Goal: Information Seeking & Learning: Learn about a topic

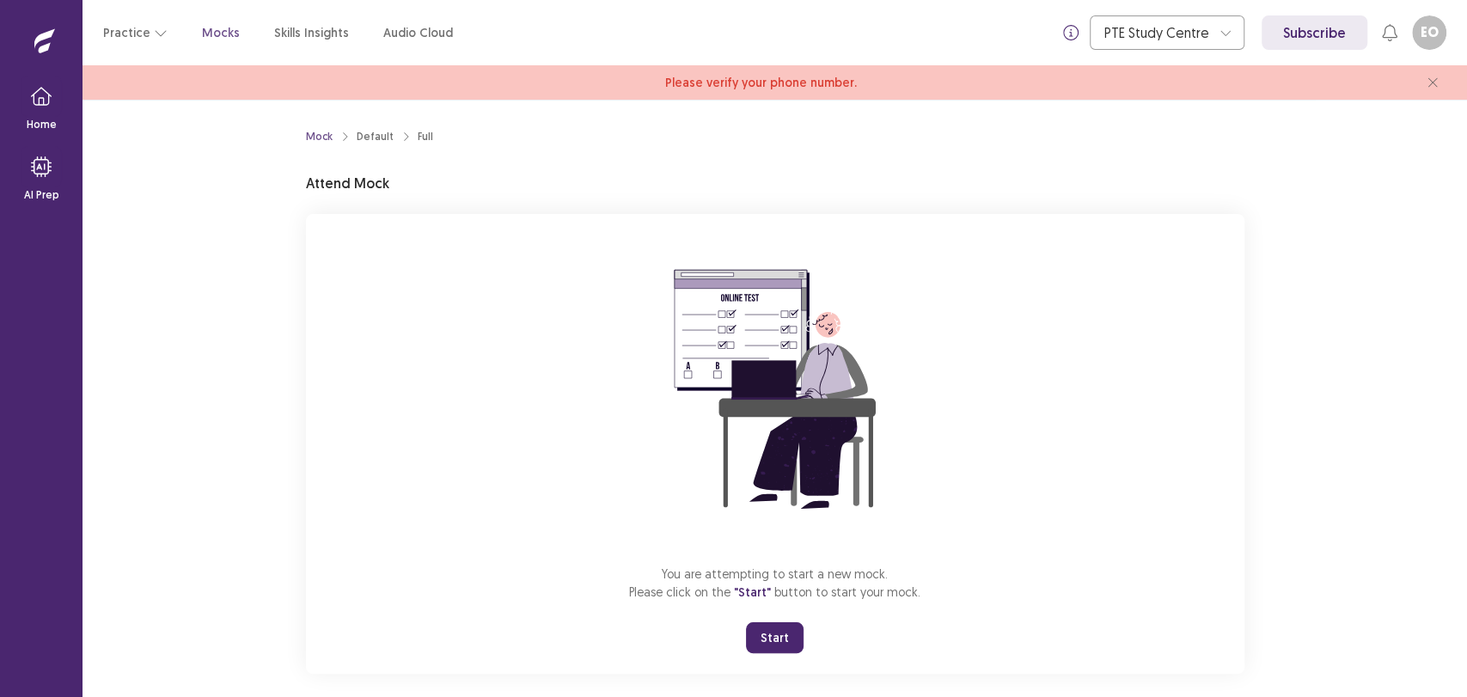
scroll to position [16, 0]
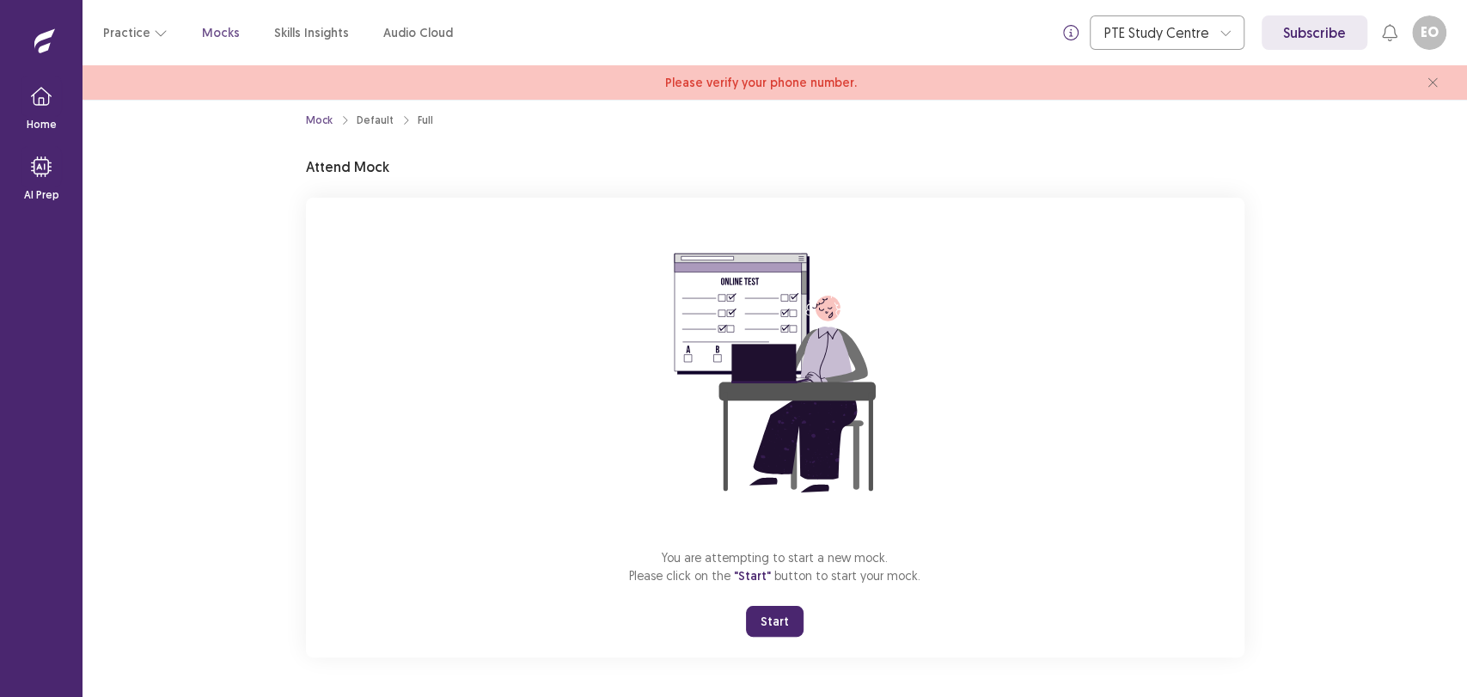
click at [765, 627] on button "Start" at bounding box center [775, 621] width 58 height 31
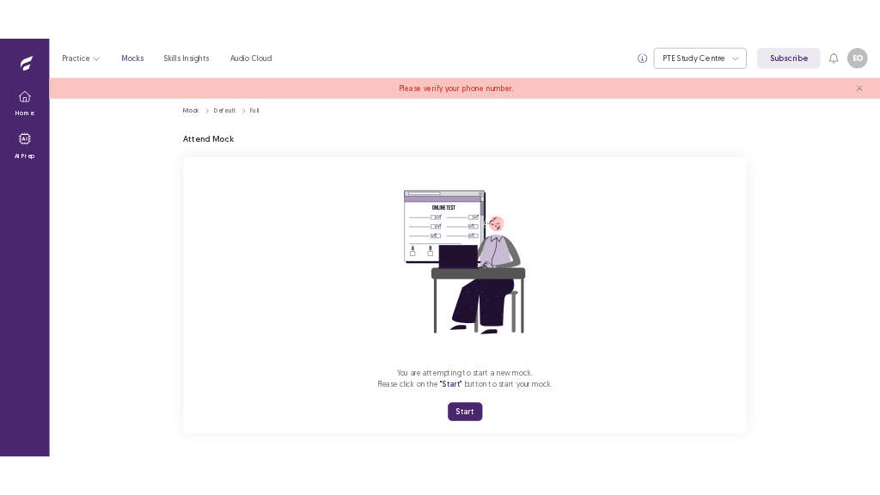
scroll to position [0, 0]
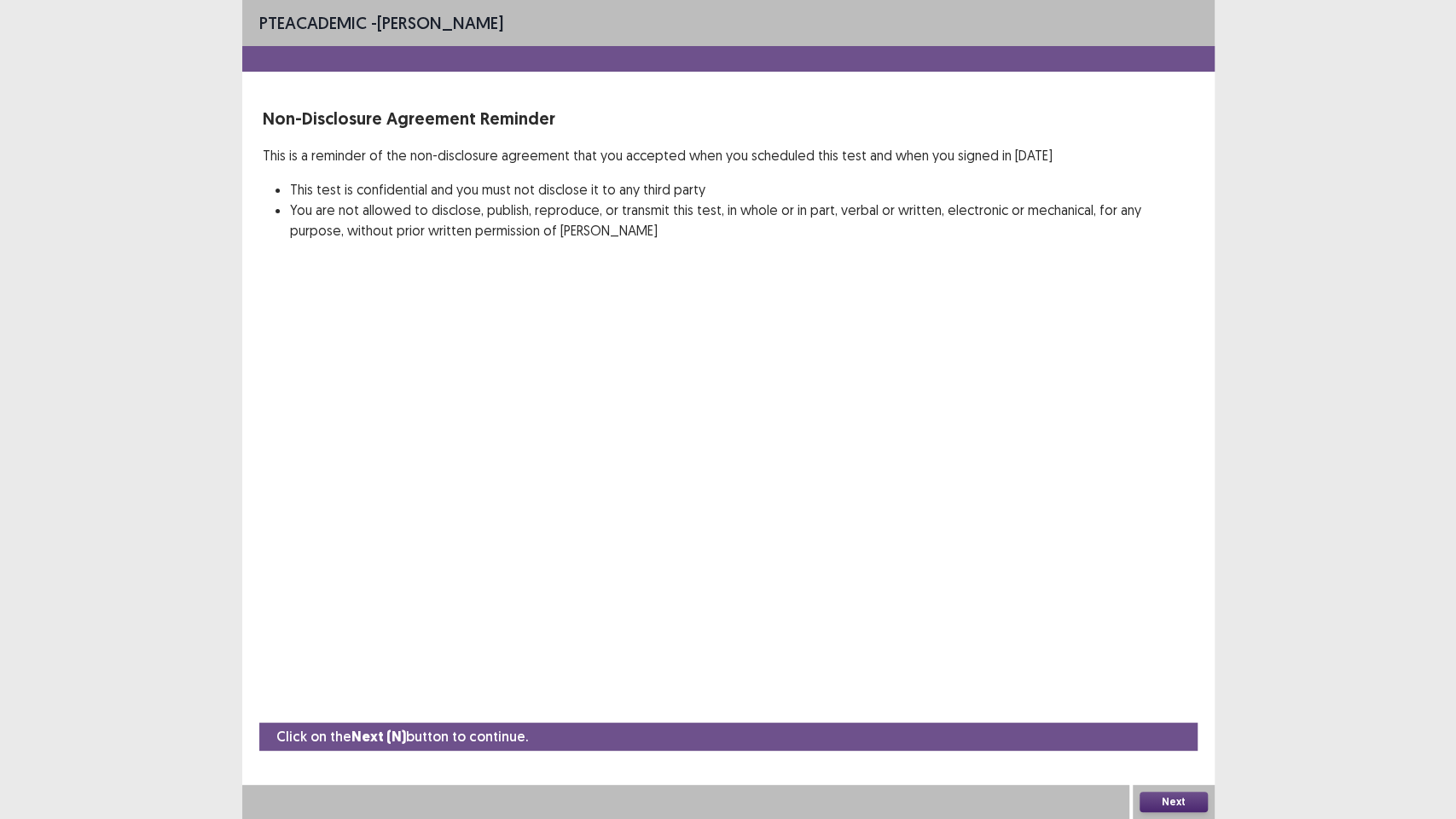
click at [1167, 691] on button "Next" at bounding box center [1173, 802] width 68 height 21
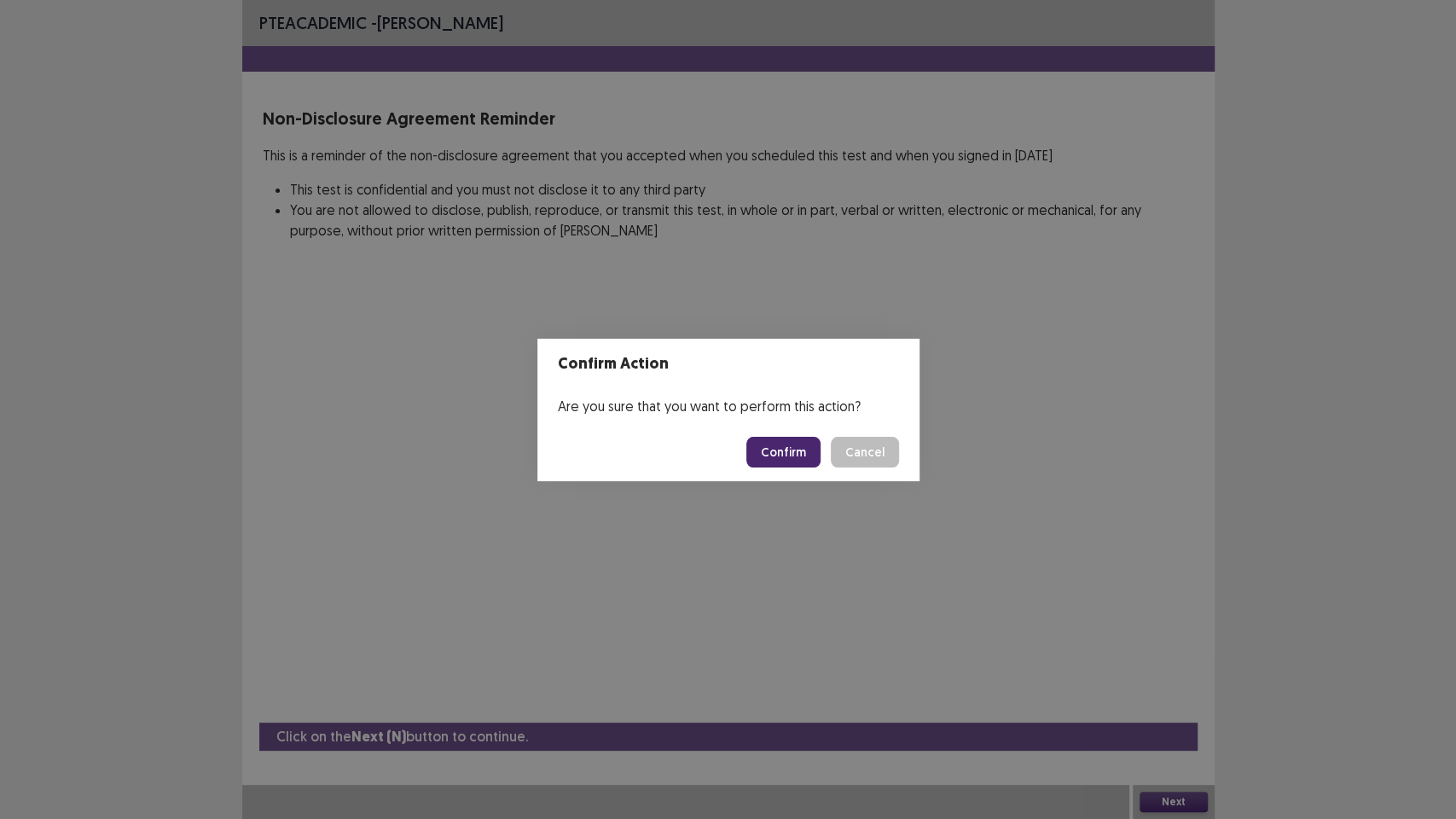
click at [787, 439] on button "Confirm" at bounding box center [783, 452] width 74 height 31
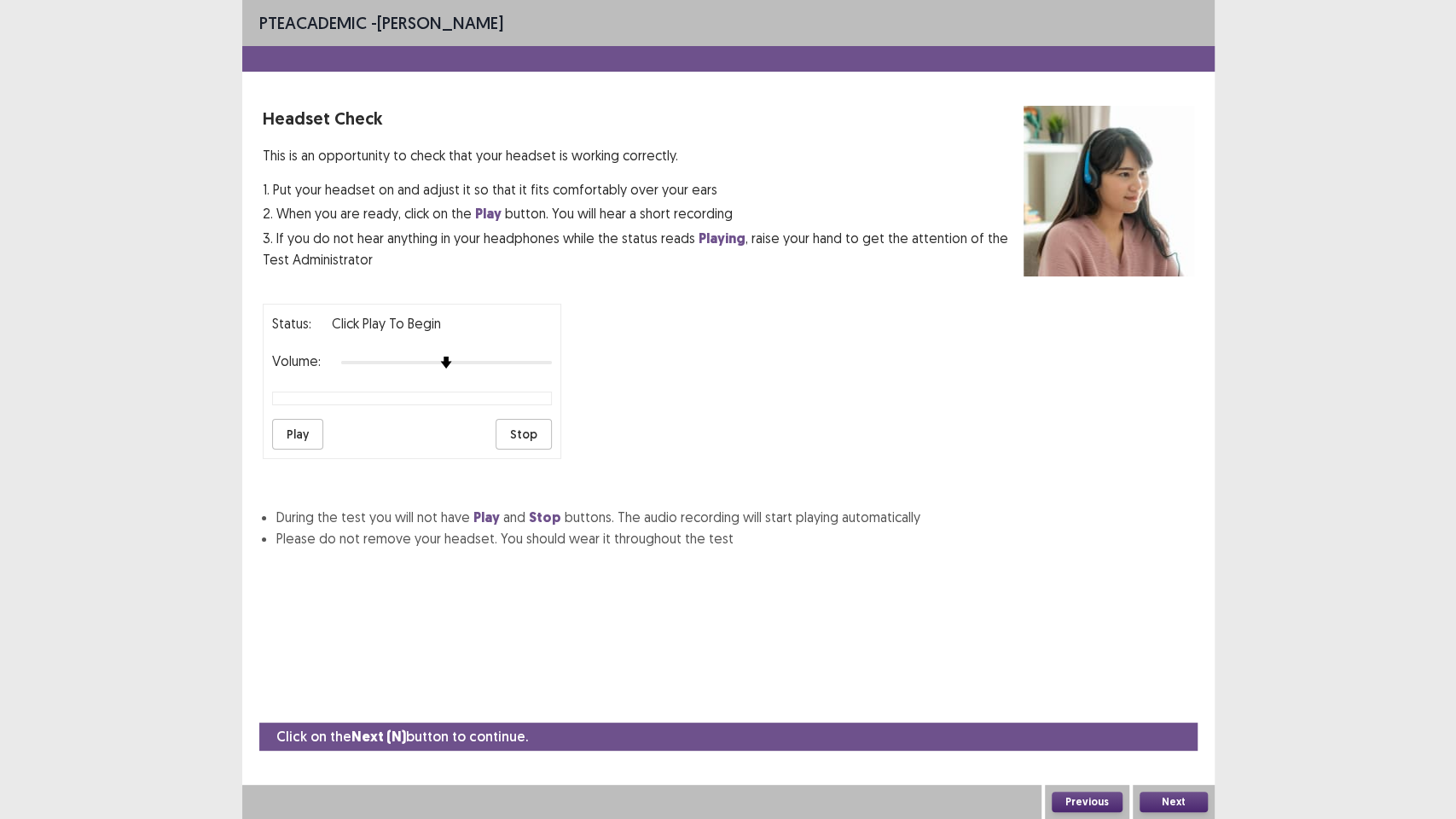
click at [311, 432] on button "Play" at bounding box center [298, 434] width 52 height 31
click at [613, 378] on div "Status: playing Volume: Play Stop" at bounding box center [728, 374] width 932 height 169
click at [1190, 691] on div "Next" at bounding box center [1173, 802] width 82 height 34
click at [1189, 691] on button "Next" at bounding box center [1173, 802] width 68 height 21
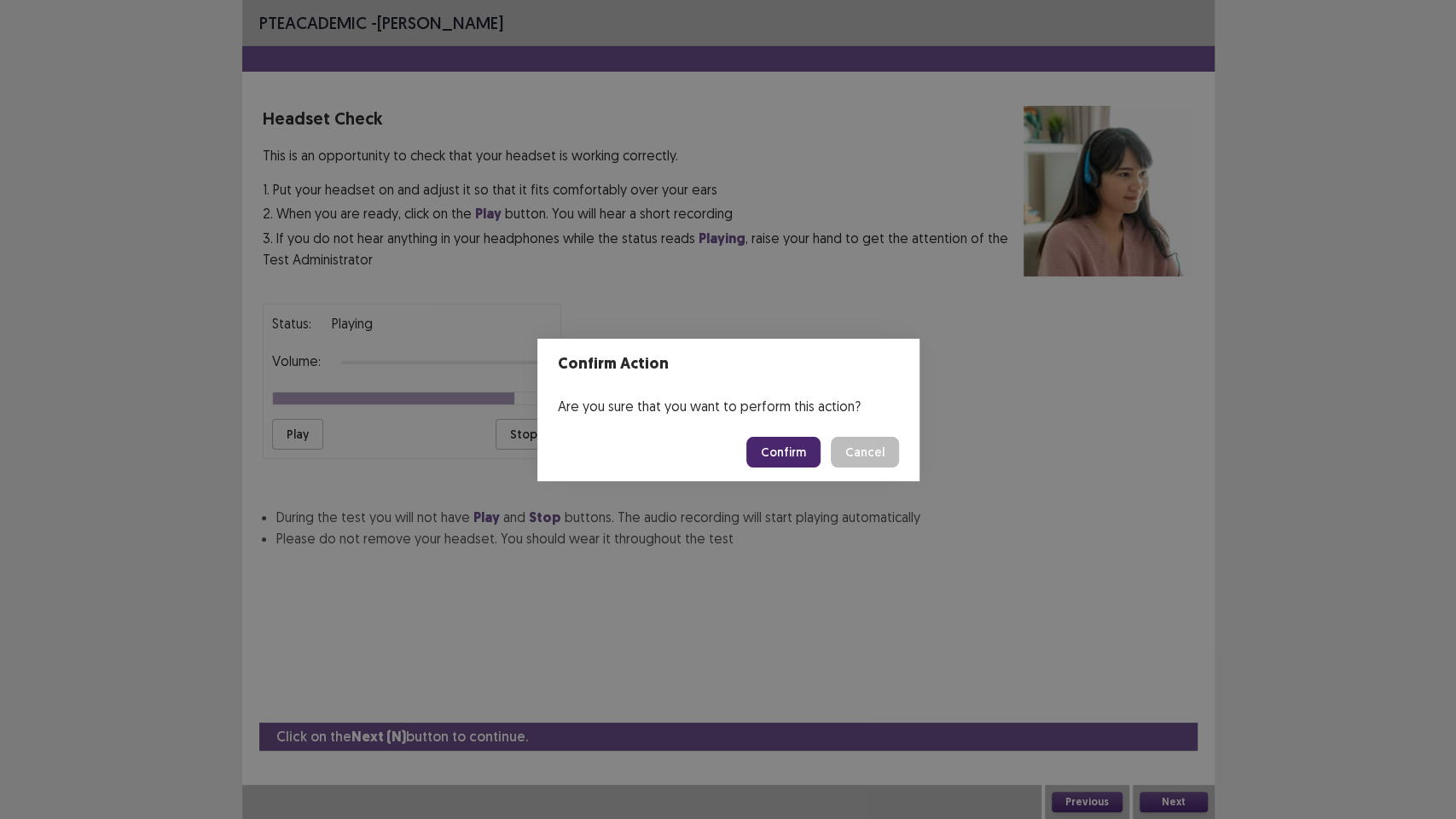
click at [812, 459] on button "Confirm" at bounding box center [783, 452] width 74 height 31
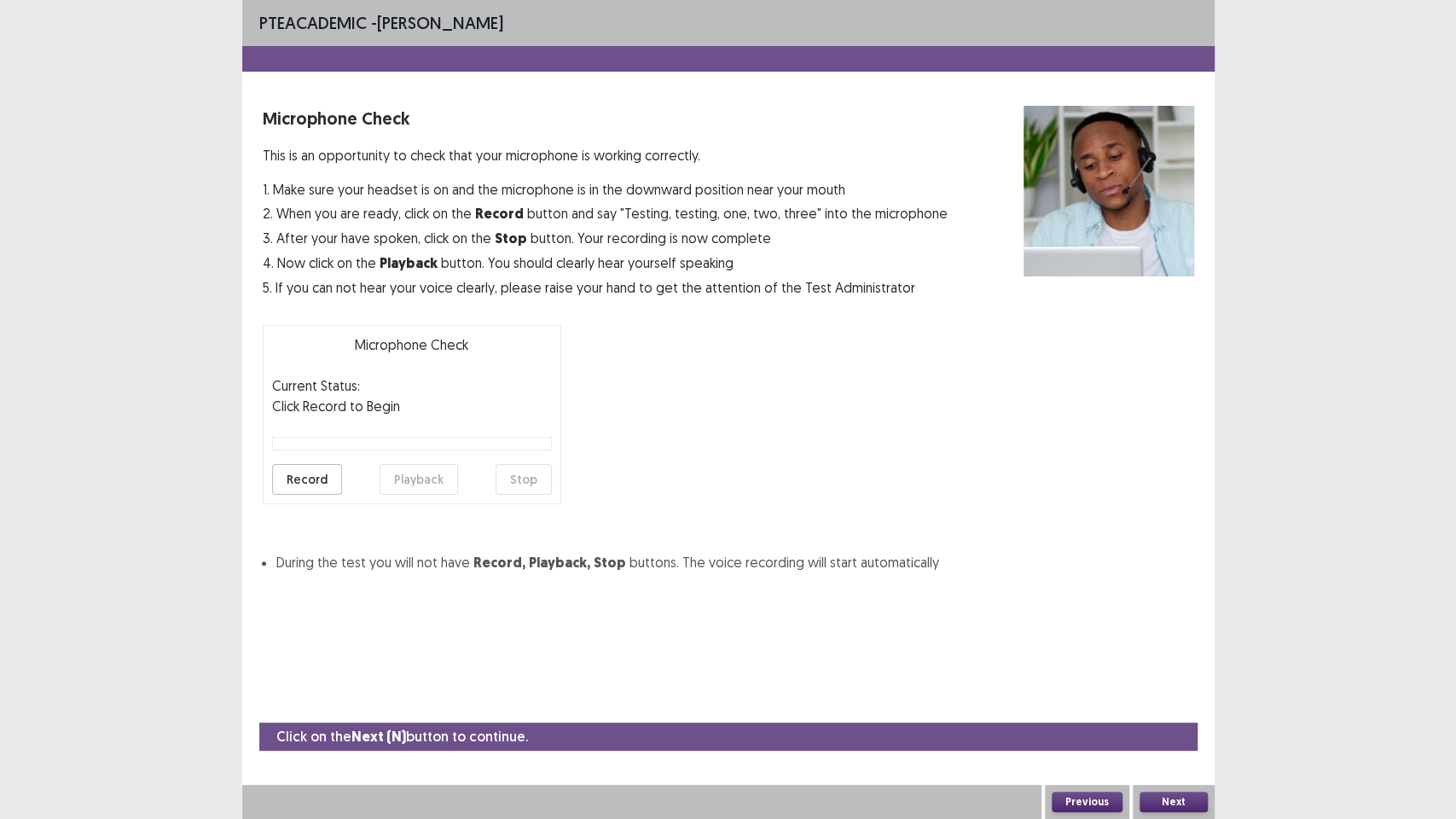
click at [304, 495] on div "Microphone Check Current Status: Click Record to Begin Record Playback Stop" at bounding box center [412, 414] width 299 height 180
click at [312, 489] on button "Record" at bounding box center [307, 479] width 69 height 31
click at [516, 471] on button "Stop" at bounding box center [523, 479] width 57 height 31
click at [451, 483] on button "Playback" at bounding box center [419, 479] width 78 height 31
click at [1170, 691] on button "Next" at bounding box center [1173, 802] width 68 height 21
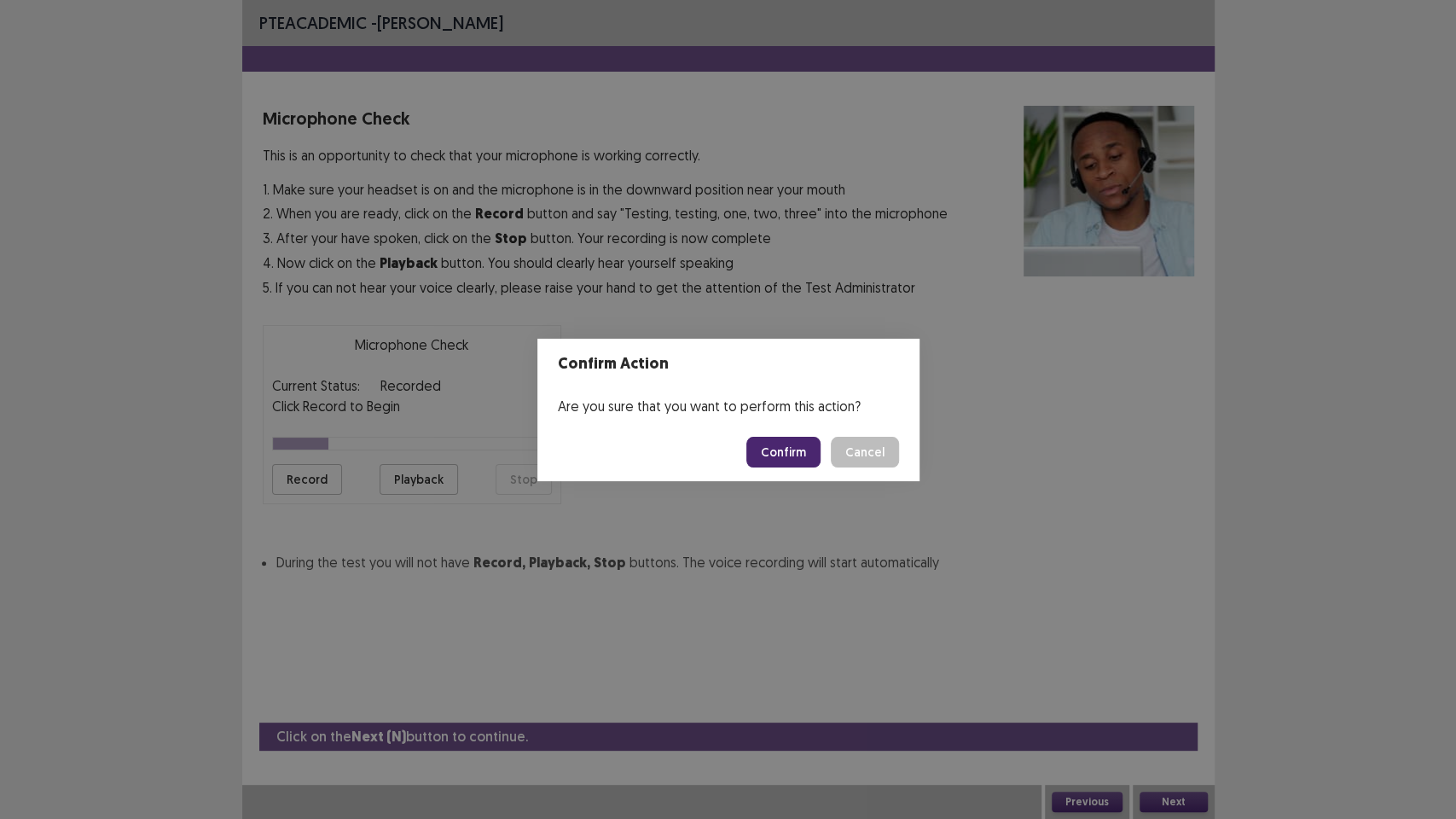
click at [792, 460] on button "Confirm" at bounding box center [783, 452] width 74 height 31
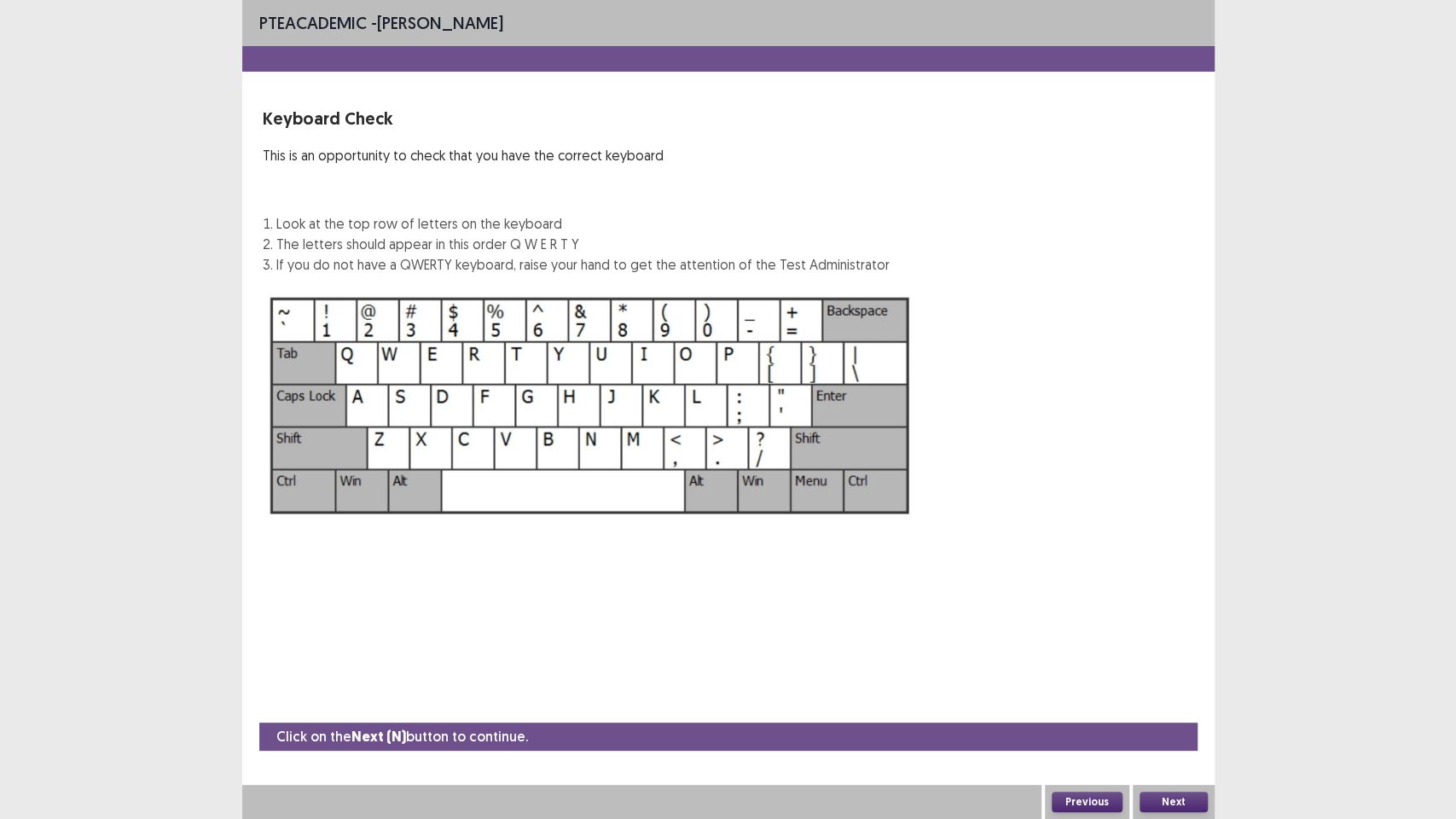
click at [1167, 691] on button "Next" at bounding box center [1173, 802] width 68 height 21
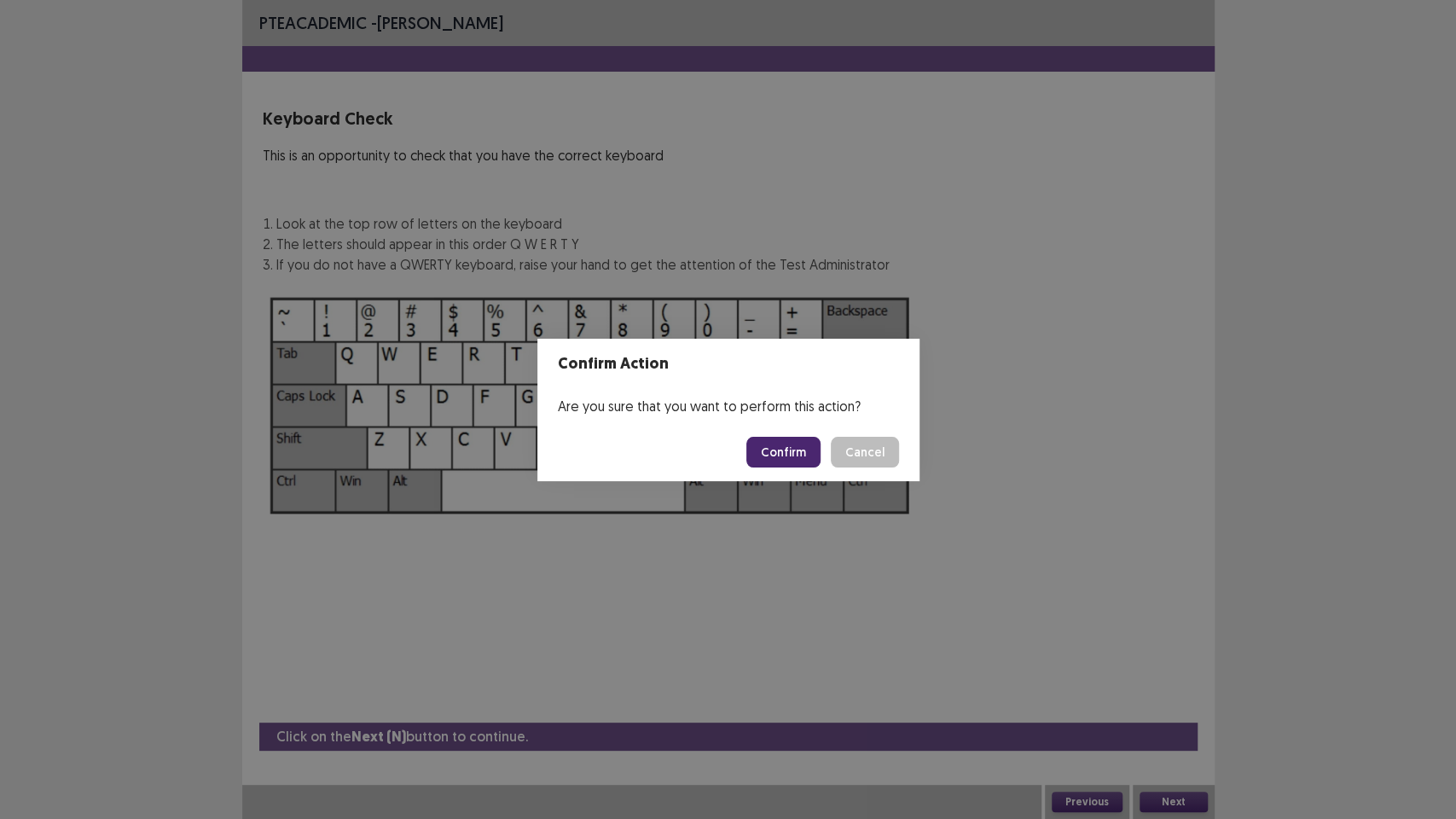
click at [792, 450] on button "Confirm" at bounding box center [783, 452] width 74 height 31
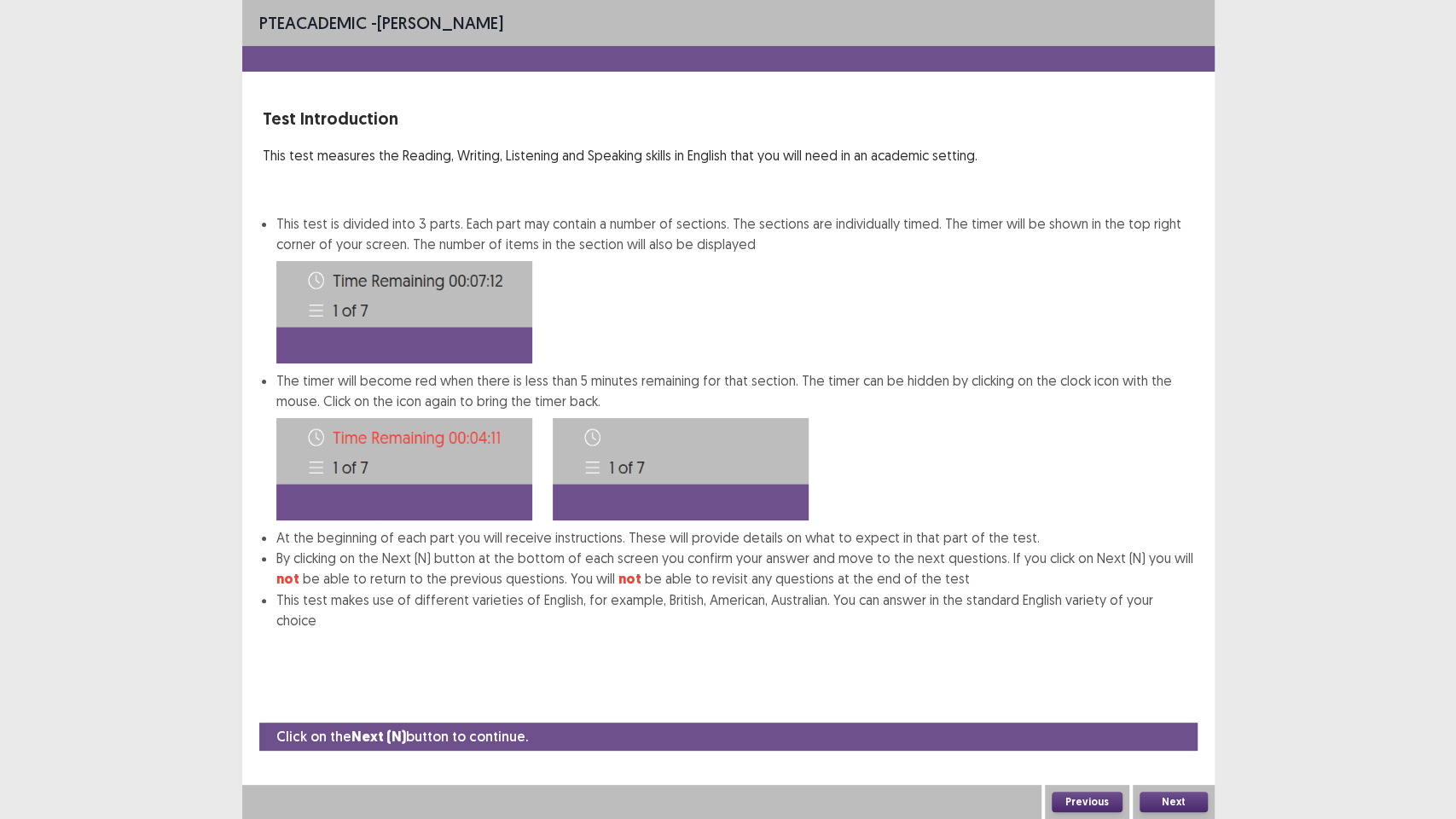
click at [1158, 691] on button "Next" at bounding box center [1173, 802] width 68 height 21
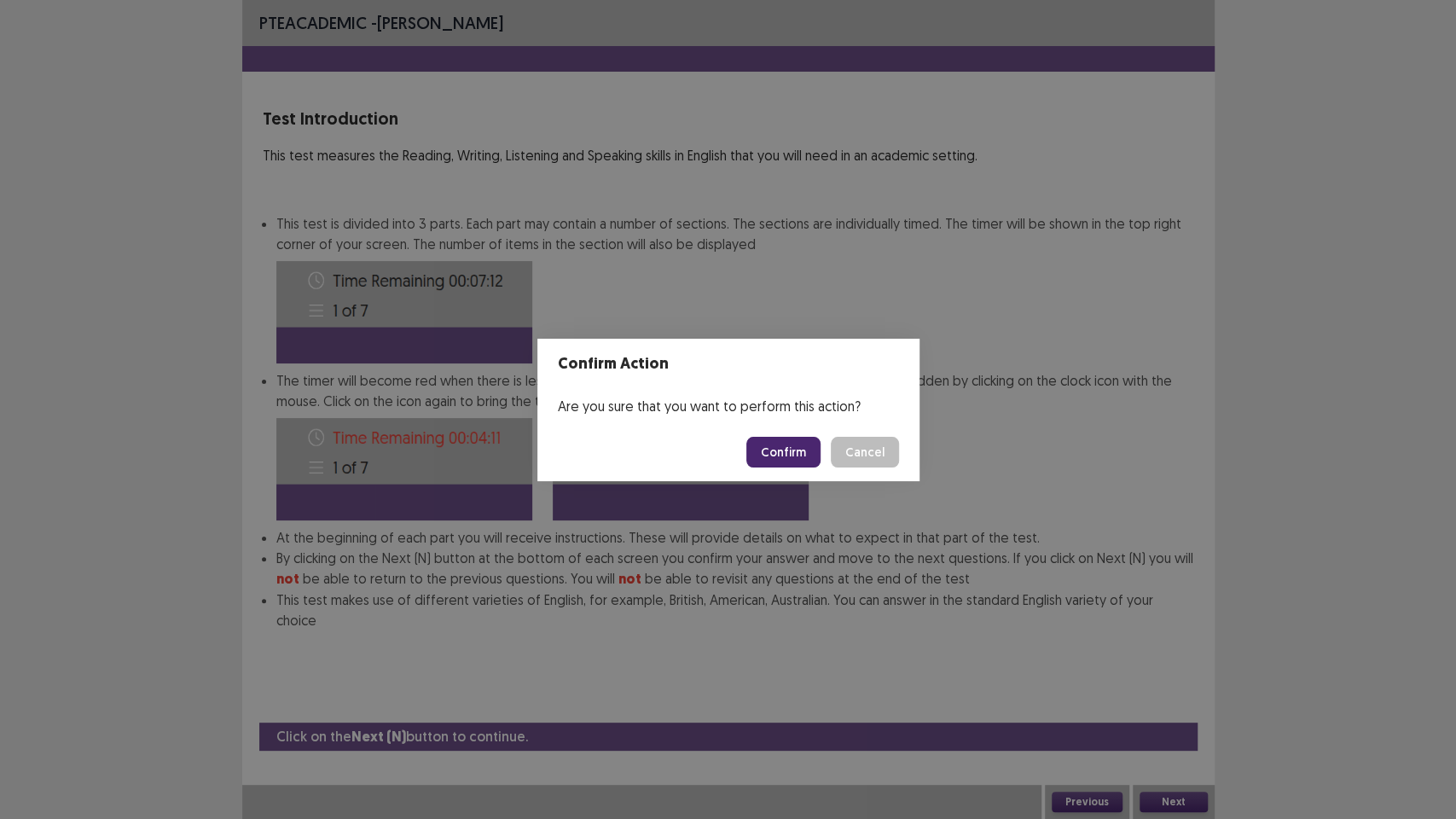
click at [780, 447] on button "Confirm" at bounding box center [783, 452] width 74 height 31
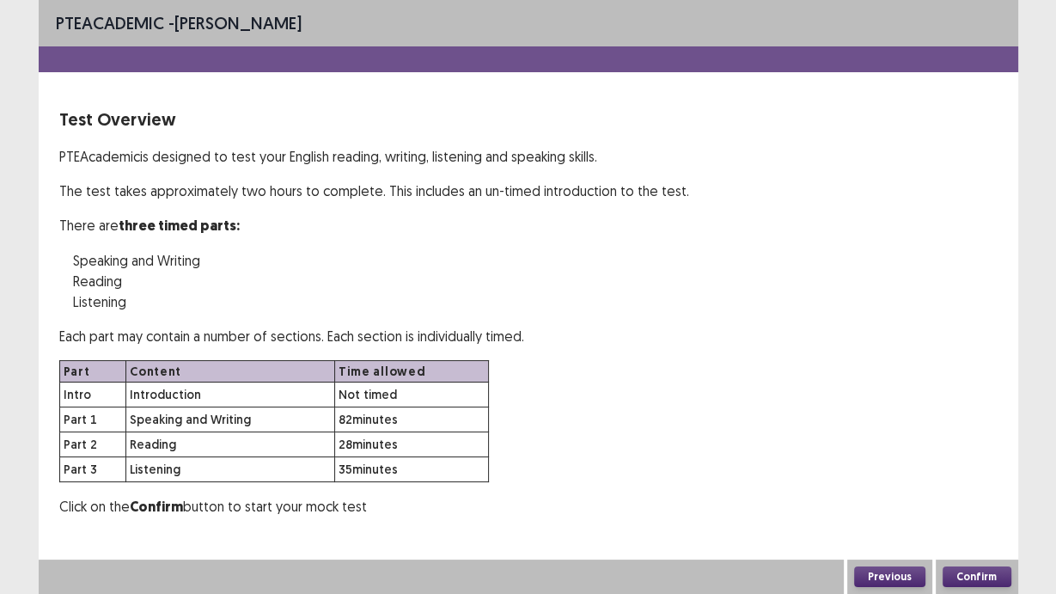
click at [990, 580] on button "Confirm" at bounding box center [977, 576] width 69 height 21
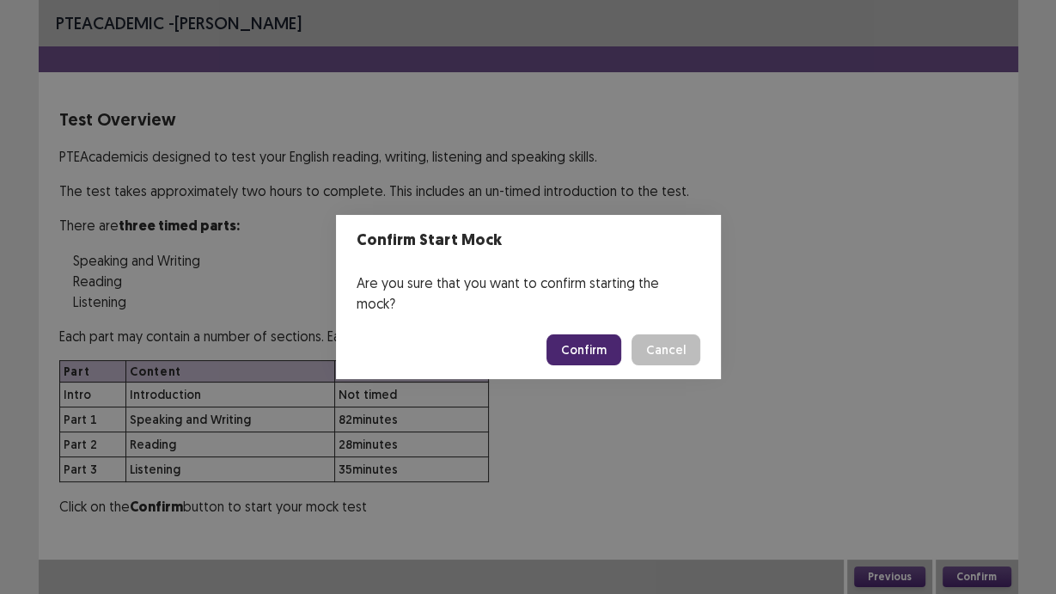
click at [580, 334] on button "Confirm" at bounding box center [584, 349] width 75 height 31
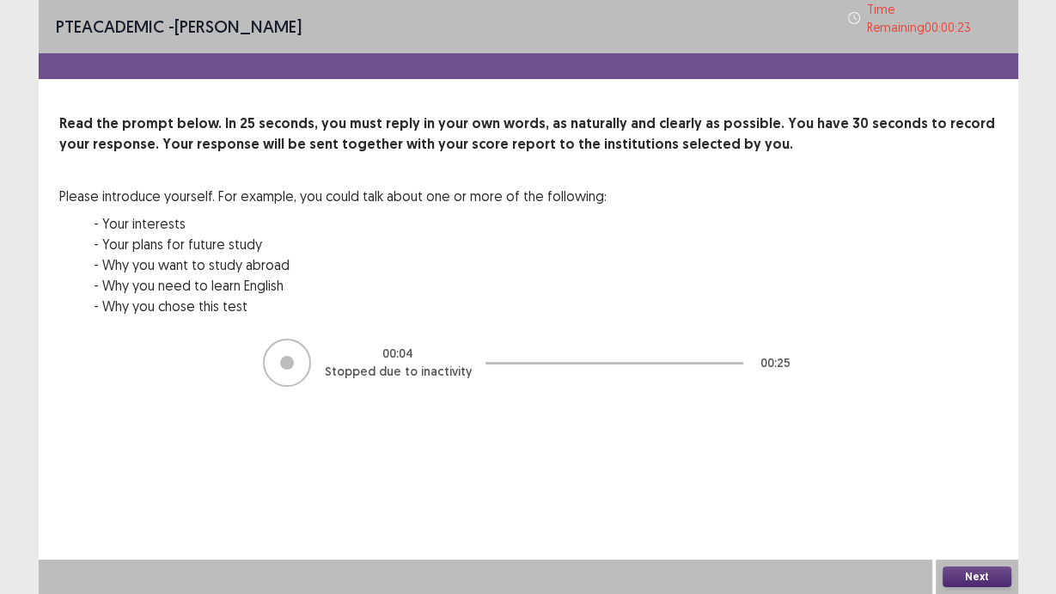
click at [303, 354] on div at bounding box center [287, 363] width 48 height 48
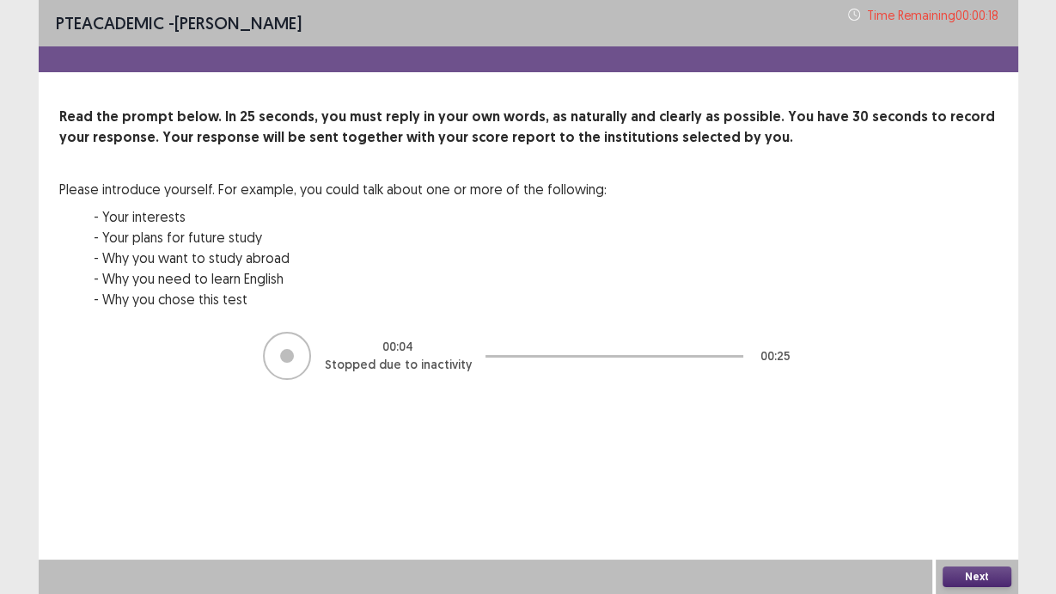
click at [969, 574] on button "Next" at bounding box center [977, 576] width 69 height 21
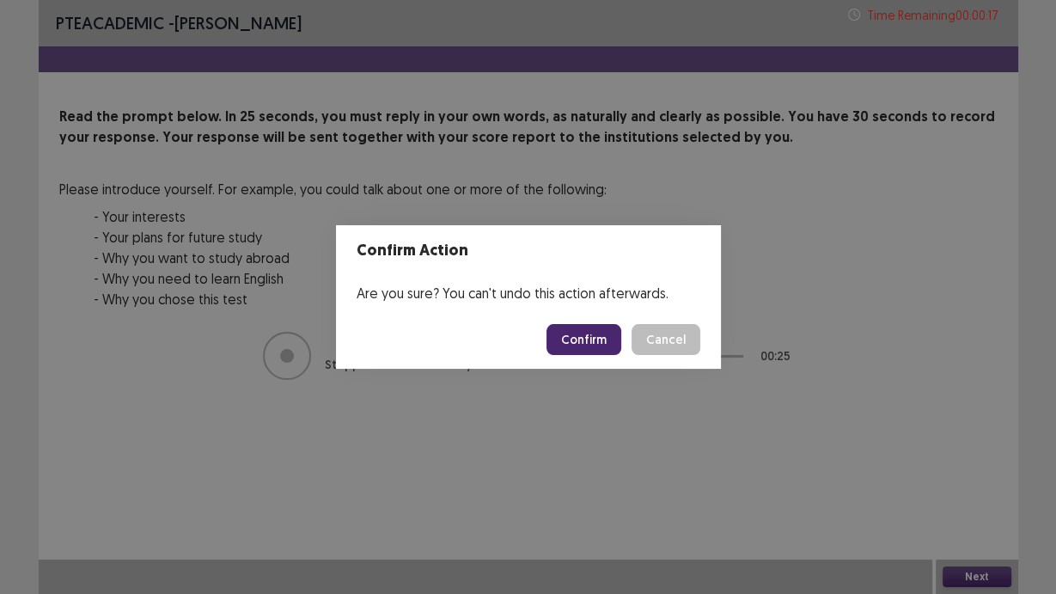
click at [603, 341] on button "Confirm" at bounding box center [584, 339] width 75 height 31
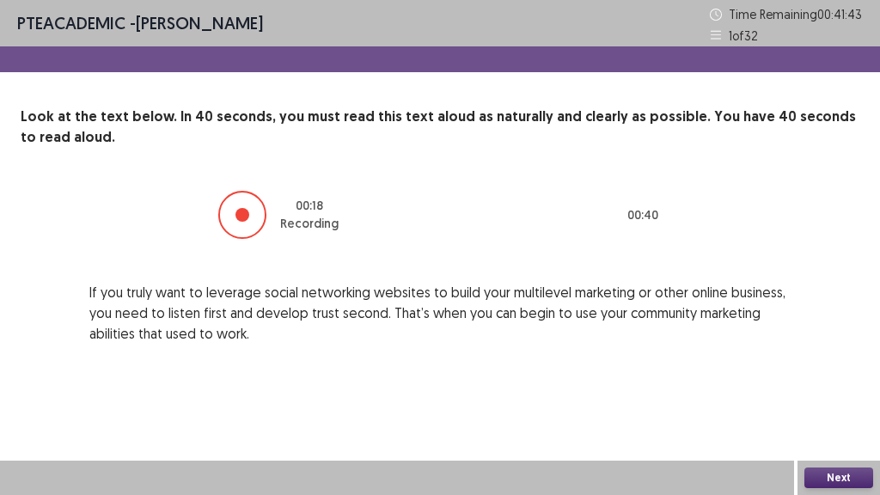
click at [829, 480] on button "Next" at bounding box center [839, 478] width 69 height 21
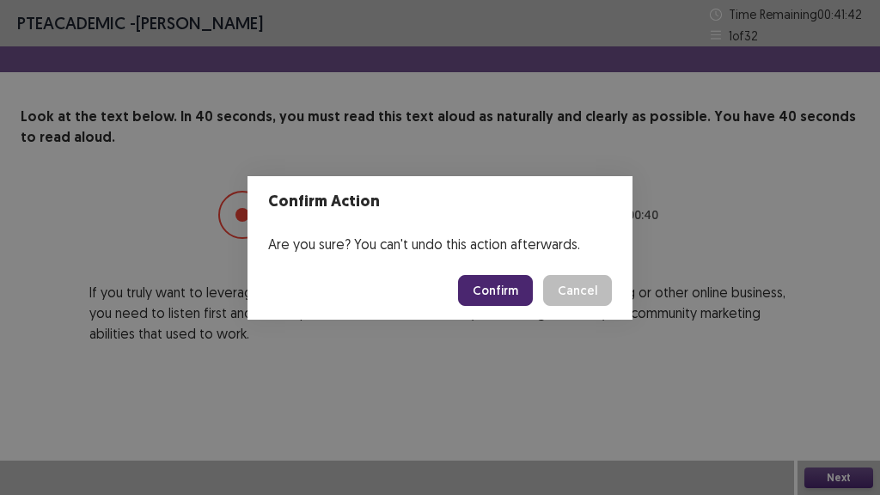
click at [496, 292] on button "Confirm" at bounding box center [495, 290] width 75 height 31
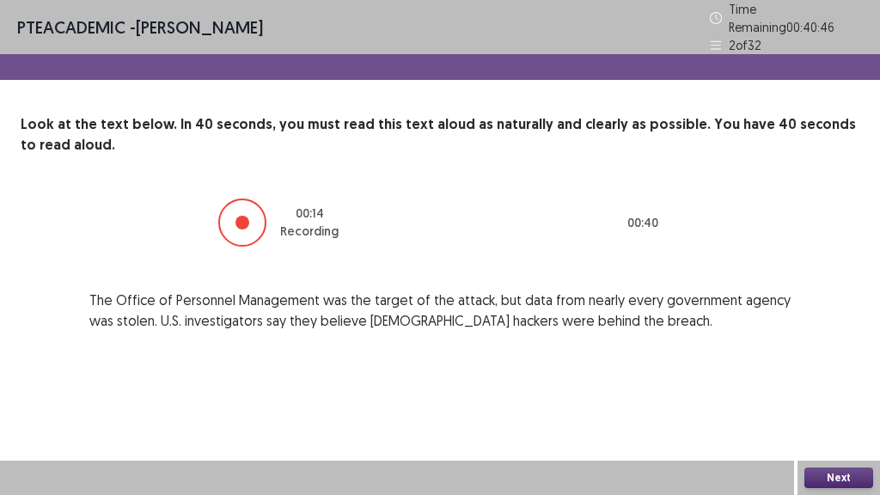
click at [845, 485] on button "Next" at bounding box center [839, 478] width 69 height 21
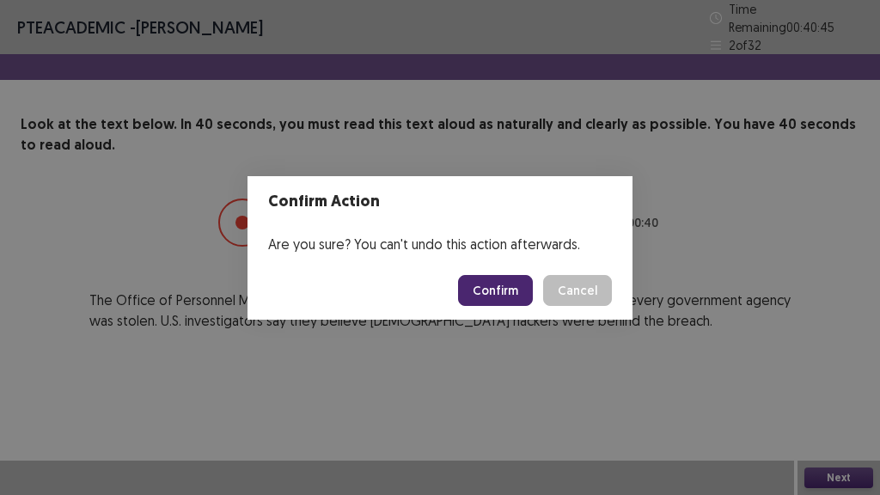
click at [498, 289] on button "Confirm" at bounding box center [495, 290] width 75 height 31
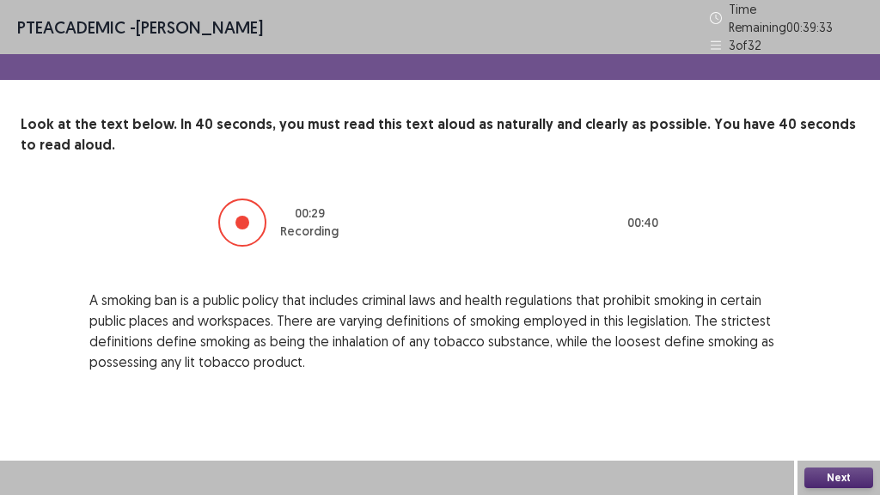
click at [845, 479] on button "Next" at bounding box center [839, 478] width 69 height 21
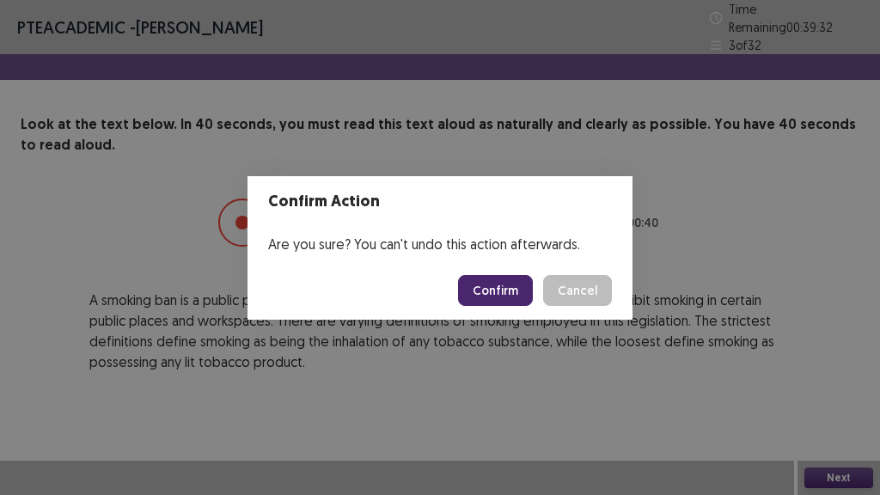
click at [483, 285] on button "Confirm" at bounding box center [495, 290] width 75 height 31
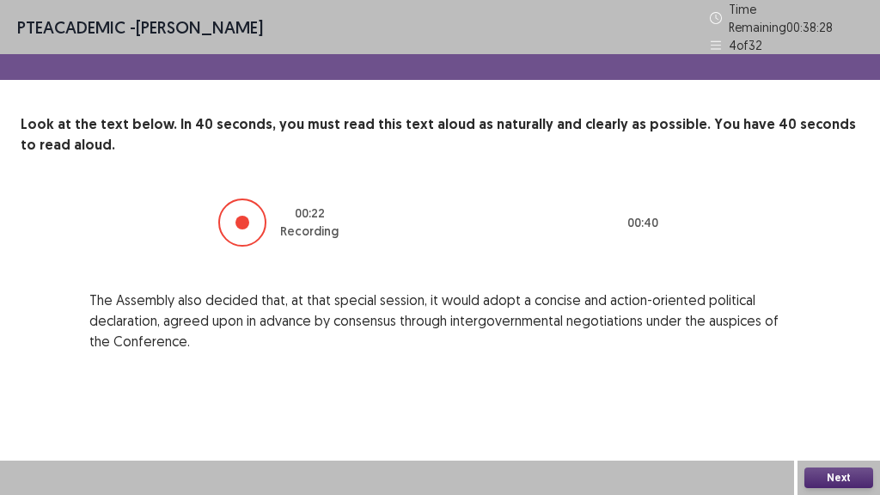
click at [847, 483] on button "Next" at bounding box center [839, 478] width 69 height 21
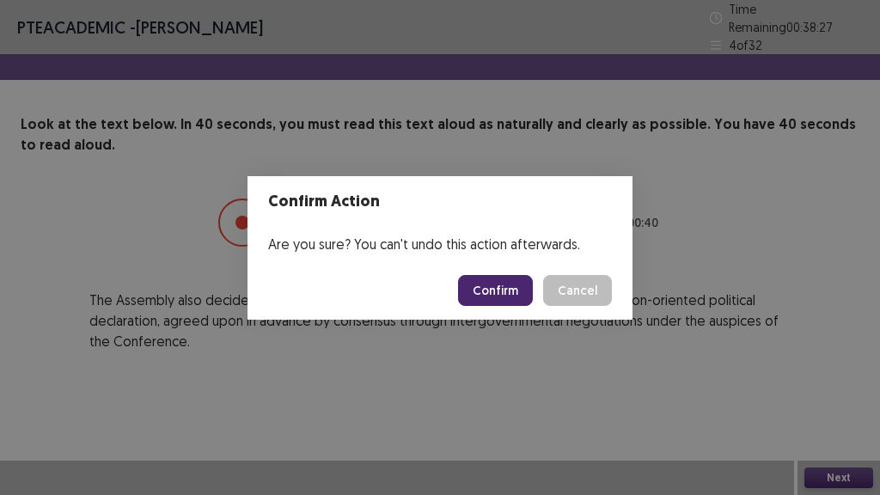
click at [507, 292] on button "Confirm" at bounding box center [495, 290] width 75 height 31
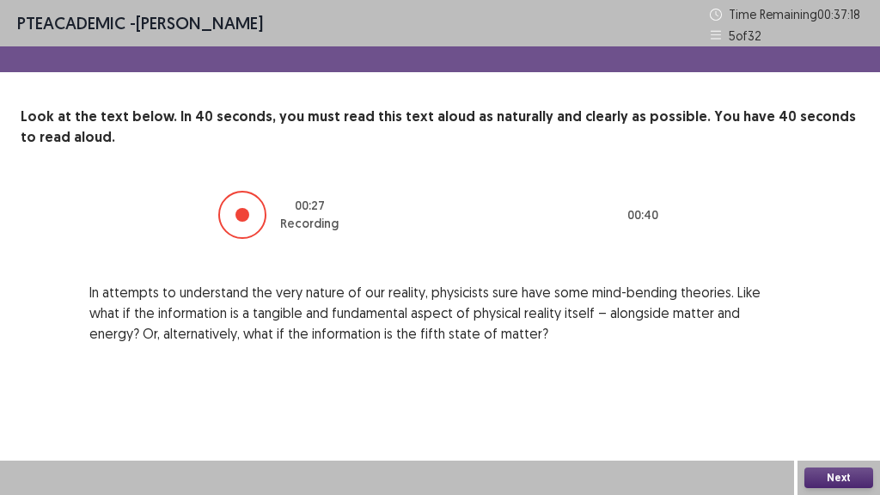
click at [857, 481] on button "Next" at bounding box center [839, 478] width 69 height 21
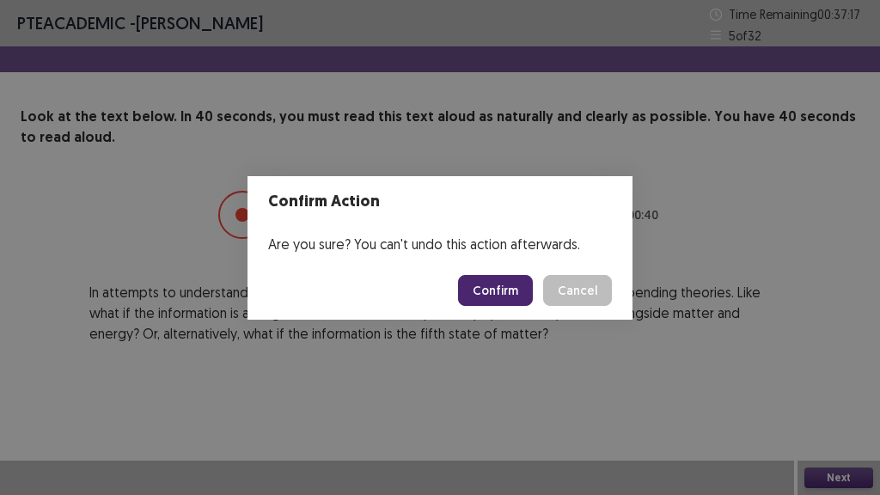
click at [489, 272] on footer "Confirm Cancel" at bounding box center [440, 290] width 385 height 58
click at [494, 284] on button "Confirm" at bounding box center [495, 290] width 75 height 31
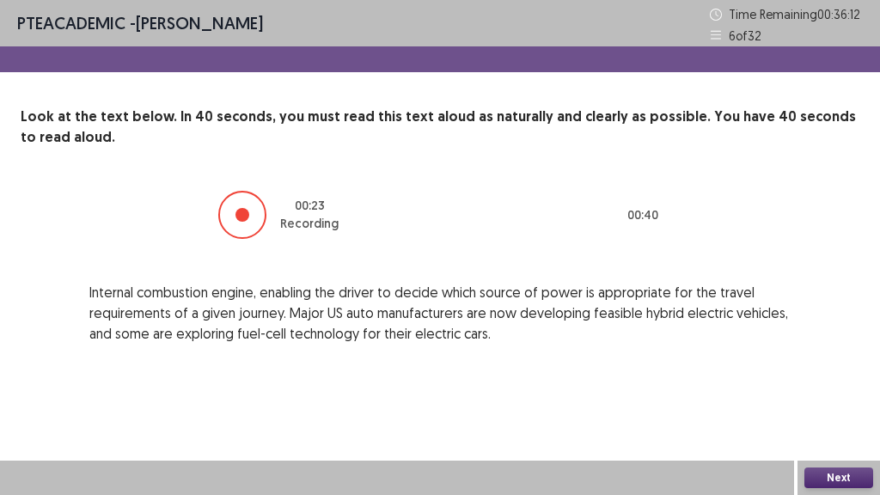
click at [857, 470] on button "Next" at bounding box center [839, 478] width 69 height 21
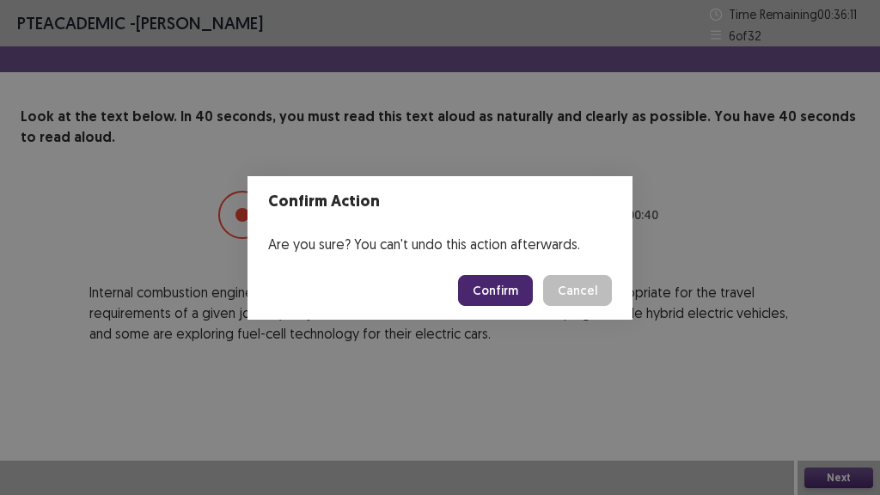
click at [520, 296] on button "Confirm" at bounding box center [495, 290] width 75 height 31
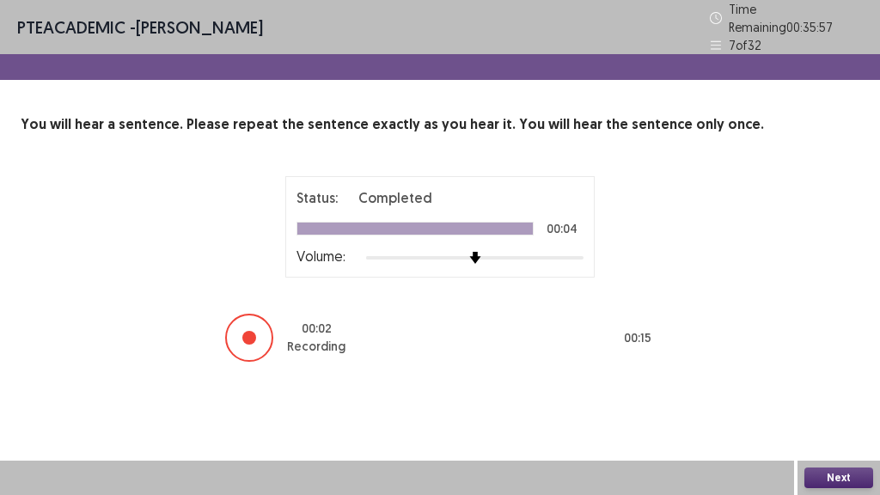
click at [847, 477] on button "Next" at bounding box center [839, 478] width 69 height 21
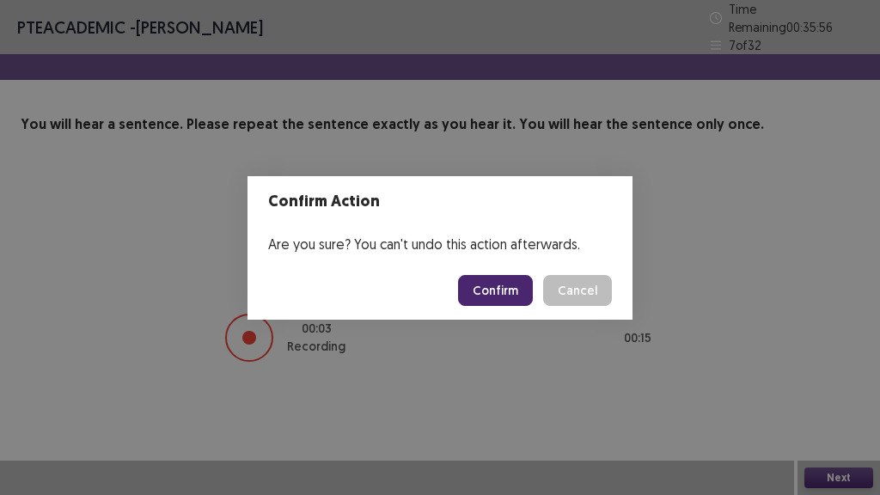
click at [503, 291] on button "Confirm" at bounding box center [495, 290] width 75 height 31
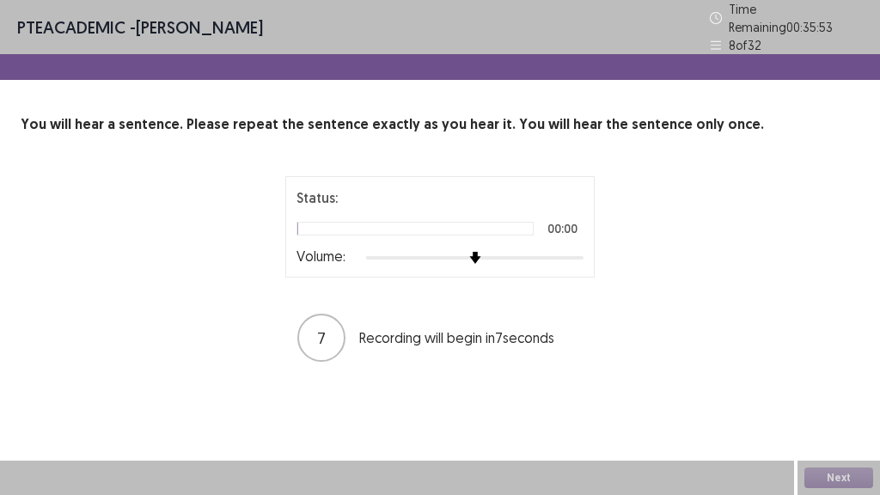
drag, startPoint x: 606, startPoint y: 257, endPoint x: 626, endPoint y: 256, distance: 19.8
click at [626, 256] on div "Status: 00:00 Volume: 7 Recording will begin in 7 seconds" at bounding box center [440, 269] width 430 height 187
click at [629, 269] on div "Status: Playing 00:00 Volume: 6 Recording will begin in 6 seconds" at bounding box center [440, 269] width 430 height 187
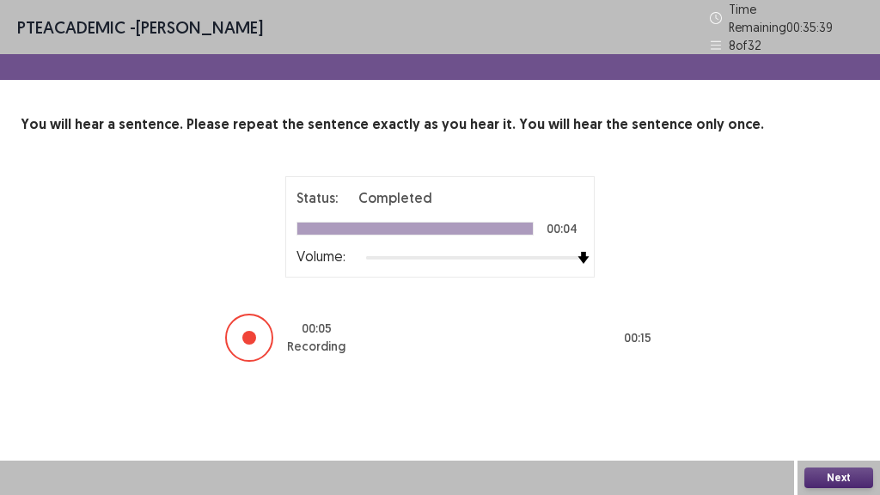
click at [842, 482] on button "Next" at bounding box center [839, 478] width 69 height 21
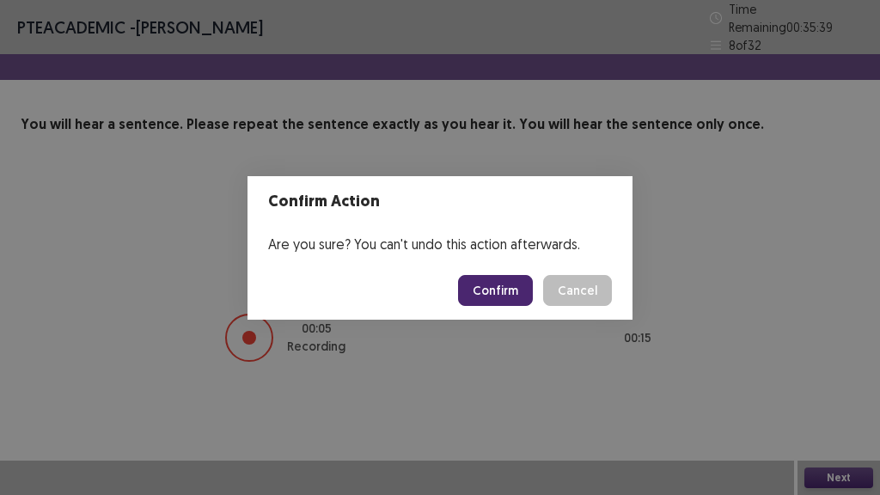
click at [473, 266] on footer "Confirm Cancel" at bounding box center [440, 290] width 385 height 58
click at [500, 275] on button "Confirm" at bounding box center [495, 290] width 75 height 31
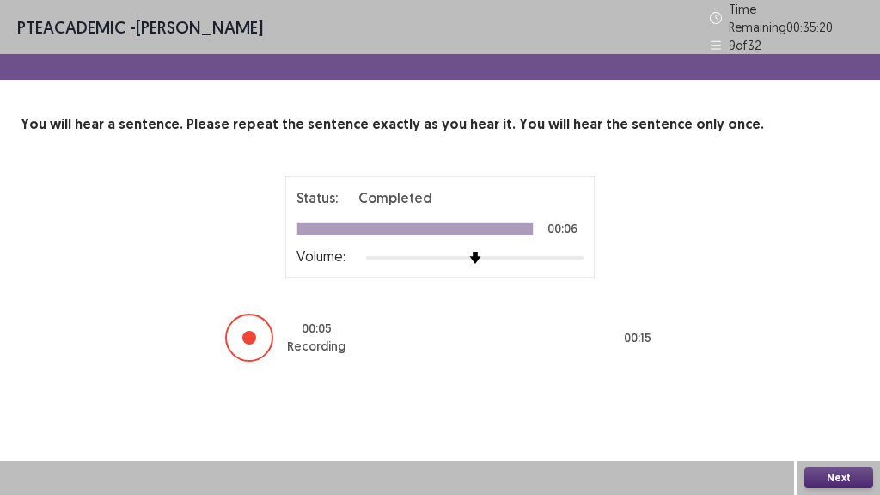
click at [832, 474] on button "Next" at bounding box center [839, 478] width 69 height 21
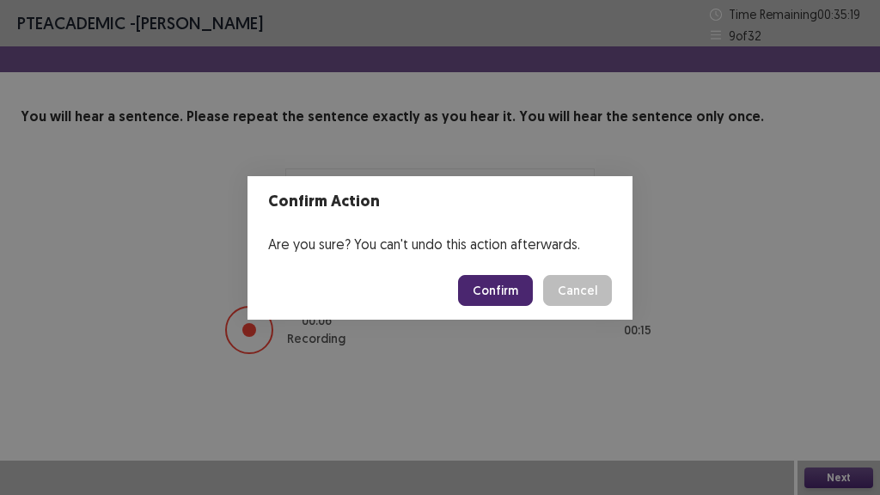
click at [513, 278] on button "Confirm" at bounding box center [495, 290] width 75 height 31
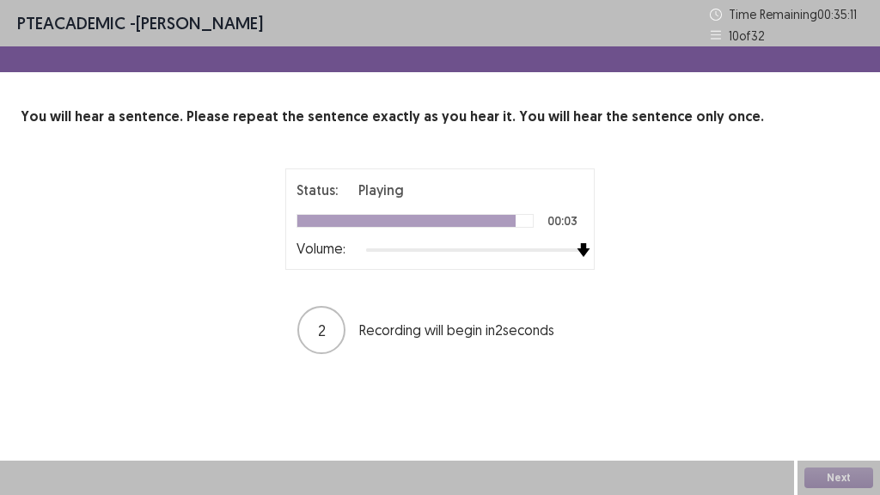
click at [617, 250] on div "Status: Playing 00:03 Volume: 2 Recording will begin in 2 seconds" at bounding box center [440, 261] width 430 height 187
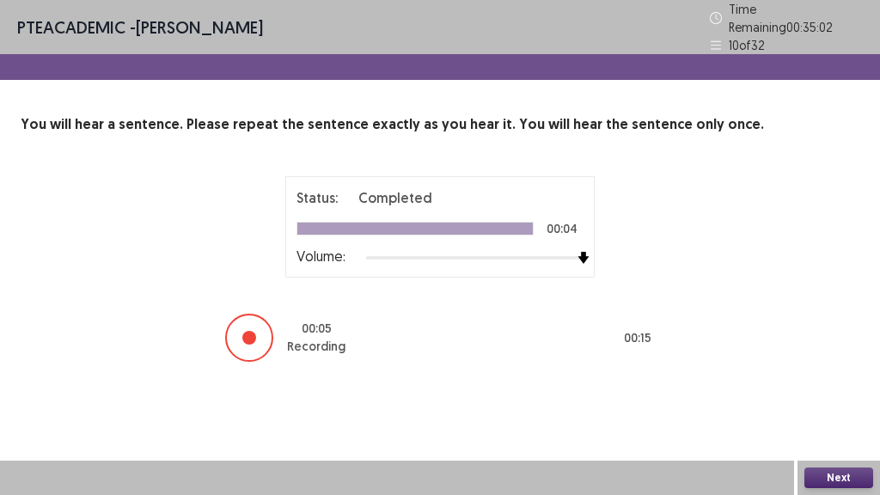
click at [844, 477] on button "Next" at bounding box center [839, 478] width 69 height 21
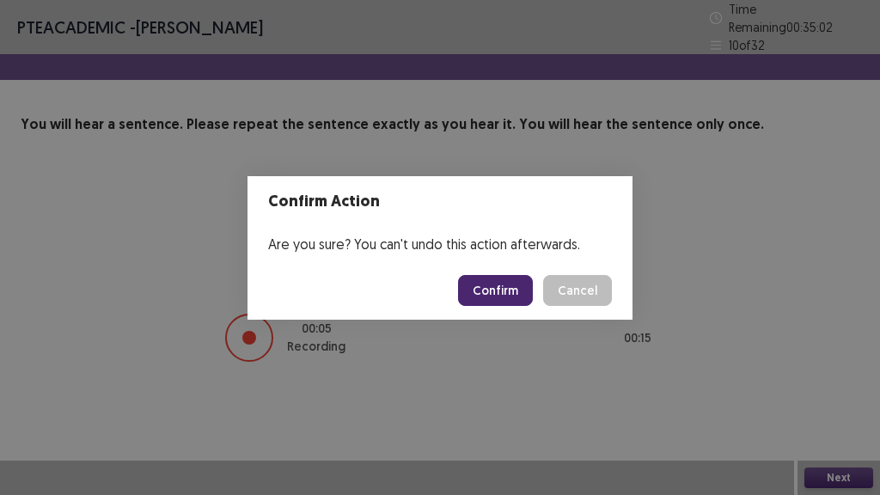
click at [486, 280] on button "Confirm" at bounding box center [495, 290] width 75 height 31
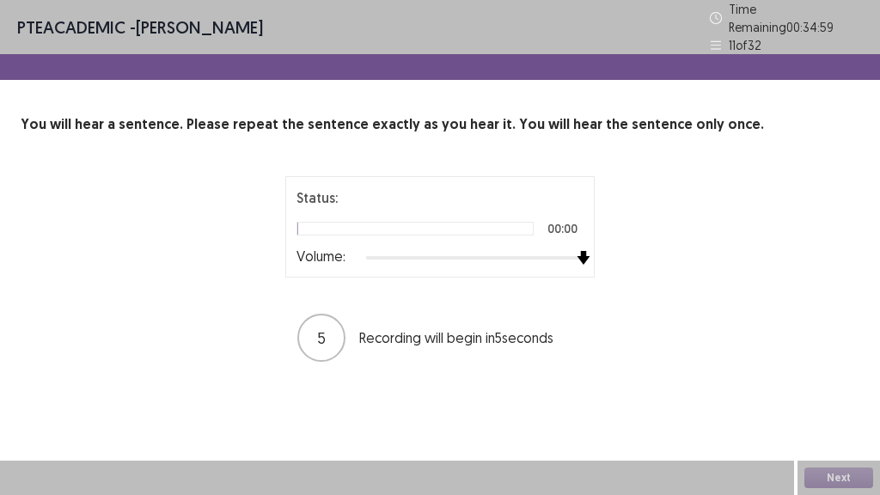
click at [604, 256] on div "Status: 00:00 Volume: 5 Recording will begin in 5 seconds" at bounding box center [440, 269] width 430 height 187
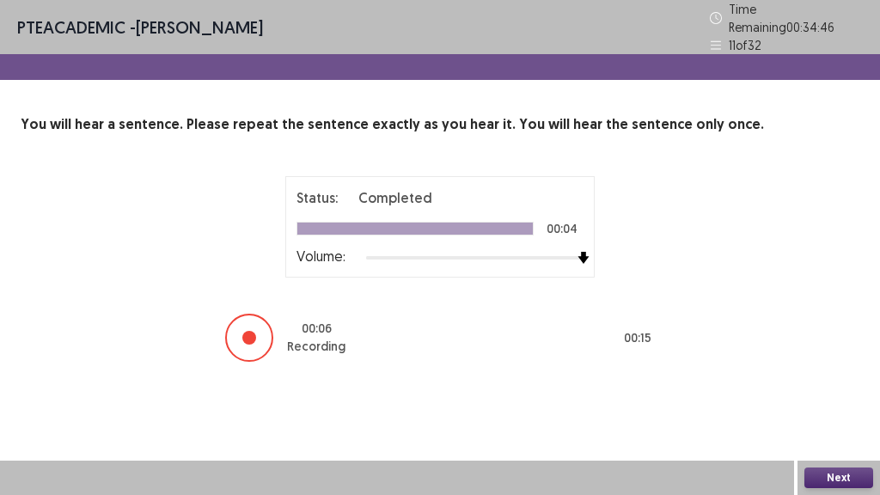
click at [829, 475] on button "Next" at bounding box center [839, 478] width 69 height 21
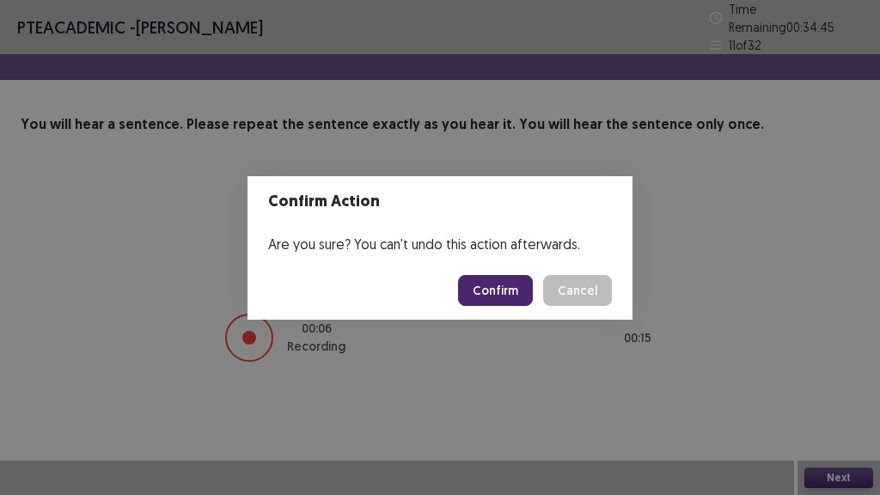
click at [466, 275] on div "Confirm Cancel" at bounding box center [535, 290] width 154 height 31
click at [475, 280] on button "Confirm" at bounding box center [495, 290] width 75 height 31
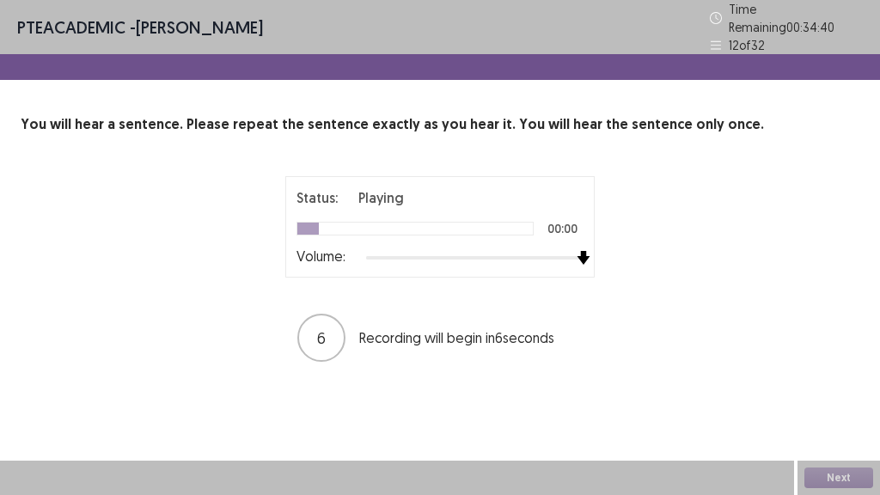
click at [615, 255] on div "Status: Playing 00:00 Volume: 6 Recording will begin in 6 seconds" at bounding box center [440, 269] width 430 height 187
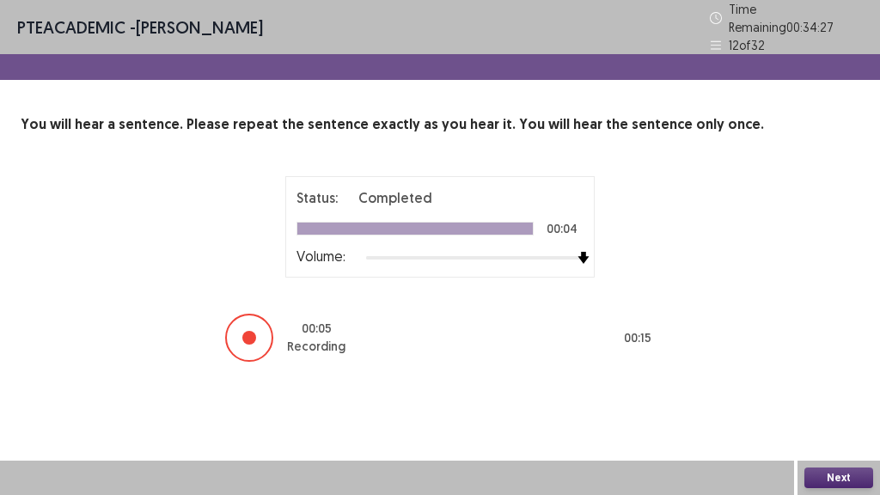
click at [844, 479] on button "Next" at bounding box center [839, 478] width 69 height 21
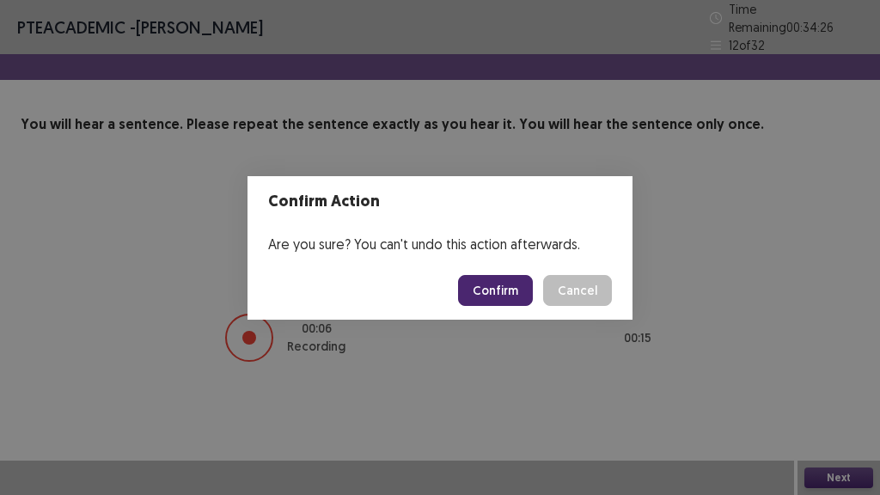
click at [517, 291] on button "Confirm" at bounding box center [495, 290] width 75 height 31
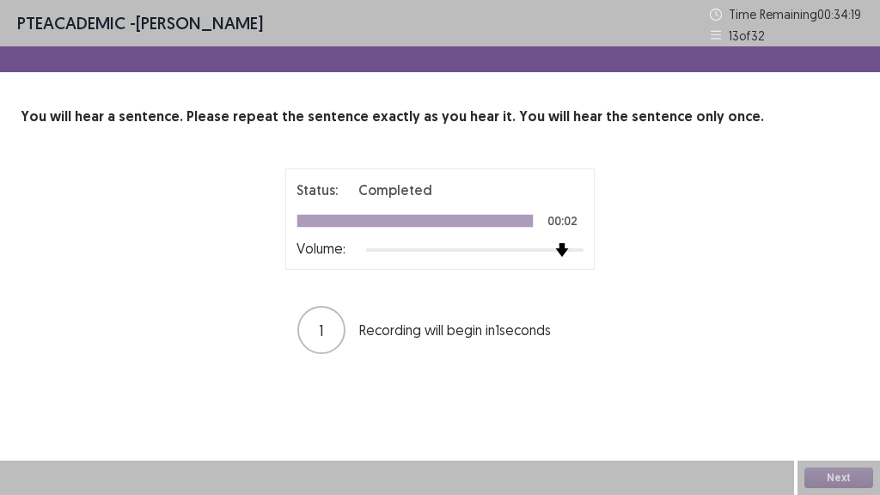
click at [606, 252] on div "Status: Completed 00:02 Volume: 1 Recording will begin in 1 seconds" at bounding box center [440, 261] width 430 height 187
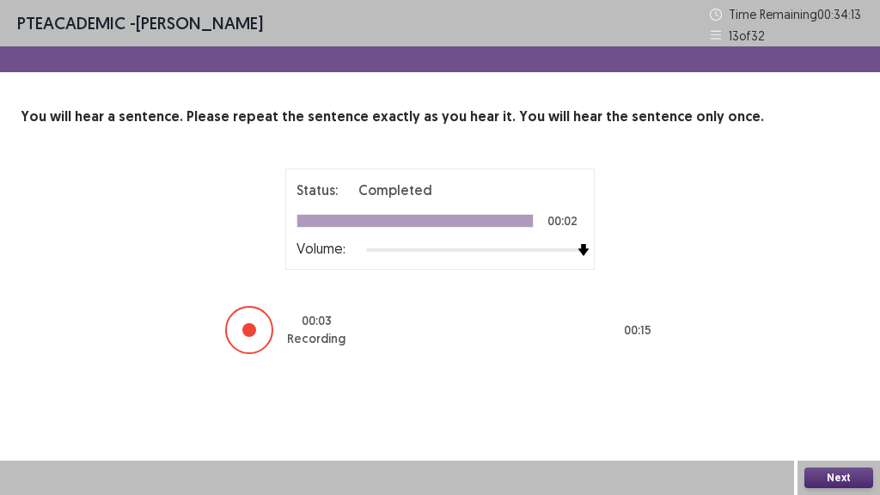
click at [835, 474] on button "Next" at bounding box center [839, 478] width 69 height 21
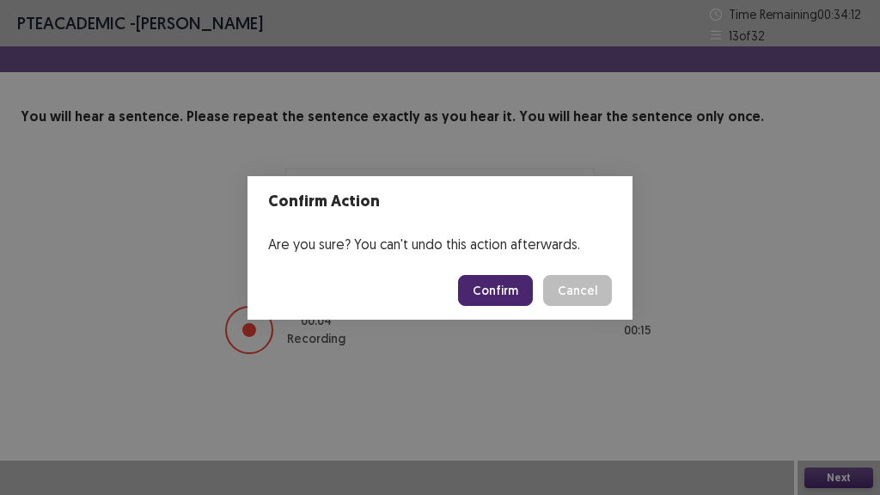
click at [506, 291] on button "Confirm" at bounding box center [495, 290] width 75 height 31
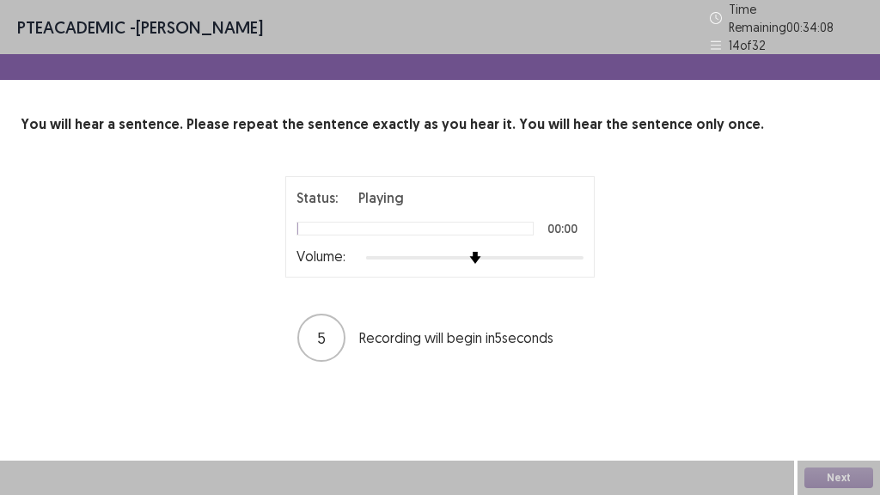
drag, startPoint x: 570, startPoint y: 258, endPoint x: 571, endPoint y: 249, distance: 8.6
click at [573, 255] on div "Status: Playing 00:00 Volume:" at bounding box center [439, 226] width 309 height 101
click at [570, 256] on div at bounding box center [474, 257] width 217 height 3
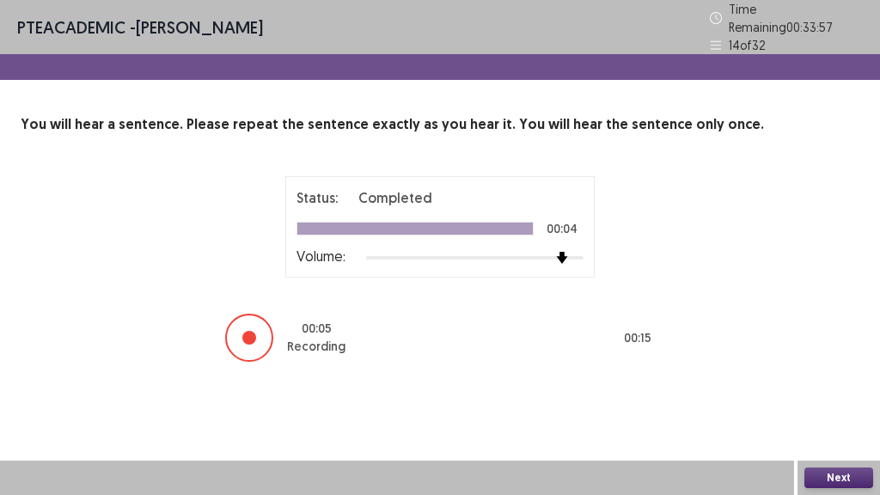
click at [833, 474] on button "Next" at bounding box center [839, 478] width 69 height 21
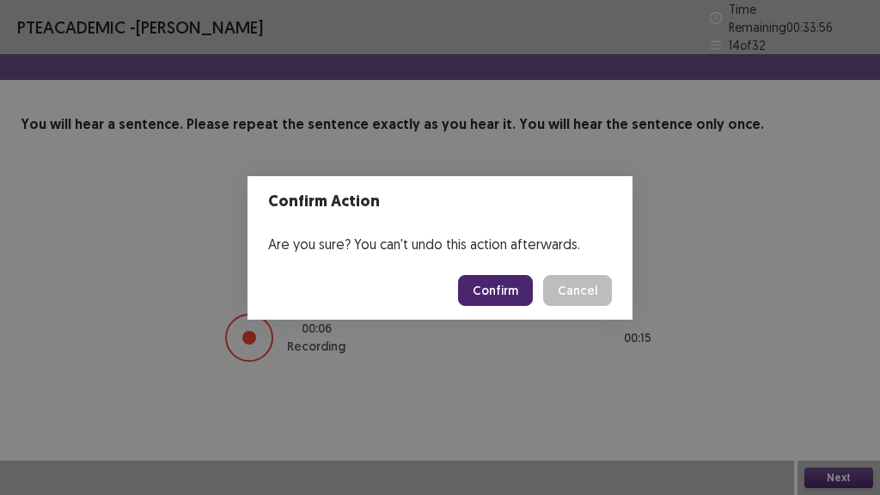
click at [498, 284] on button "Confirm" at bounding box center [495, 290] width 75 height 31
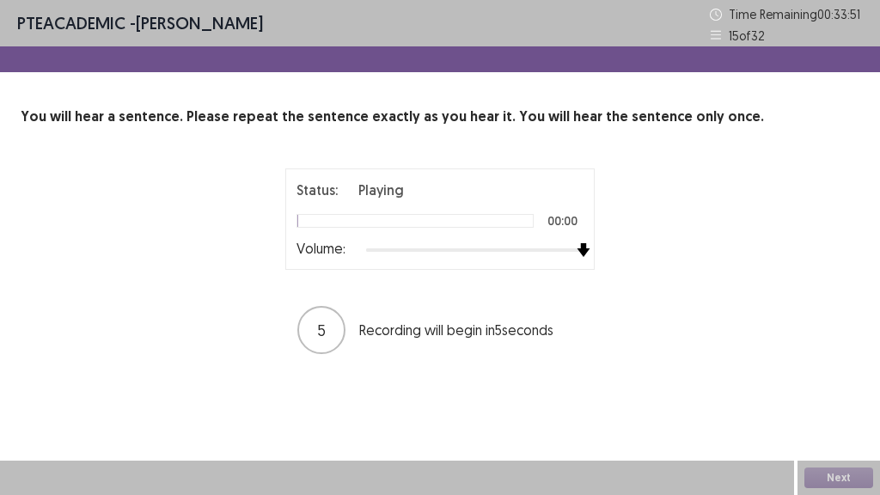
click at [633, 266] on div "Status: Playing 00:00 Volume: 5 Recording will begin in 5 seconds" at bounding box center [440, 261] width 430 height 187
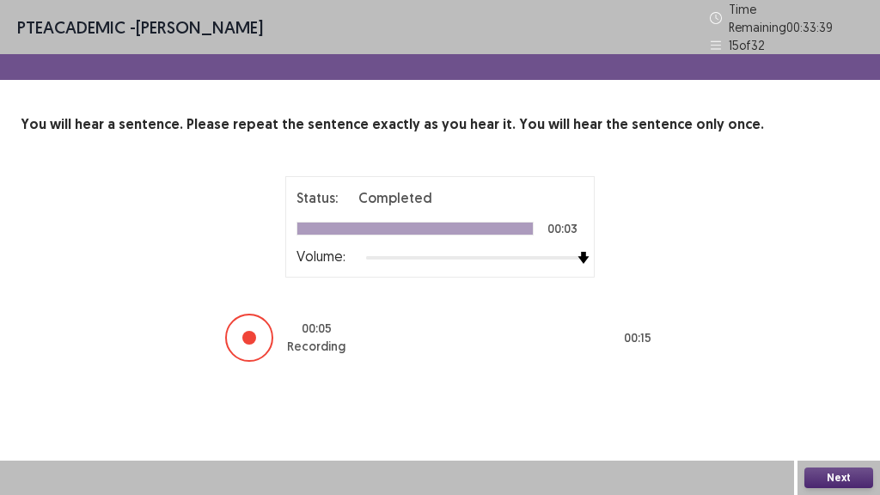
click at [839, 478] on button "Next" at bounding box center [839, 478] width 69 height 21
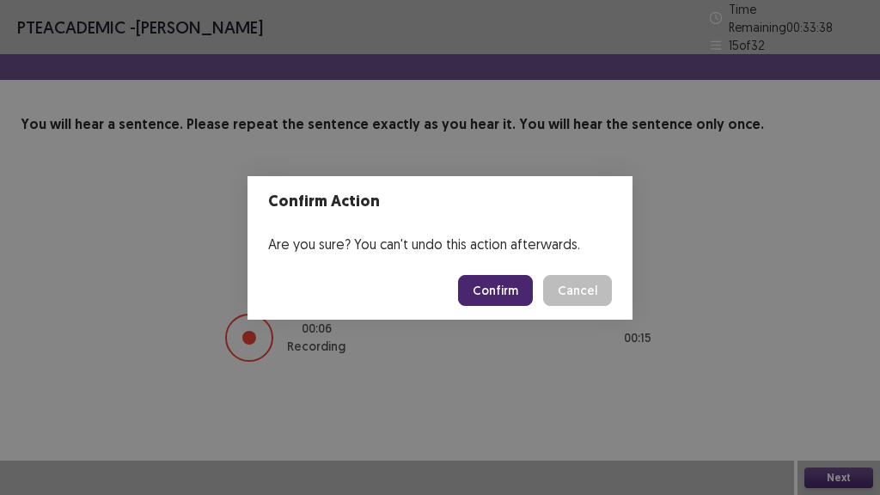
click at [524, 302] on button "Confirm" at bounding box center [495, 290] width 75 height 31
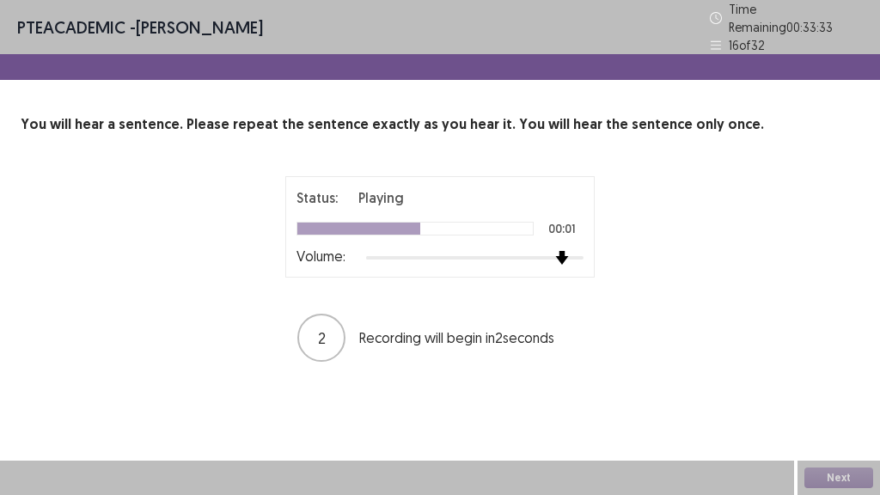
click at [606, 248] on div "Status: Playing 00:01 Volume: 2 Recording will begin in 2 seconds" at bounding box center [440, 269] width 430 height 187
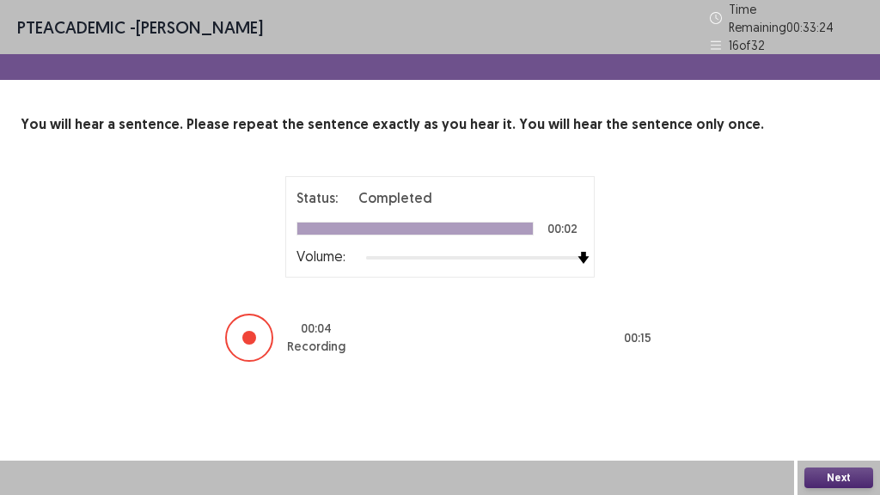
click at [835, 474] on button "Next" at bounding box center [839, 478] width 69 height 21
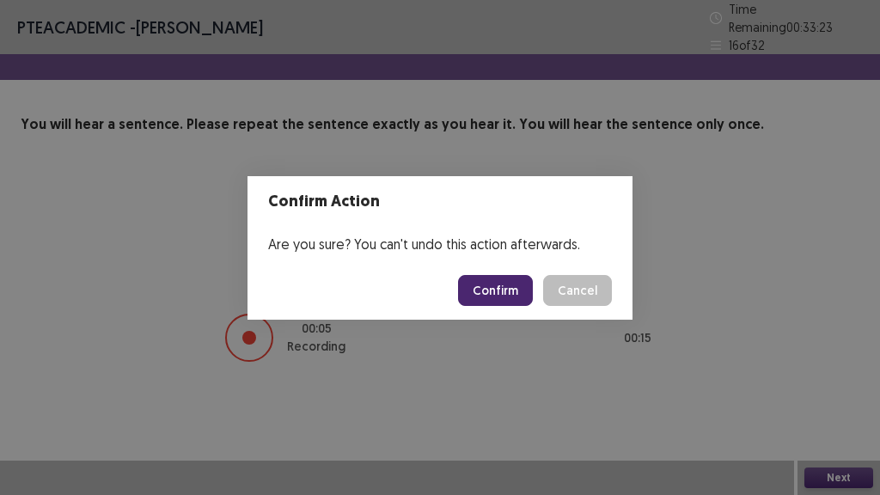
click at [496, 289] on button "Confirm" at bounding box center [495, 290] width 75 height 31
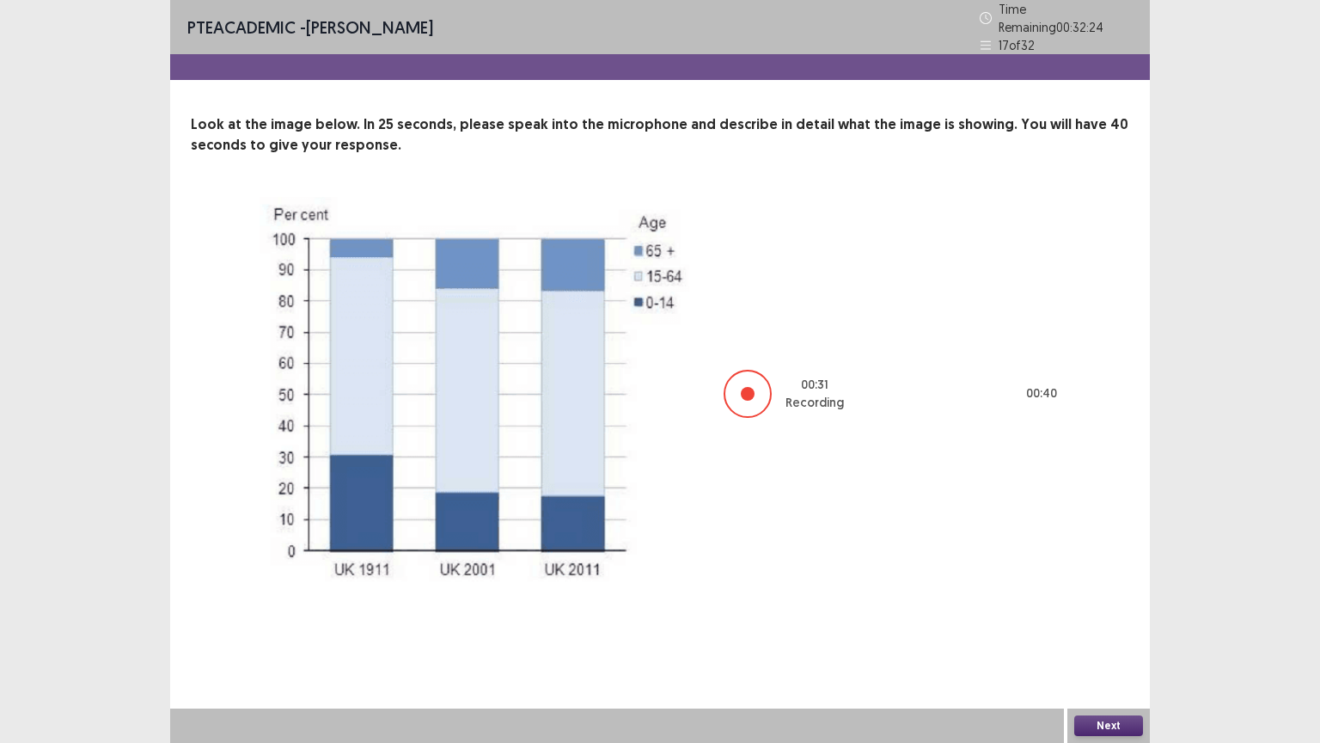
click at [1110, 696] on div "Next" at bounding box center [1109, 725] width 83 height 34
click at [1111, 696] on button "Next" at bounding box center [1108, 725] width 69 height 21
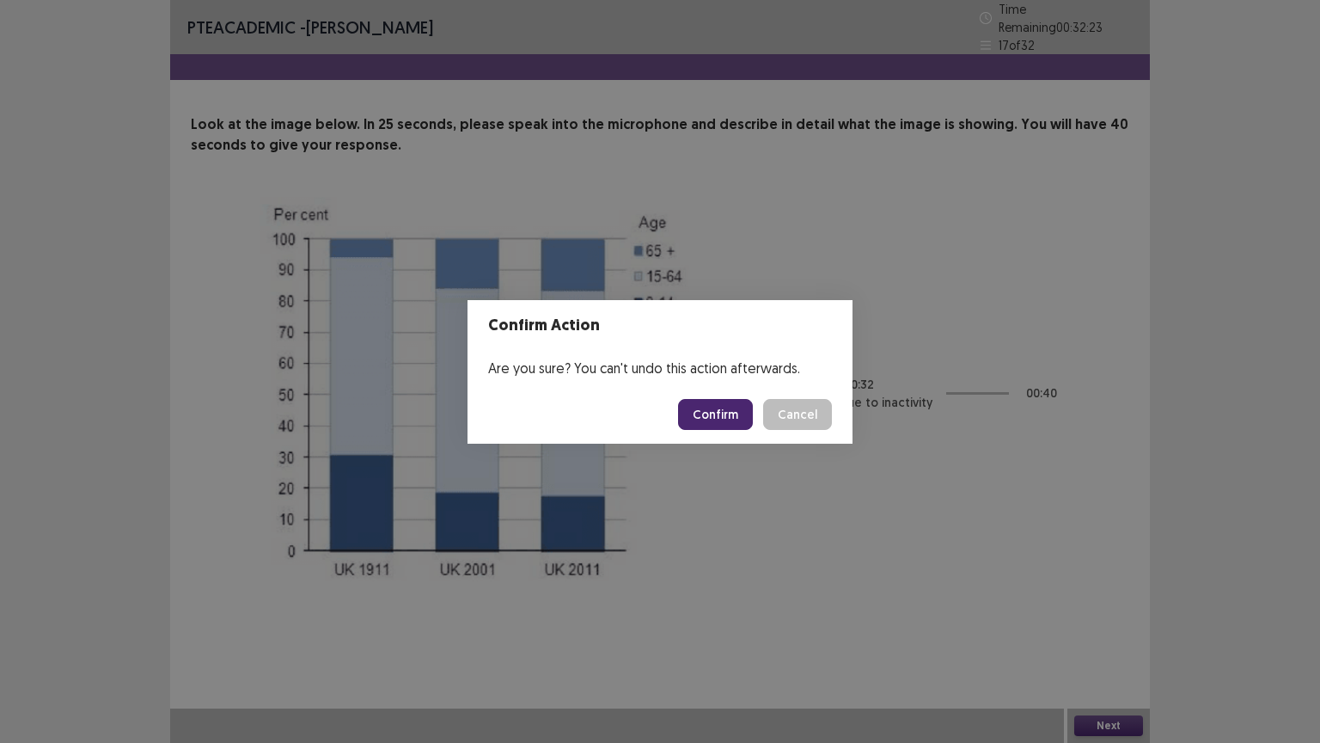
click at [723, 406] on button "Confirm" at bounding box center [715, 414] width 75 height 31
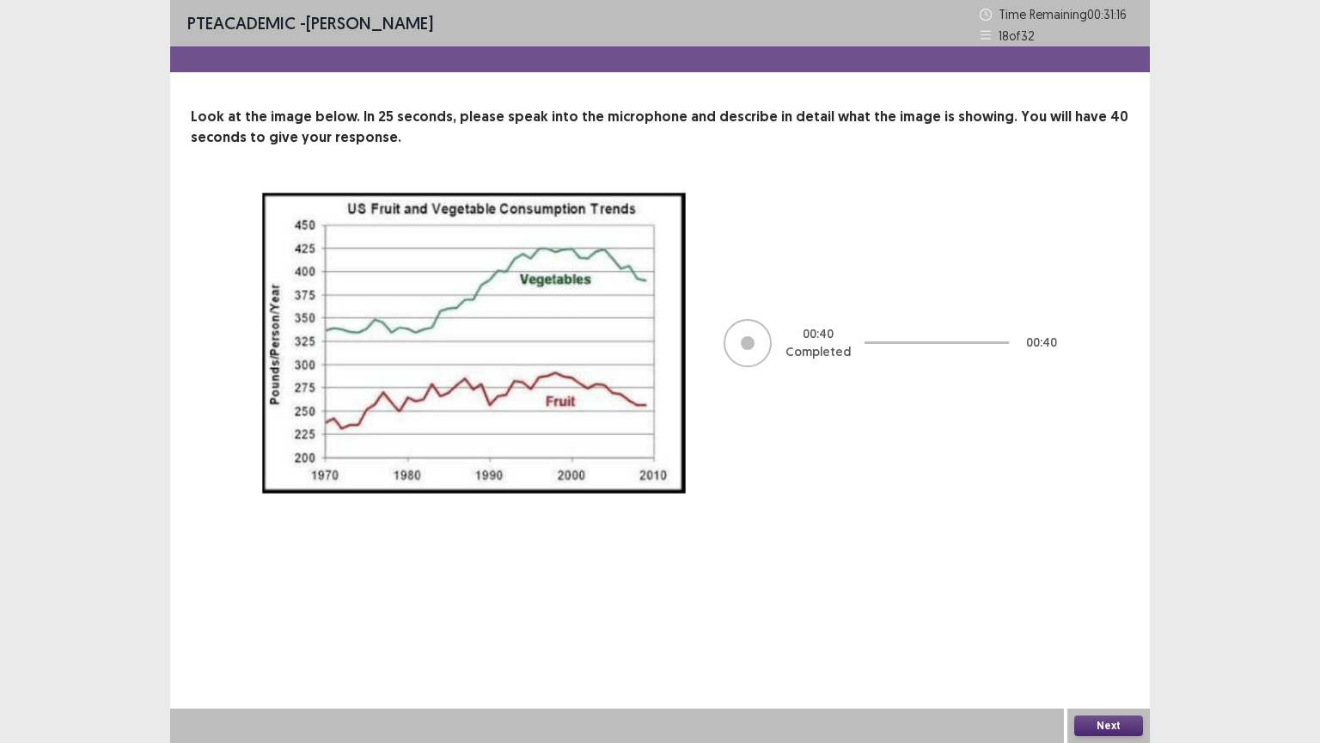
click at [1090, 696] on button "Next" at bounding box center [1108, 725] width 69 height 21
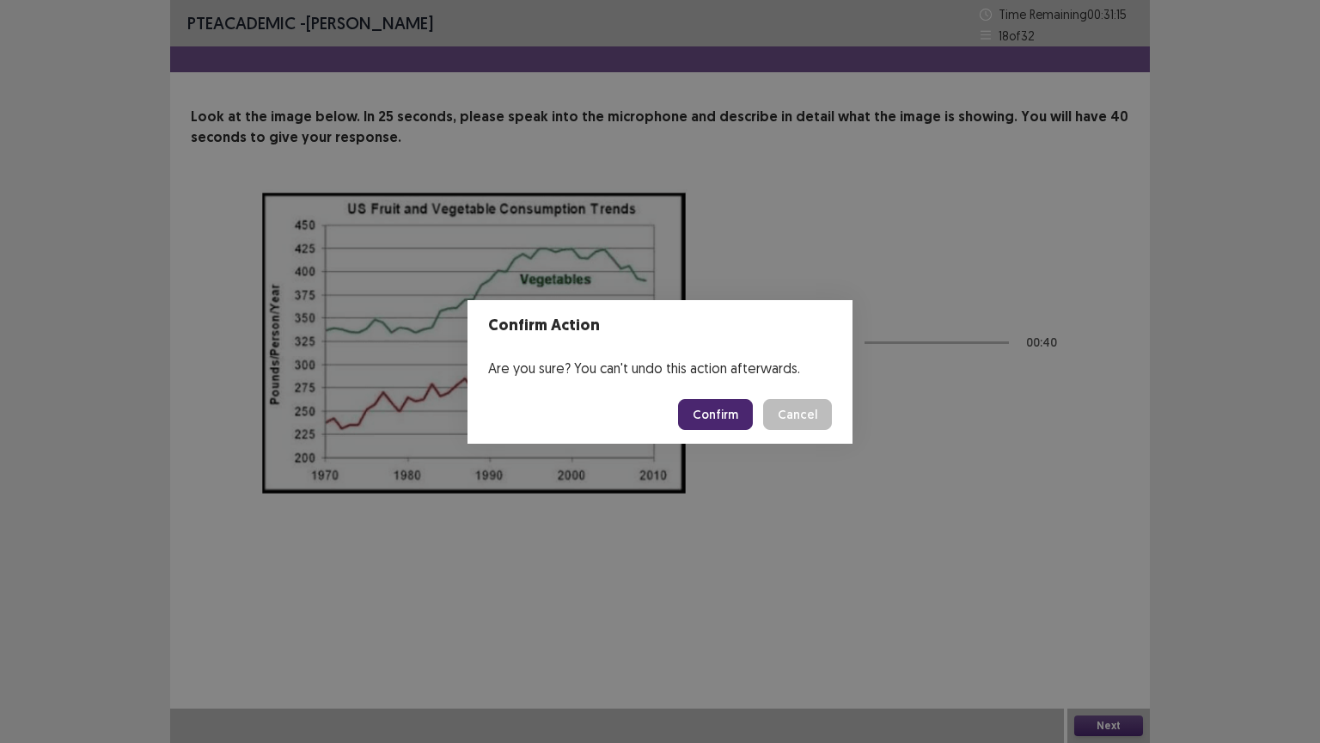
click at [732, 417] on button "Confirm" at bounding box center [715, 414] width 75 height 31
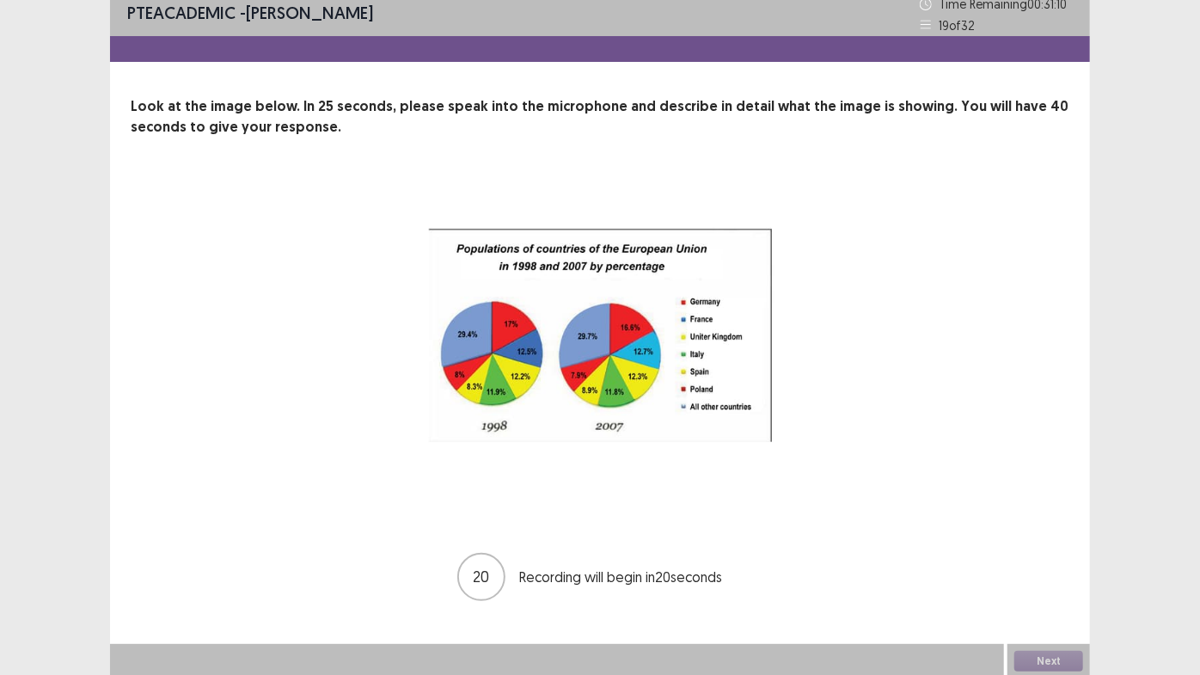
scroll to position [13, 0]
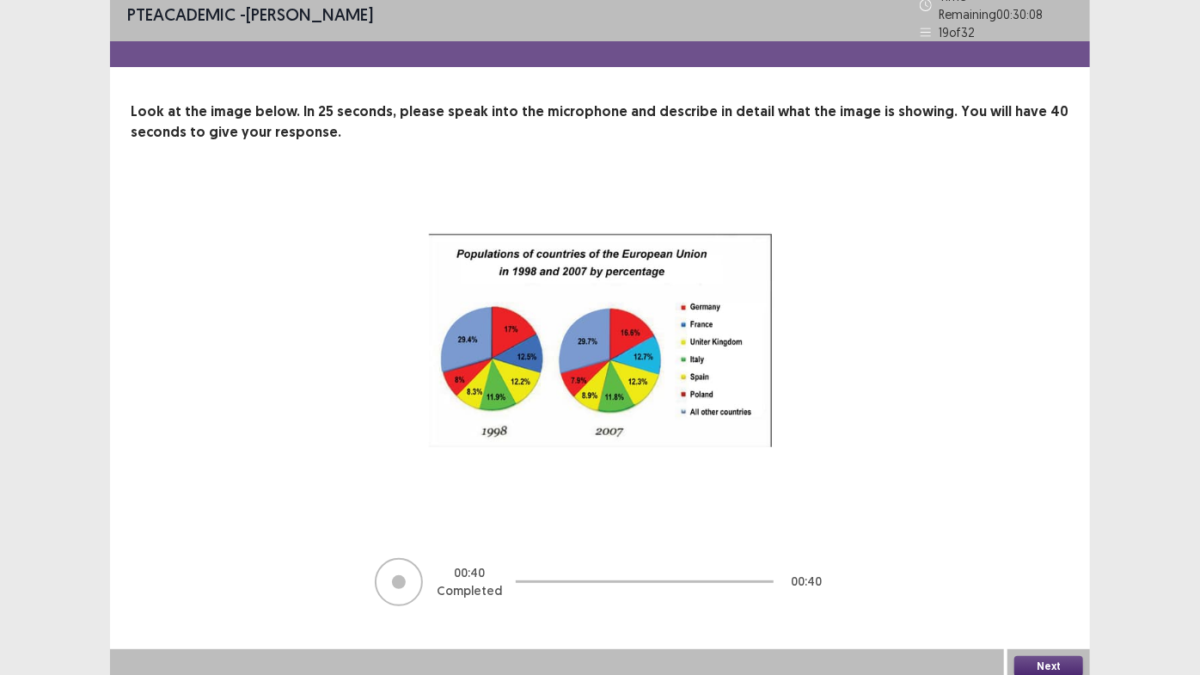
click at [1060, 657] on button "Next" at bounding box center [1048, 666] width 69 height 21
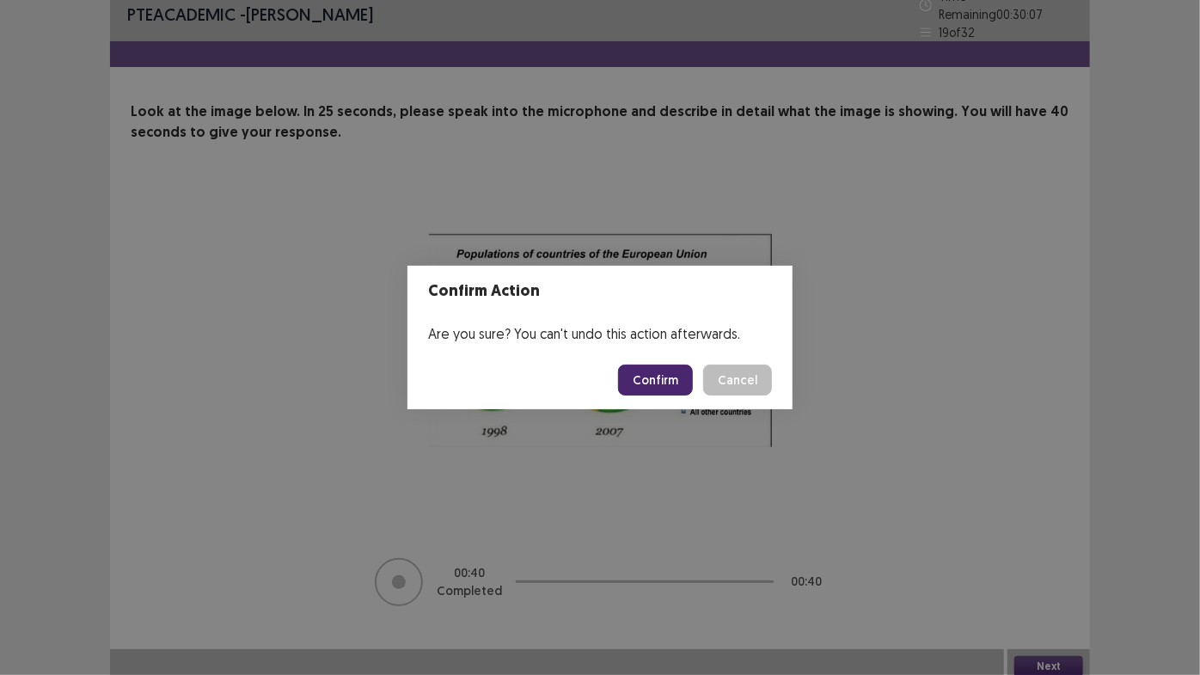
click at [662, 377] on button "Confirm" at bounding box center [655, 379] width 75 height 31
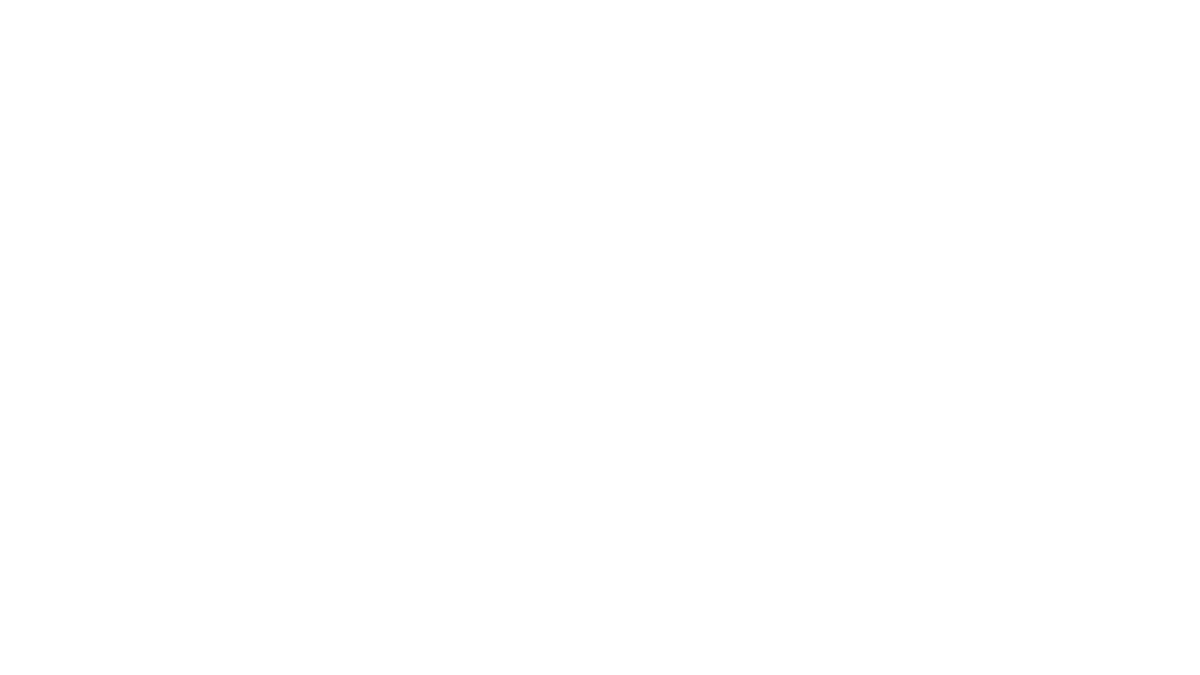
scroll to position [0, 0]
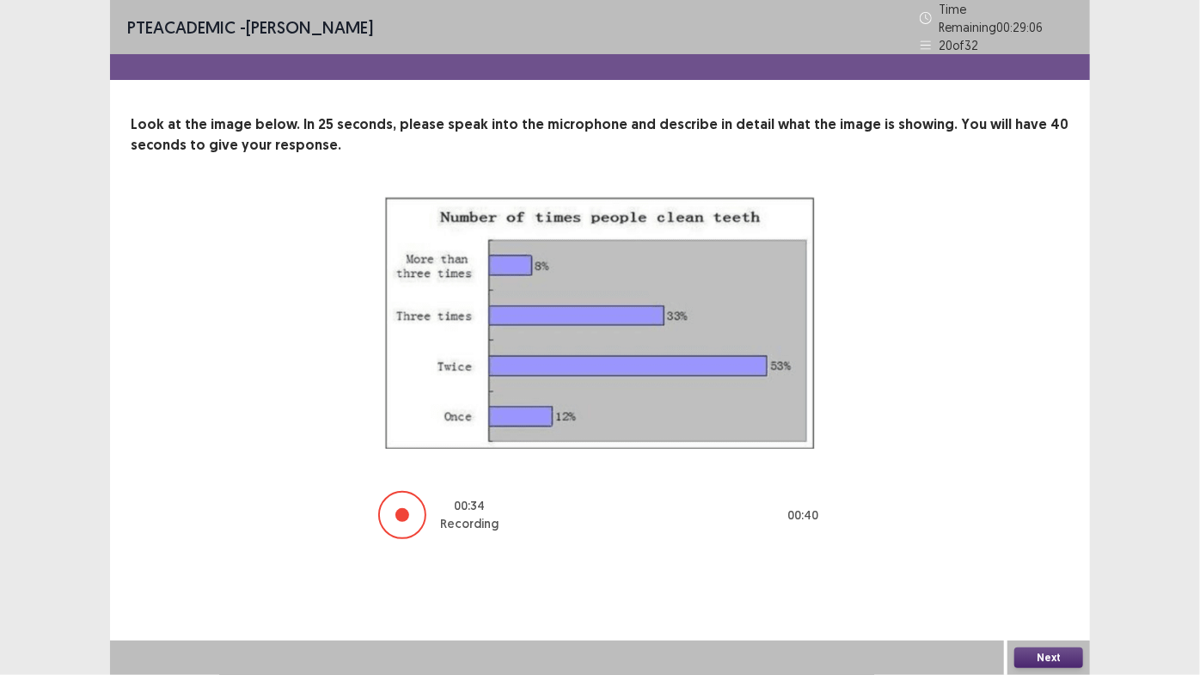
click at [1056, 654] on button "Next" at bounding box center [1048, 657] width 69 height 21
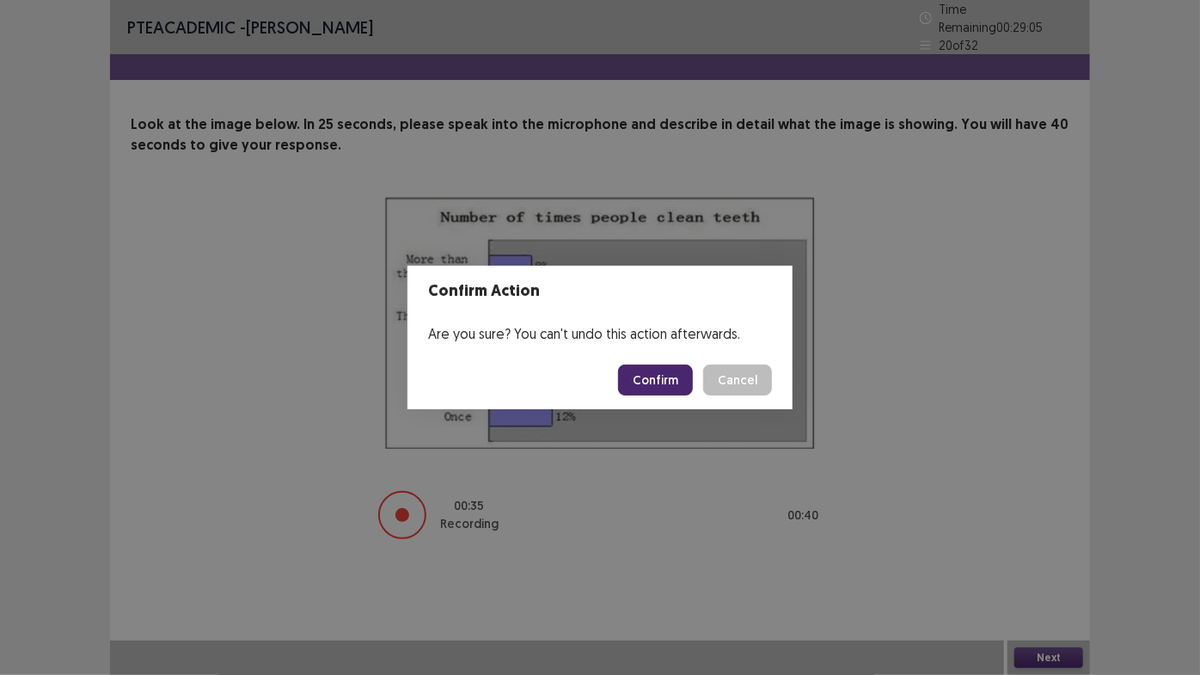
click at [671, 379] on button "Confirm" at bounding box center [655, 379] width 75 height 31
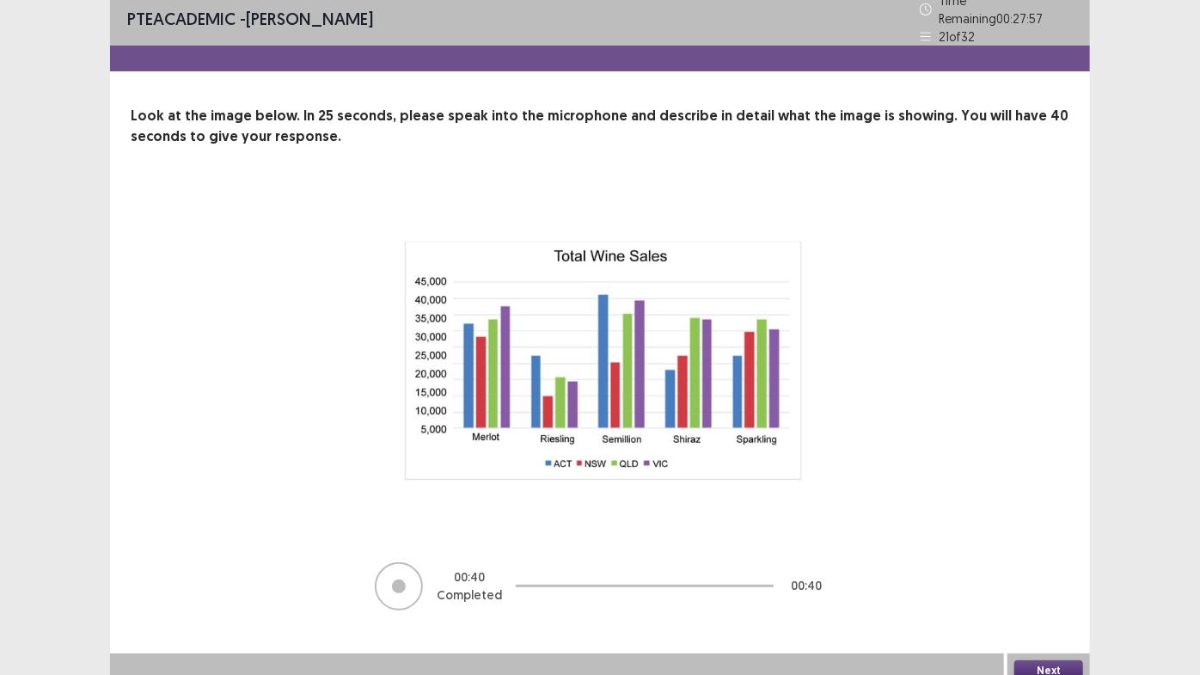
scroll to position [13, 0]
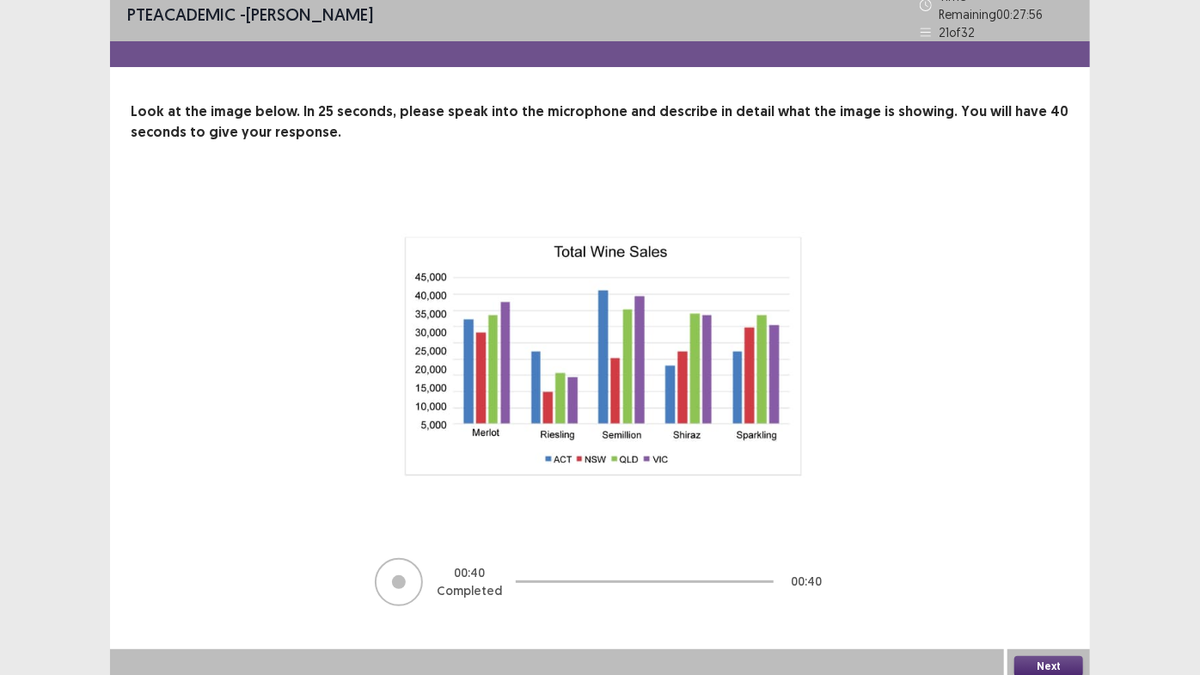
click at [1065, 656] on button "Next" at bounding box center [1048, 666] width 69 height 21
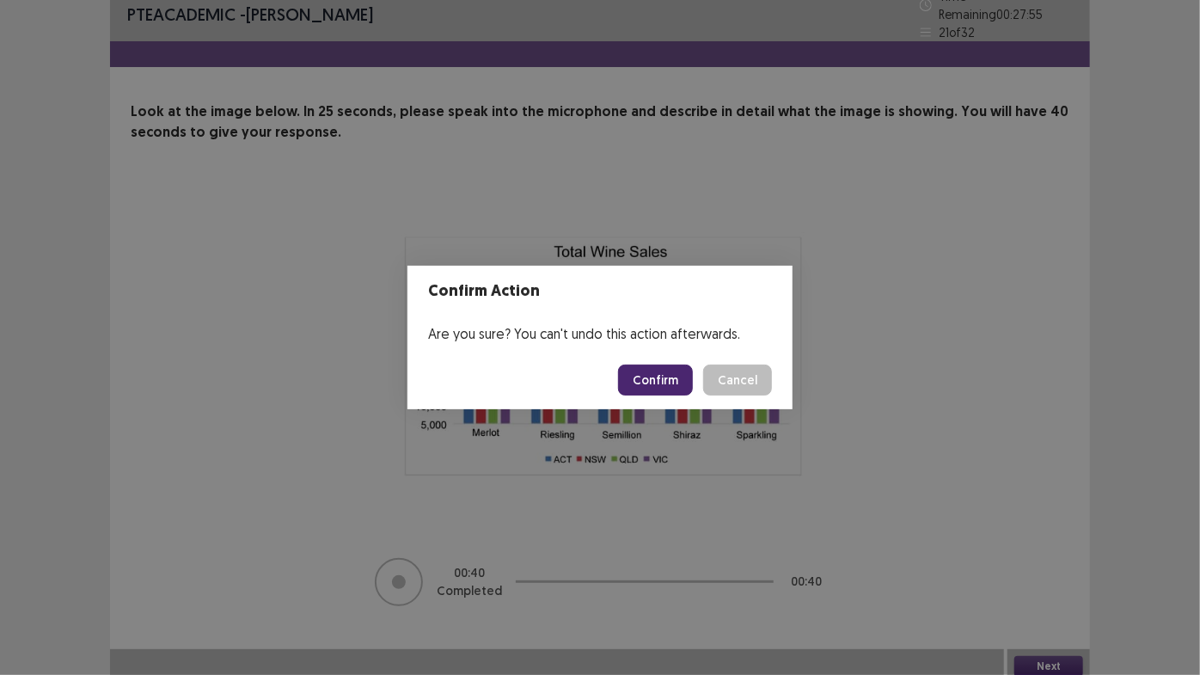
click at [651, 379] on button "Confirm" at bounding box center [655, 379] width 75 height 31
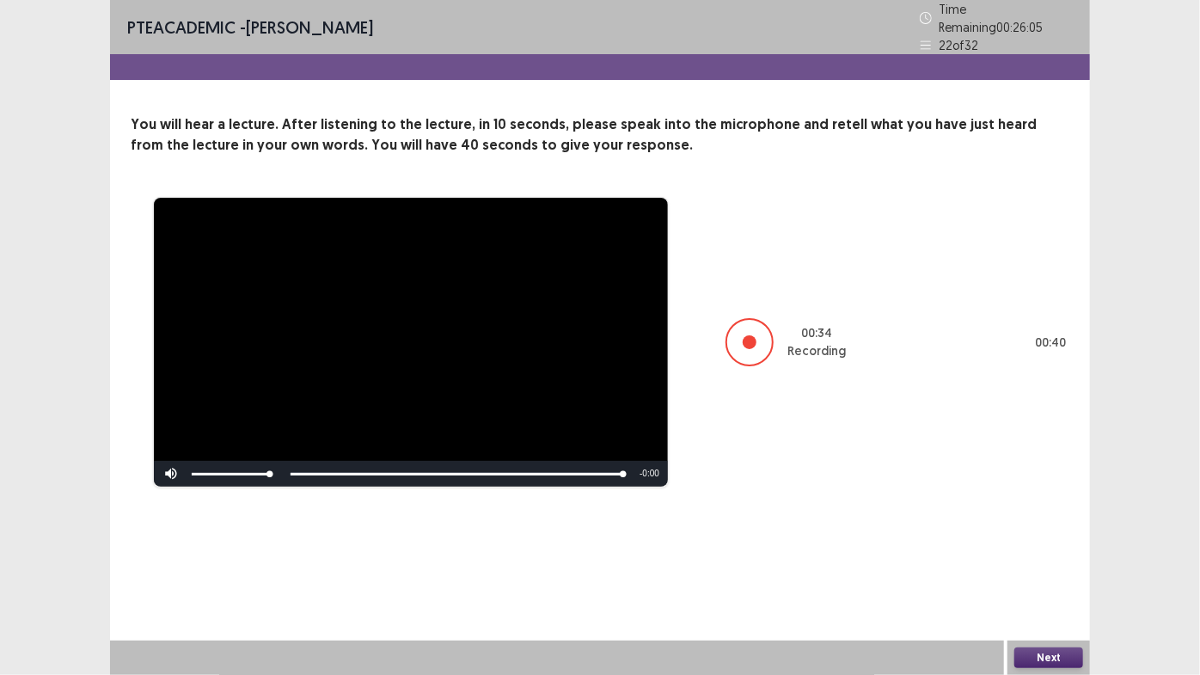
click at [1061, 659] on button "Next" at bounding box center [1048, 657] width 69 height 21
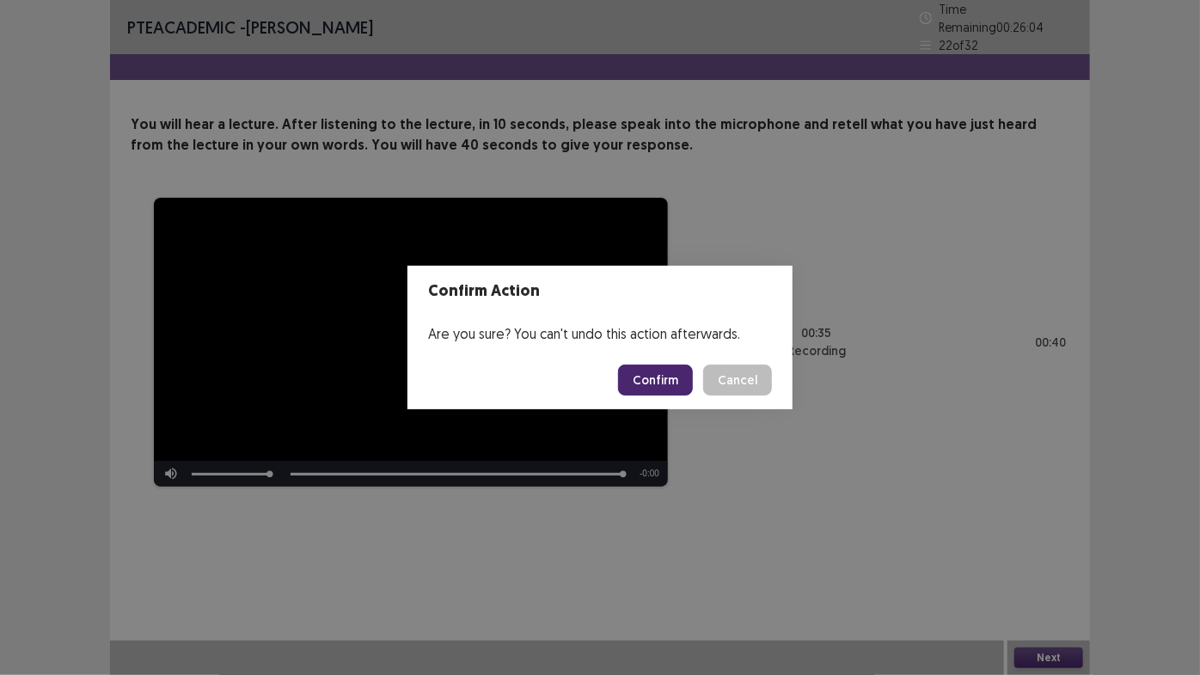
click at [685, 381] on button "Confirm" at bounding box center [655, 379] width 75 height 31
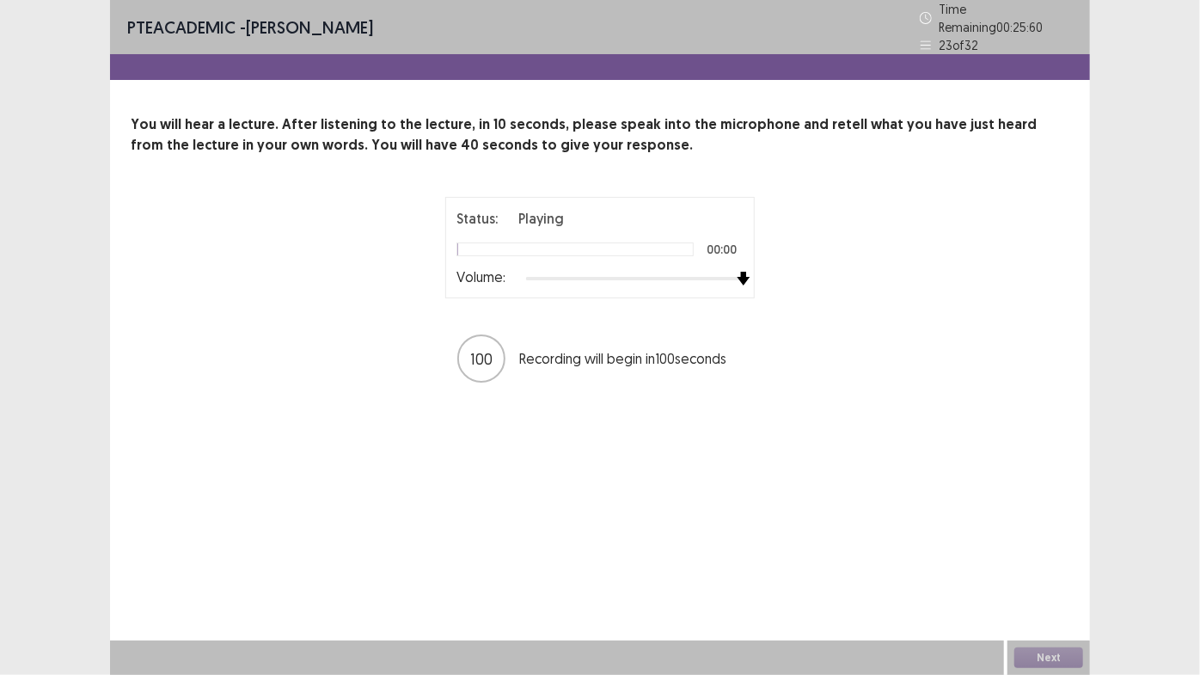
click at [832, 272] on div "Status: Playing 00:00 Volume: 100 Recording will begin in 100 seconds" at bounding box center [600, 290] width 939 height 187
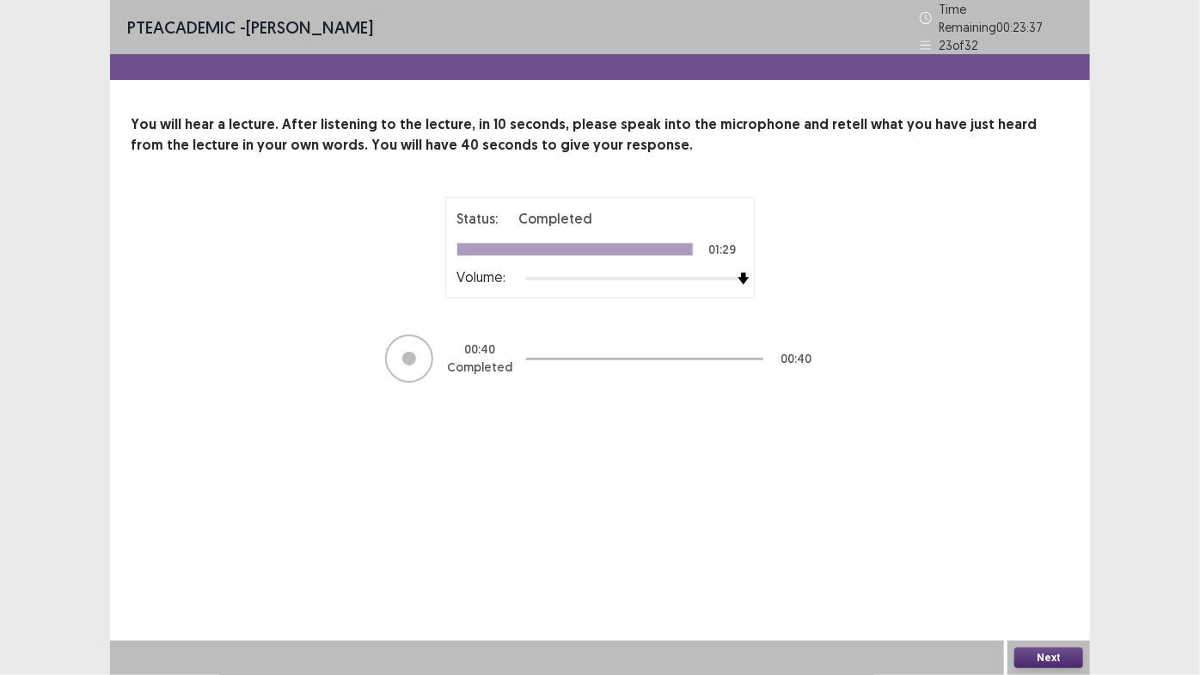
click at [1070, 653] on button "Next" at bounding box center [1048, 657] width 69 height 21
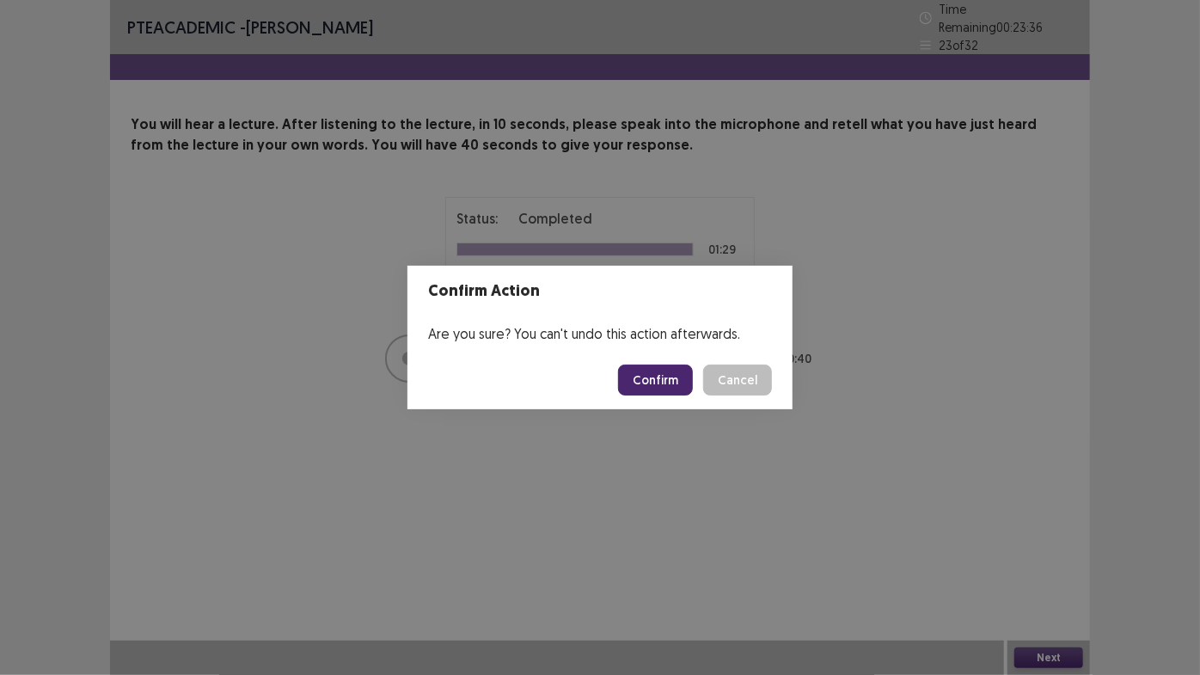
drag, startPoint x: 646, startPoint y: 397, endPoint x: 648, endPoint y: 385, distance: 12.2
click at [646, 396] on footer "Confirm Cancel" at bounding box center [599, 380] width 385 height 58
click at [648, 385] on button "Confirm" at bounding box center [655, 379] width 75 height 31
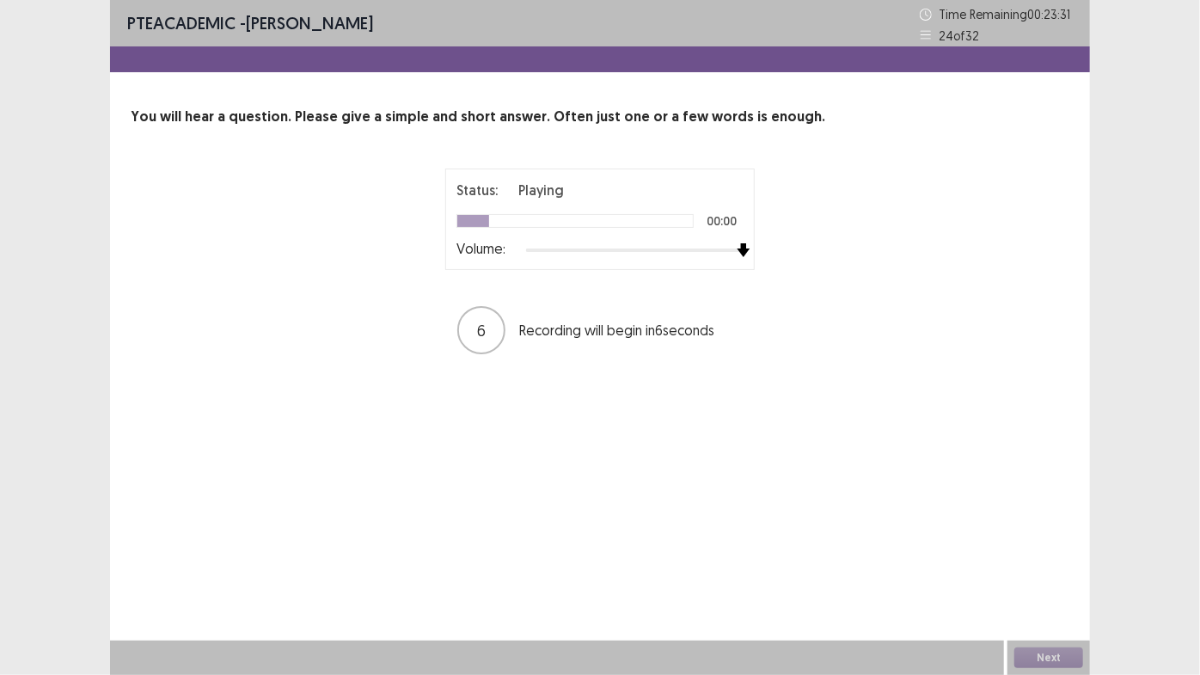
click at [852, 262] on div "Status: Playing 00:00 Volume: 6 Recording will begin in 6 seconds" at bounding box center [600, 261] width 939 height 187
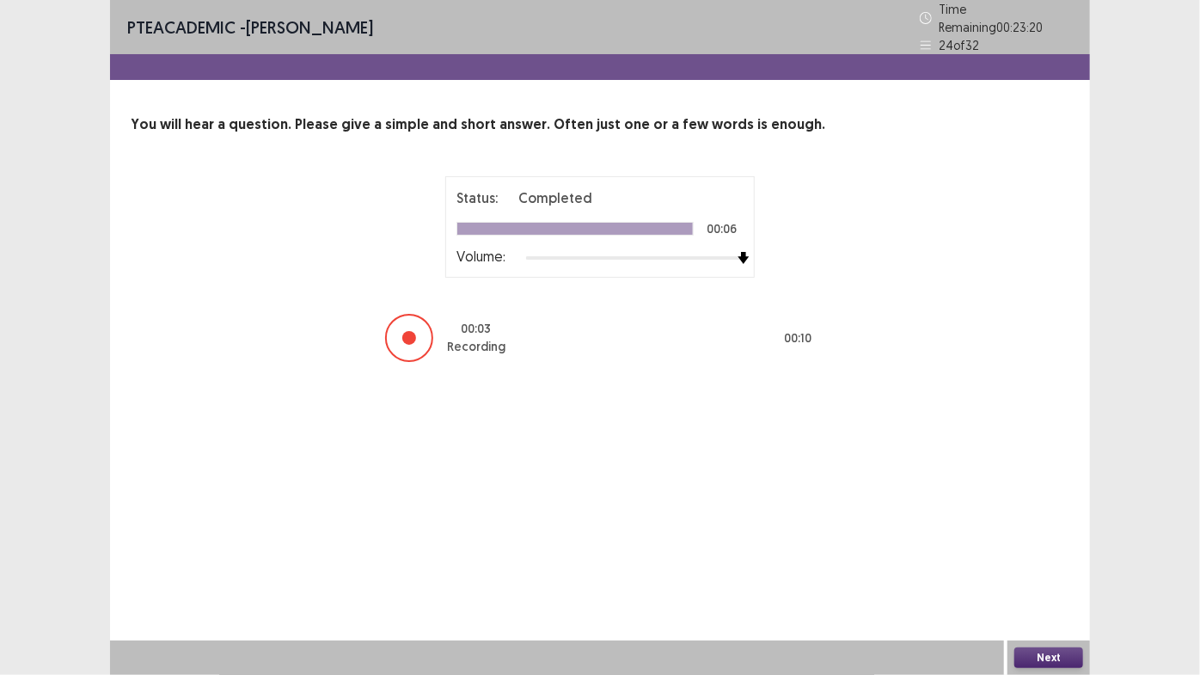
click at [1058, 651] on button "Next" at bounding box center [1048, 657] width 69 height 21
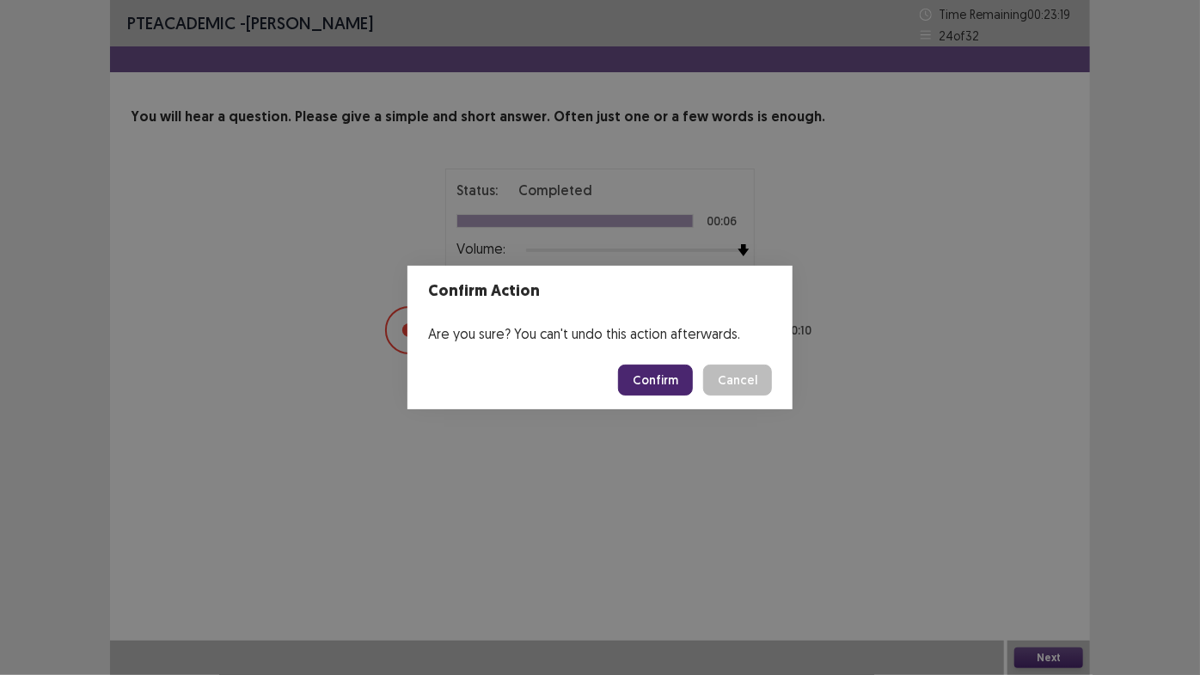
click at [682, 387] on button "Confirm" at bounding box center [655, 379] width 75 height 31
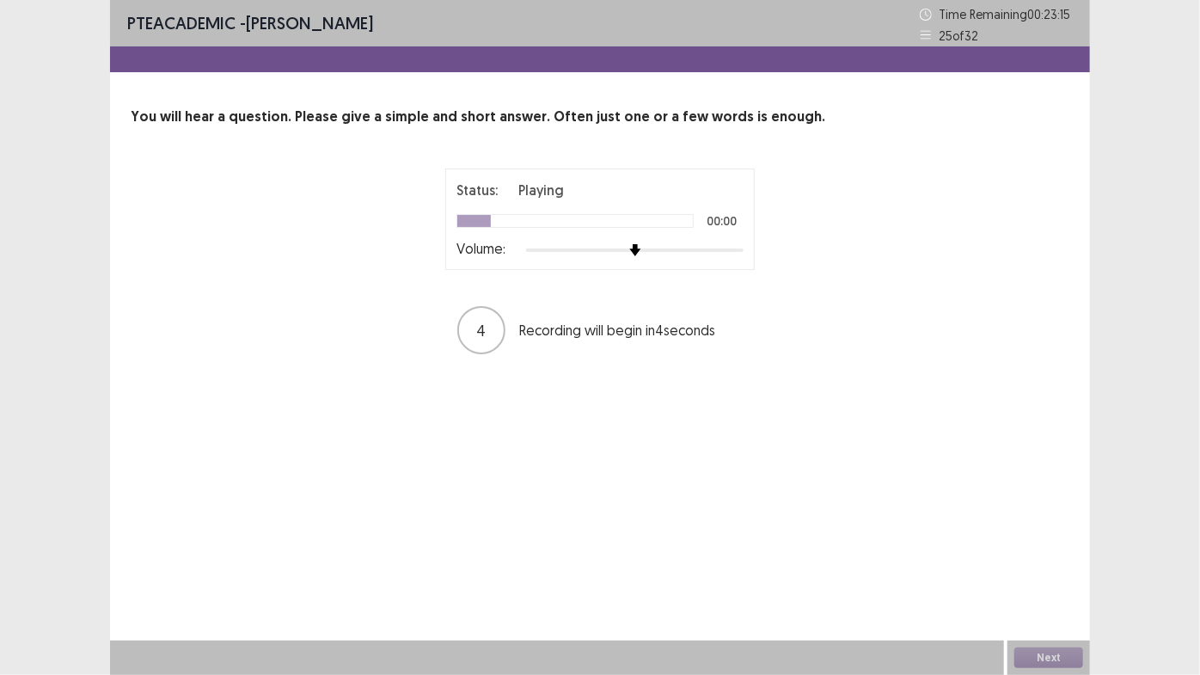
click at [741, 256] on div at bounding box center [634, 250] width 217 height 14
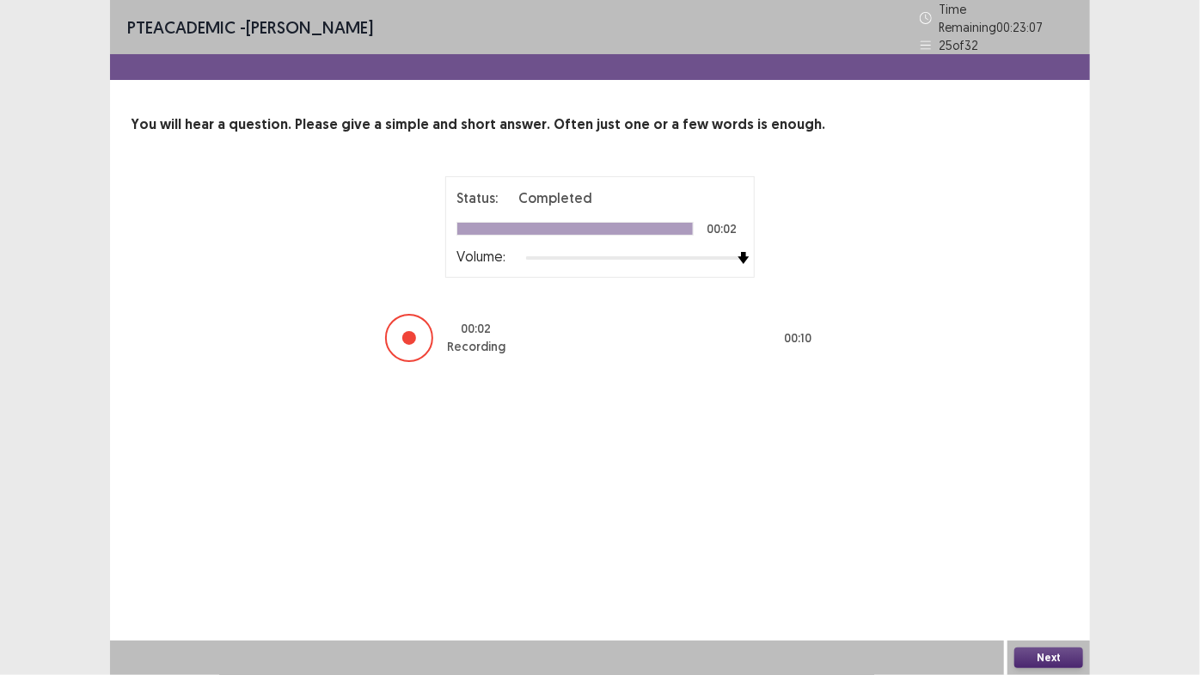
click at [1044, 660] on button "Next" at bounding box center [1048, 657] width 69 height 21
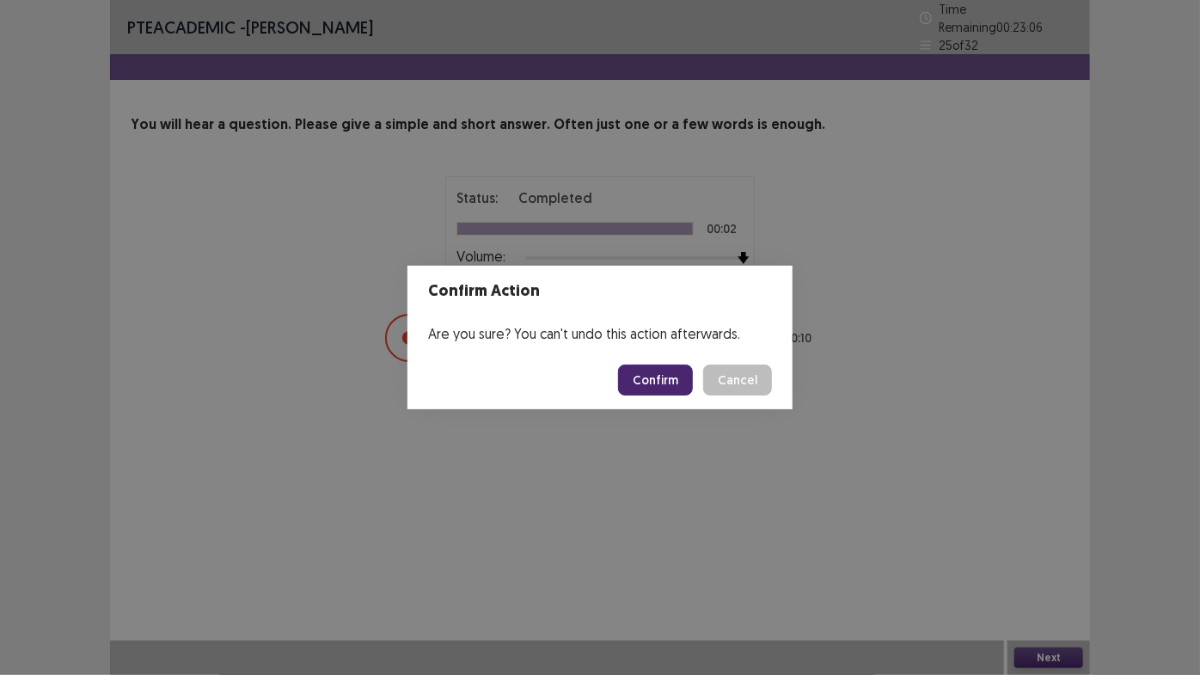
click at [673, 385] on button "Confirm" at bounding box center [655, 379] width 75 height 31
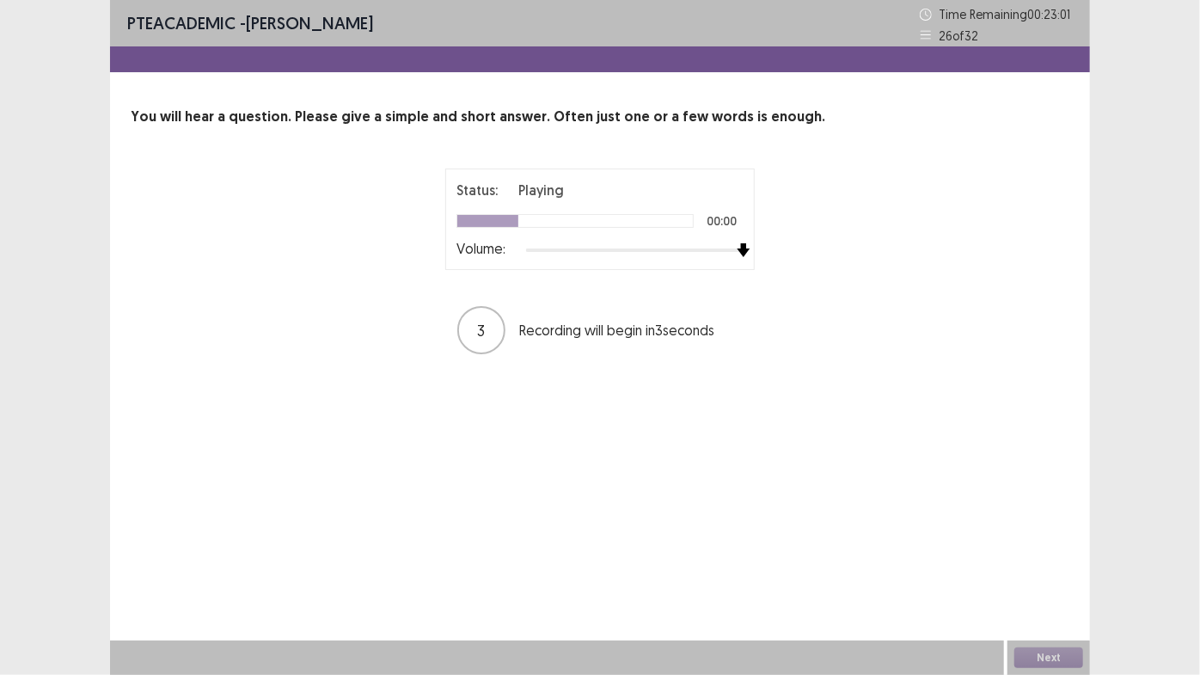
click at [809, 242] on div "Status: Playing 00:00 Volume: 3 Recording will begin in 3 seconds" at bounding box center [600, 261] width 430 height 187
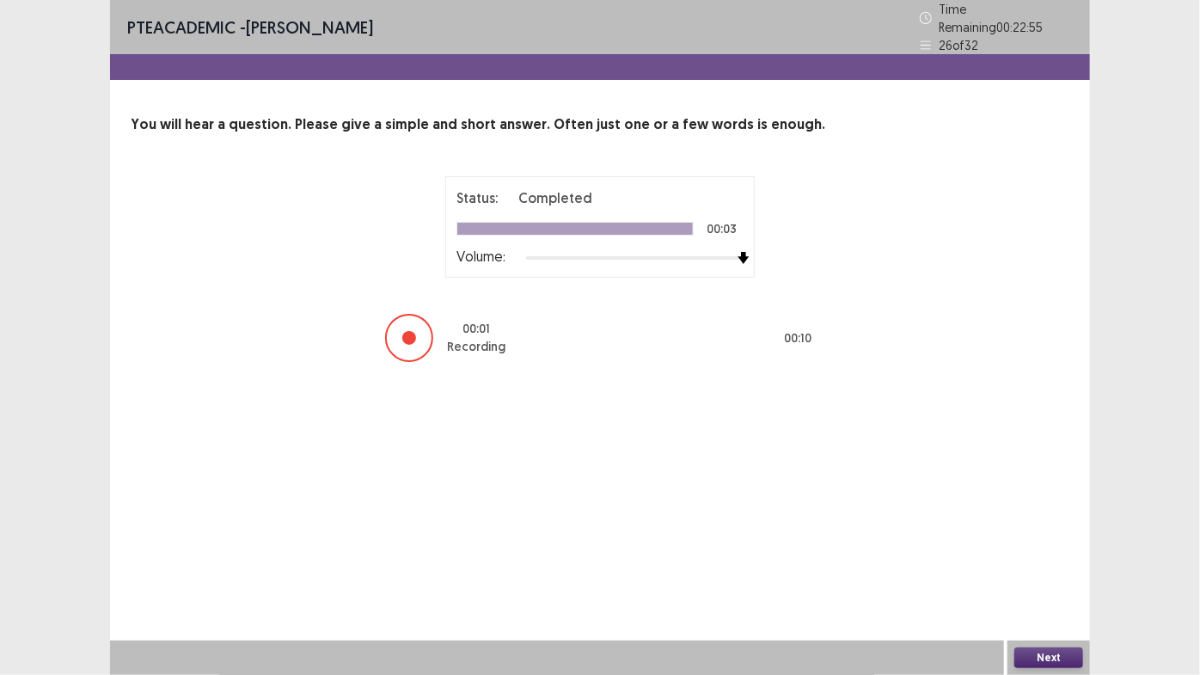
click at [1029, 655] on button "Next" at bounding box center [1048, 657] width 69 height 21
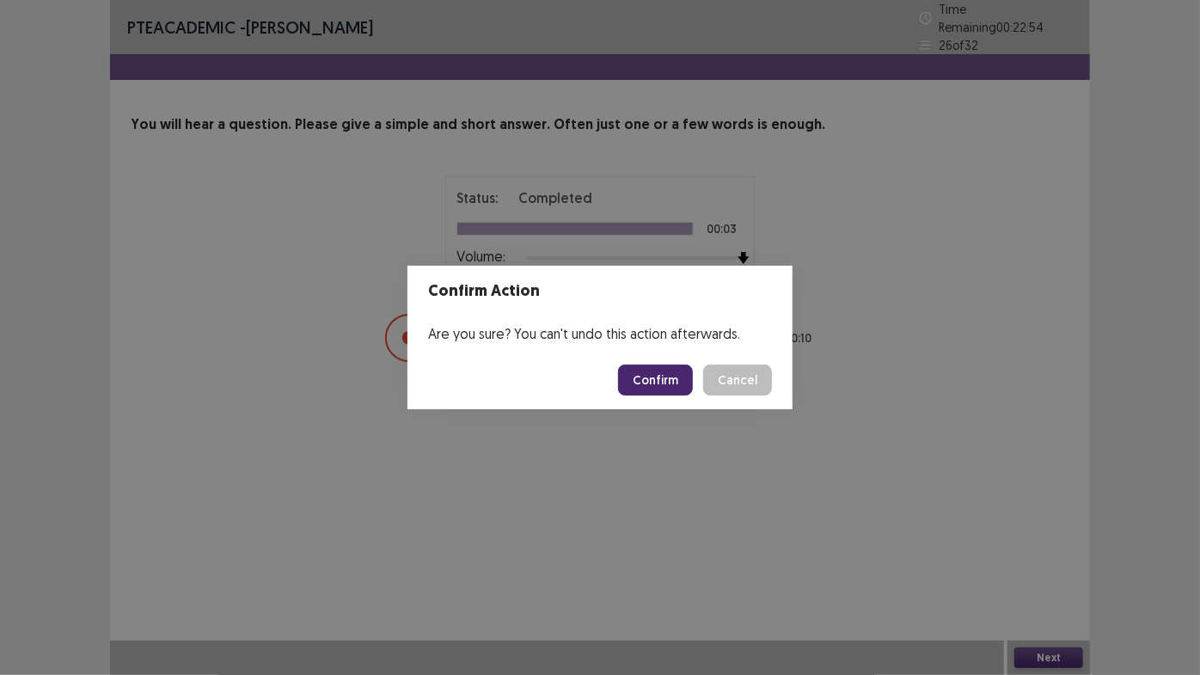
click at [654, 373] on button "Confirm" at bounding box center [655, 379] width 75 height 31
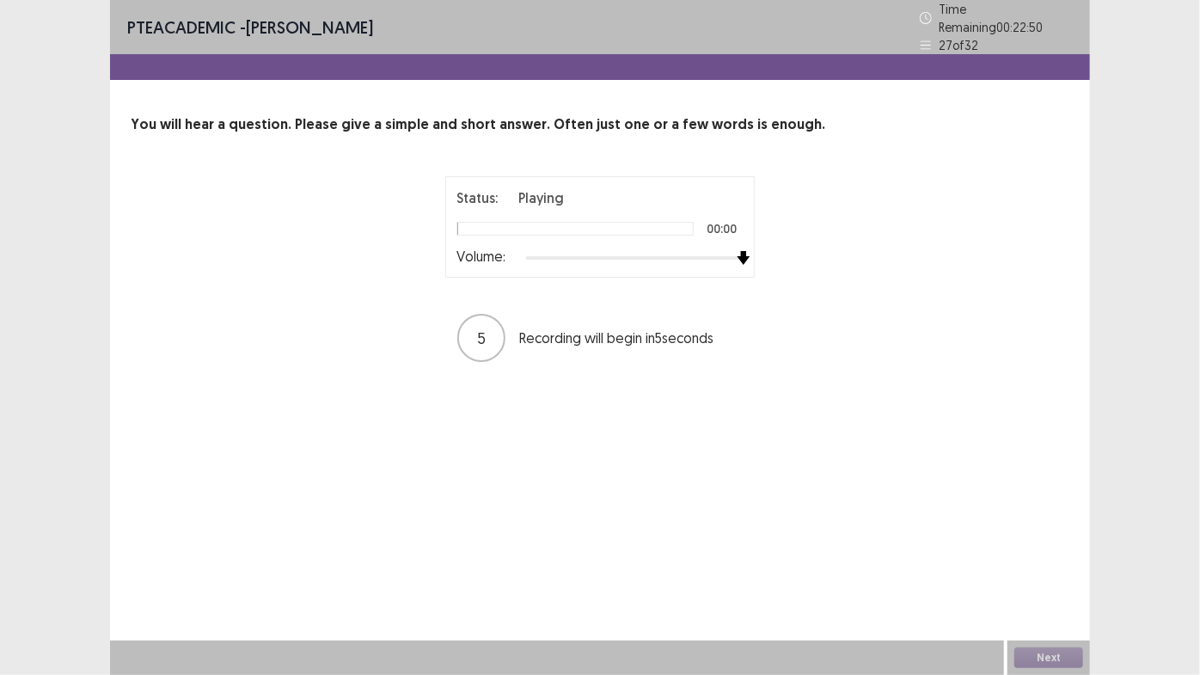
click at [852, 263] on div "Status: Playing 00:00 Volume: 5 Recording will begin in 5 seconds" at bounding box center [600, 269] width 939 height 187
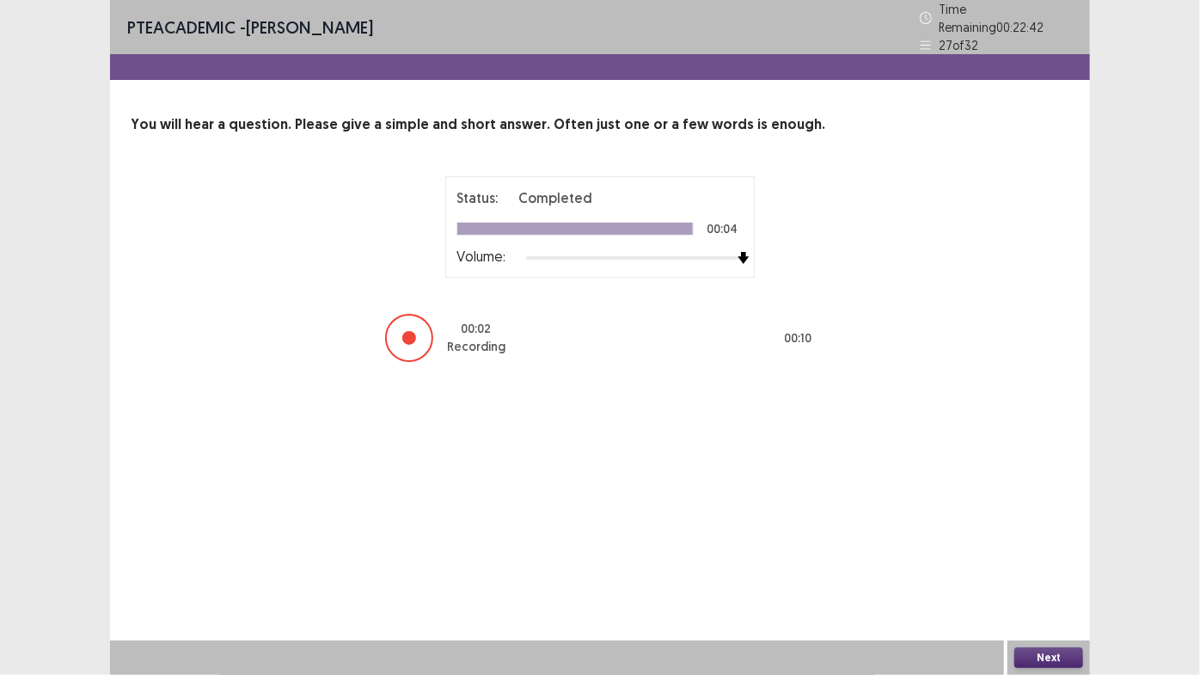
click at [1034, 658] on button "Next" at bounding box center [1048, 657] width 69 height 21
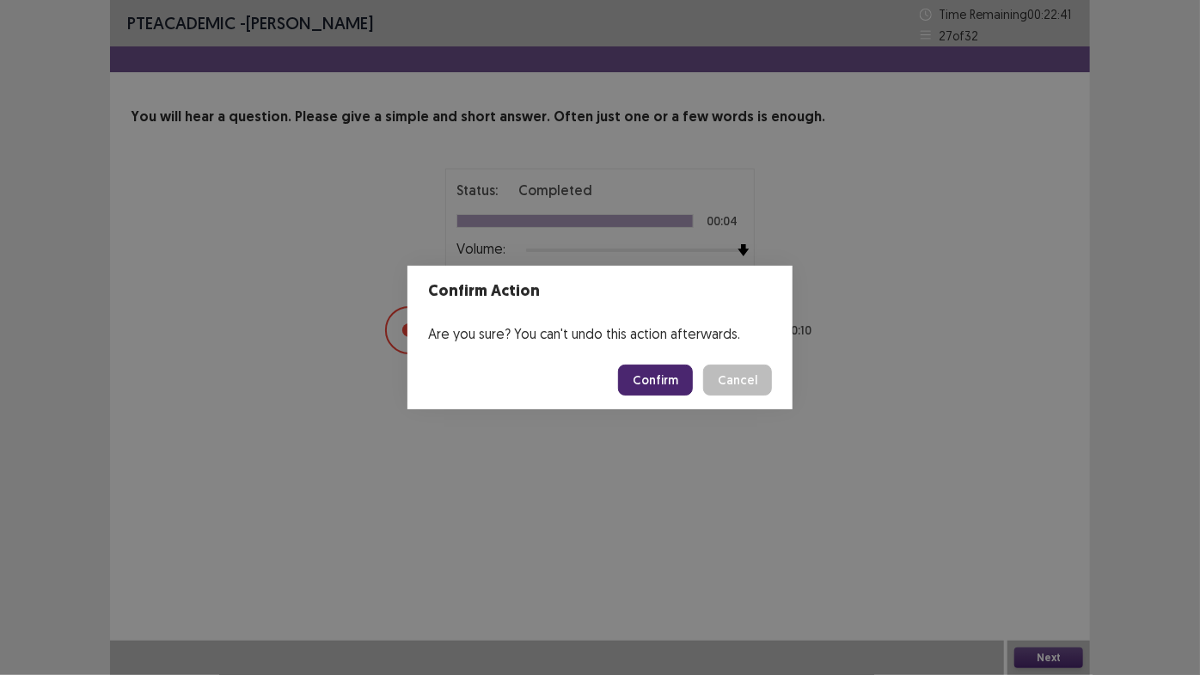
click at [664, 362] on footer "Confirm Cancel" at bounding box center [599, 380] width 385 height 58
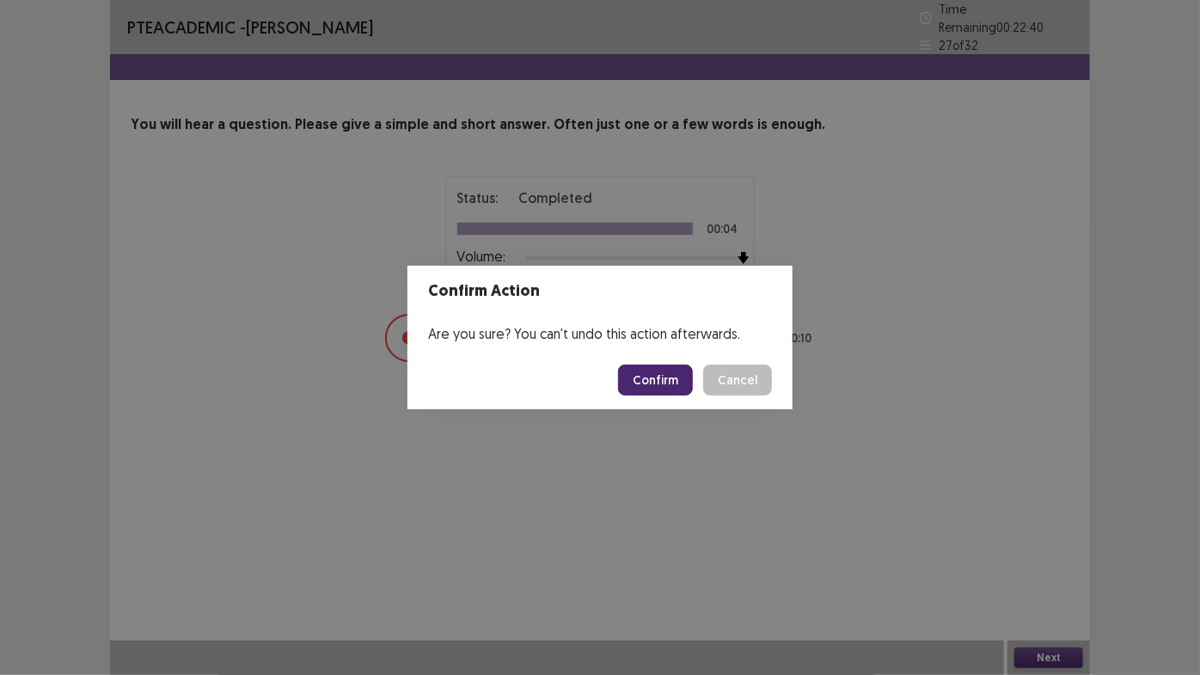
click at [664, 371] on button "Confirm" at bounding box center [655, 379] width 75 height 31
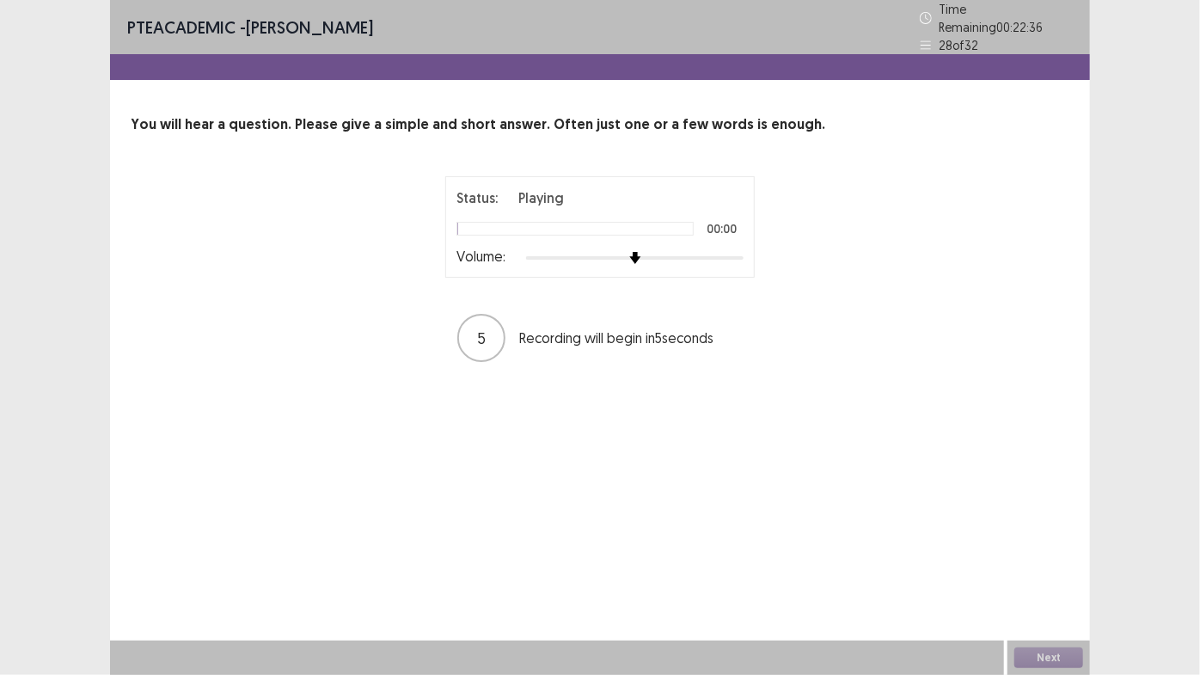
click at [829, 252] on div "Status: Playing 00:00 Volume: 5 Recording will begin in 5 seconds" at bounding box center [600, 269] width 939 height 187
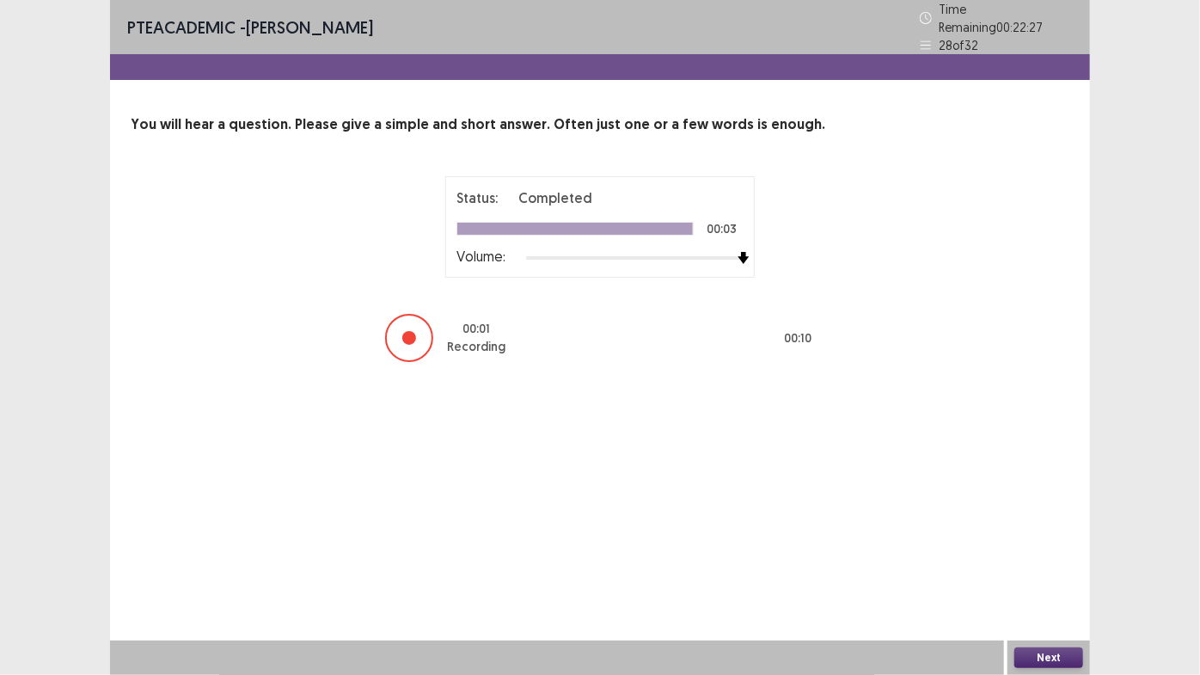
click at [1053, 655] on button "Next" at bounding box center [1048, 657] width 69 height 21
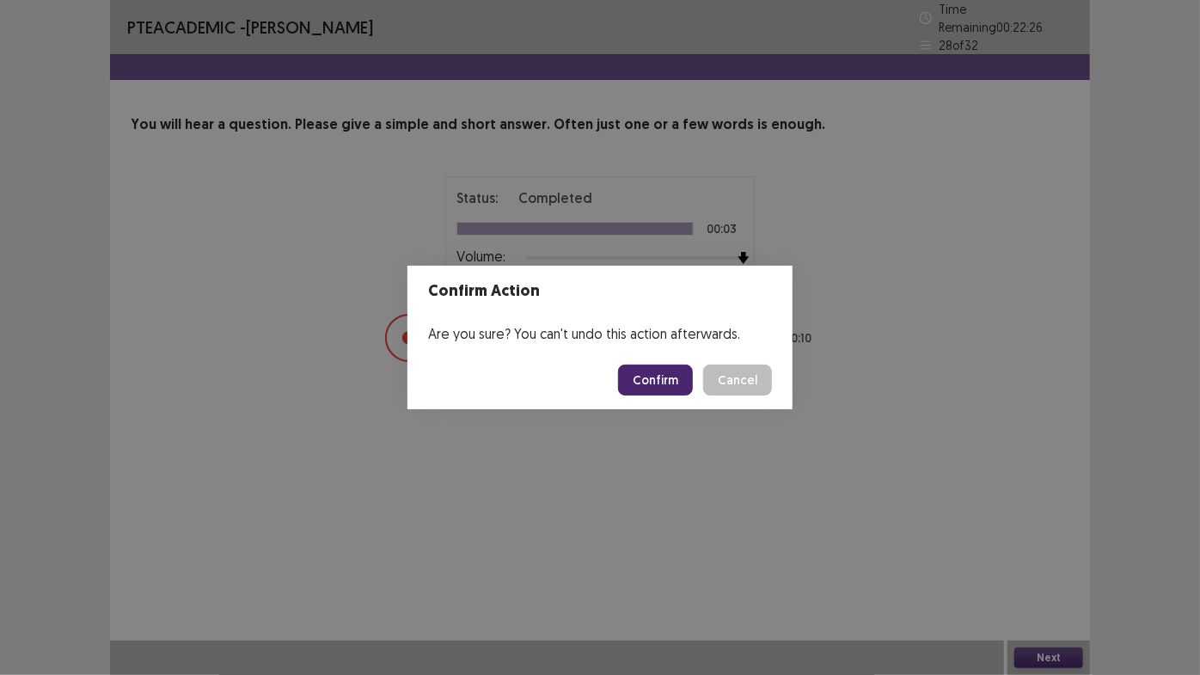
click at [688, 371] on button "Confirm" at bounding box center [655, 379] width 75 height 31
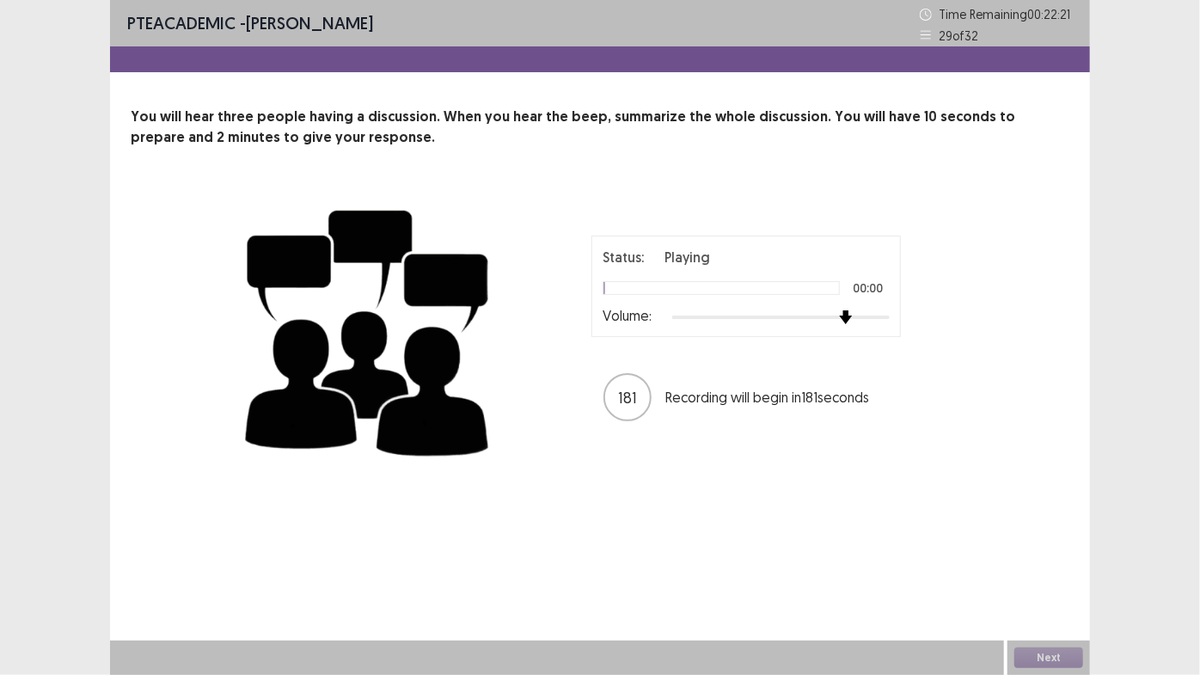
click at [881, 333] on div "Status: Playing 00:00 Volume:" at bounding box center [745, 286] width 309 height 101
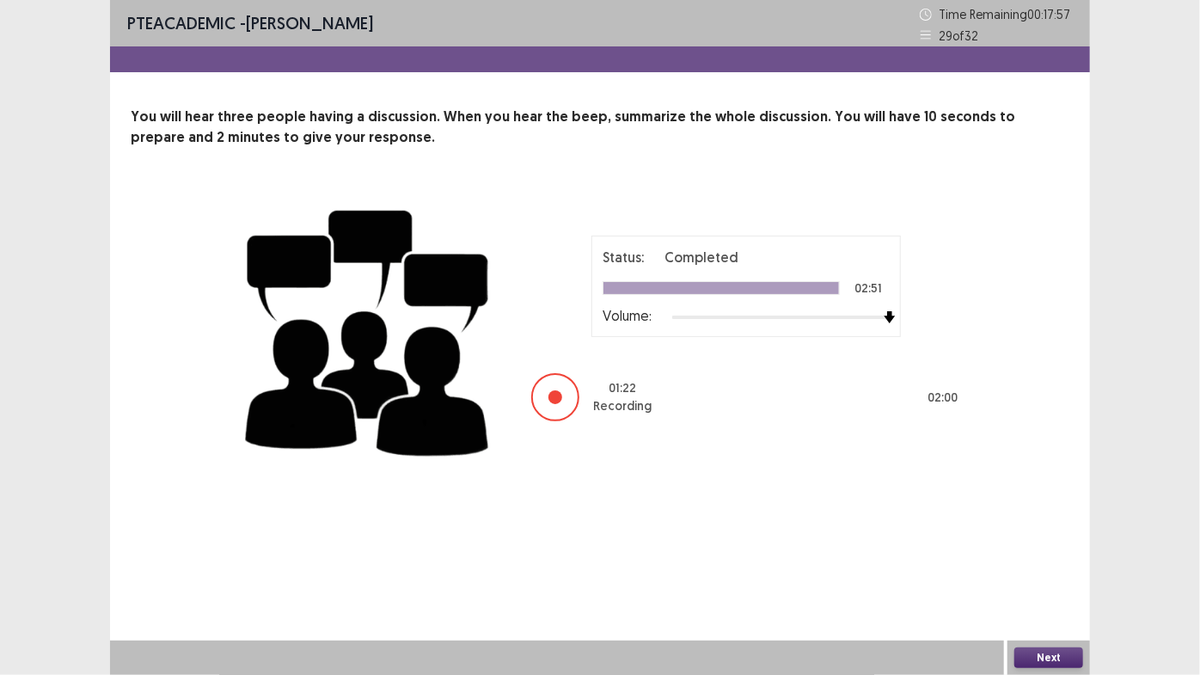
click at [1081, 653] on button "Next" at bounding box center [1048, 657] width 69 height 21
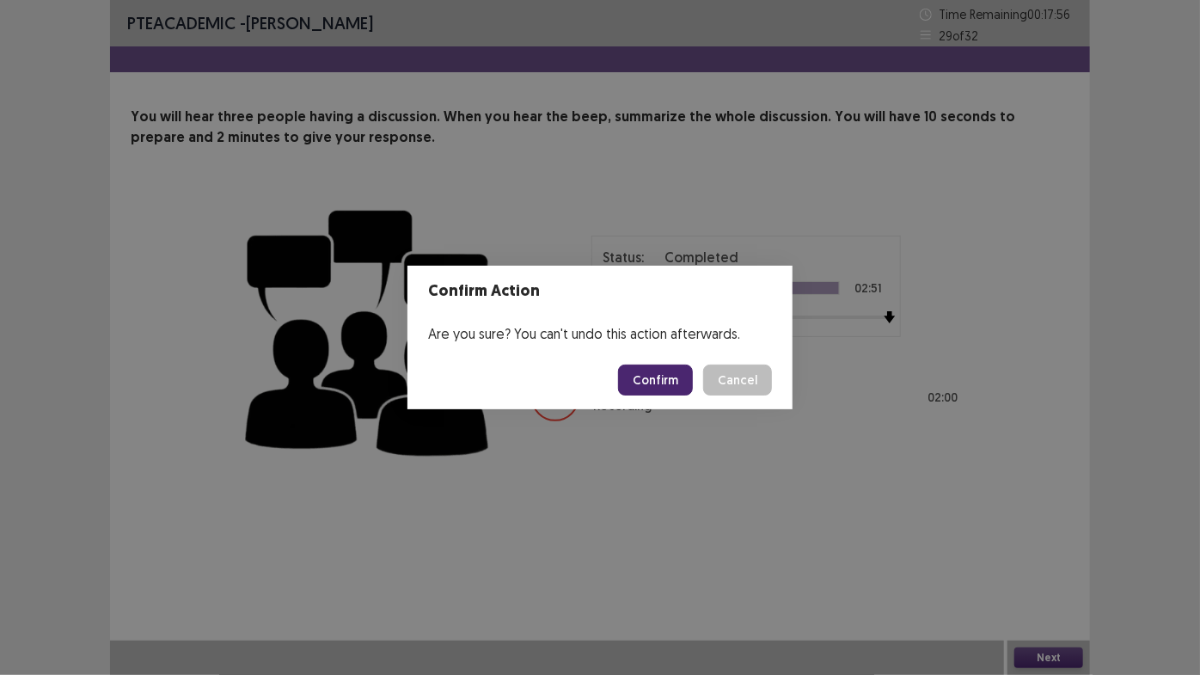
click at [659, 370] on button "Confirm" at bounding box center [655, 379] width 75 height 31
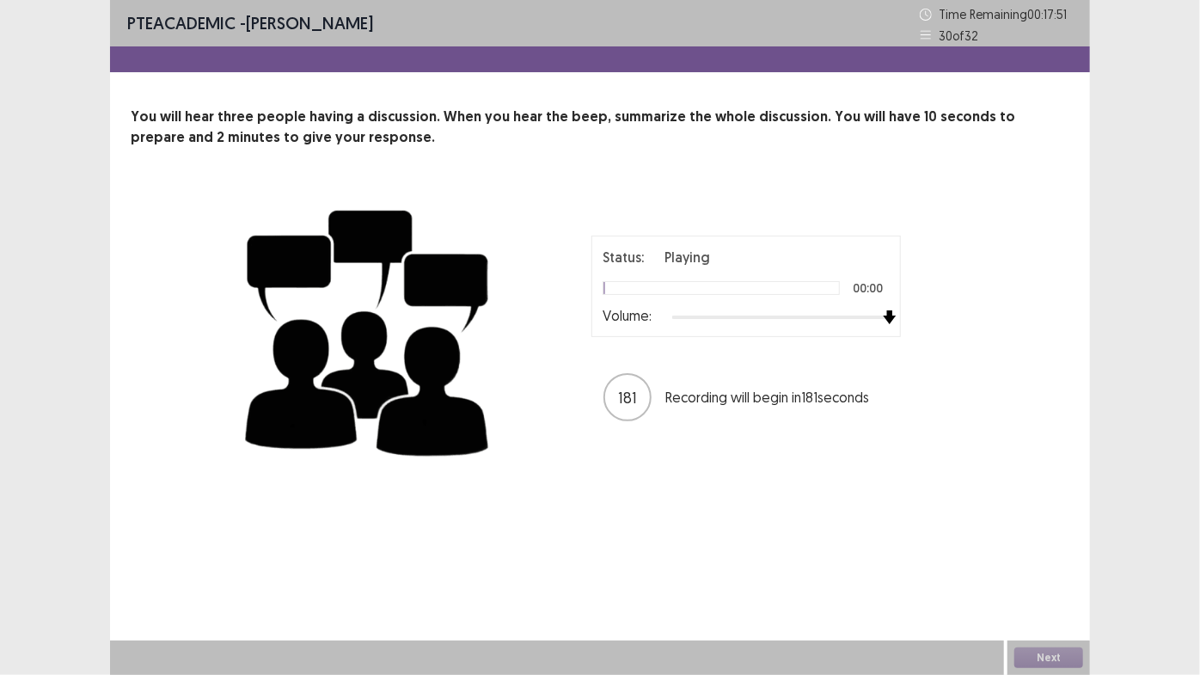
click at [915, 316] on div "Status: Playing 00:00 Volume: 181 Recording will begin in 181 seconds" at bounding box center [746, 329] width 430 height 187
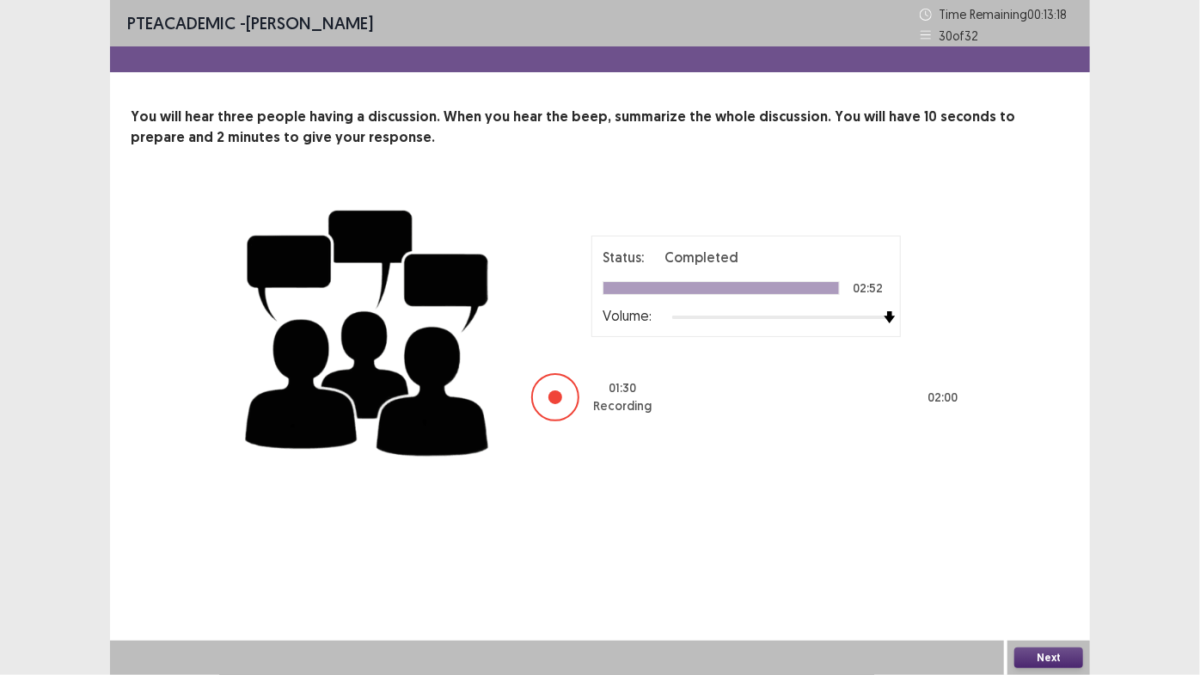
click at [1064, 657] on button "Next" at bounding box center [1048, 657] width 69 height 21
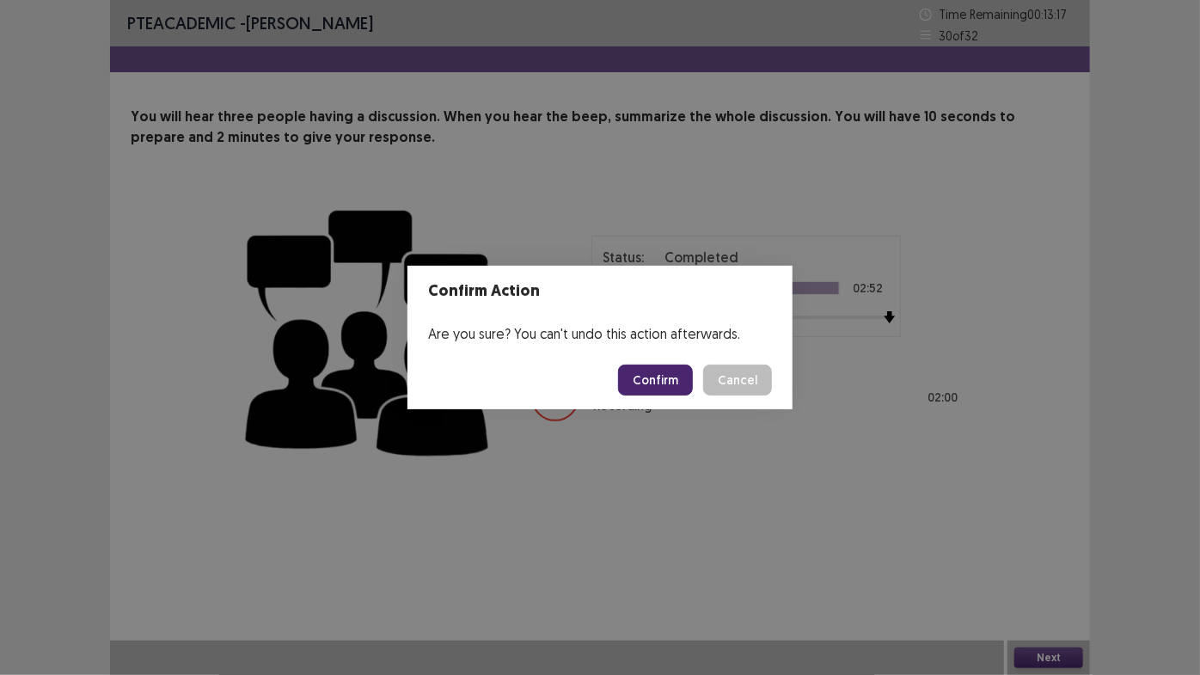
click at [653, 366] on button "Confirm" at bounding box center [655, 379] width 75 height 31
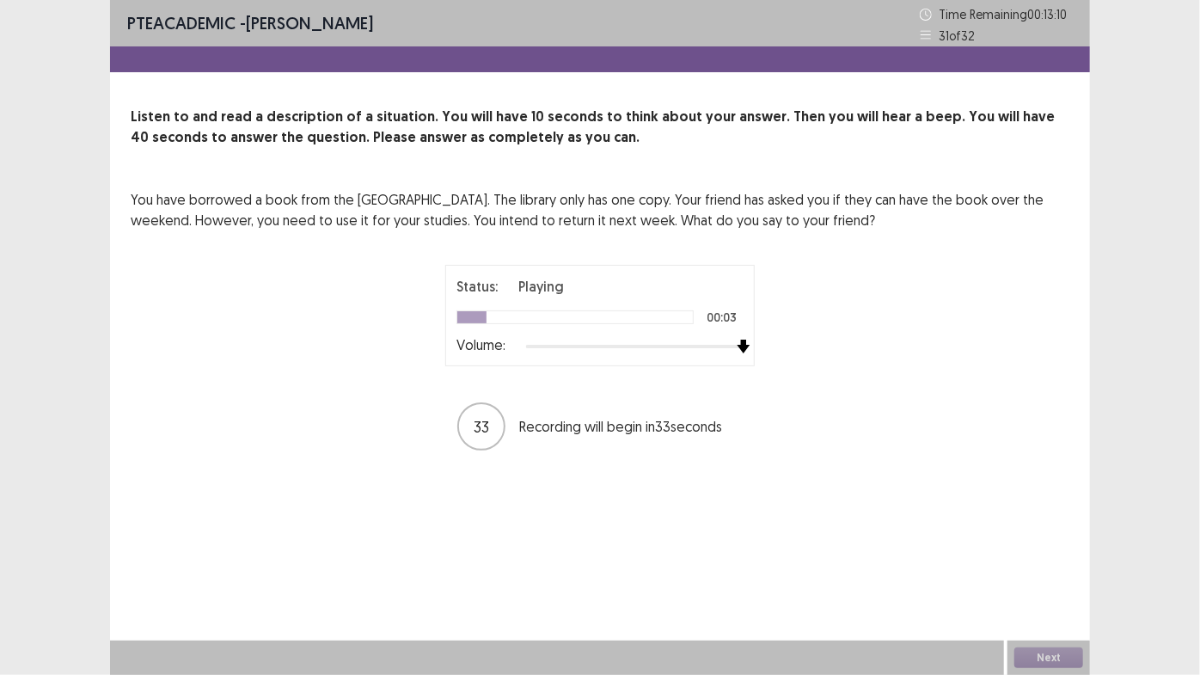
click at [791, 364] on div "Status: Playing 00:03 Volume: 33 Recording will begin in 33 seconds" at bounding box center [600, 358] width 430 height 187
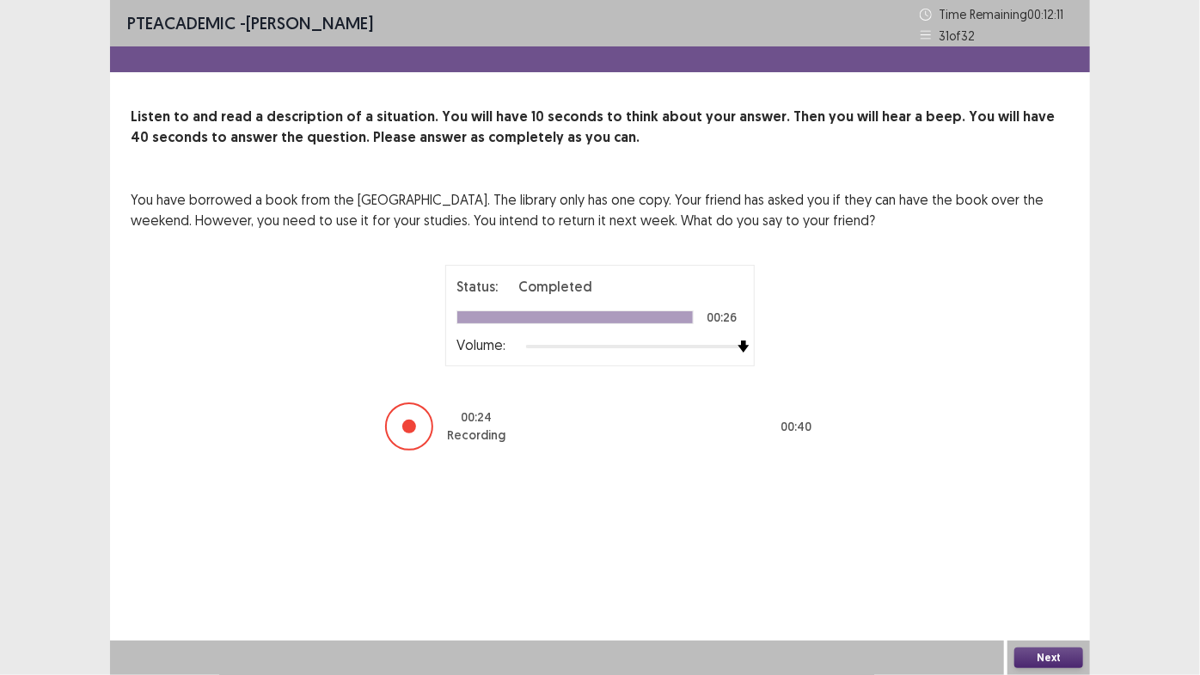
click at [1025, 664] on button "Next" at bounding box center [1048, 657] width 69 height 21
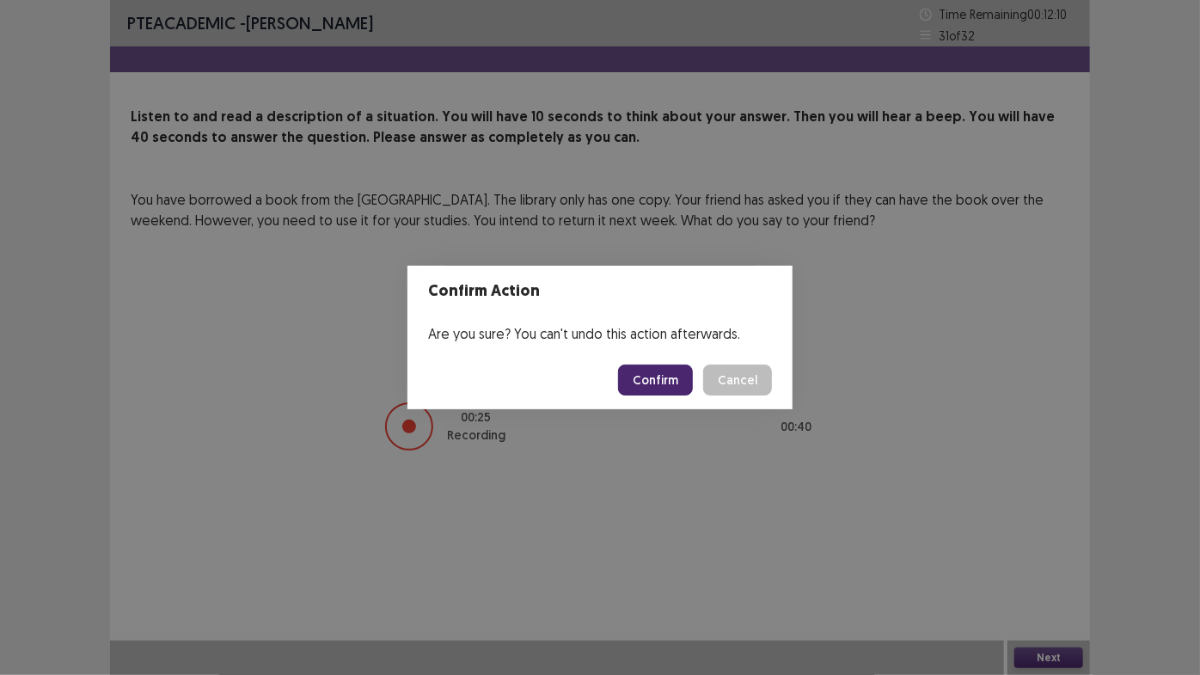
click at [667, 369] on button "Confirm" at bounding box center [655, 379] width 75 height 31
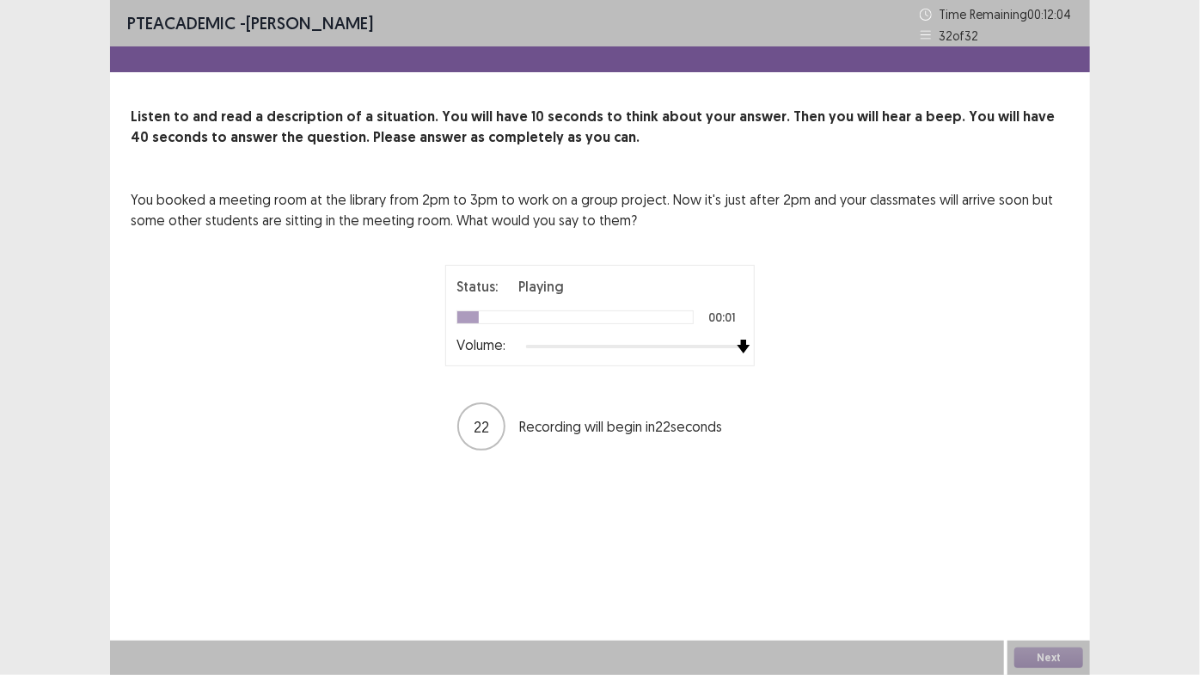
click at [789, 368] on div "Status: Playing 00:01 Volume: 22 Recording will begin in 22 seconds" at bounding box center [600, 358] width 430 height 187
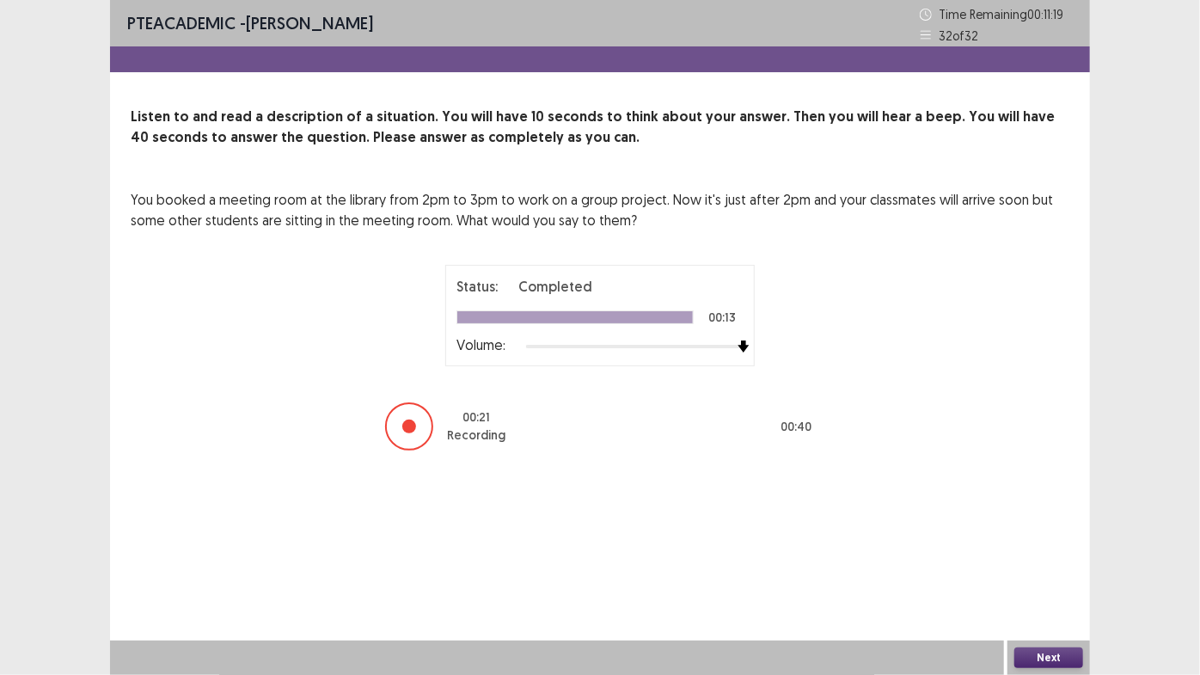
click at [1063, 658] on button "Next" at bounding box center [1048, 657] width 69 height 21
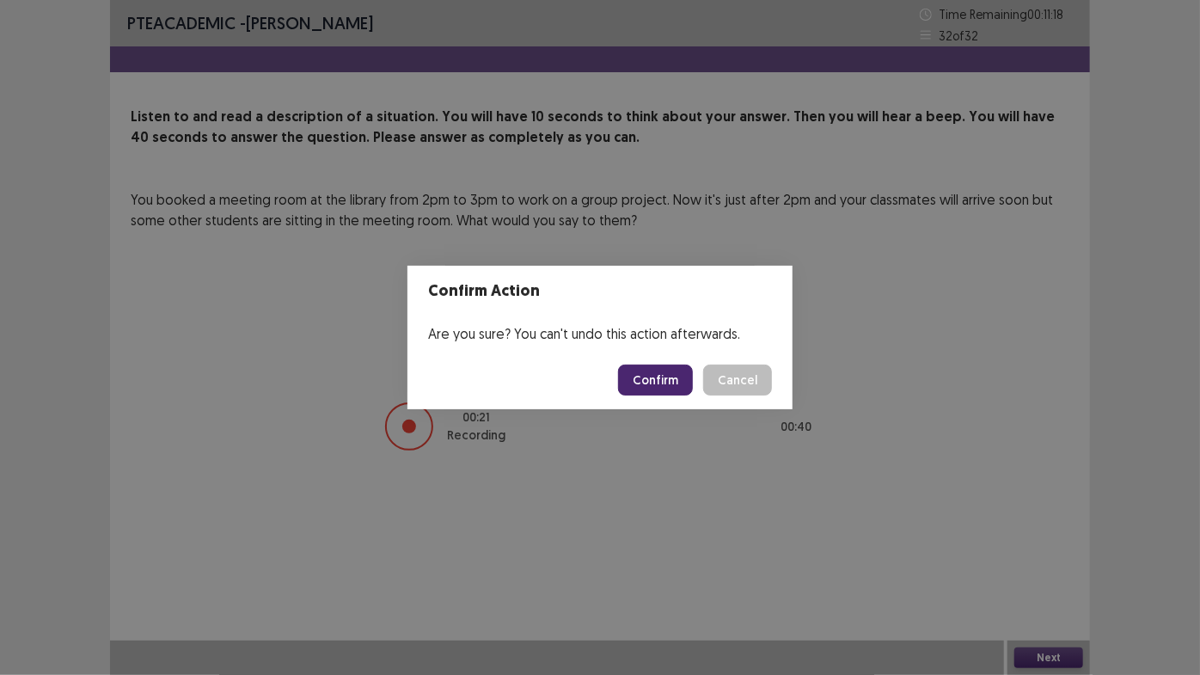
click at [668, 369] on button "Confirm" at bounding box center [655, 379] width 75 height 31
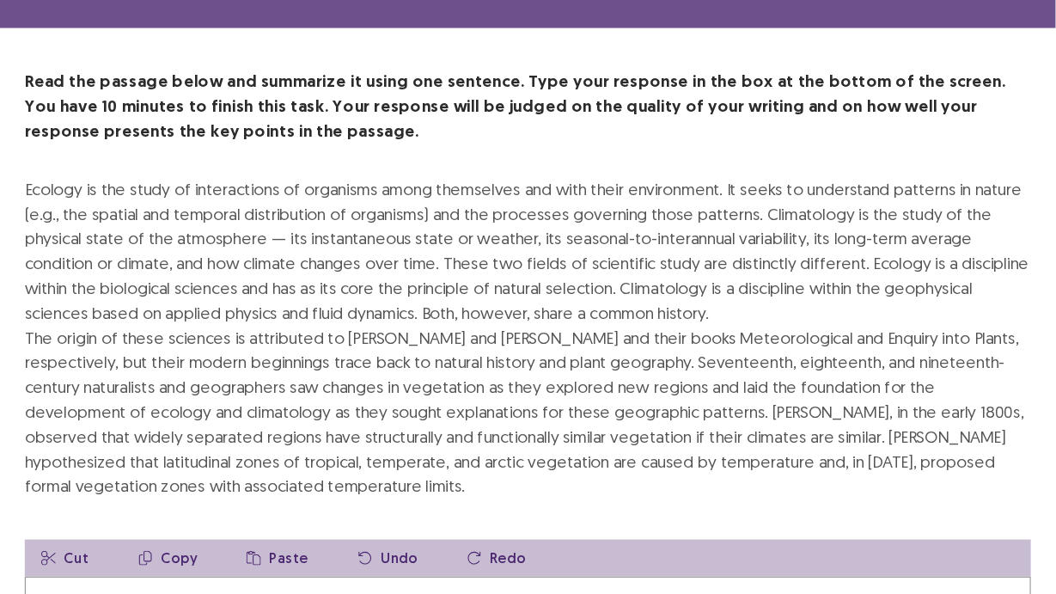
scroll to position [57, 0]
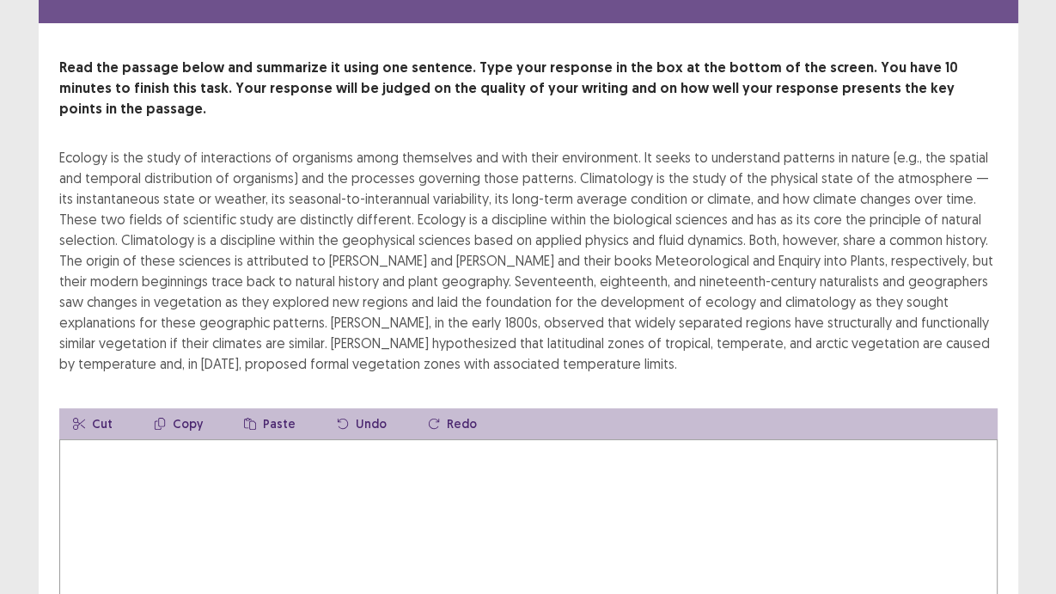
click at [462, 524] on textarea at bounding box center [528, 533] width 939 height 189
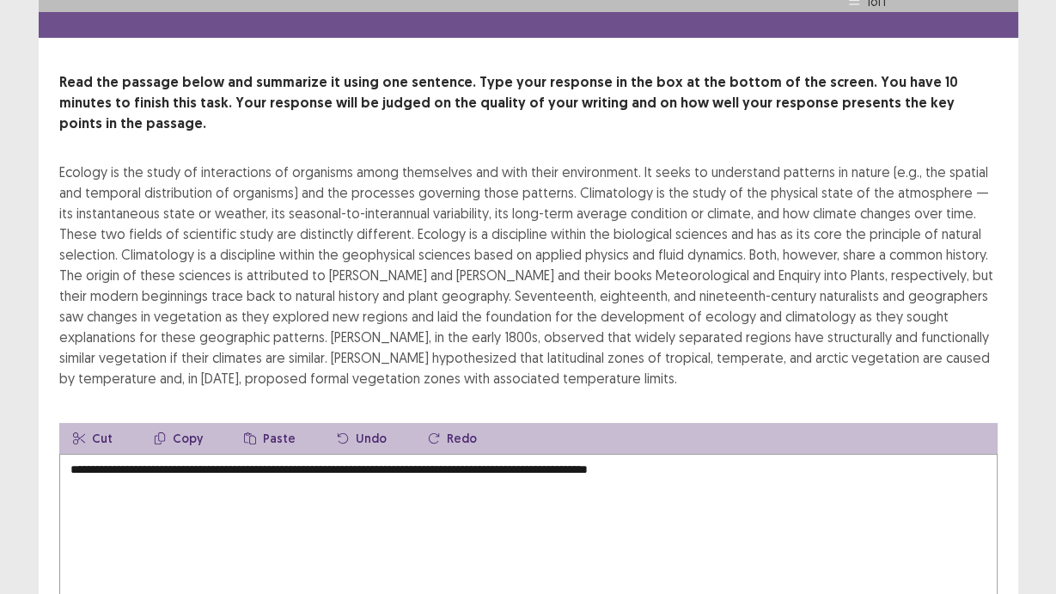
scroll to position [32, 0]
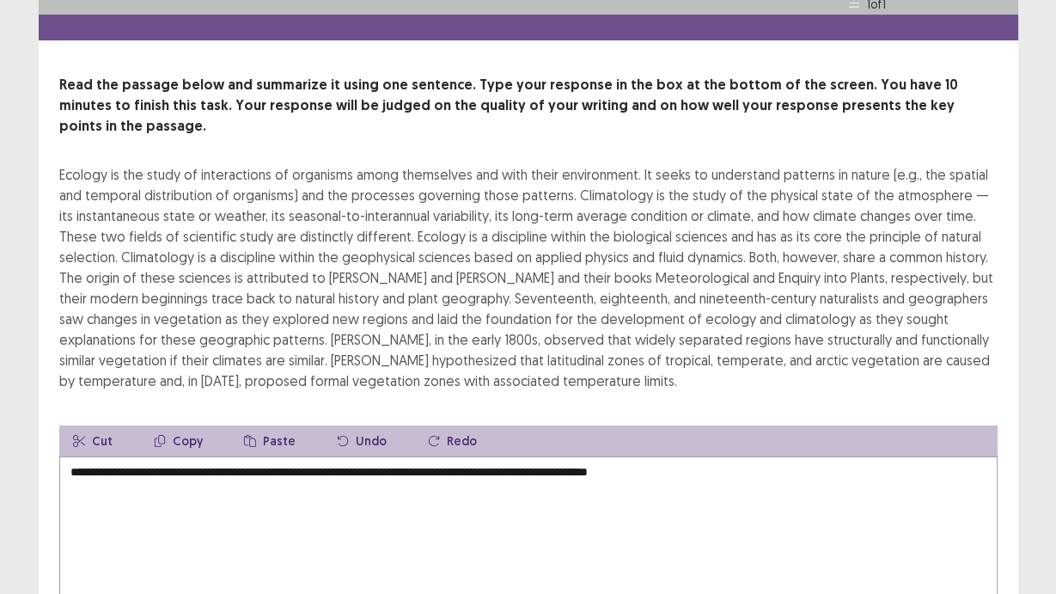
click at [658, 456] on textarea "**********" at bounding box center [528, 550] width 939 height 189
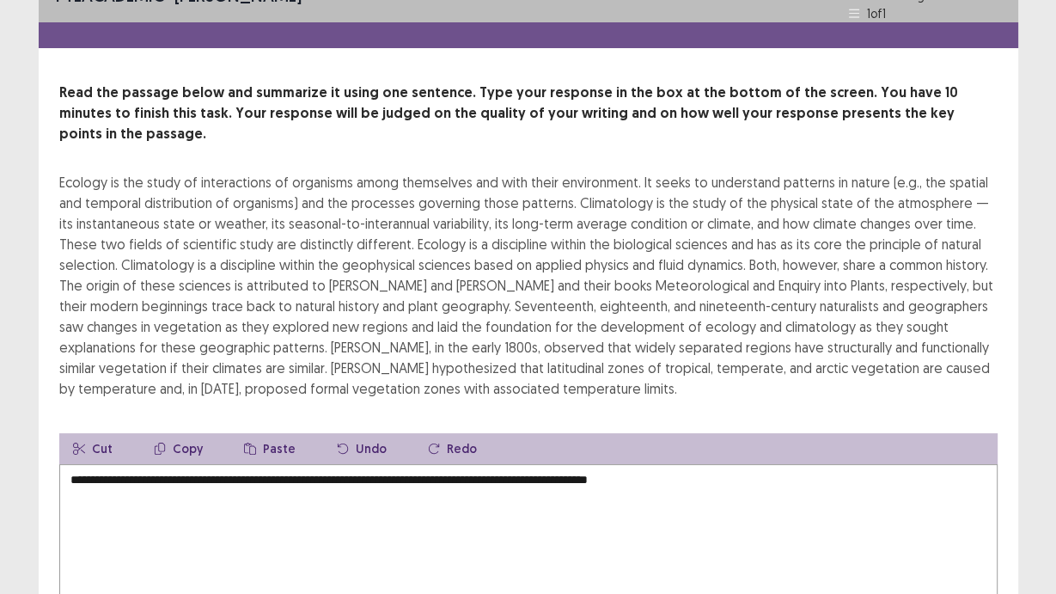
drag, startPoint x: 601, startPoint y: 452, endPoint x: 625, endPoint y: 450, distance: 24.2
click at [626, 464] on textarea "**********" at bounding box center [528, 558] width 939 height 189
drag, startPoint x: 590, startPoint y: 454, endPoint x: 630, endPoint y: 456, distance: 40.5
click at [630, 464] on textarea "**********" at bounding box center [528, 558] width 939 height 189
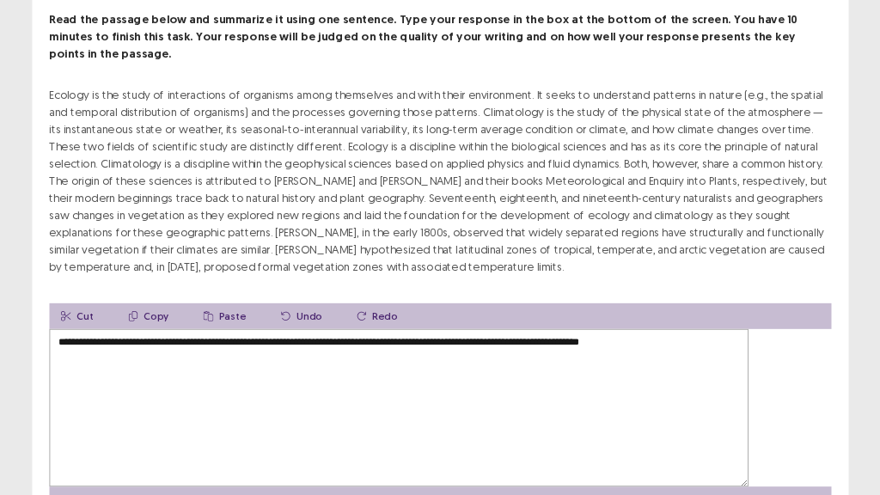
scroll to position [101, 0]
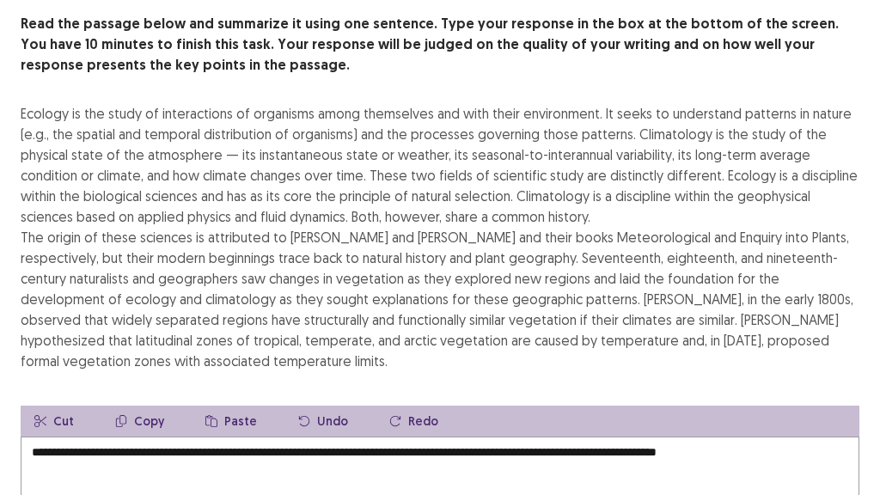
drag, startPoint x: 303, startPoint y: 152, endPoint x: 572, endPoint y: 187, distance: 271.3
click at [572, 187] on div "Ecology is the study of interactions of organisms among themselves and with the…" at bounding box center [440, 237] width 839 height 268
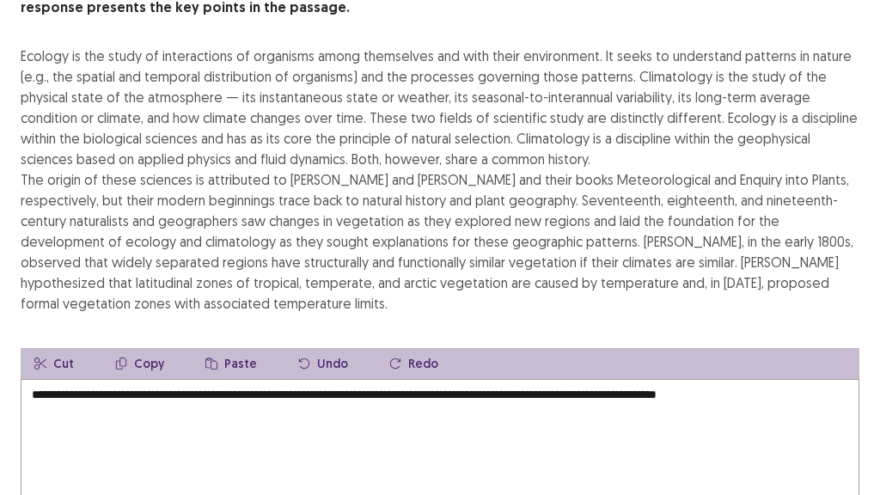
drag, startPoint x: 760, startPoint y: 389, endPoint x: 823, endPoint y: 393, distance: 63.7
click at [823, 393] on textarea "**********" at bounding box center [440, 473] width 839 height 189
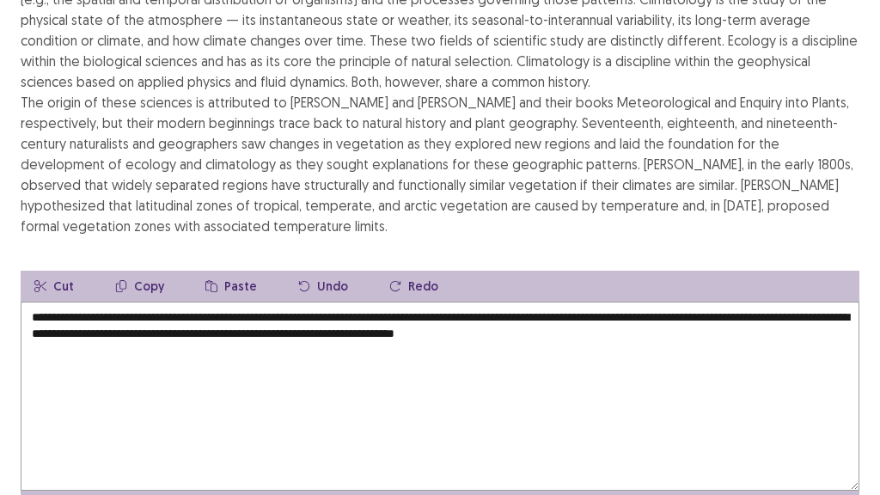
scroll to position [215, 0]
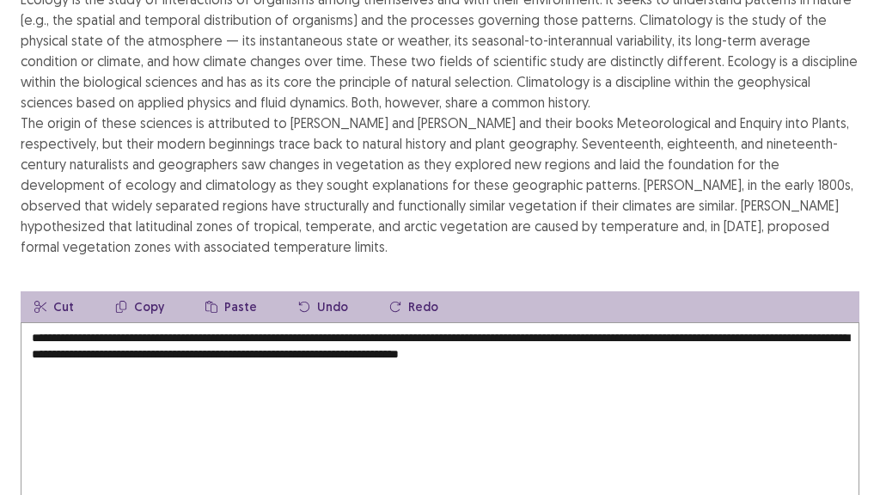
click at [732, 347] on textarea "**********" at bounding box center [440, 416] width 839 height 189
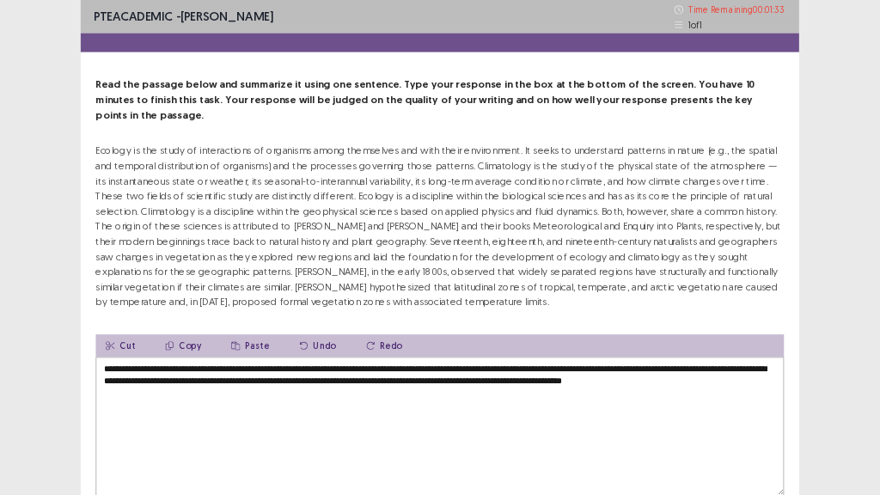
scroll to position [0, 0]
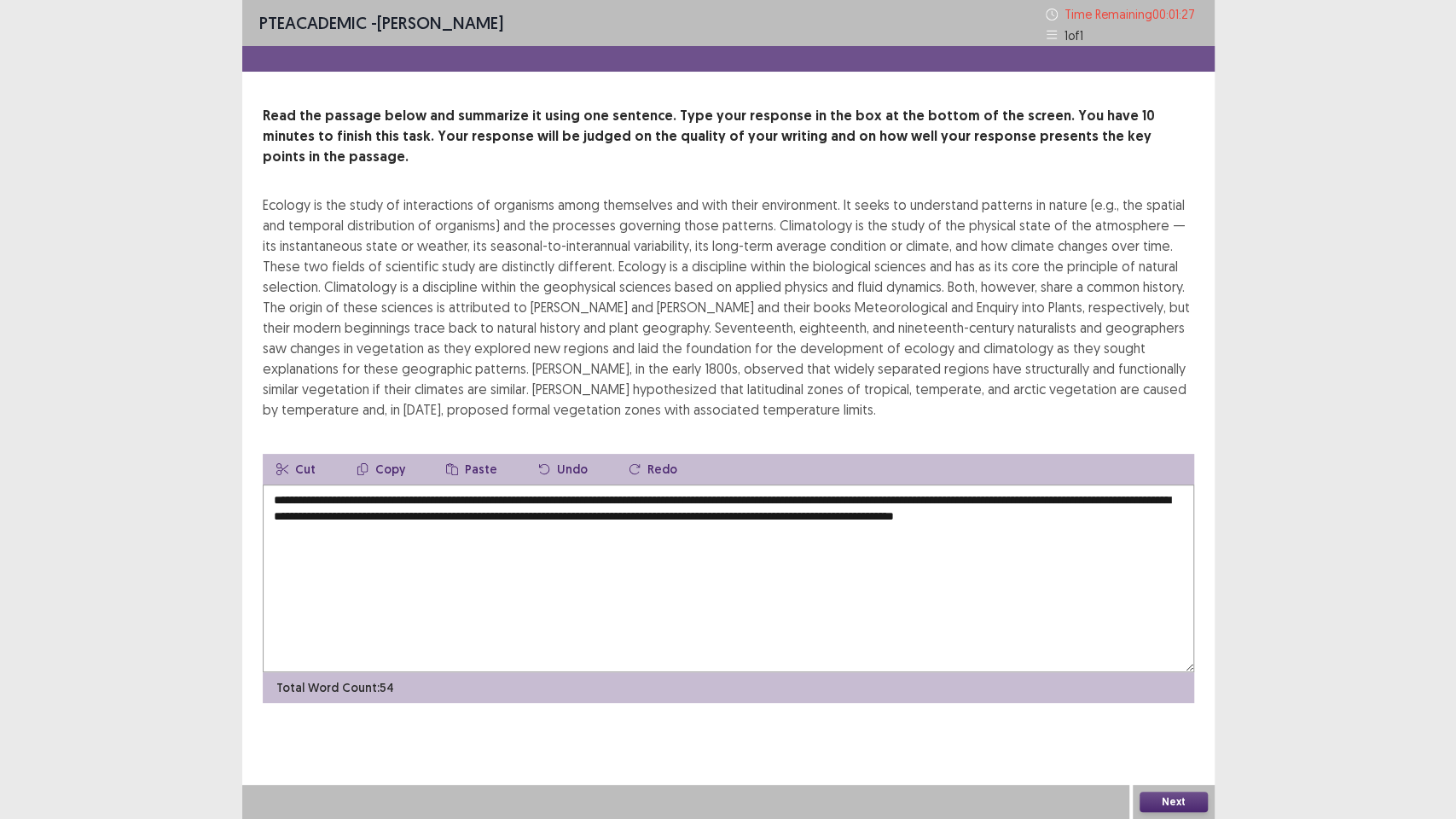
type textarea "**********"
click at [1190, 691] on button "Next" at bounding box center [1173, 802] width 68 height 21
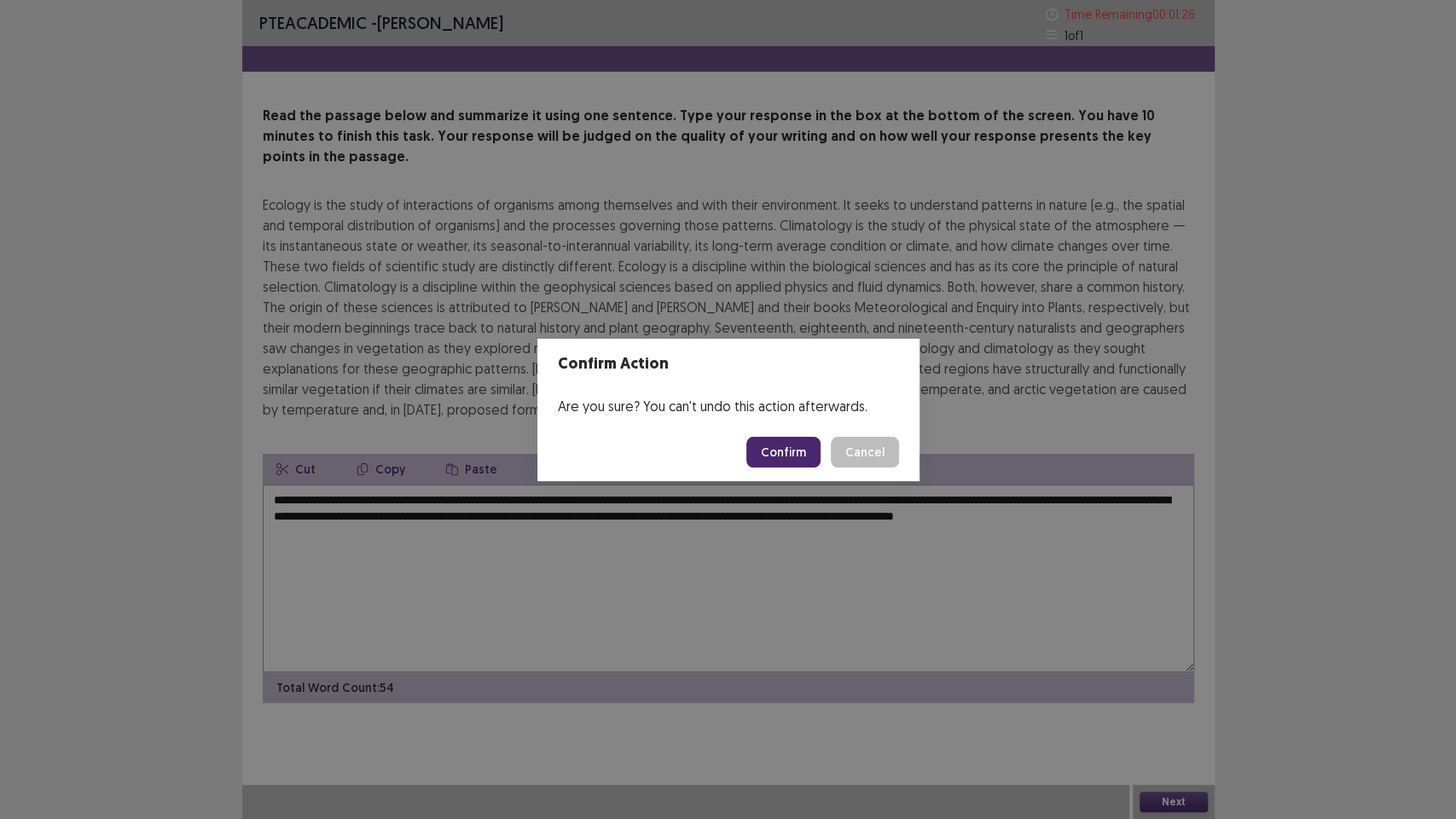
click at [804, 443] on button "Confirm" at bounding box center [783, 452] width 74 height 31
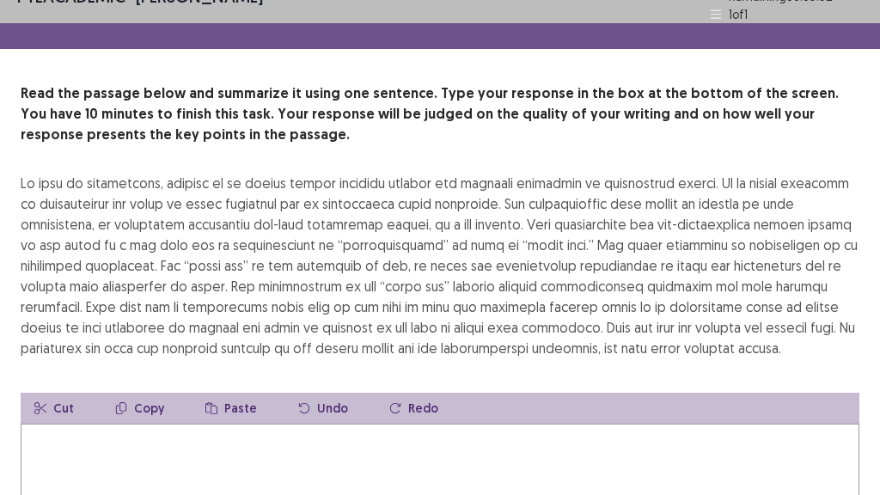
scroll to position [57, 0]
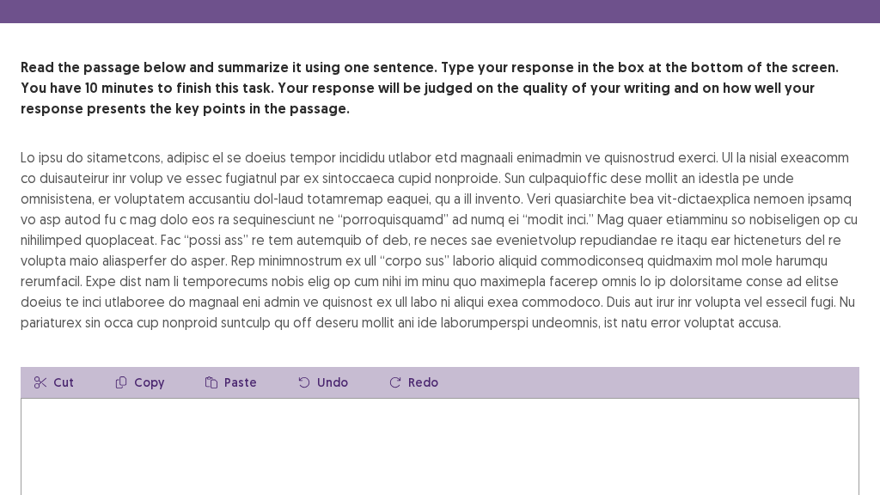
drag, startPoint x: 127, startPoint y: 68, endPoint x: 478, endPoint y: 97, distance: 351.9
click at [478, 97] on p "Read the passage below and summarize it using one sentence. Type your response …" at bounding box center [440, 89] width 839 height 62
click at [246, 443] on textarea at bounding box center [440, 492] width 839 height 189
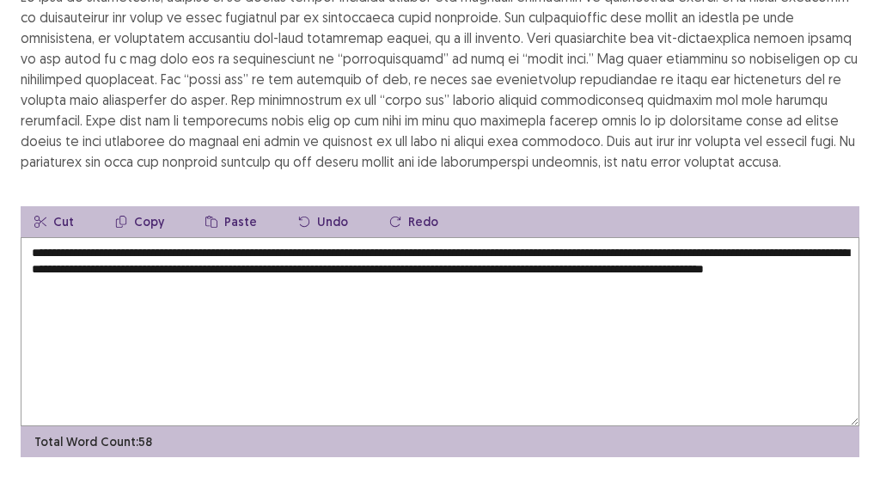
scroll to position [190, 0]
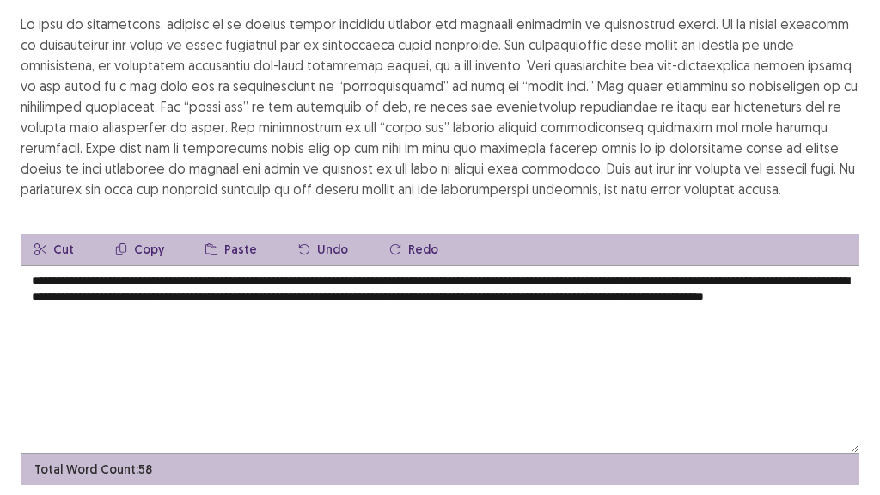
drag, startPoint x: 608, startPoint y: 291, endPoint x: 707, endPoint y: 324, distance: 104.9
click at [707, 324] on textarea "**********" at bounding box center [440, 359] width 839 height 189
drag, startPoint x: 236, startPoint y: 297, endPoint x: 600, endPoint y: 323, distance: 365.4
click at [600, 323] on textarea "**********" at bounding box center [440, 359] width 839 height 189
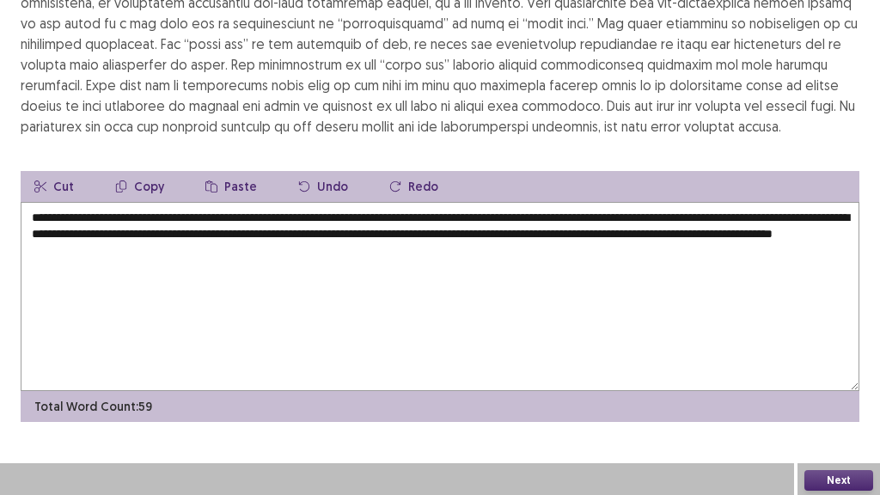
scroll to position [248, 0]
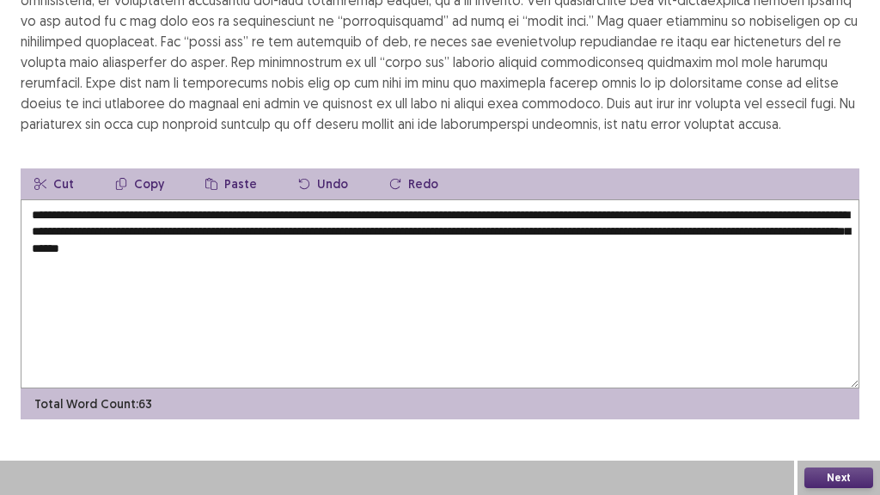
type textarea "**********"
click at [851, 477] on button "Next" at bounding box center [839, 478] width 69 height 21
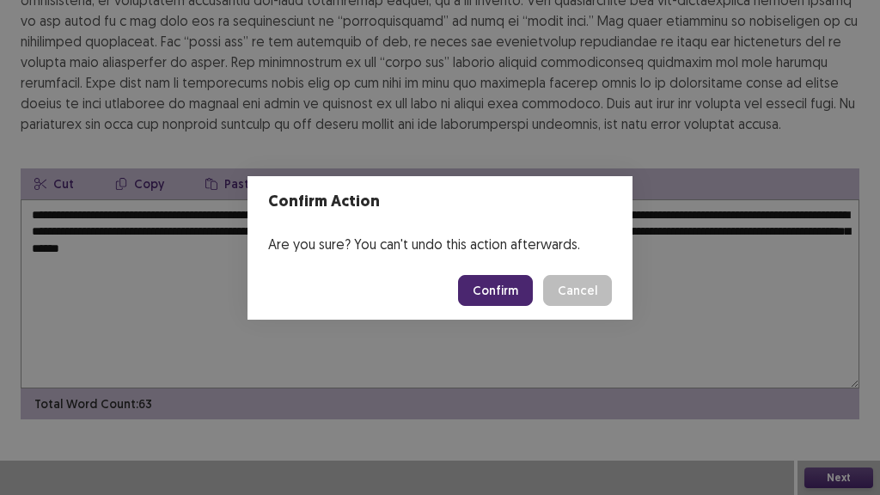
click at [514, 289] on button "Confirm" at bounding box center [495, 290] width 75 height 31
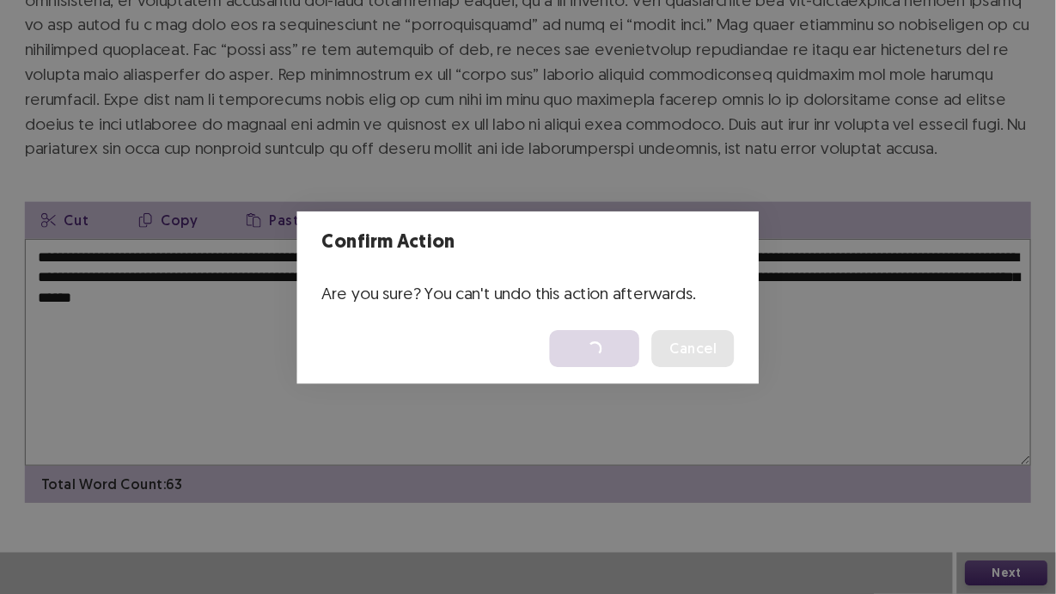
scroll to position [0, 0]
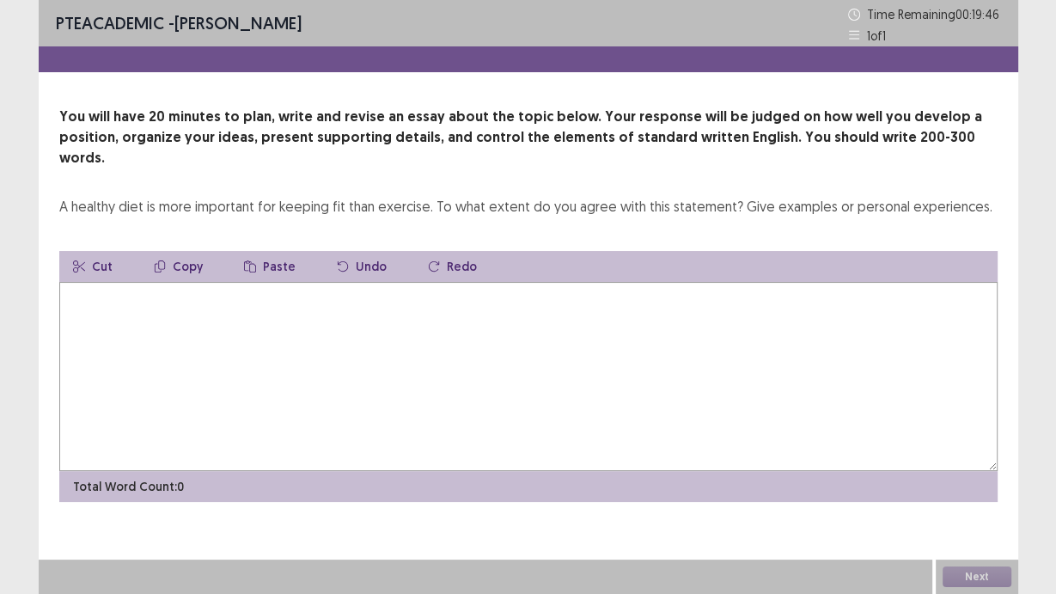
drag, startPoint x: 193, startPoint y: 197, endPoint x: 249, endPoint y: 202, distance: 57.0
click at [249, 202] on div "You will have 20 minutes to plan, write and revise an essay about the topic bel…" at bounding box center [529, 304] width 980 height 395
click at [391, 331] on textarea at bounding box center [528, 376] width 939 height 189
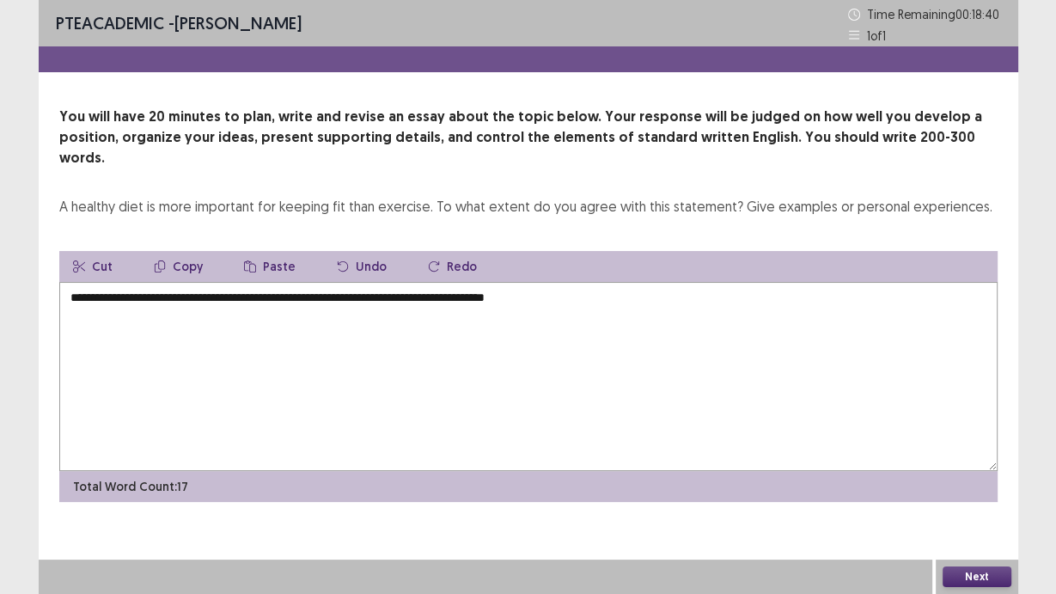
click at [289, 282] on textarea "**********" at bounding box center [528, 376] width 939 height 189
click at [345, 282] on textarea "**********" at bounding box center [528, 376] width 939 height 189
click at [574, 283] on textarea "**********" at bounding box center [528, 376] width 939 height 189
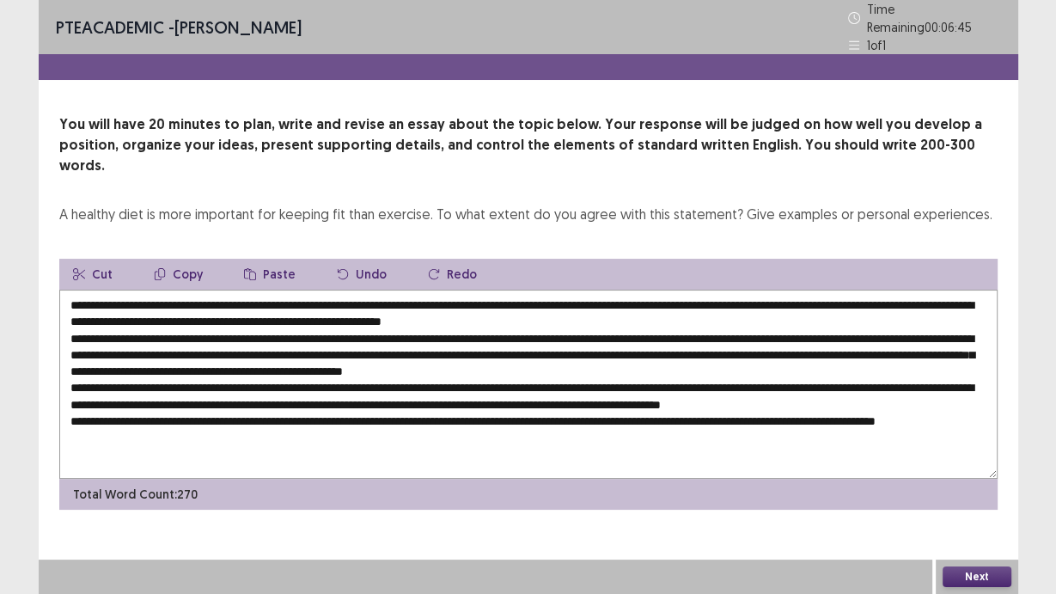
type textarea "**********"
click at [988, 572] on button "Next" at bounding box center [977, 576] width 69 height 21
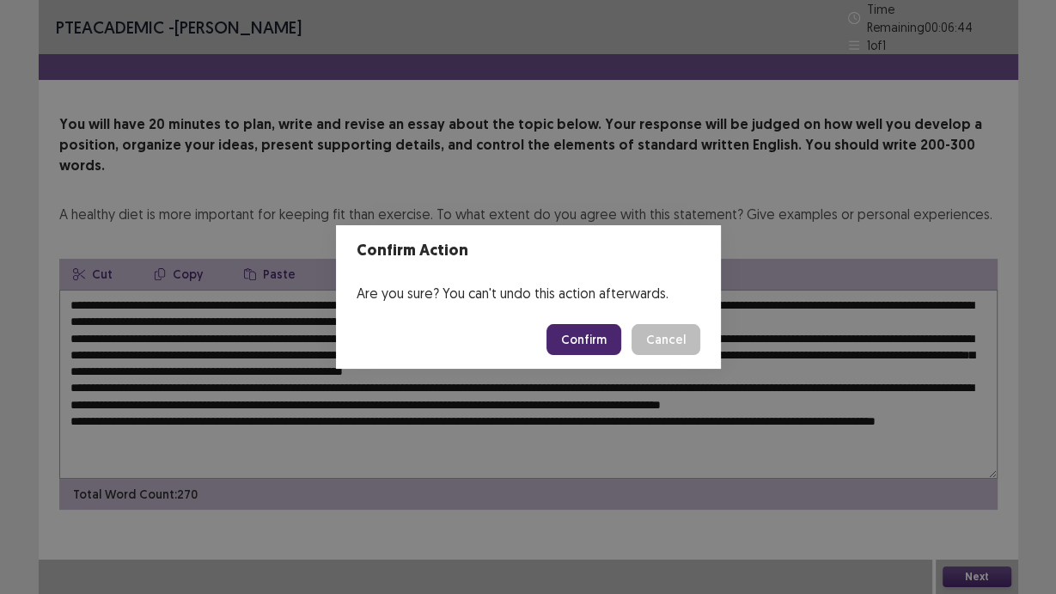
click at [581, 335] on button "Confirm" at bounding box center [584, 339] width 75 height 31
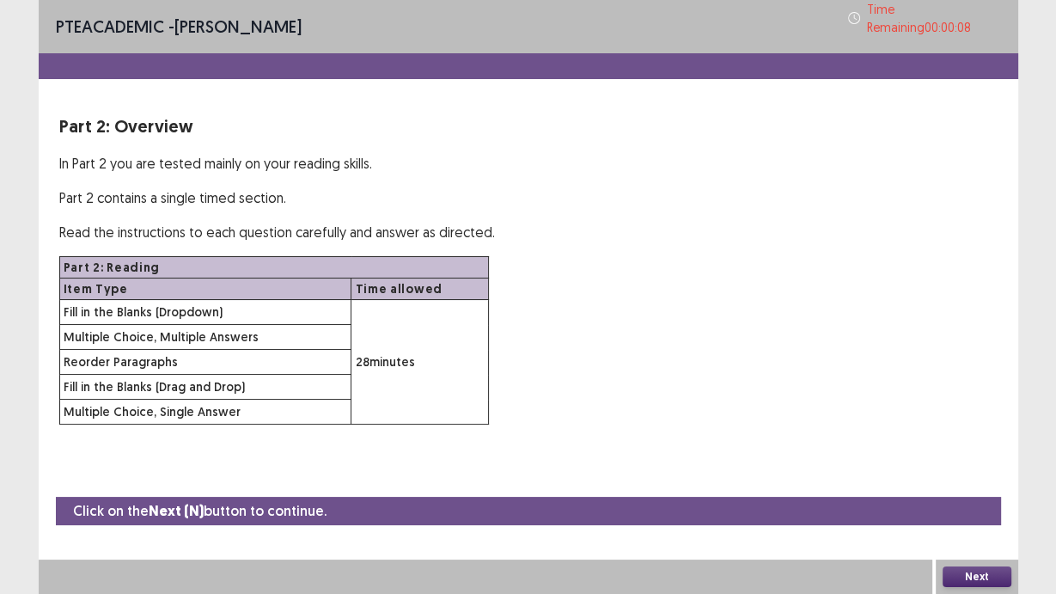
click at [988, 576] on button "Next" at bounding box center [977, 576] width 69 height 21
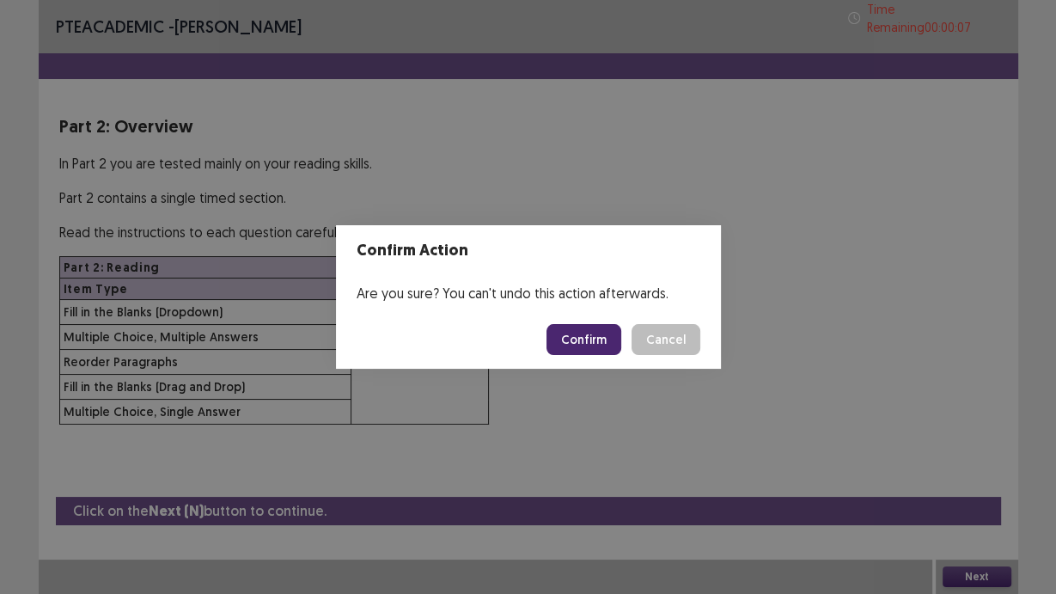
click at [590, 332] on button "Confirm" at bounding box center [584, 339] width 75 height 31
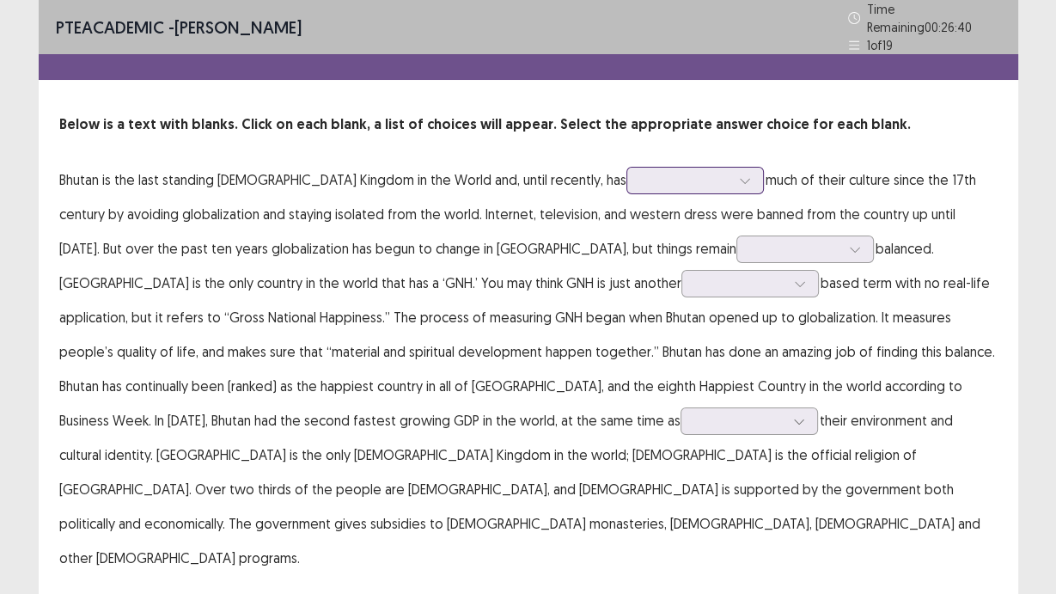
click at [739, 175] on icon at bounding box center [745, 180] width 12 height 12
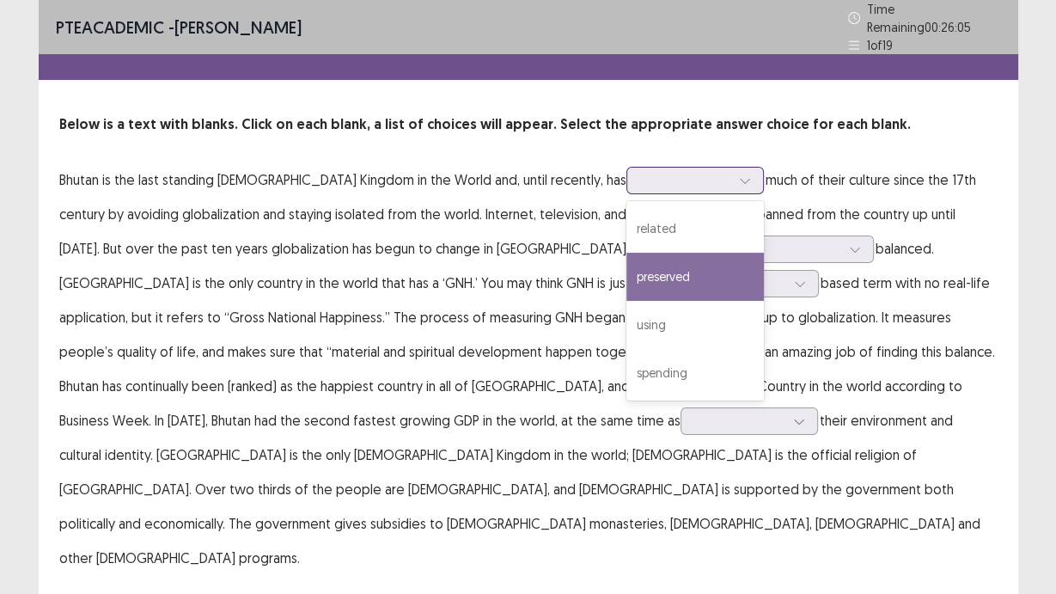
click at [631, 276] on div "preserved" at bounding box center [696, 277] width 138 height 48
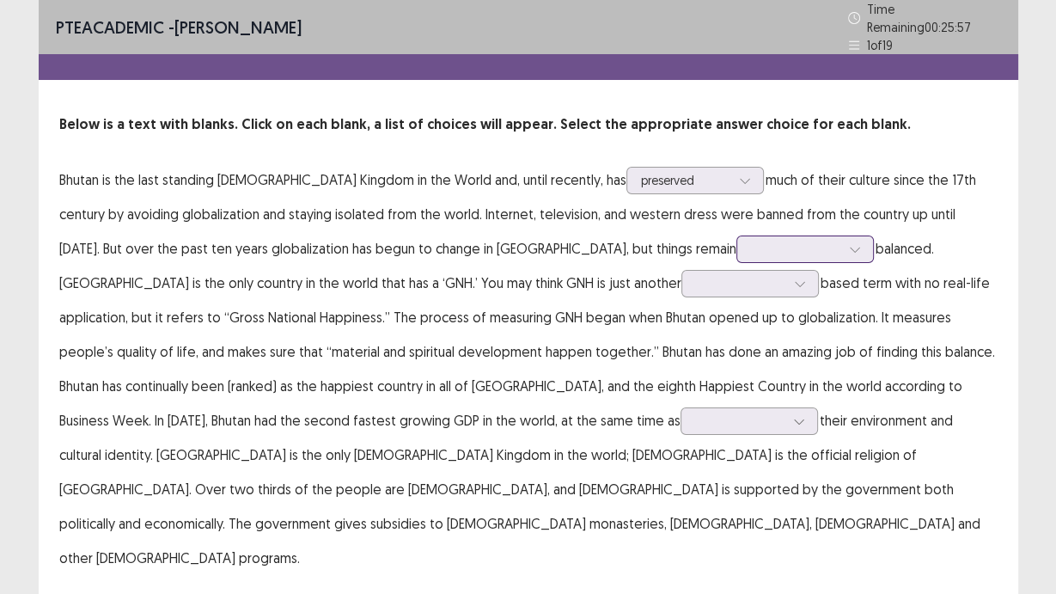
click at [751, 247] on div at bounding box center [795, 249] width 89 height 16
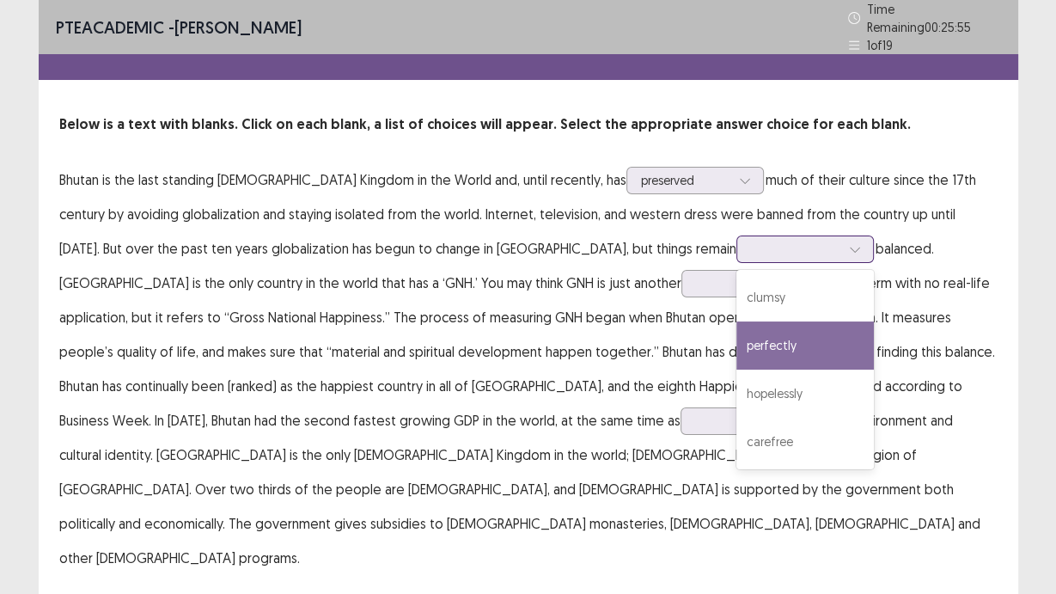
click at [737, 338] on div "perfectly" at bounding box center [806, 345] width 138 height 48
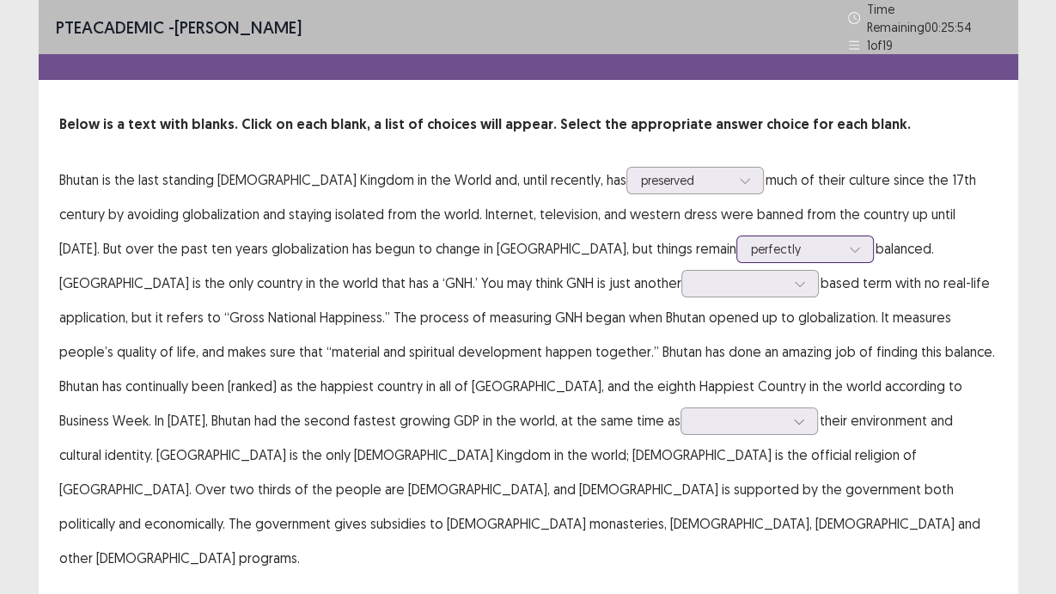
click at [751, 248] on div at bounding box center [795, 249] width 89 height 16
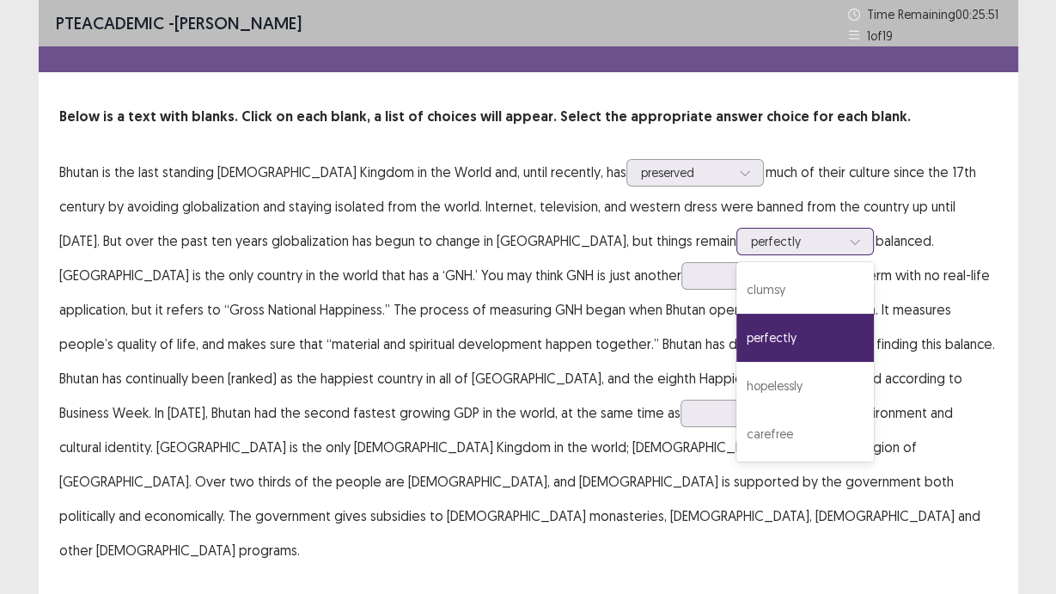
click at [737, 324] on div "perfectly" at bounding box center [806, 338] width 138 height 48
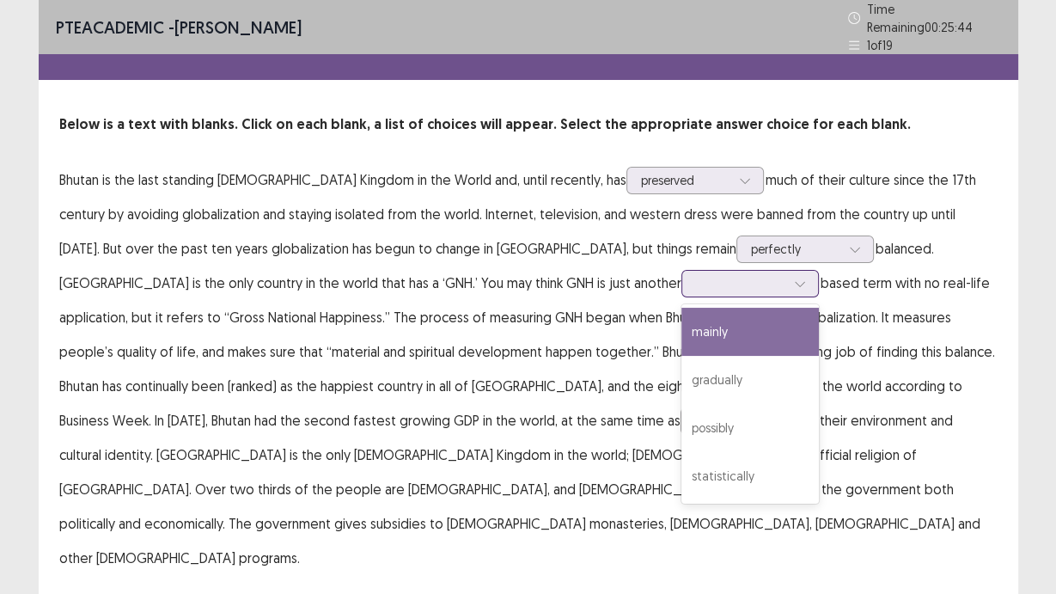
click at [682, 286] on div at bounding box center [751, 284] width 138 height 28
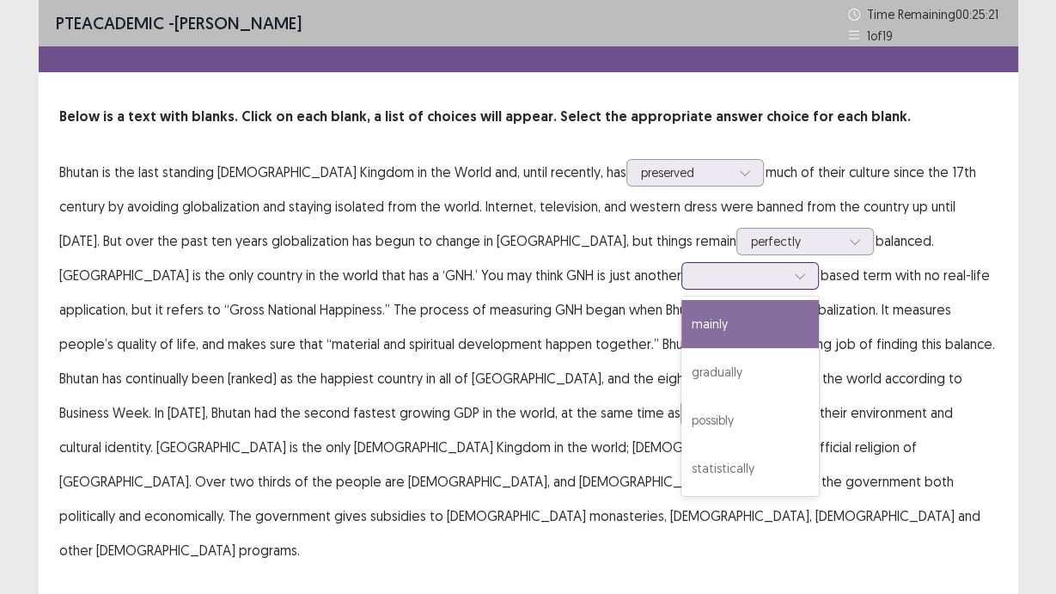
click at [682, 339] on div "mainly" at bounding box center [751, 324] width 138 height 48
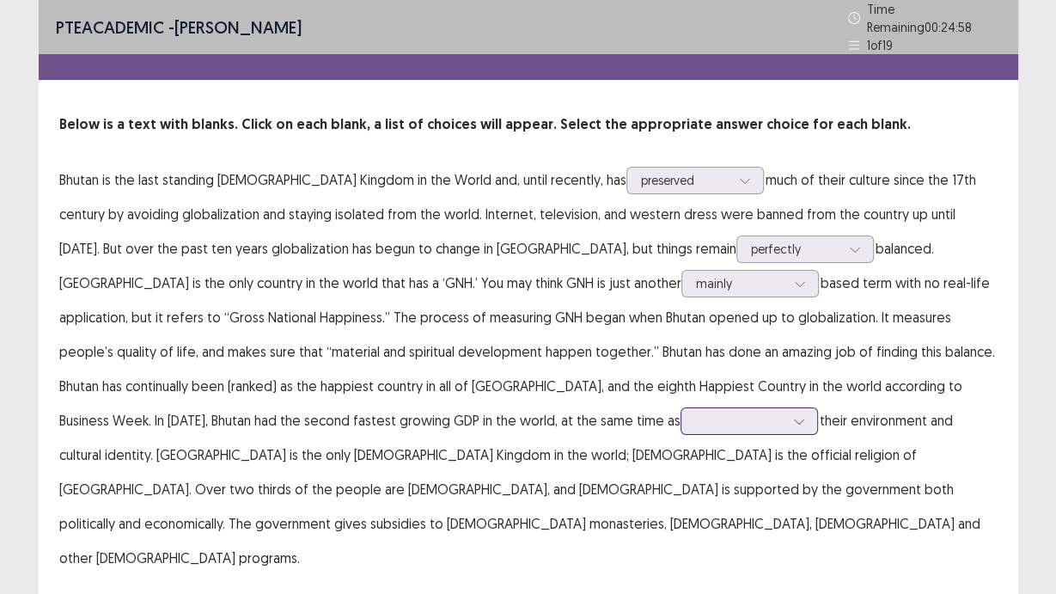
click at [695, 413] on div at bounding box center [739, 421] width 89 height 16
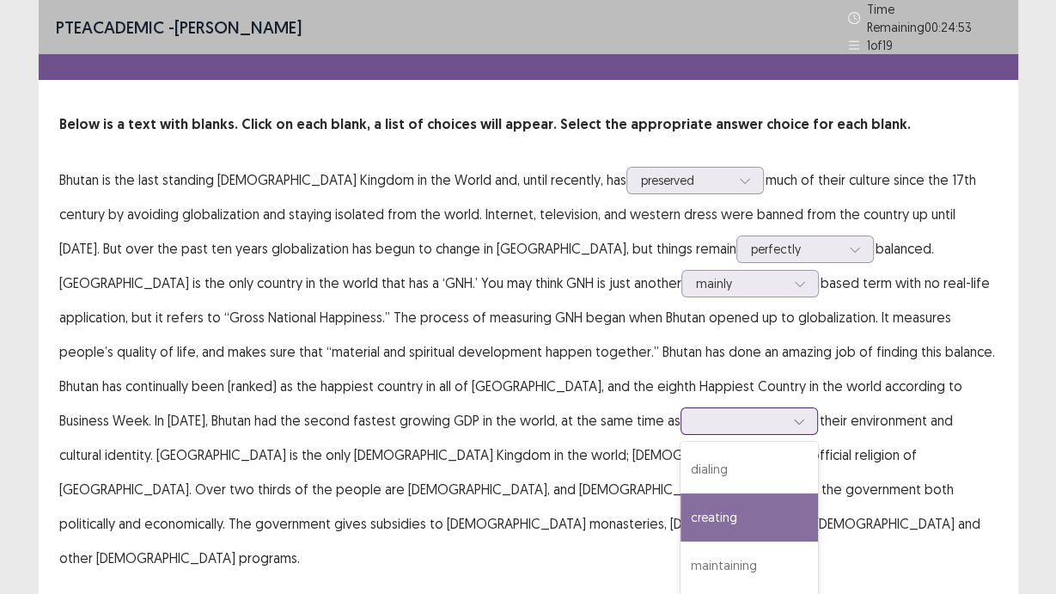
scroll to position [46, 0]
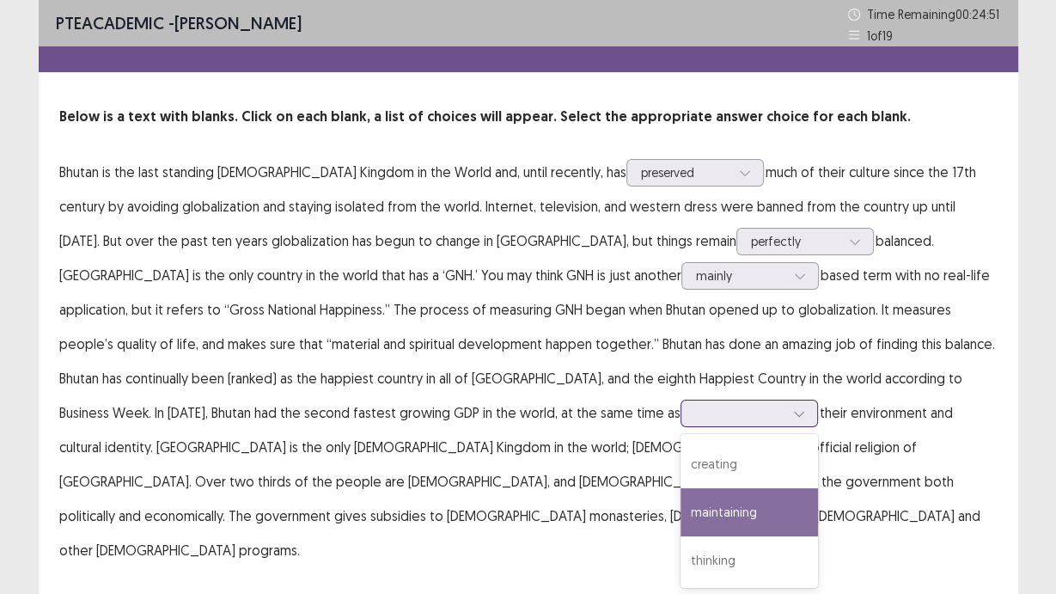
click at [681, 518] on div "maintaining" at bounding box center [750, 512] width 138 height 48
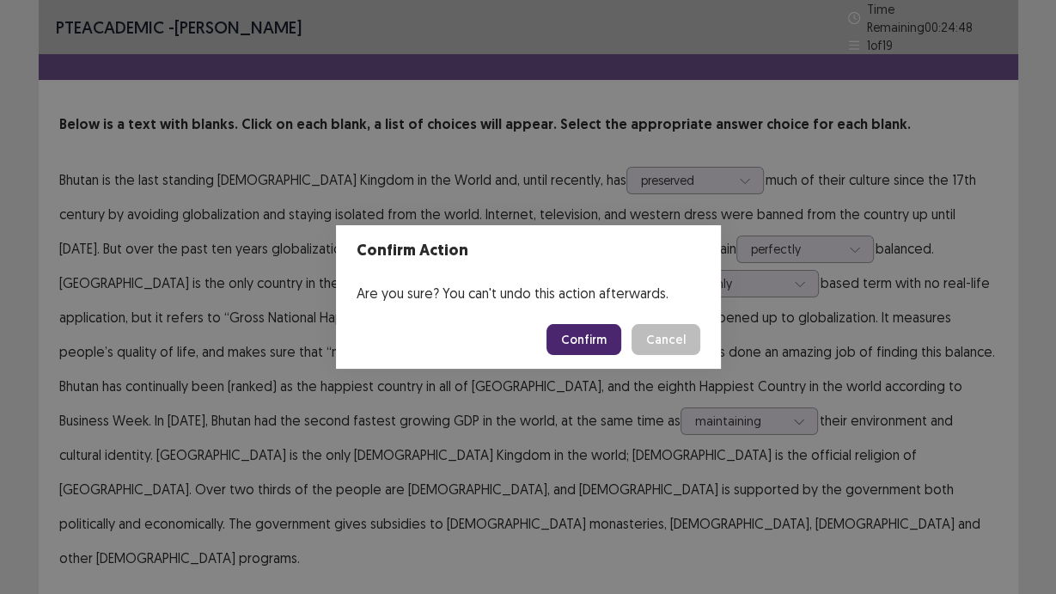
click at [608, 343] on button "Confirm" at bounding box center [584, 339] width 75 height 31
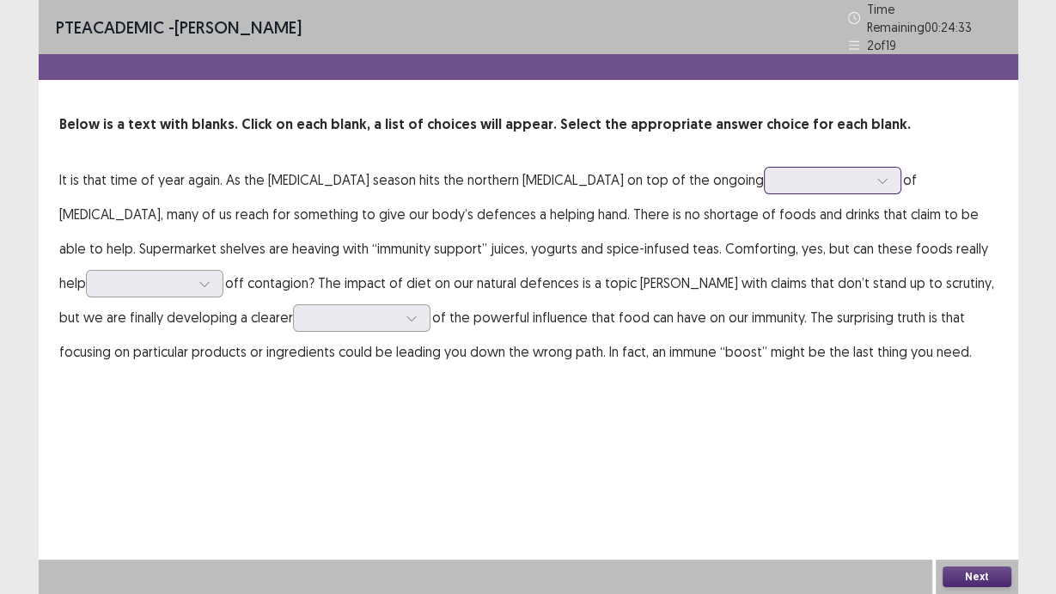
click at [779, 178] on div at bounding box center [823, 180] width 89 height 16
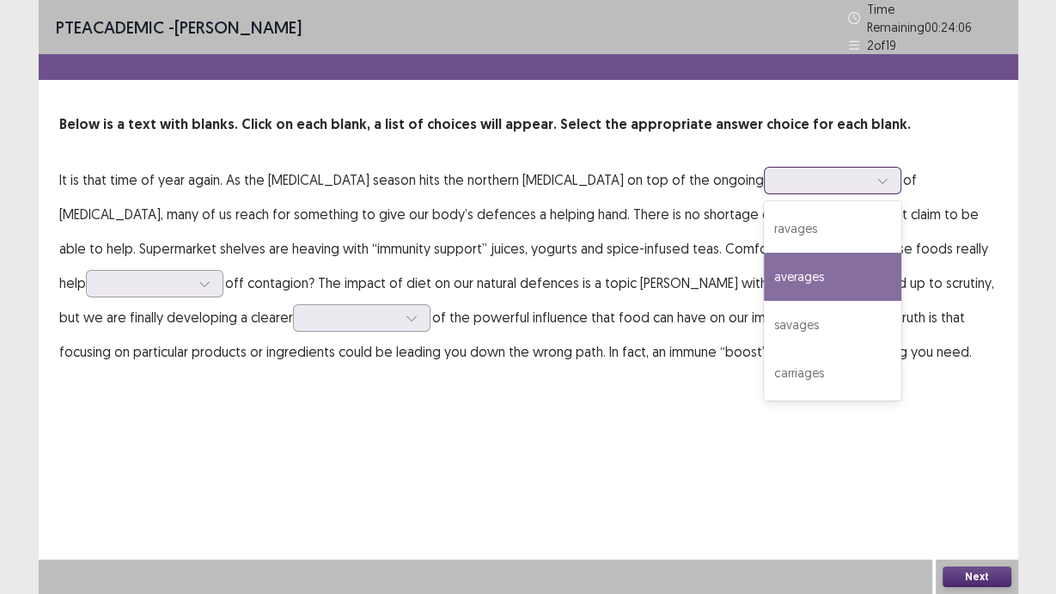
click at [768, 266] on div "averages" at bounding box center [833, 277] width 138 height 48
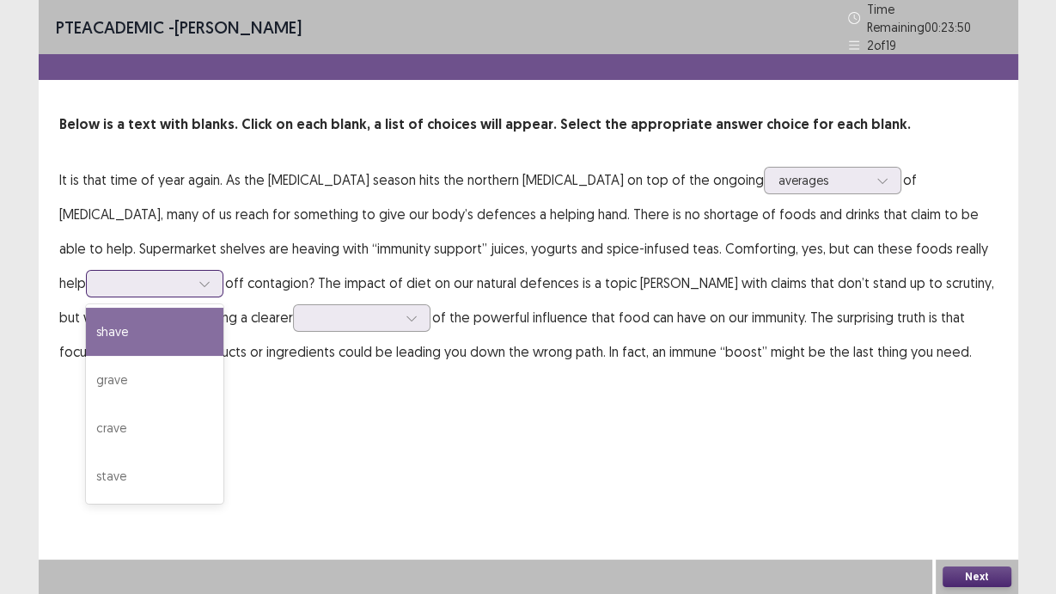
click at [190, 275] on div at bounding box center [145, 283] width 89 height 16
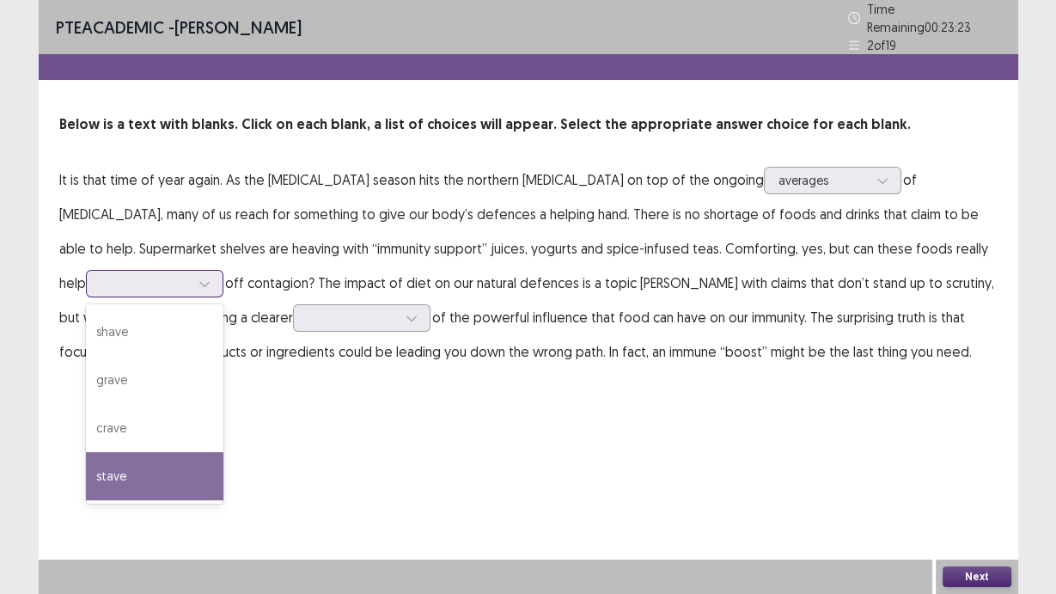
click at [223, 452] on div "stave" at bounding box center [155, 476] width 138 height 48
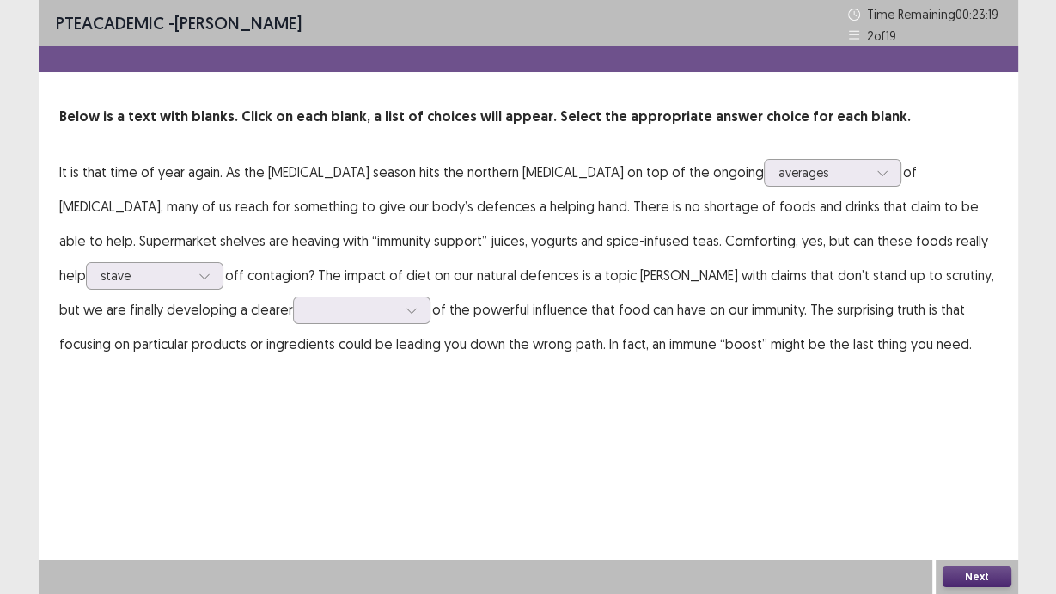
drag, startPoint x: 249, startPoint y: 276, endPoint x: 363, endPoint y: 276, distance: 113.5
click at [363, 276] on p "It is that time of year again. As the [MEDICAL_DATA] season hits the northern […" at bounding box center [528, 258] width 939 height 206
click at [399, 300] on div at bounding box center [412, 310] width 26 height 26
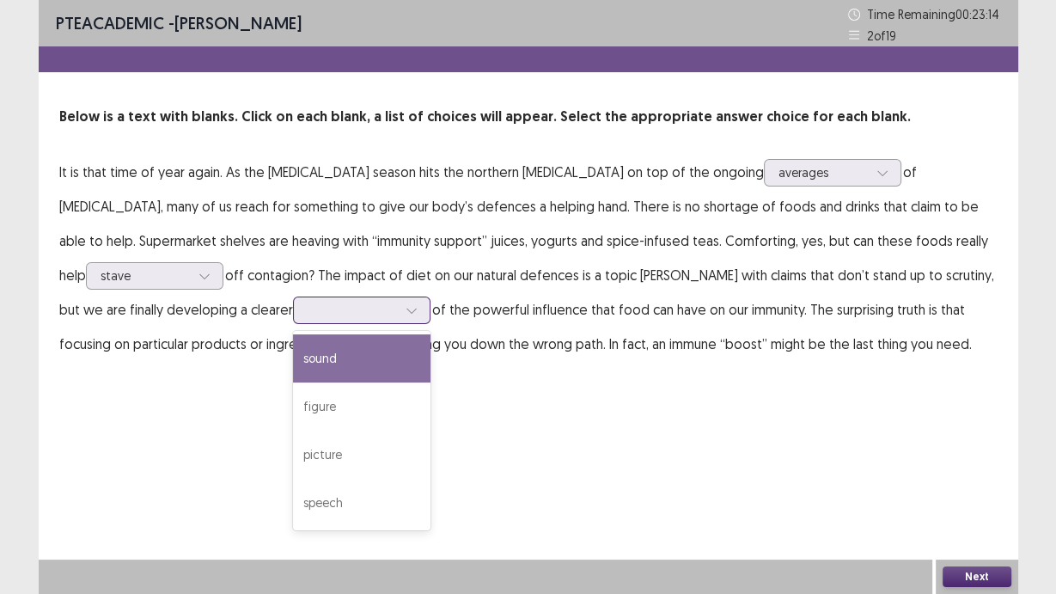
click at [293, 362] on div "sound" at bounding box center [362, 358] width 138 height 48
click at [406, 309] on icon at bounding box center [412, 310] width 12 height 12
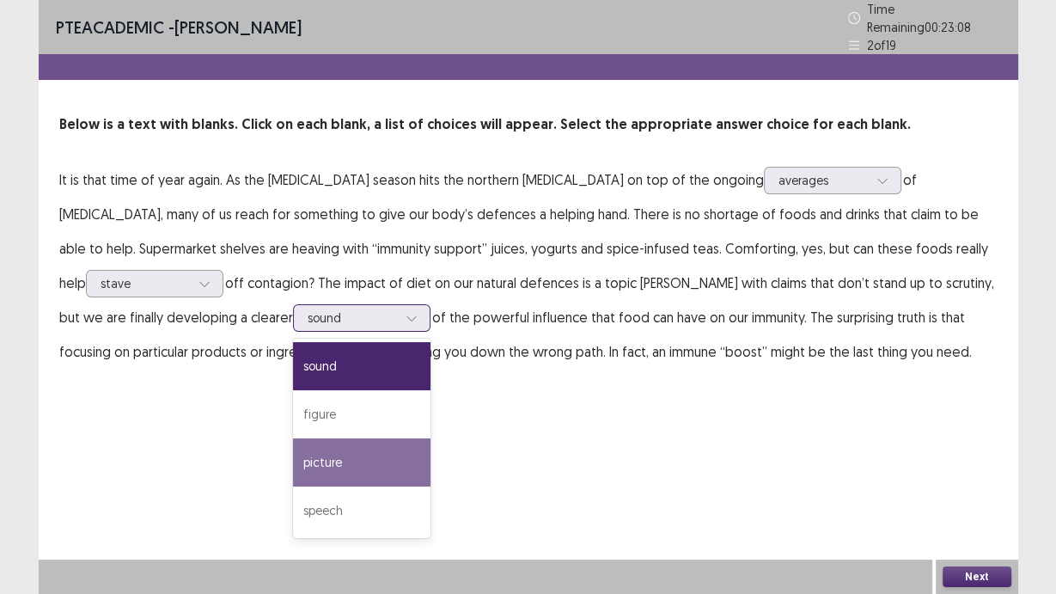
click at [293, 453] on div "picture" at bounding box center [362, 462] width 138 height 48
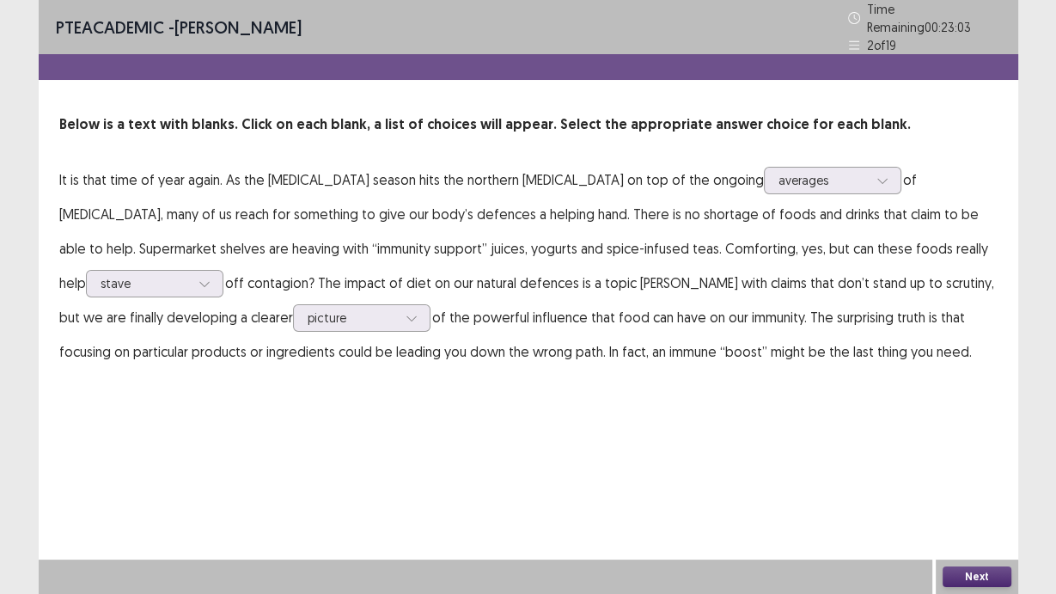
click at [970, 580] on button "Next" at bounding box center [977, 576] width 69 height 21
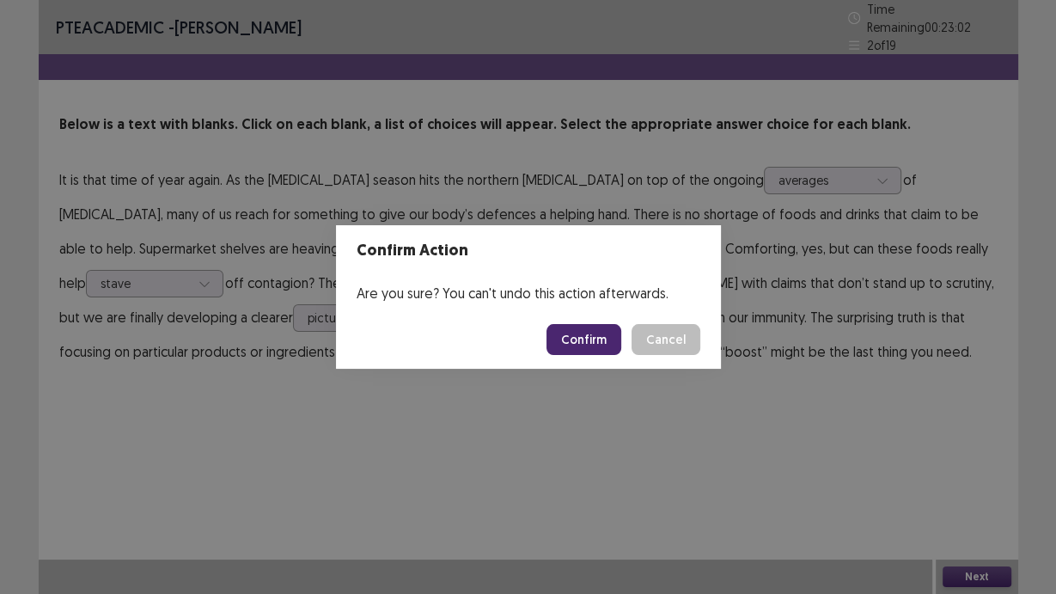
click at [590, 347] on button "Confirm" at bounding box center [584, 339] width 75 height 31
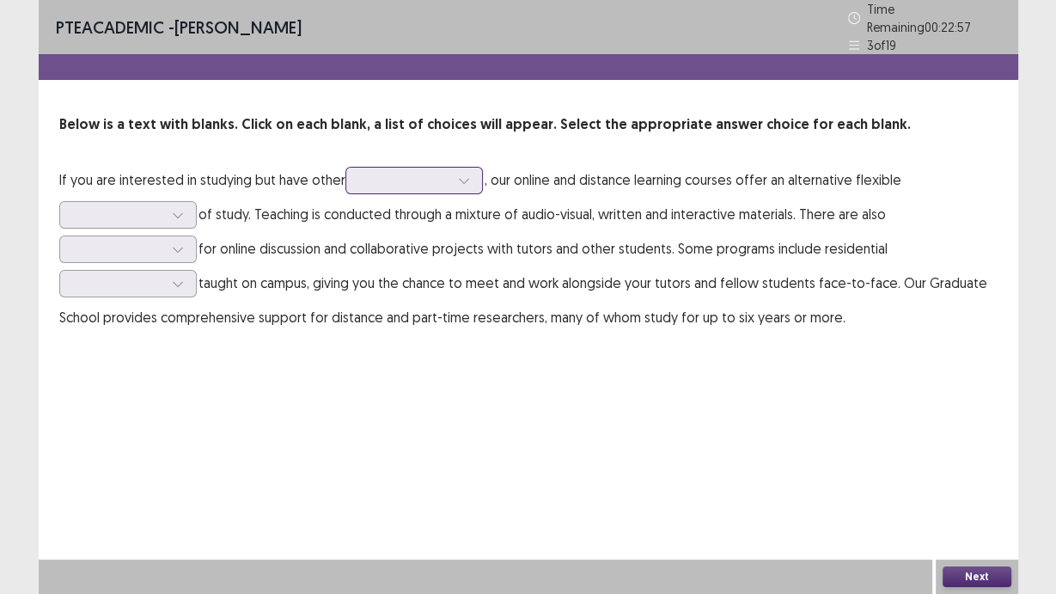
click at [384, 180] on div at bounding box center [404, 180] width 89 height 16
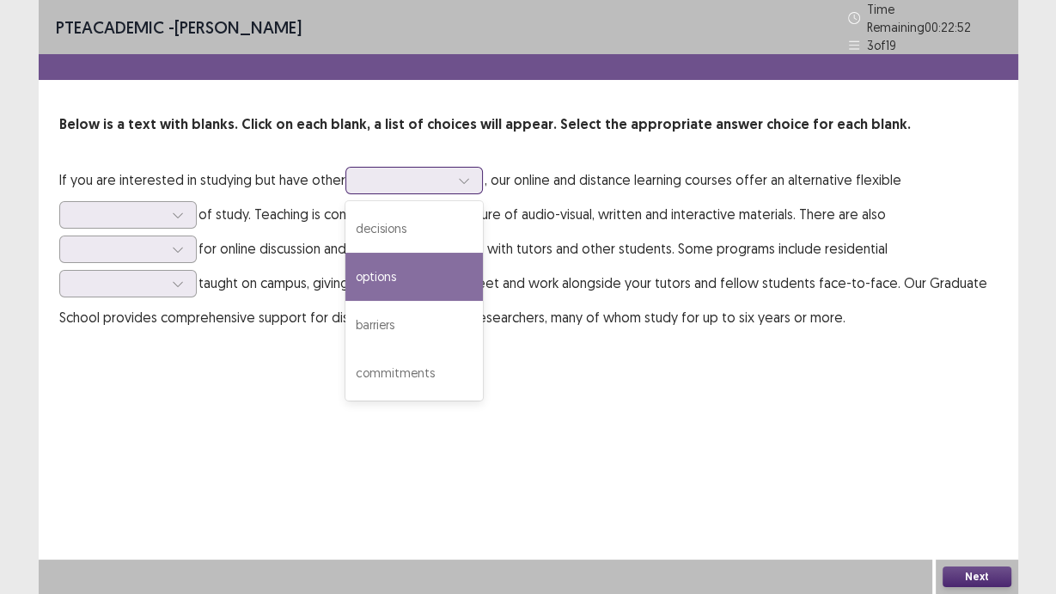
click at [435, 272] on div "options" at bounding box center [415, 277] width 138 height 48
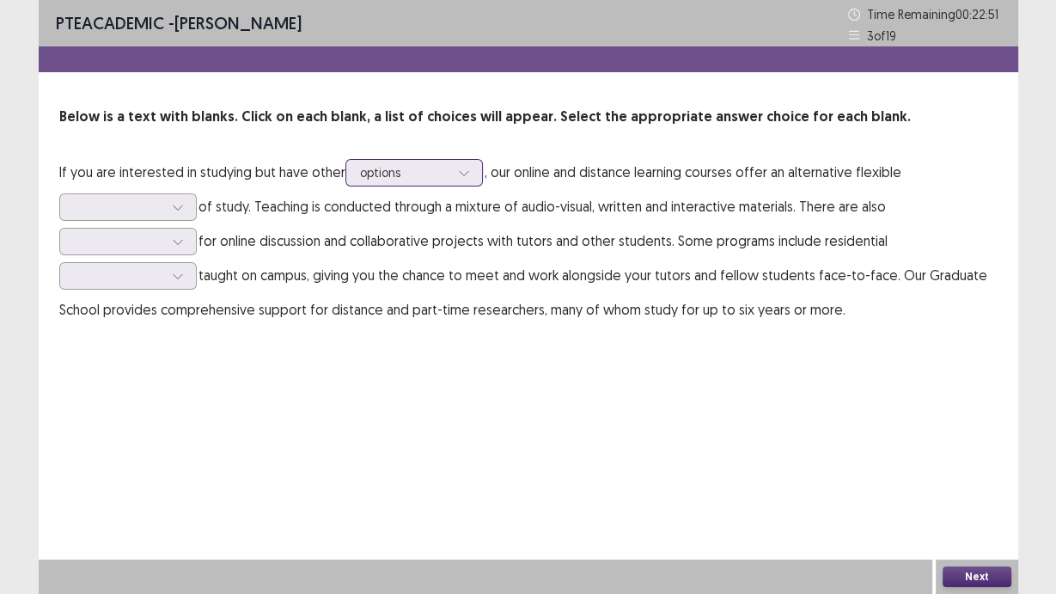
click at [472, 170] on div at bounding box center [464, 173] width 26 height 26
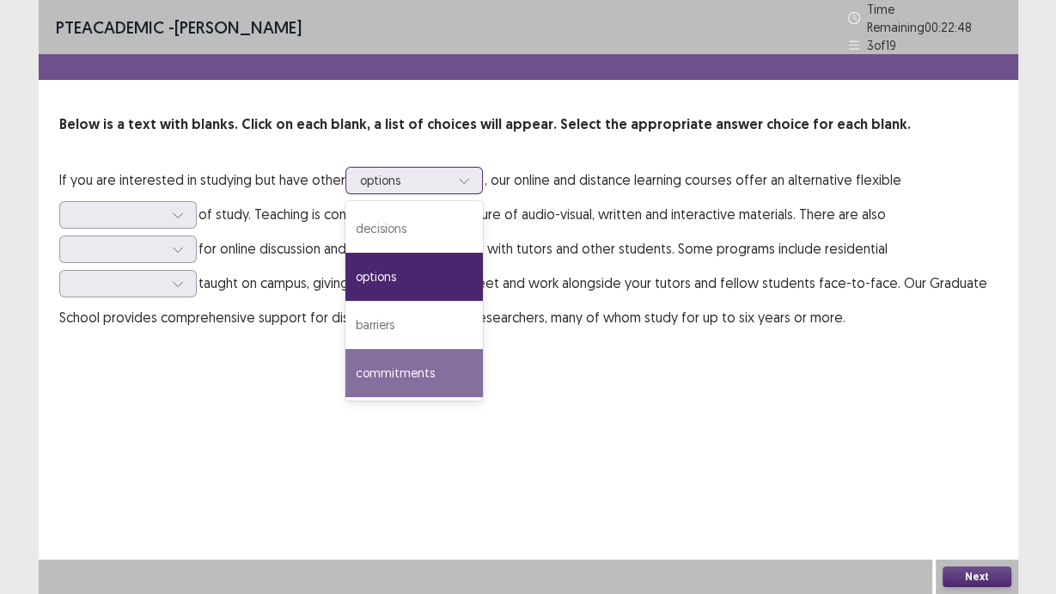
click at [443, 360] on div "commitments" at bounding box center [415, 373] width 138 height 48
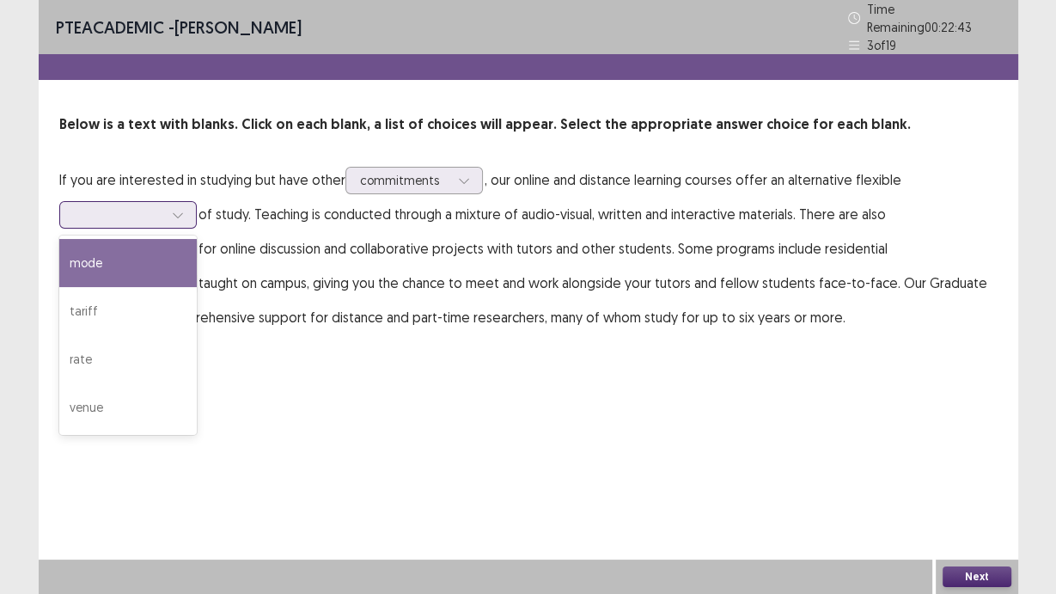
click at [136, 206] on div at bounding box center [118, 214] width 89 height 16
click at [158, 250] on div "mode" at bounding box center [128, 263] width 138 height 48
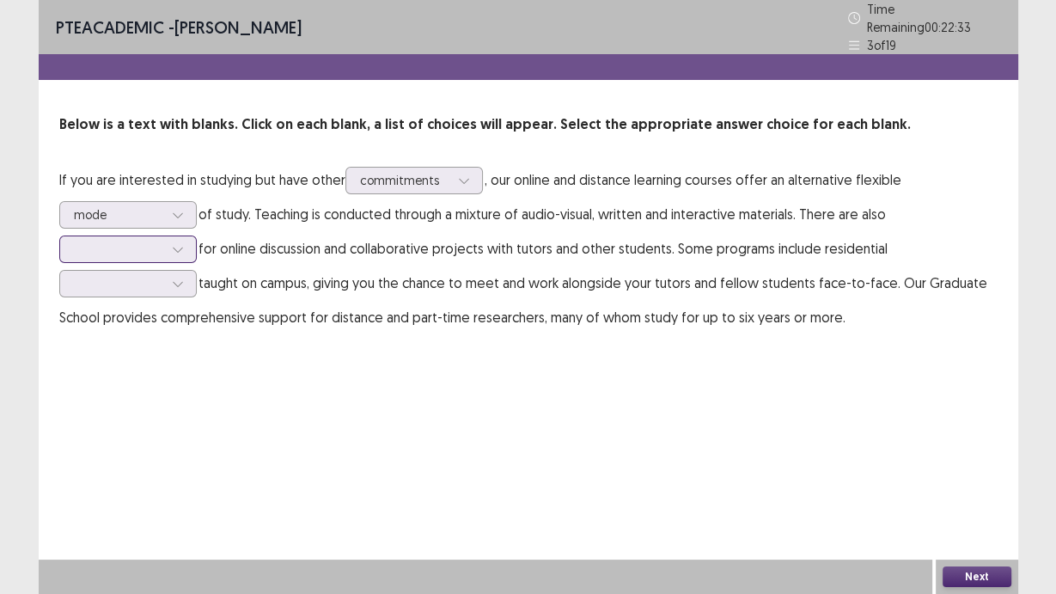
click at [193, 236] on div at bounding box center [128, 250] width 138 height 28
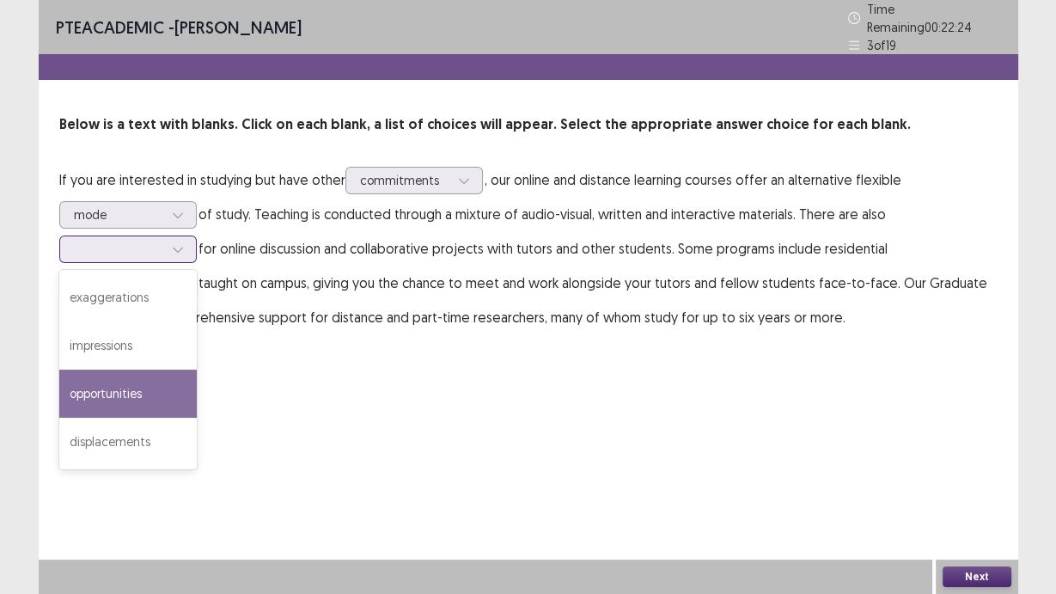
click at [159, 378] on div "opportunities" at bounding box center [128, 394] width 138 height 48
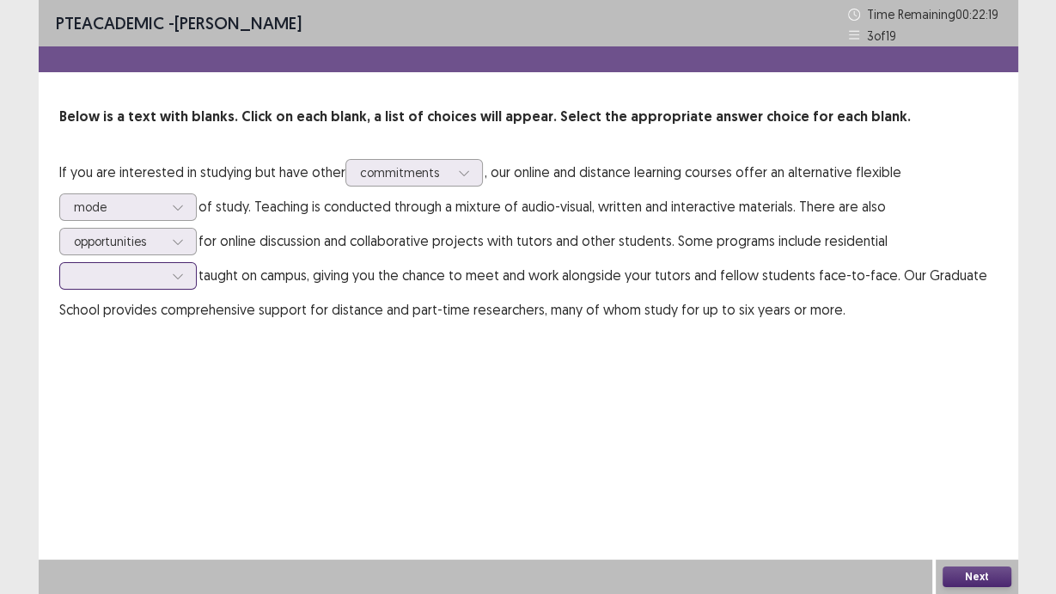
click at [171, 279] on div at bounding box center [178, 276] width 26 height 26
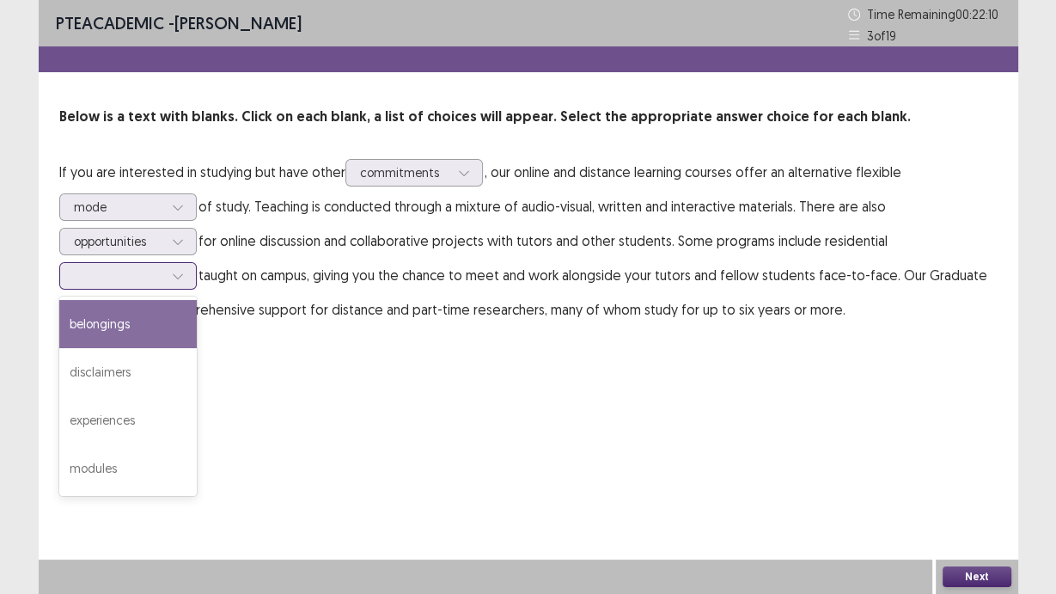
click at [162, 327] on div "belongings" at bounding box center [128, 324] width 138 height 48
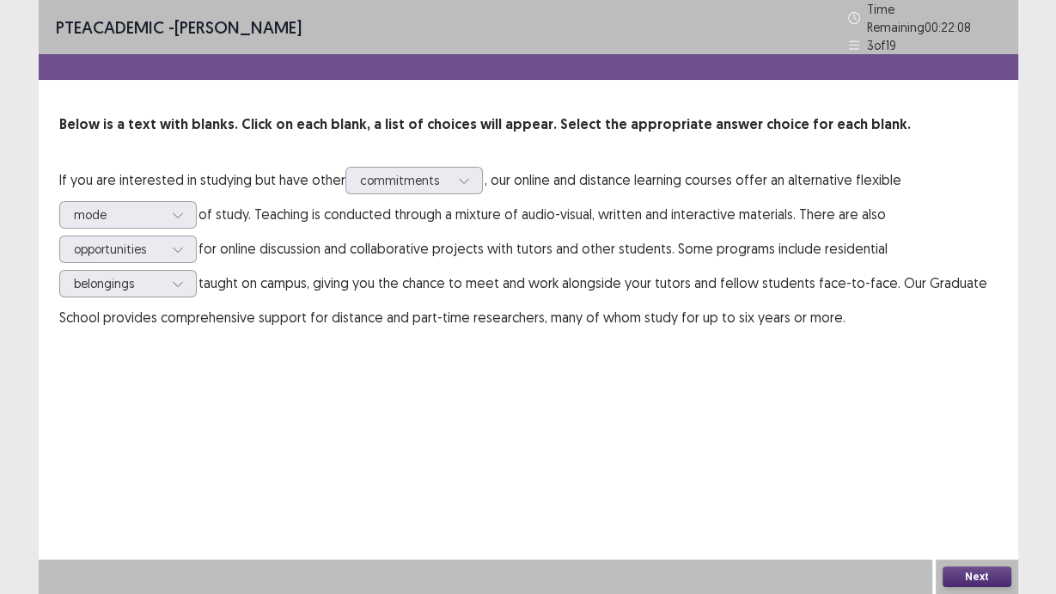
click at [997, 577] on button "Next" at bounding box center [977, 576] width 69 height 21
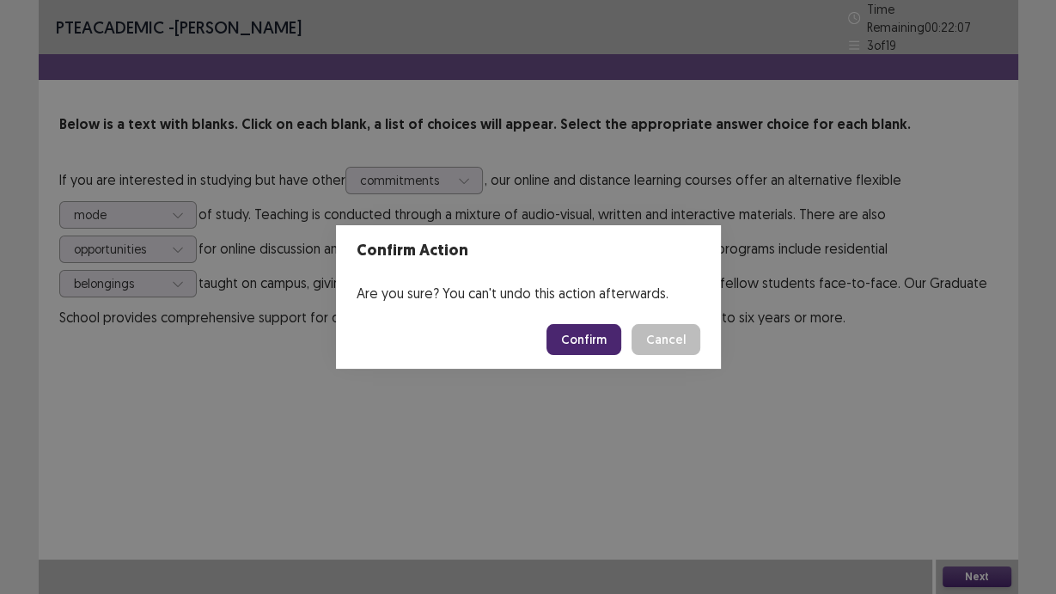
click at [578, 350] on button "Confirm" at bounding box center [584, 339] width 75 height 31
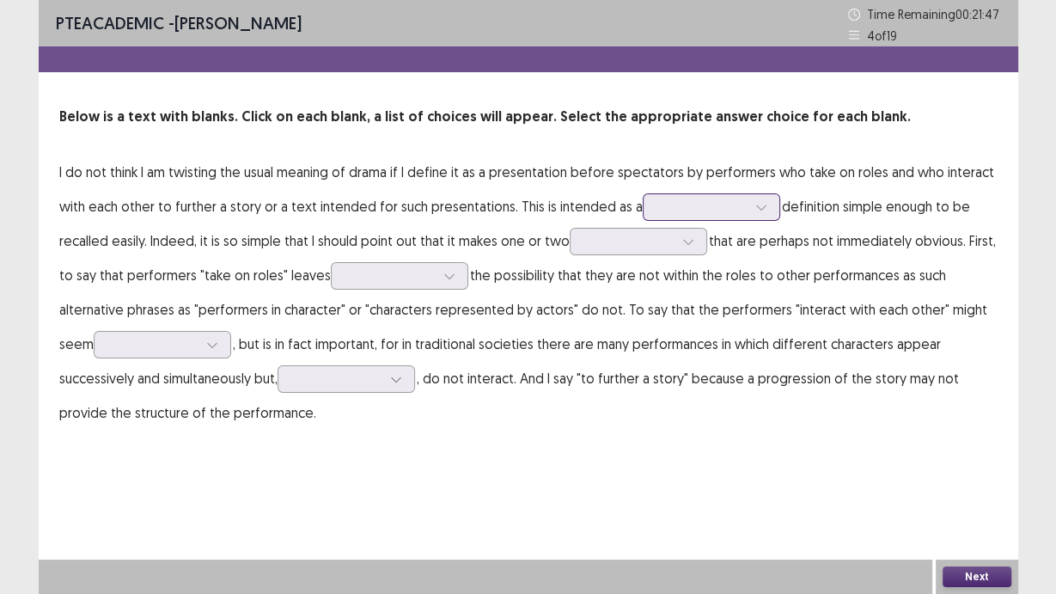
click at [681, 205] on div at bounding box center [702, 207] width 89 height 16
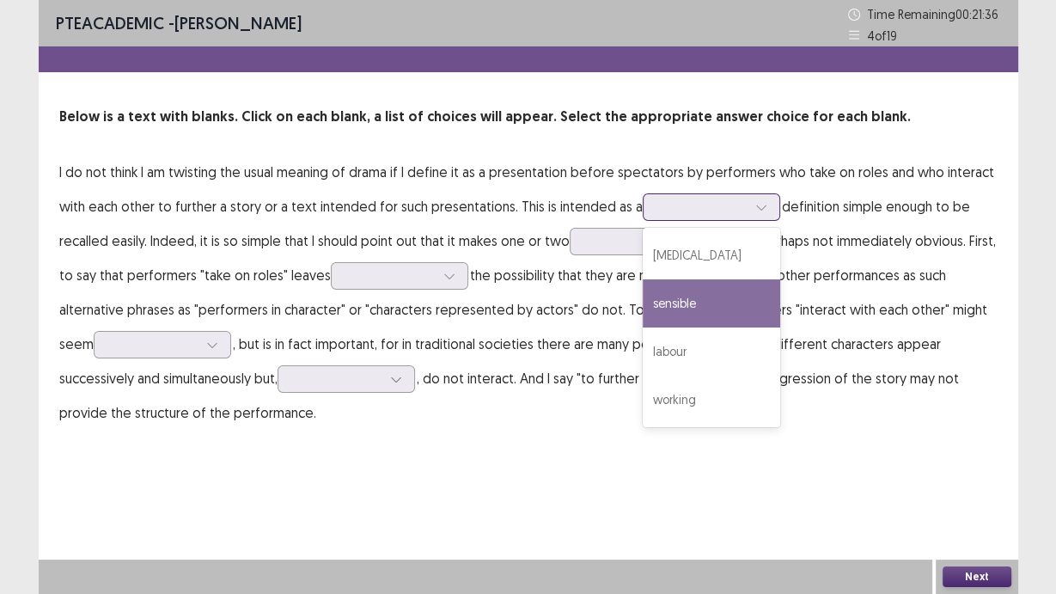
click at [664, 310] on div "sensible" at bounding box center [712, 303] width 138 height 48
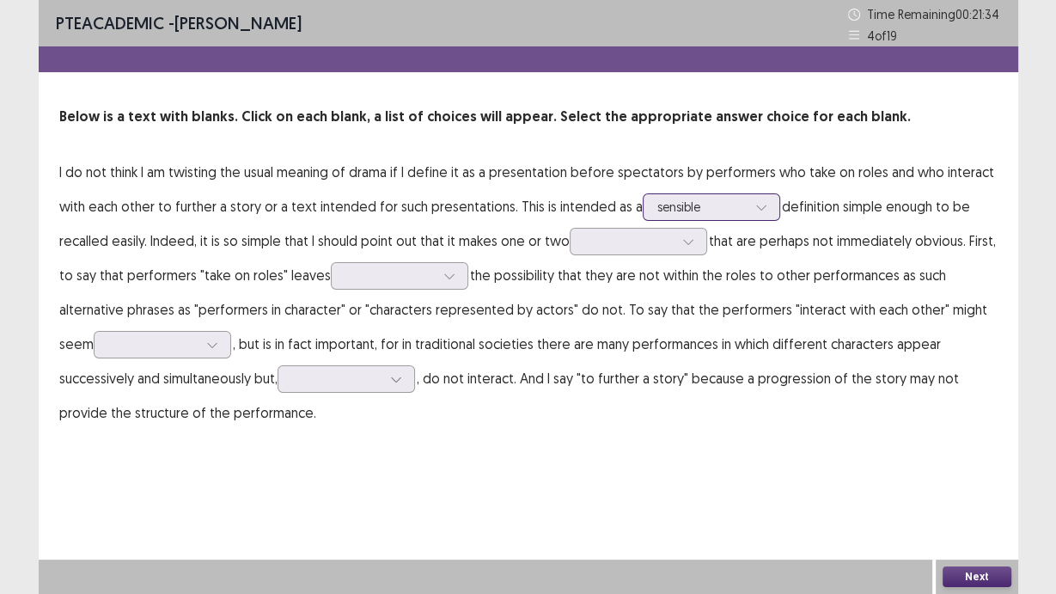
click at [701, 206] on div at bounding box center [702, 207] width 89 height 16
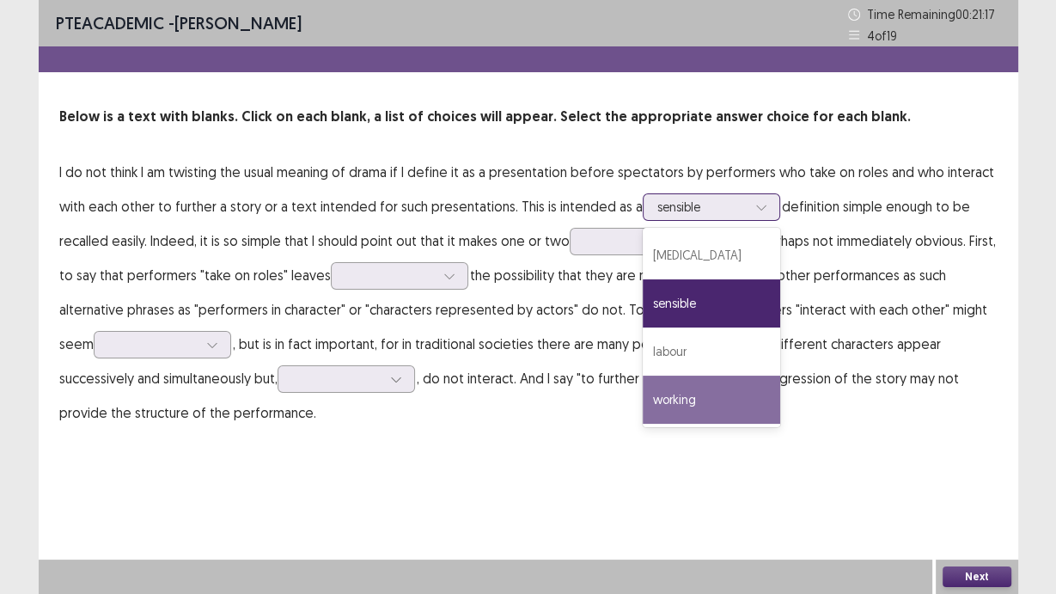
click at [709, 397] on div "working" at bounding box center [712, 400] width 138 height 48
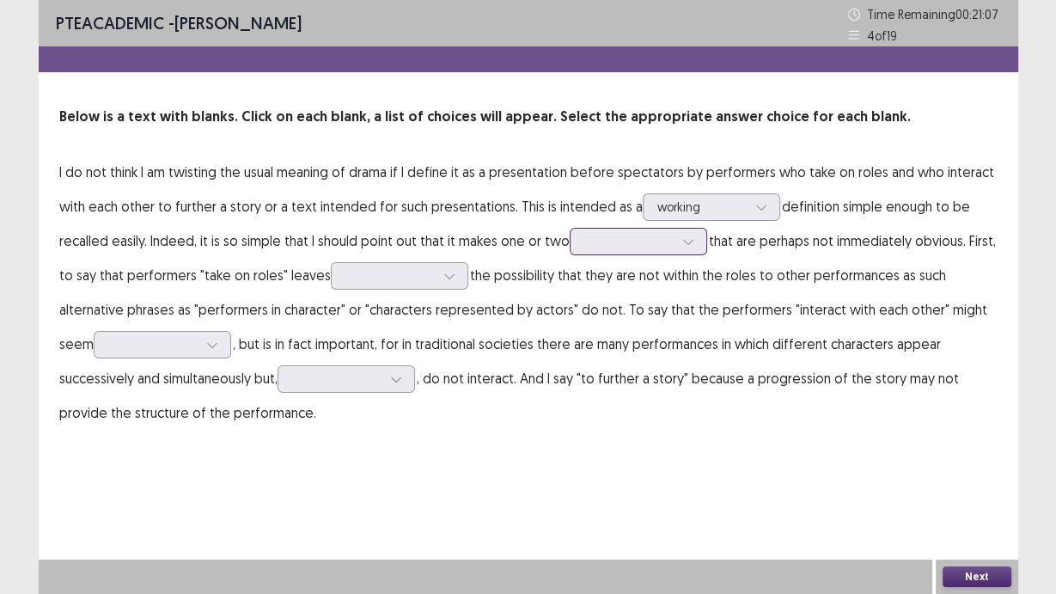
click at [629, 250] on div at bounding box center [629, 241] width 93 height 20
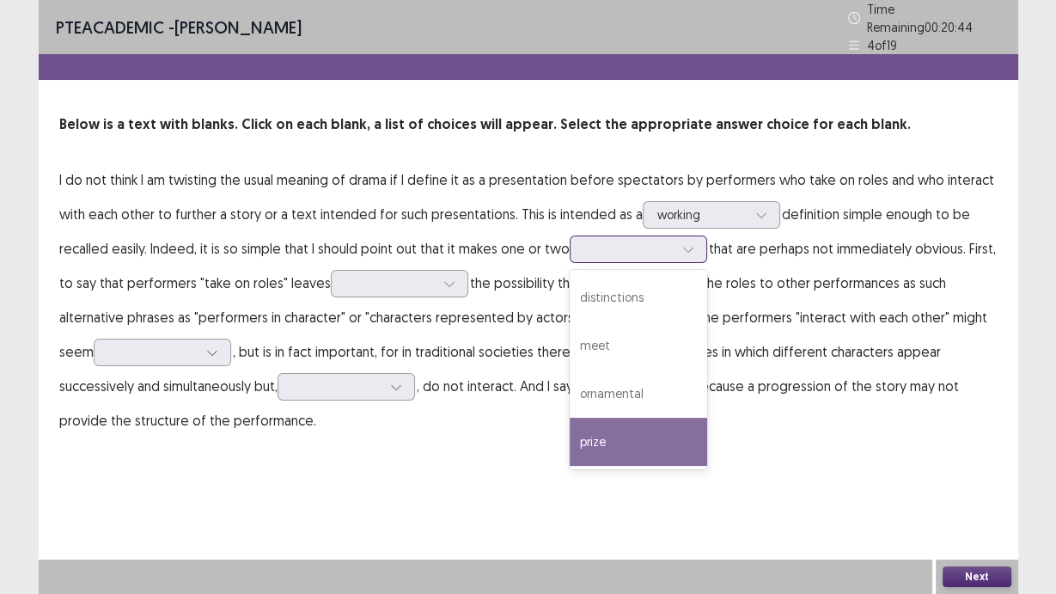
click at [660, 433] on div "prize" at bounding box center [639, 442] width 138 height 48
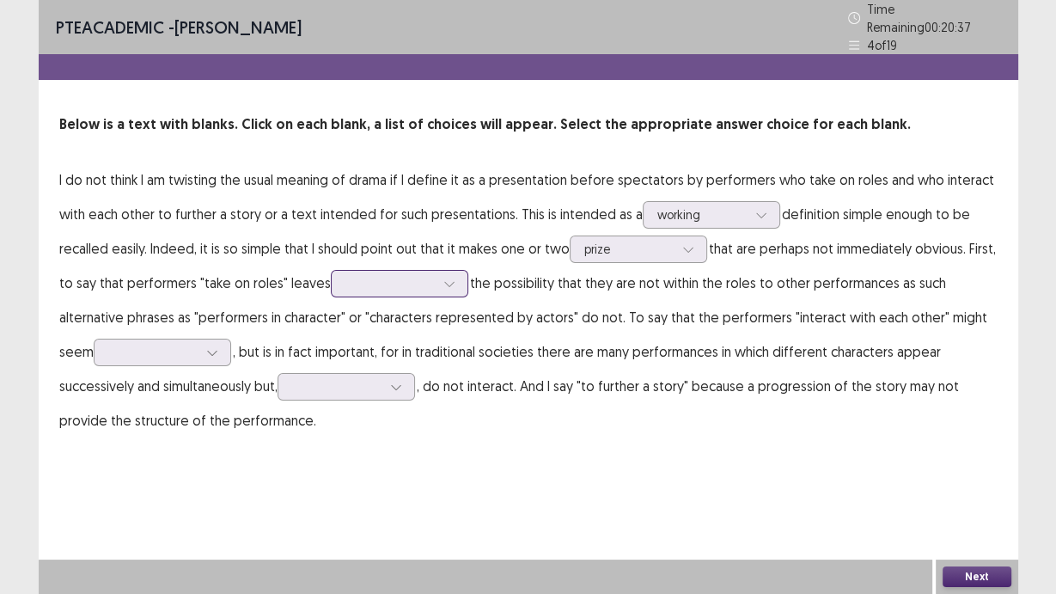
click at [361, 279] on div at bounding box center [390, 283] width 89 height 16
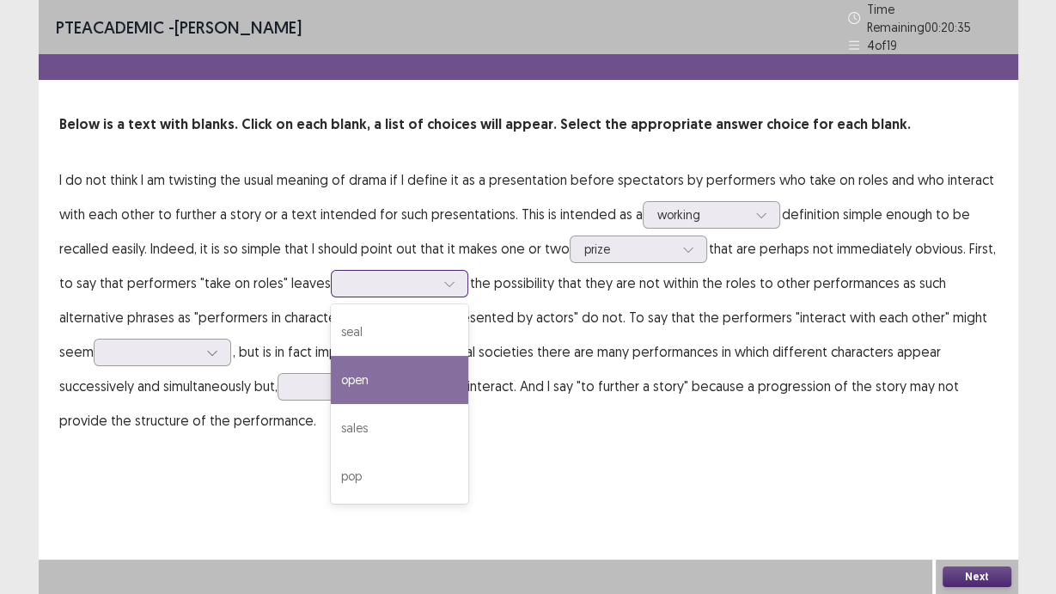
click at [394, 374] on div "open" at bounding box center [400, 380] width 138 height 48
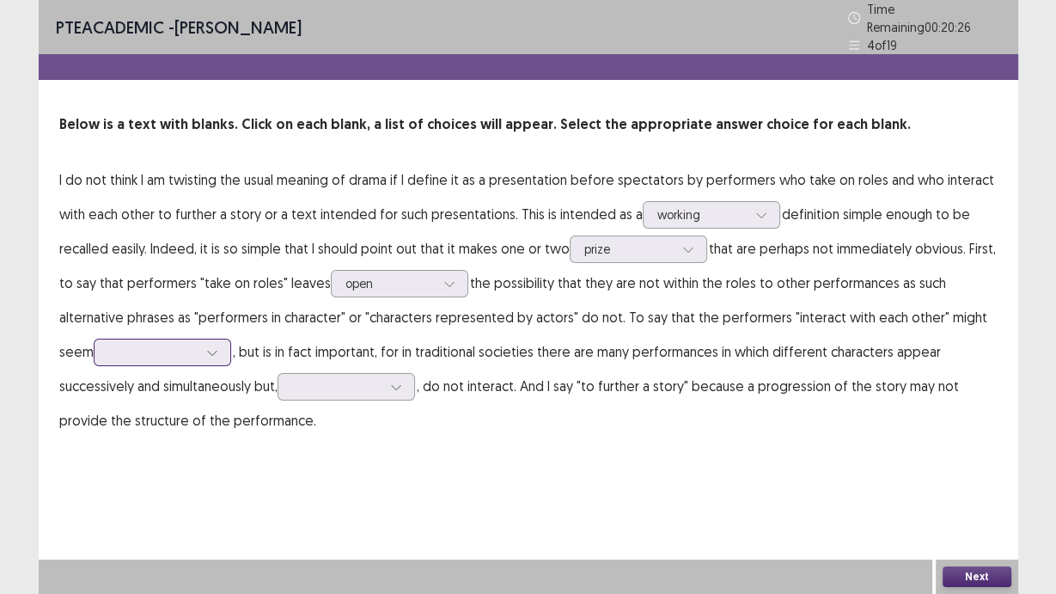
click at [144, 352] on div at bounding box center [152, 352] width 89 height 16
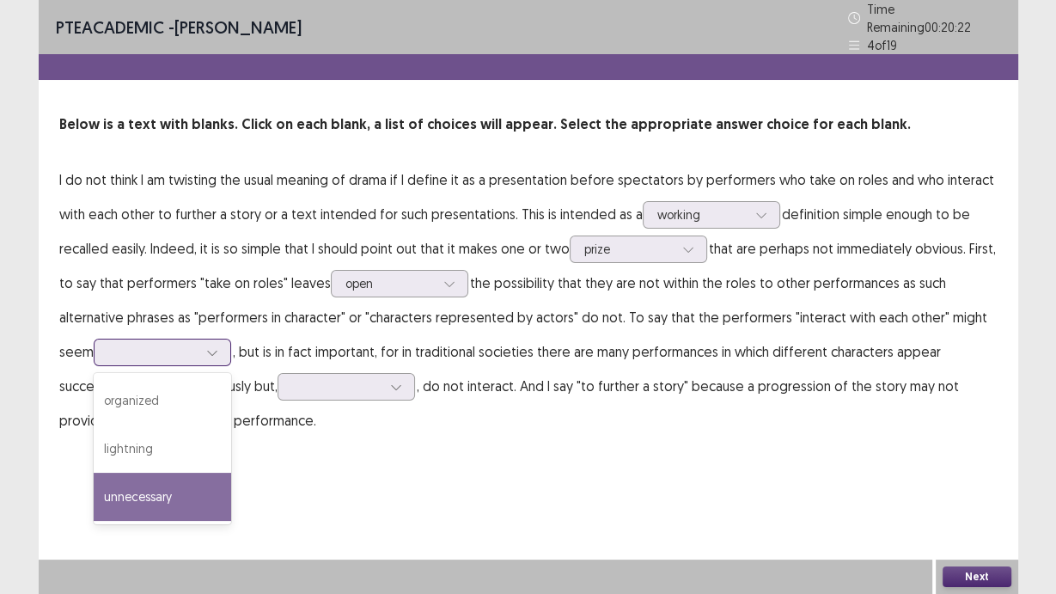
click at [157, 487] on div "unnecessary" at bounding box center [163, 497] width 138 height 48
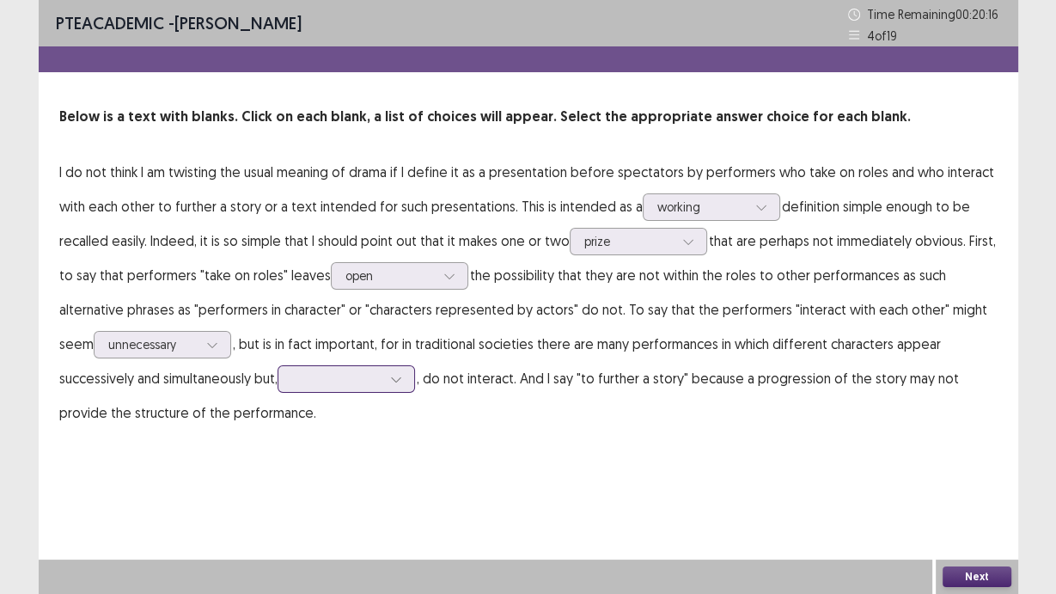
click at [336, 377] on div at bounding box center [336, 378] width 89 height 16
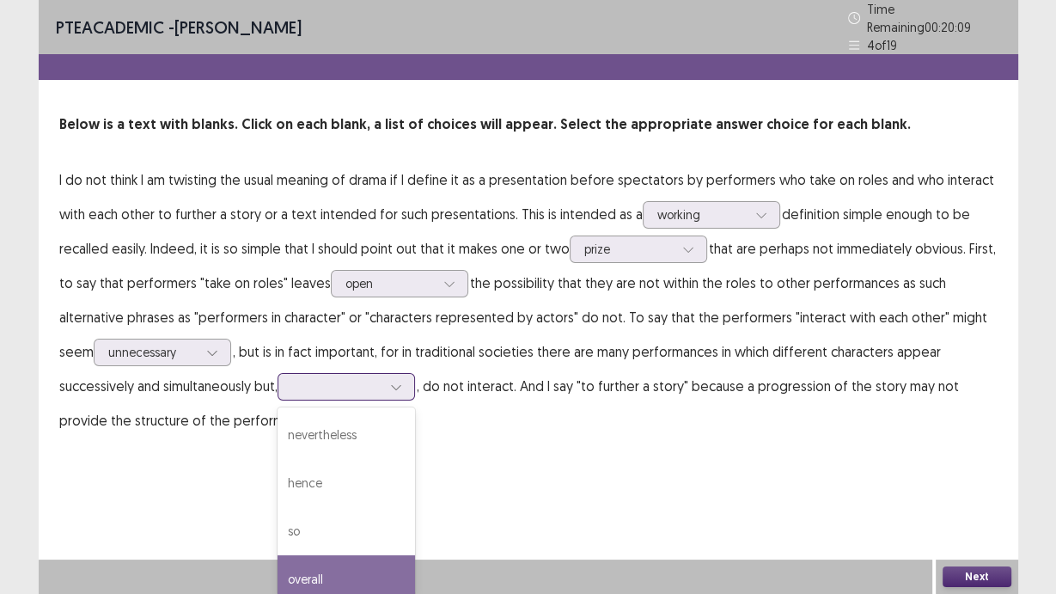
click at [374, 572] on div "overall" at bounding box center [347, 579] width 138 height 48
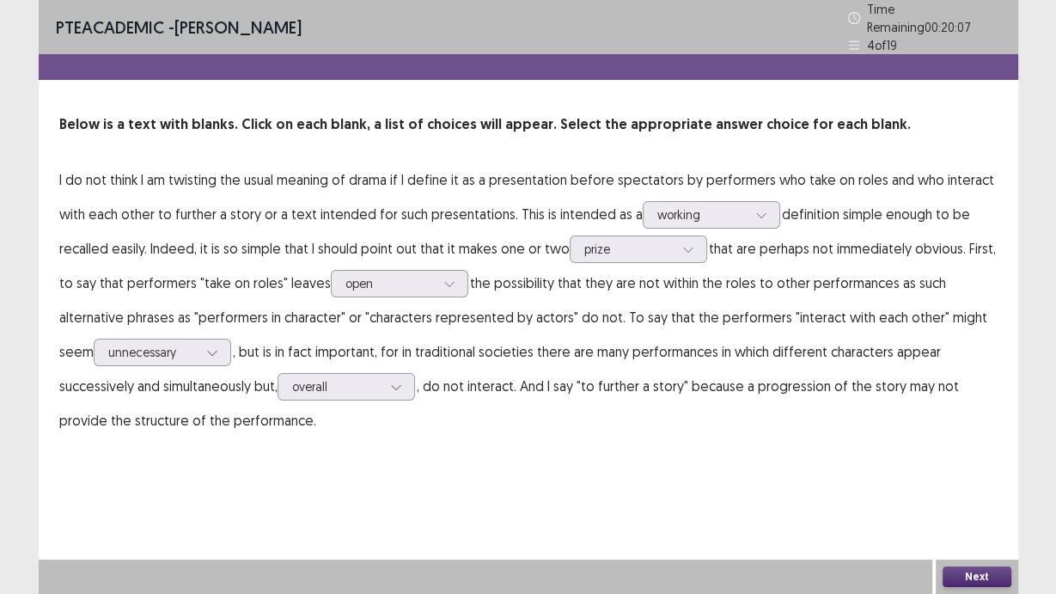
click at [957, 577] on button "Next" at bounding box center [977, 576] width 69 height 21
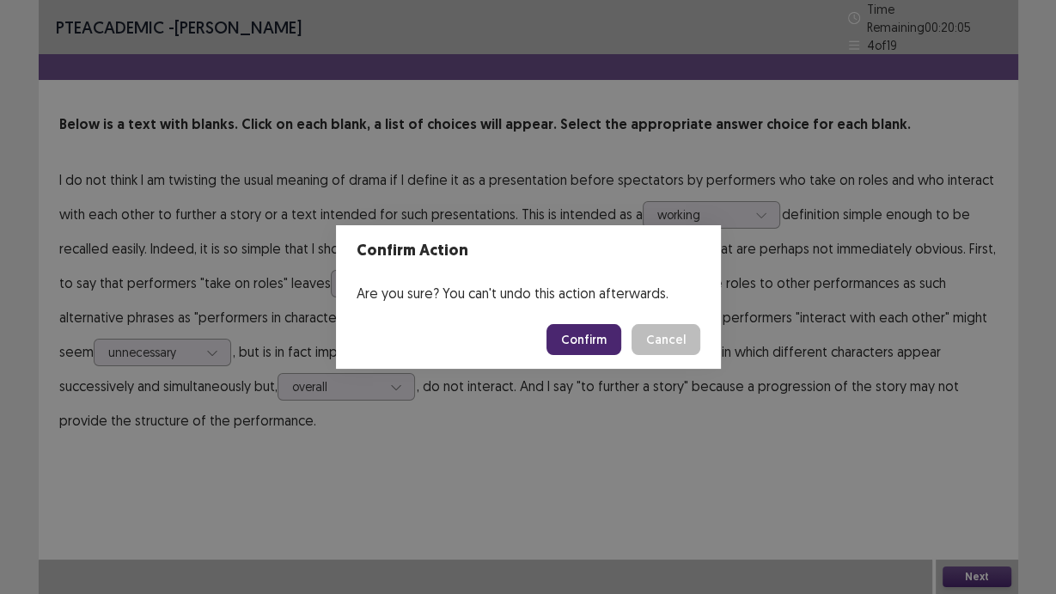
click at [586, 340] on button "Confirm" at bounding box center [584, 339] width 75 height 31
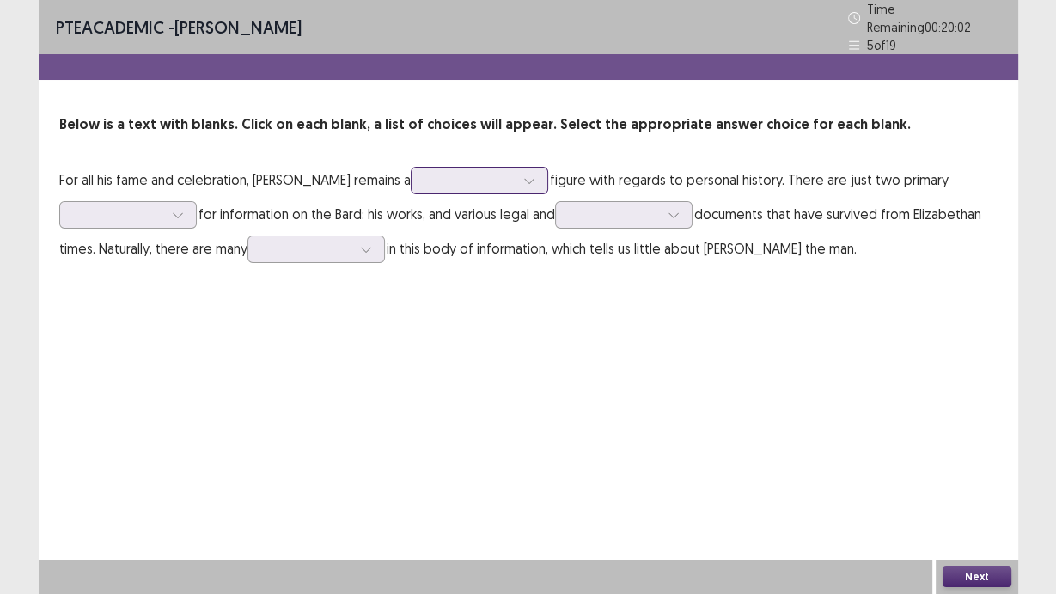
click at [466, 184] on div at bounding box center [480, 181] width 138 height 28
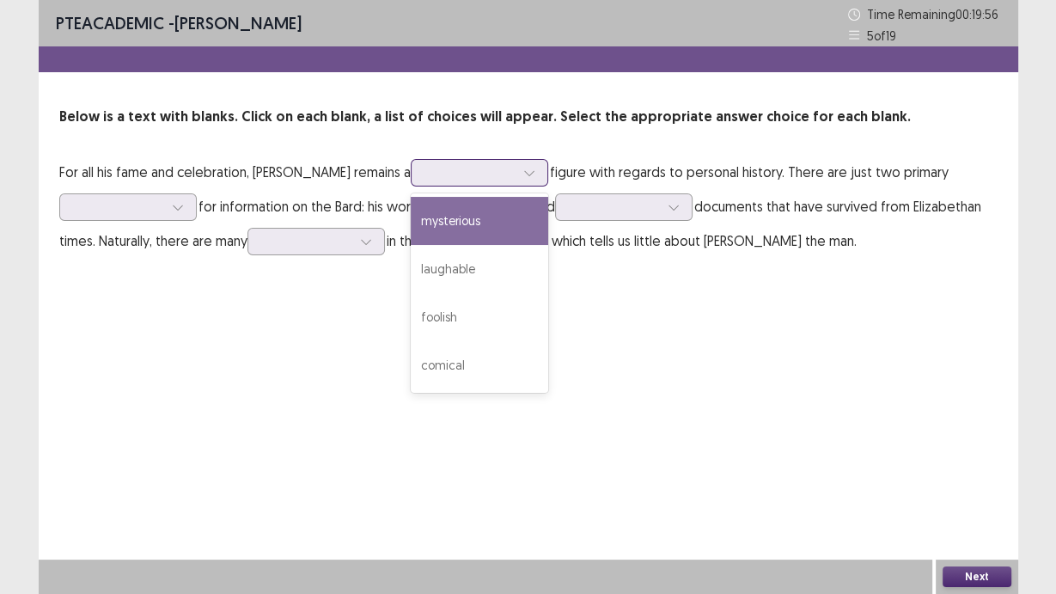
click at [519, 217] on div "mysterious" at bounding box center [480, 221] width 138 height 48
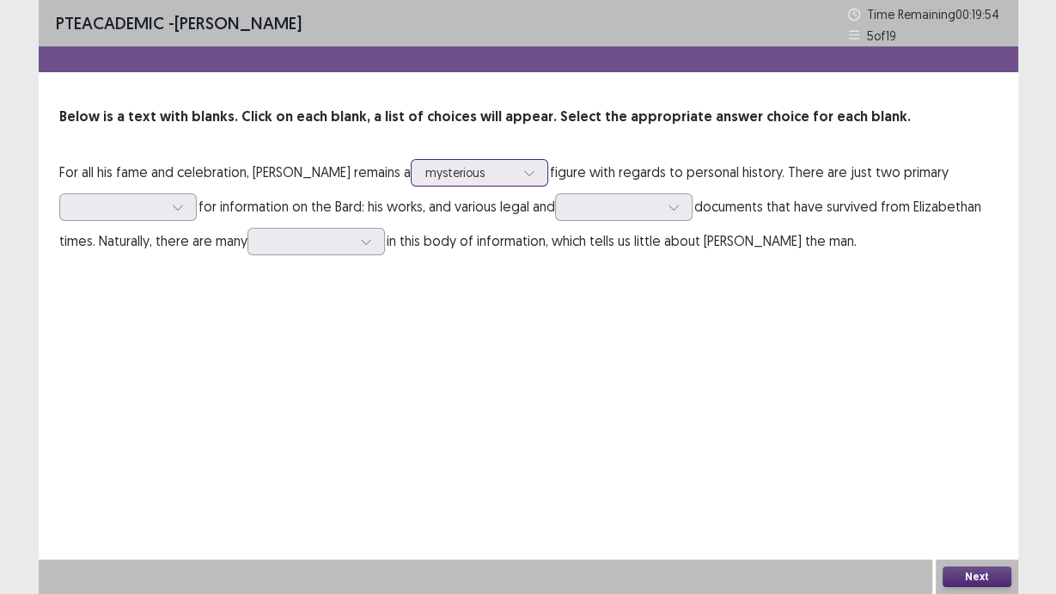
click at [505, 165] on div at bounding box center [469, 172] width 89 height 16
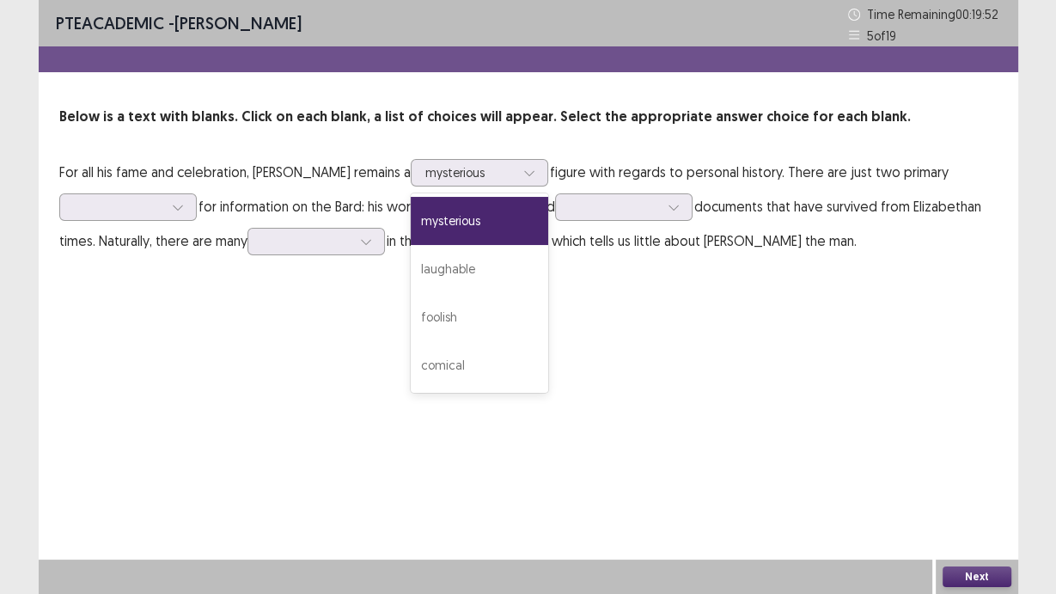
click at [840, 254] on p "For all his fame and celebration, [PERSON_NAME] remains a option mysterious, se…" at bounding box center [528, 206] width 939 height 103
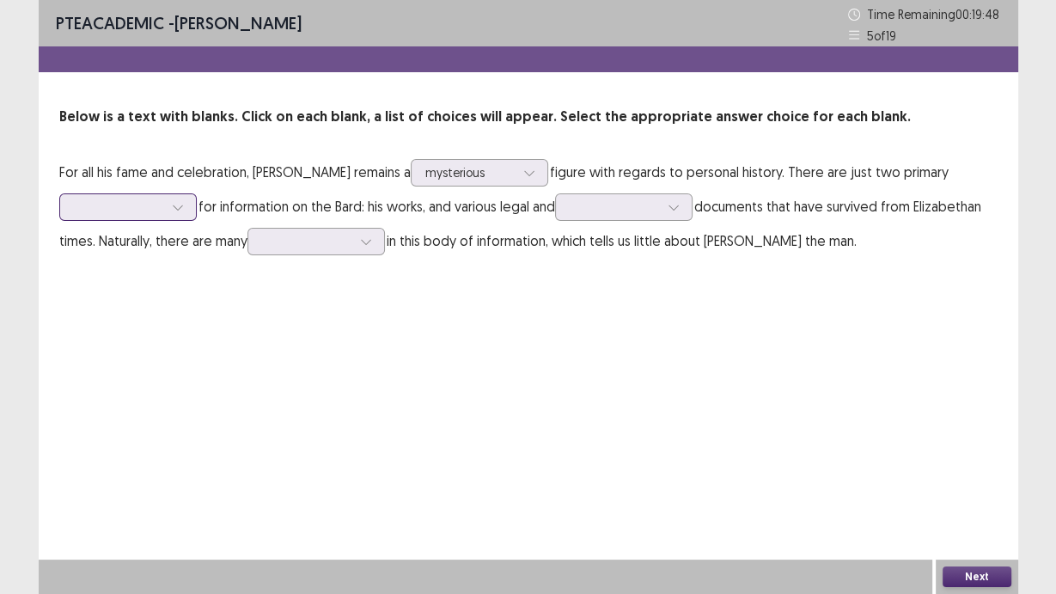
click at [111, 208] on div at bounding box center [118, 207] width 89 height 16
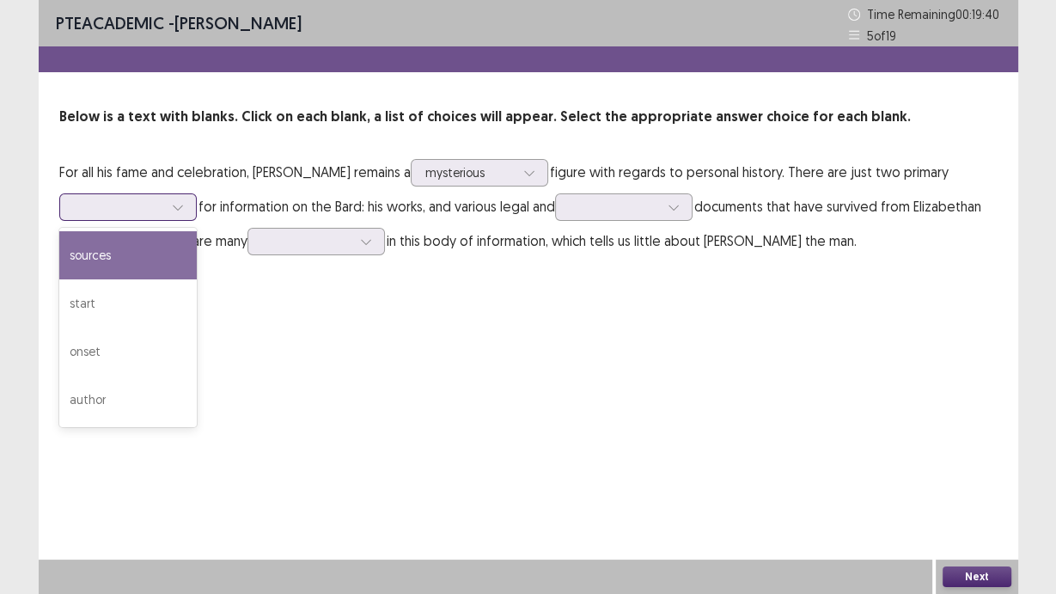
click at [146, 260] on div "sources" at bounding box center [128, 255] width 138 height 48
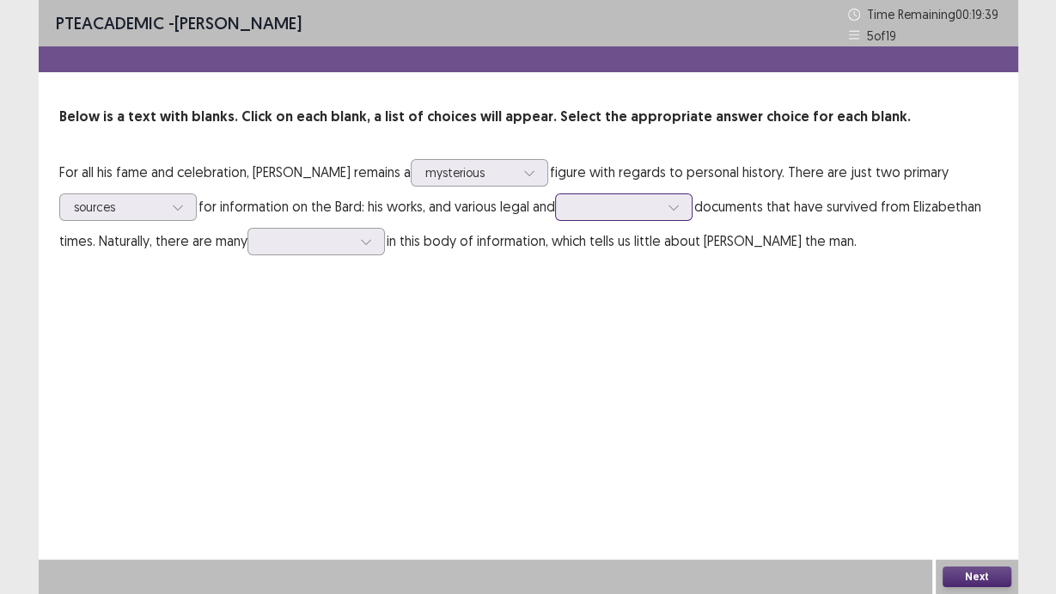
click at [661, 201] on div at bounding box center [614, 207] width 93 height 20
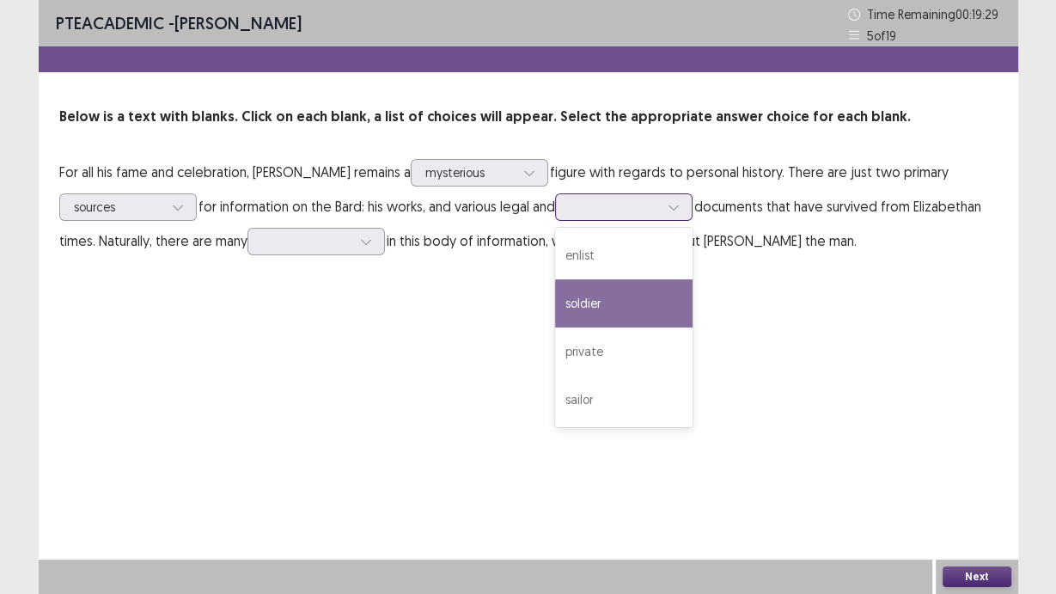
click at [654, 317] on div "soldier" at bounding box center [624, 303] width 138 height 48
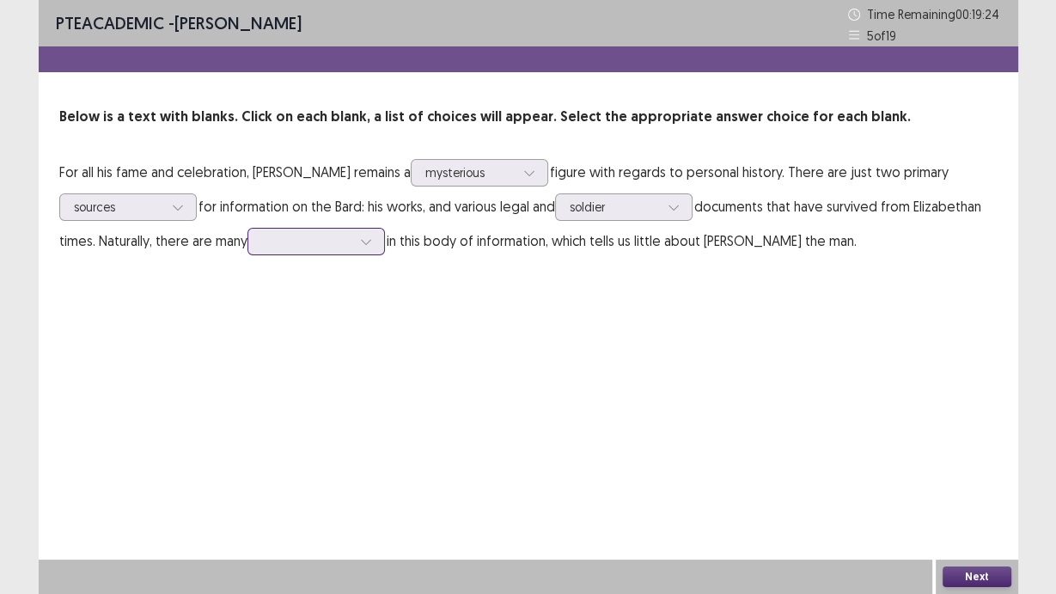
click at [301, 249] on div at bounding box center [306, 241] width 89 height 16
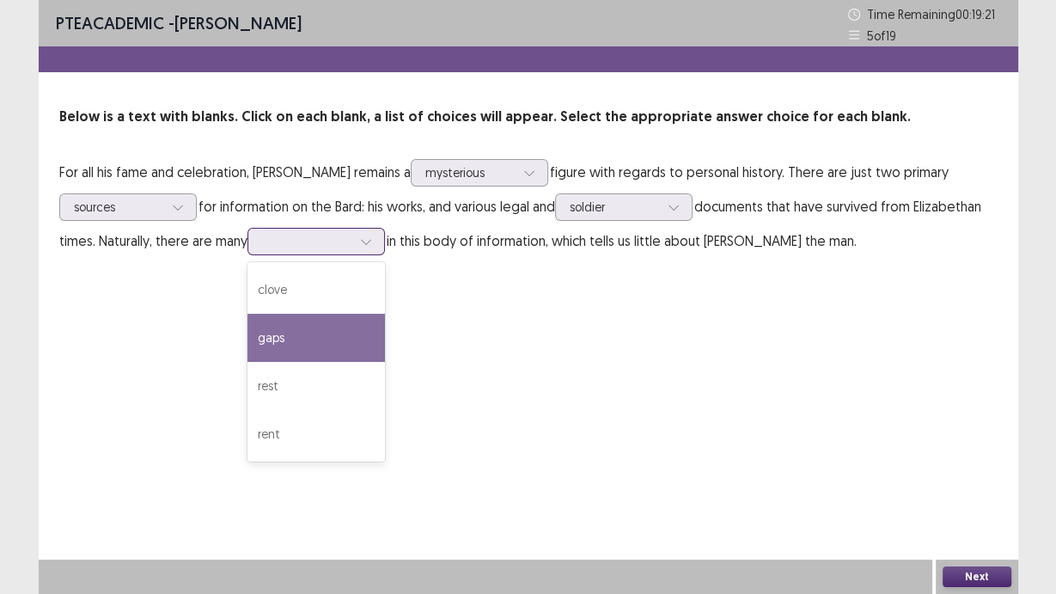
click at [349, 346] on div "gaps" at bounding box center [317, 338] width 138 height 48
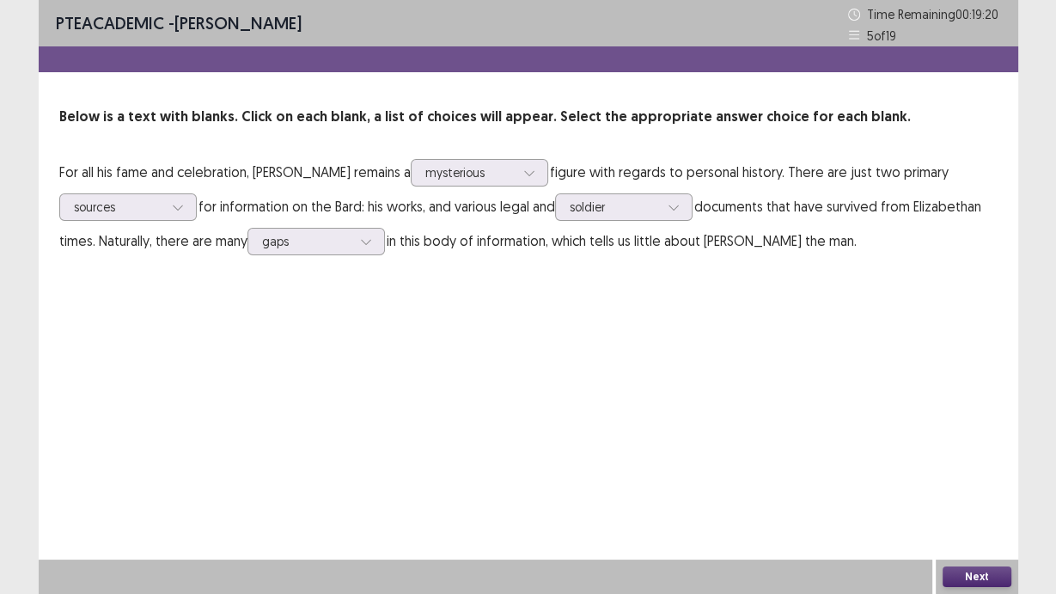
click at [599, 388] on div "PTE academic - [PERSON_NAME] Time Remaining 00 : 19 : 20 5 of 19 Below is a tex…" at bounding box center [529, 297] width 980 height 594
click at [967, 578] on button "Next" at bounding box center [977, 576] width 69 height 21
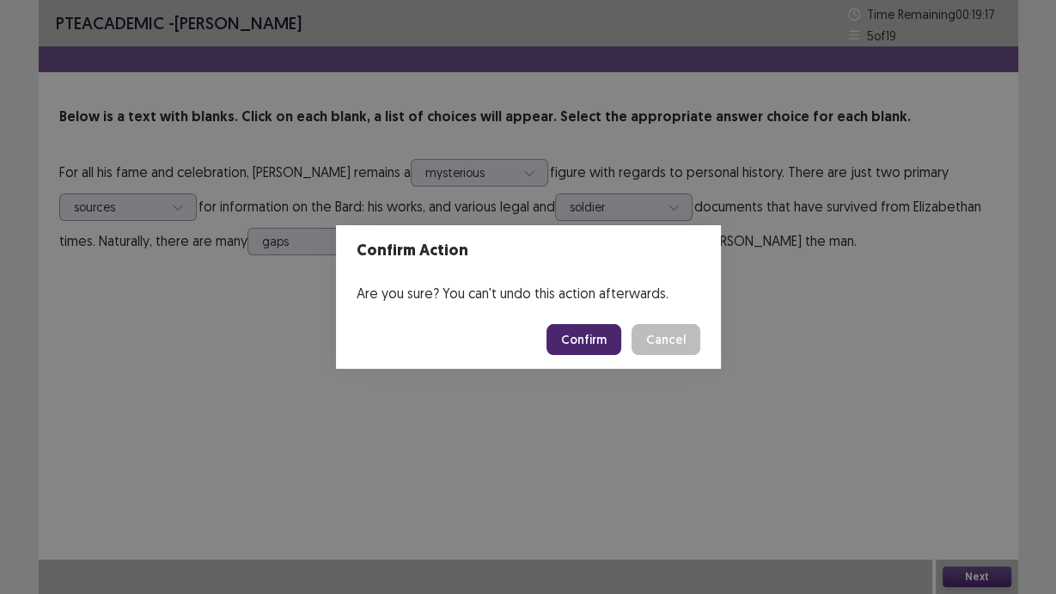
click at [605, 350] on button "Confirm" at bounding box center [584, 339] width 75 height 31
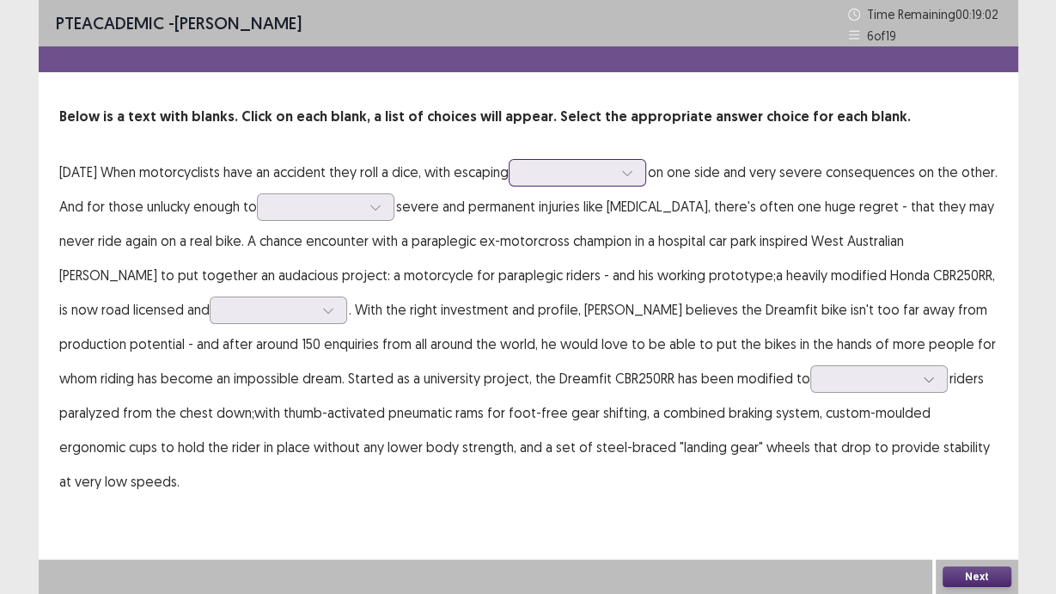
click at [613, 165] on div at bounding box center [567, 172] width 89 height 16
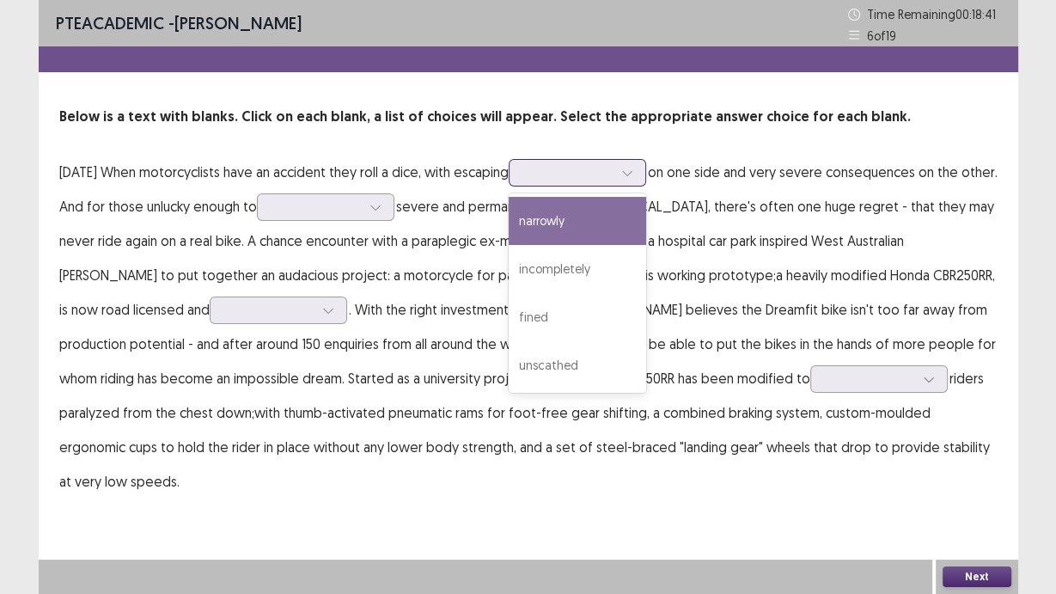
click at [617, 236] on div "narrowly" at bounding box center [578, 221] width 138 height 48
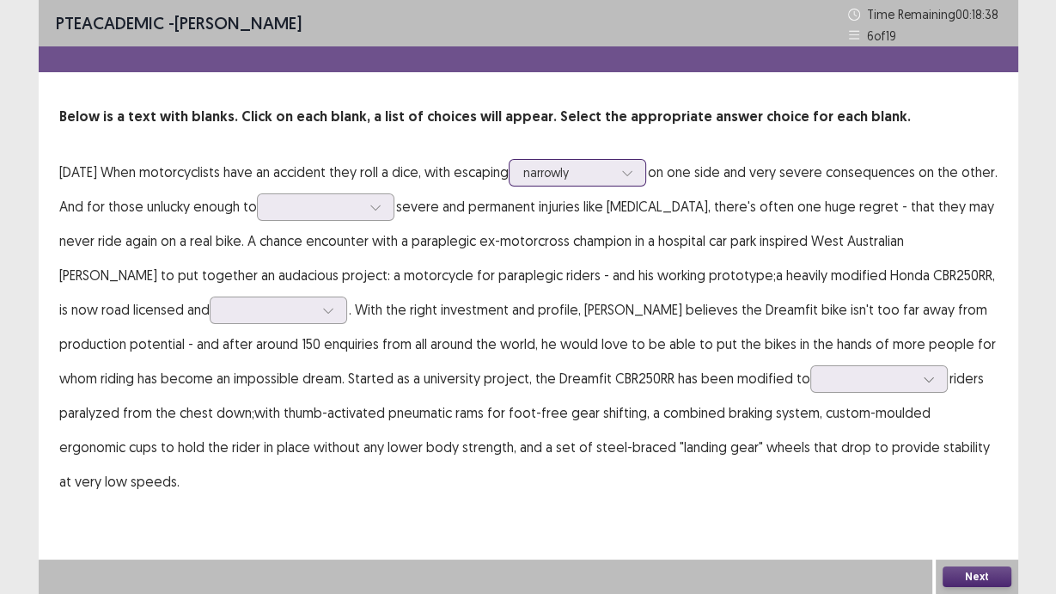
click at [613, 170] on div at bounding box center [567, 172] width 89 height 16
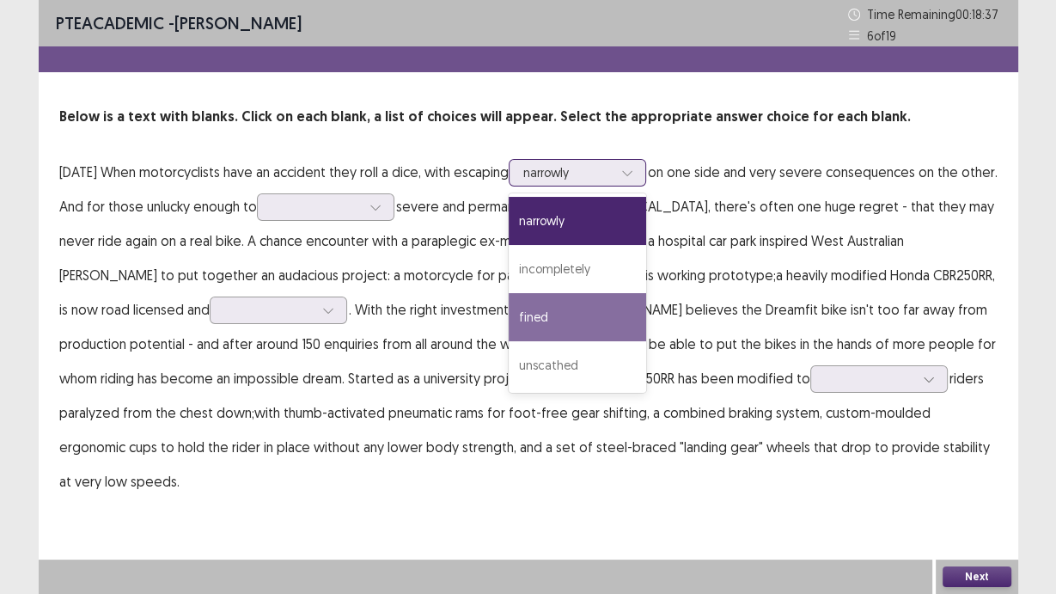
click at [646, 325] on div "fined" at bounding box center [578, 317] width 138 height 48
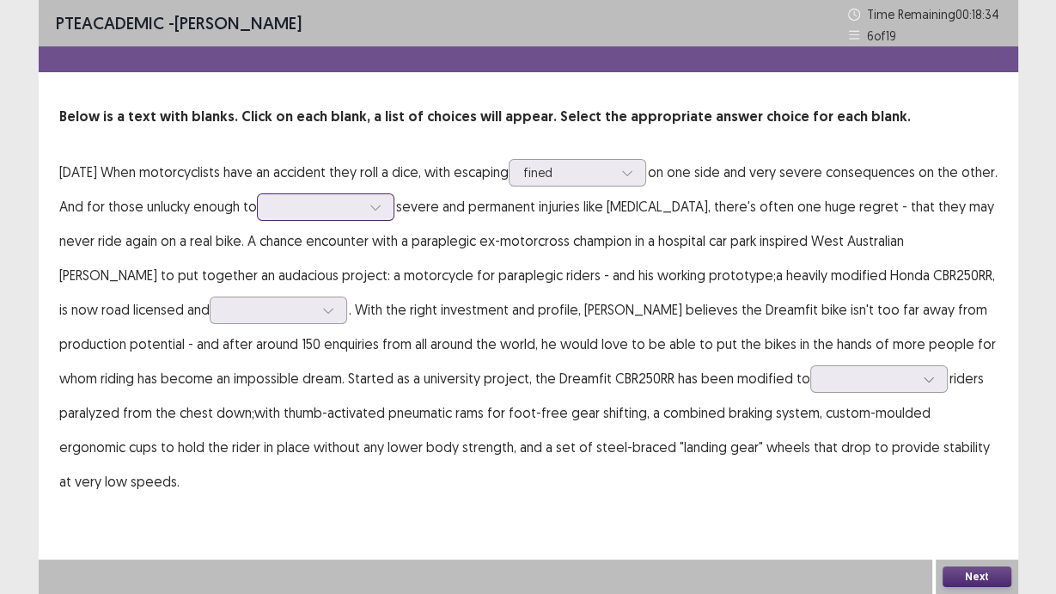
click at [361, 199] on div at bounding box center [316, 207] width 89 height 16
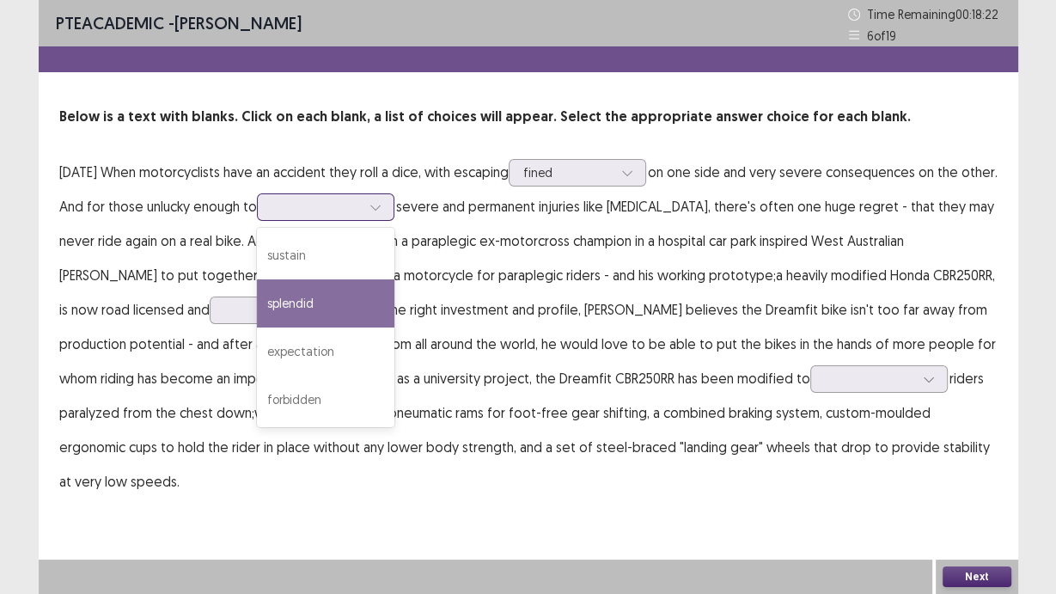
click at [395, 307] on div "splendid" at bounding box center [326, 303] width 138 height 48
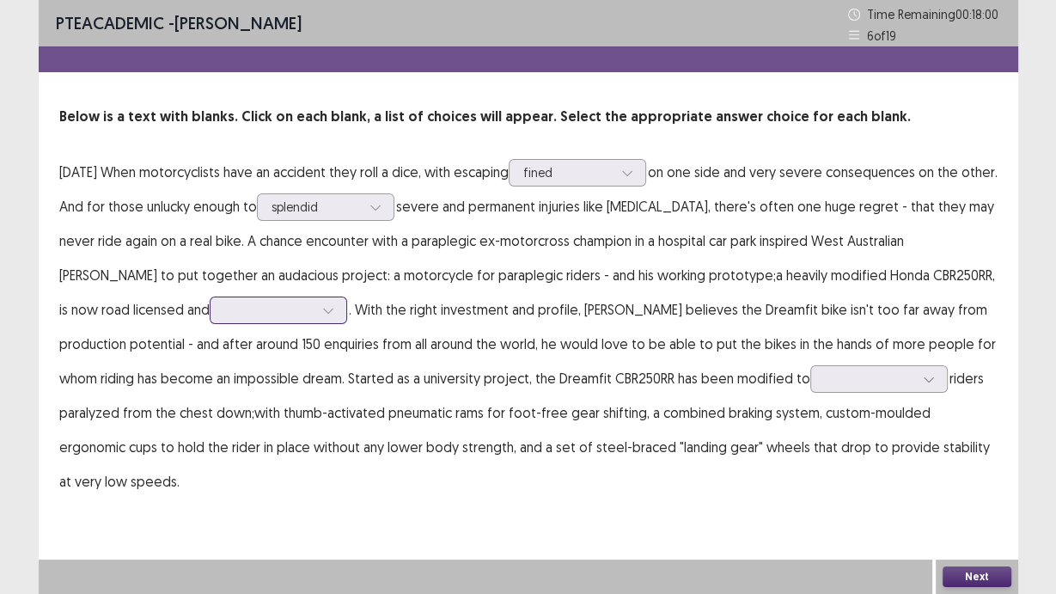
click at [224, 314] on div at bounding box center [268, 310] width 89 height 16
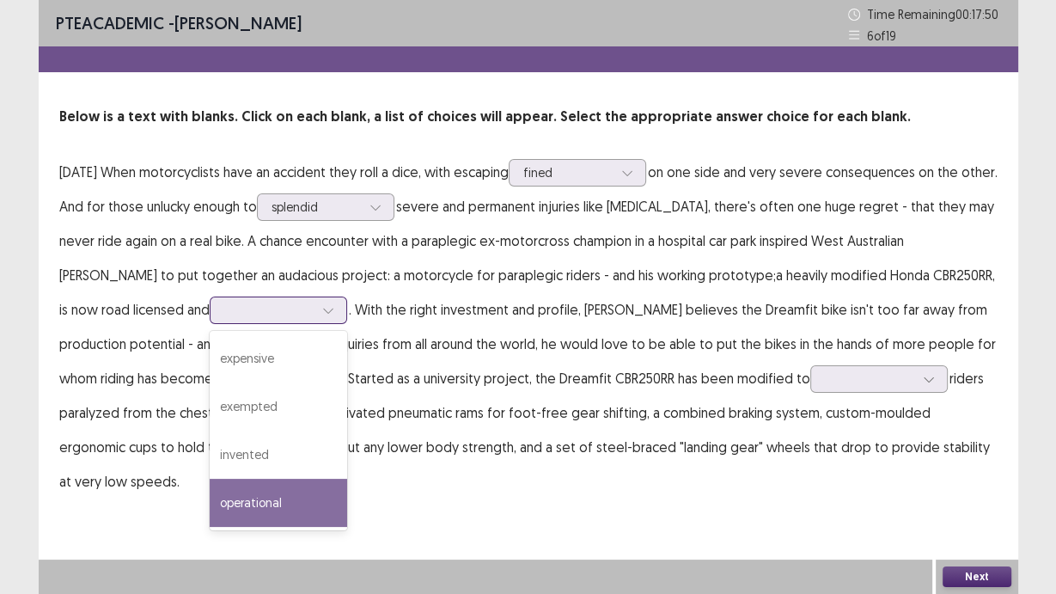
click at [258, 503] on div "operational" at bounding box center [279, 503] width 138 height 48
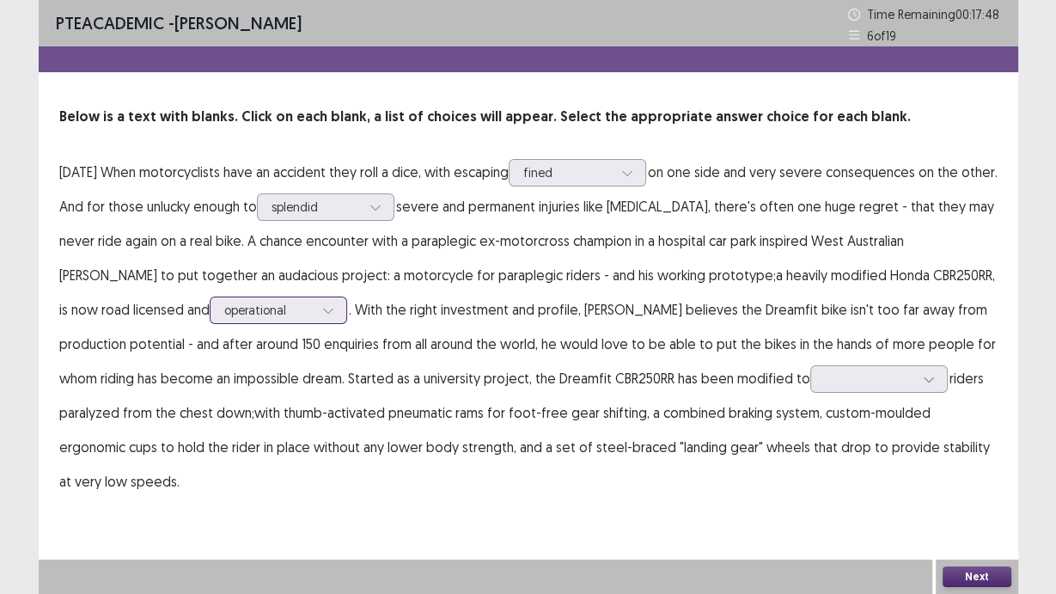
click at [240, 312] on div at bounding box center [268, 310] width 89 height 16
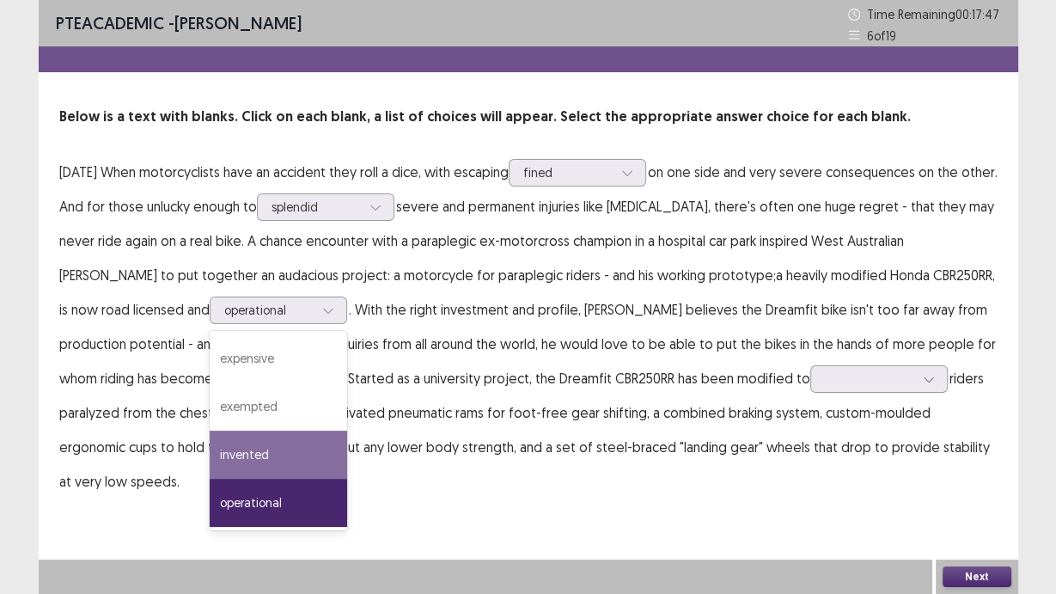
click at [495, 401] on p "[DATE] When motorcyclists have an accident they roll a dice, with escaping fine…" at bounding box center [528, 327] width 939 height 344
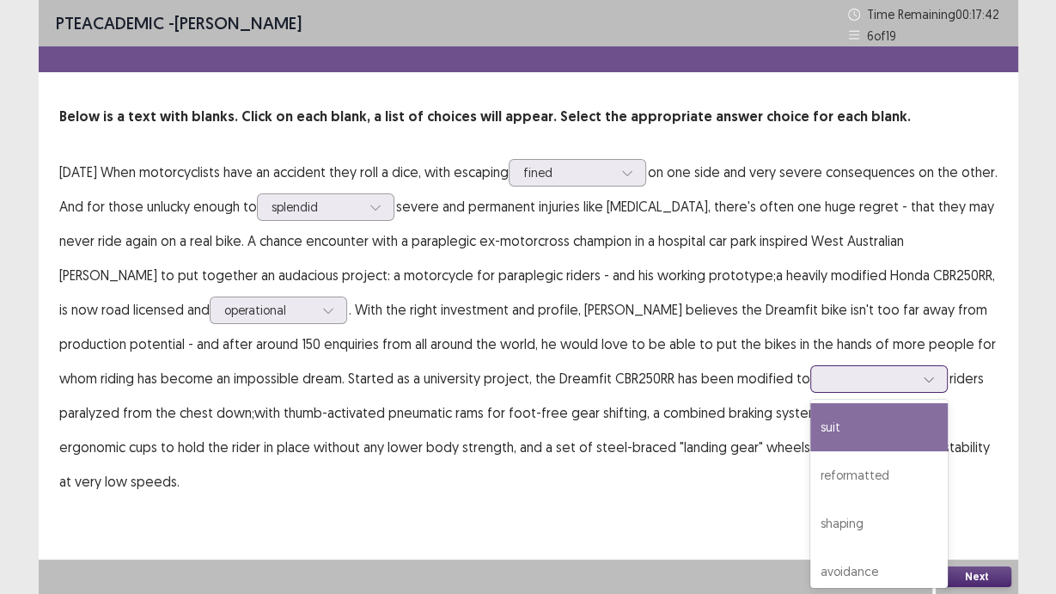
click at [825, 376] on div at bounding box center [869, 378] width 89 height 16
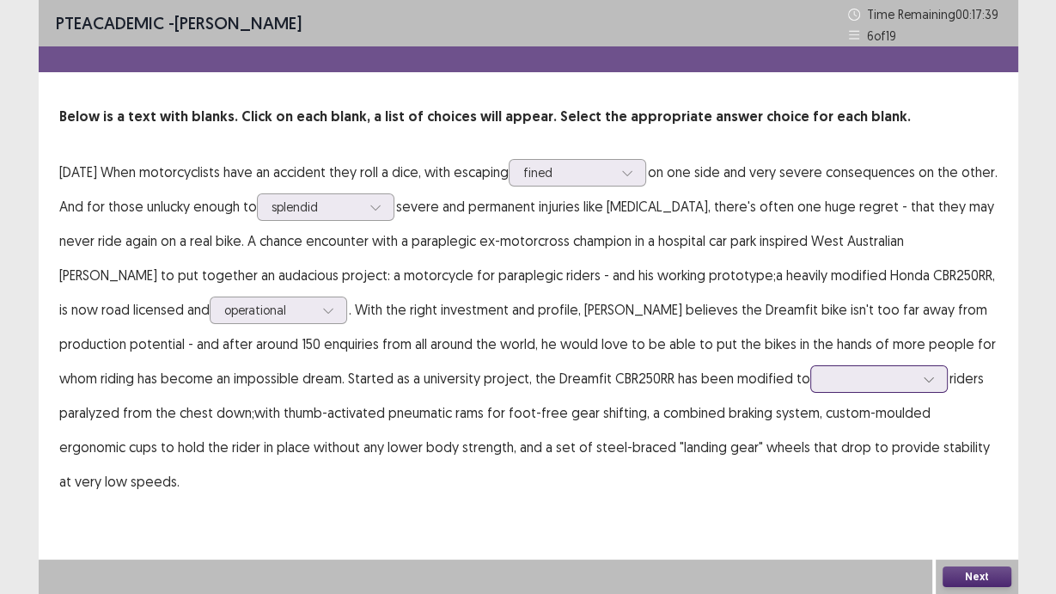
click at [825, 383] on div at bounding box center [869, 378] width 89 height 16
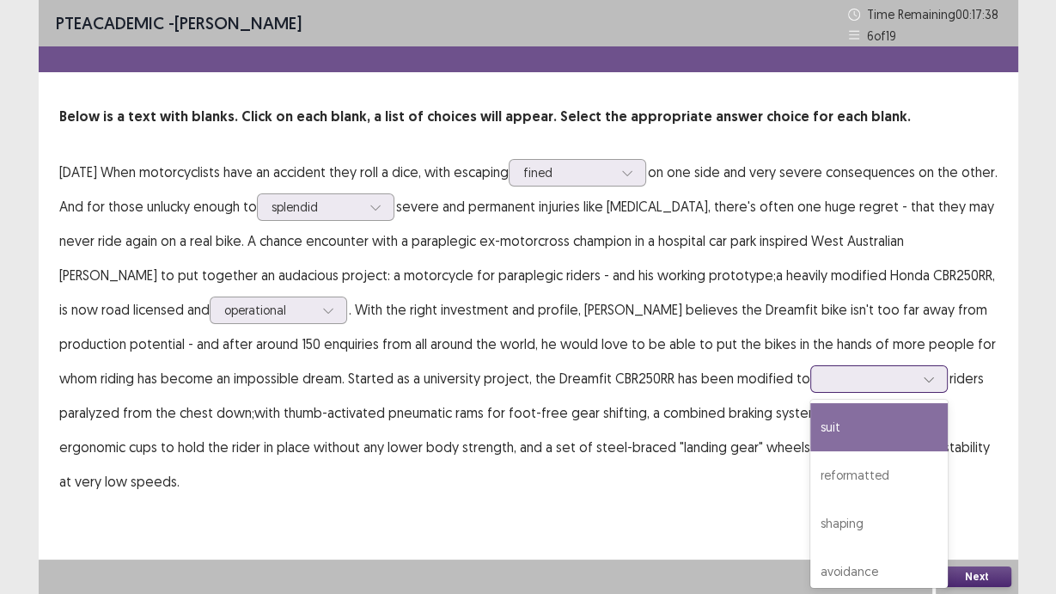
click at [811, 440] on div "suit" at bounding box center [880, 427] width 138 height 48
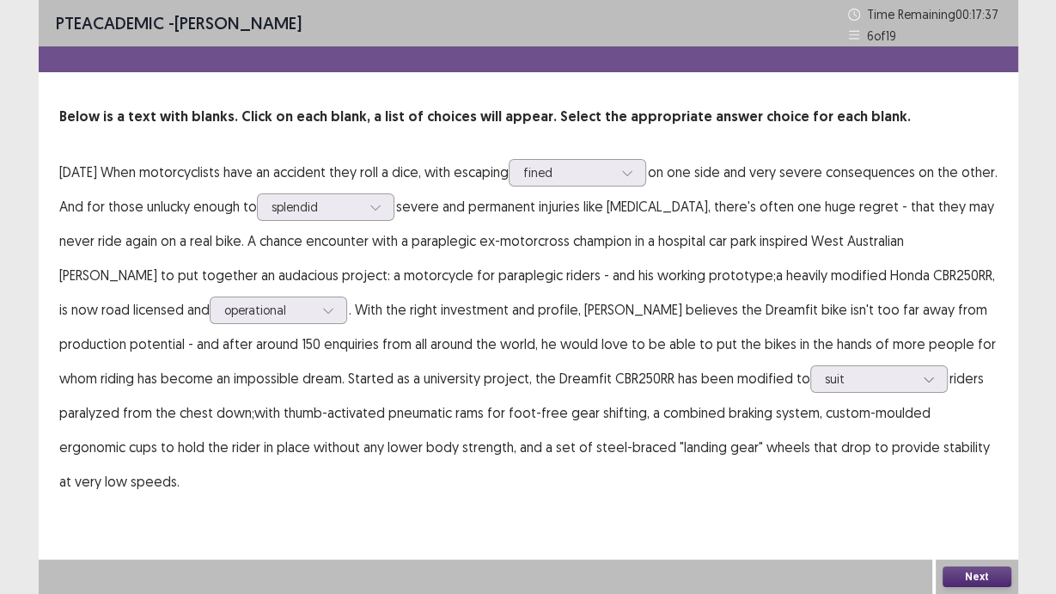
click at [816, 486] on div "PTE academic - [PERSON_NAME] Time Remaining 00 : 17 : 37 6 of 19 Below is a tex…" at bounding box center [529, 266] width 980 height 533
click at [966, 570] on button "Next" at bounding box center [977, 576] width 69 height 21
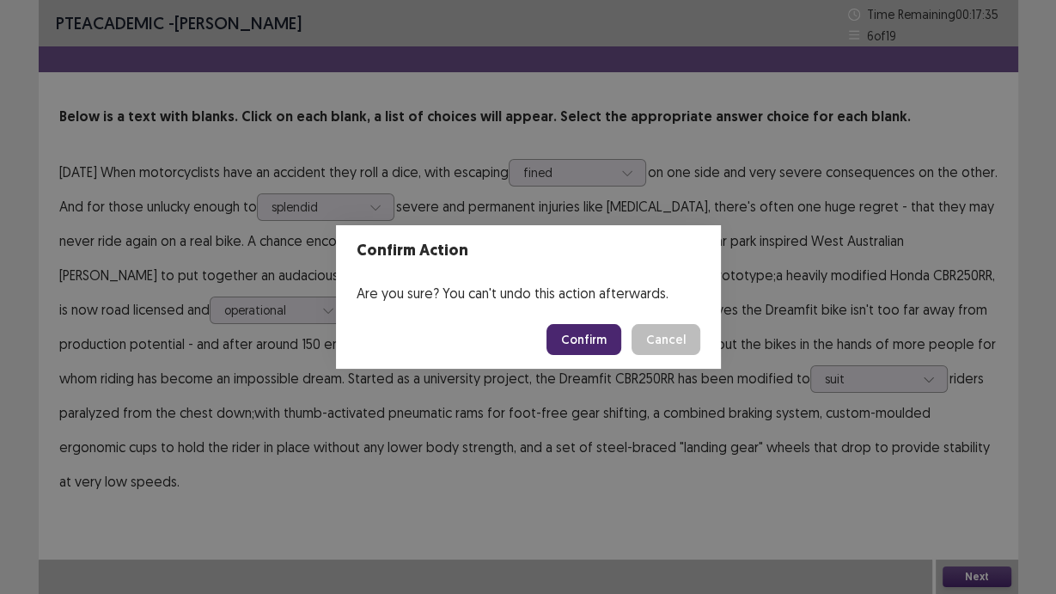
click at [595, 345] on button "Confirm" at bounding box center [584, 339] width 75 height 31
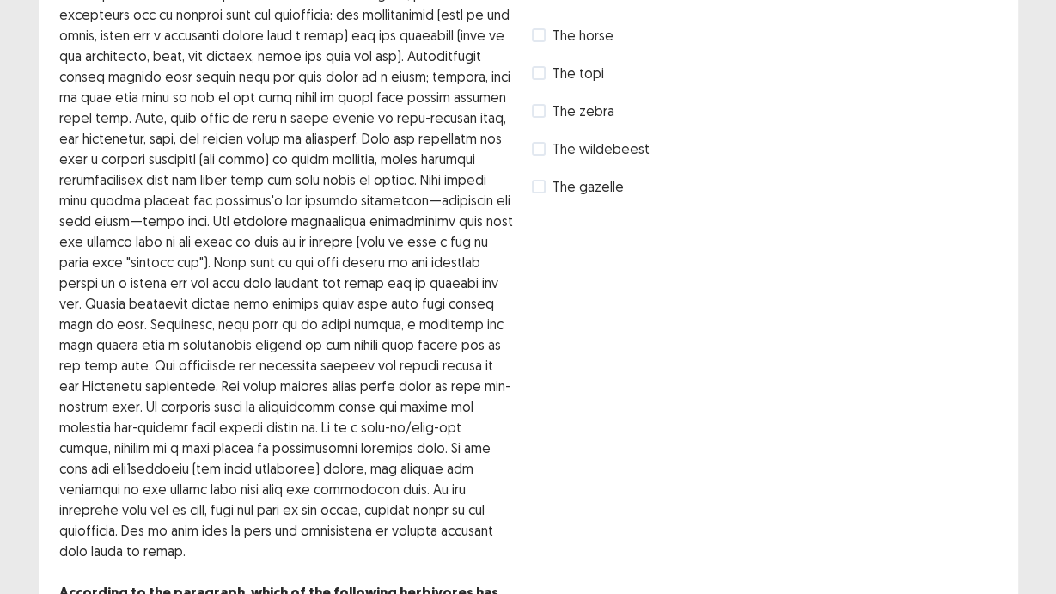
scroll to position [69, 0]
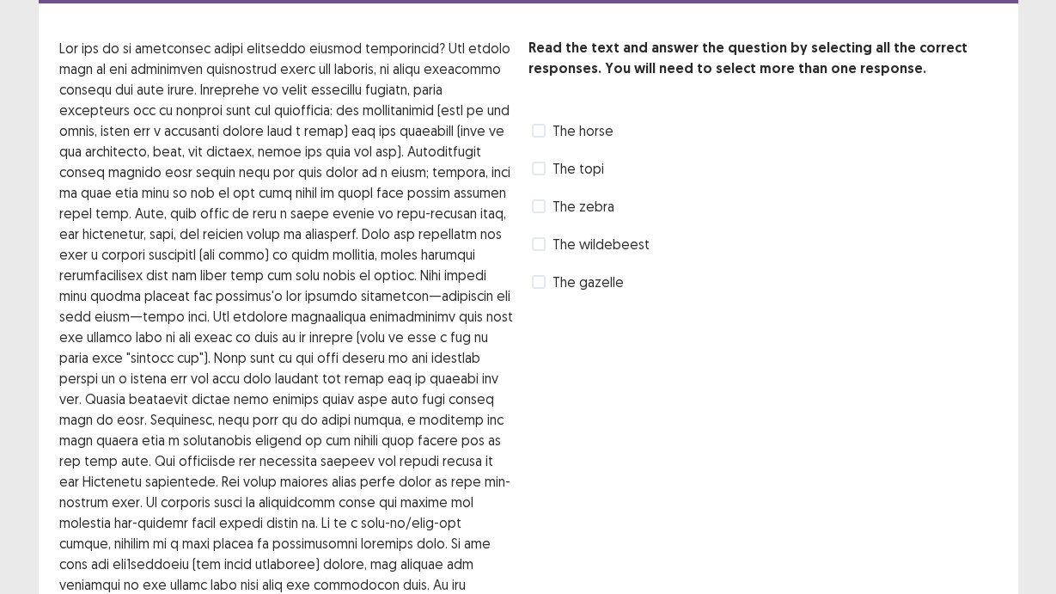
click at [541, 207] on span at bounding box center [539, 206] width 14 height 14
click at [542, 285] on span at bounding box center [539, 282] width 14 height 14
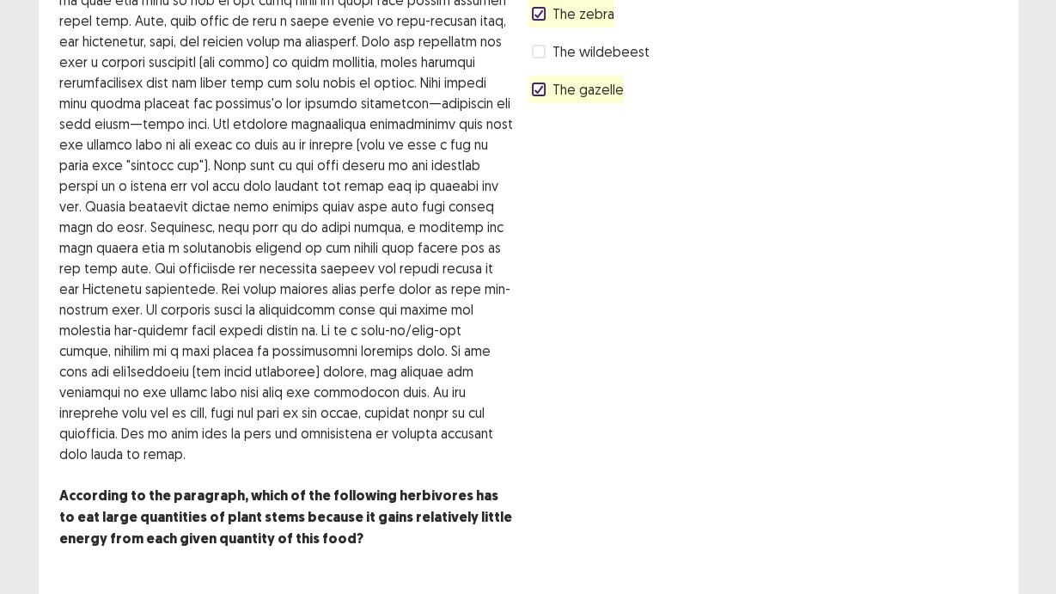
scroll to position [311, 0]
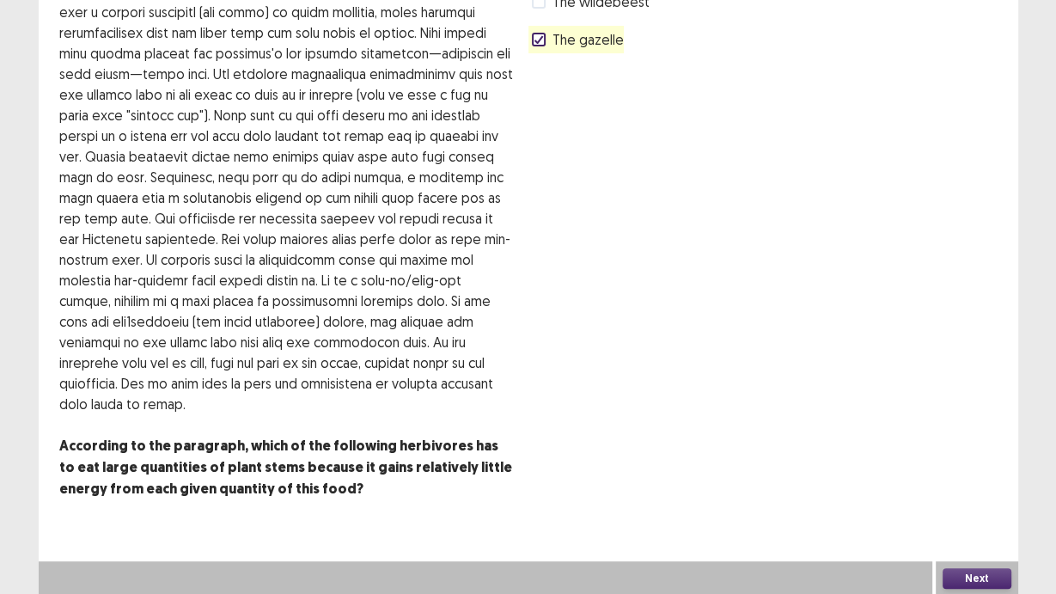
click at [964, 574] on button "Next" at bounding box center [977, 578] width 69 height 21
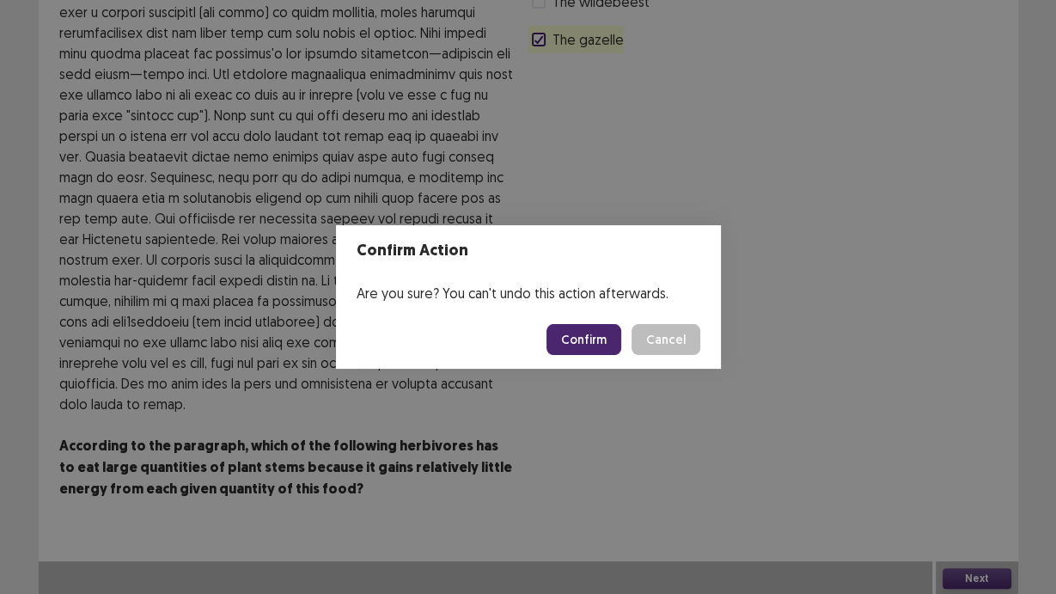
click at [578, 333] on button "Confirm" at bounding box center [584, 339] width 75 height 31
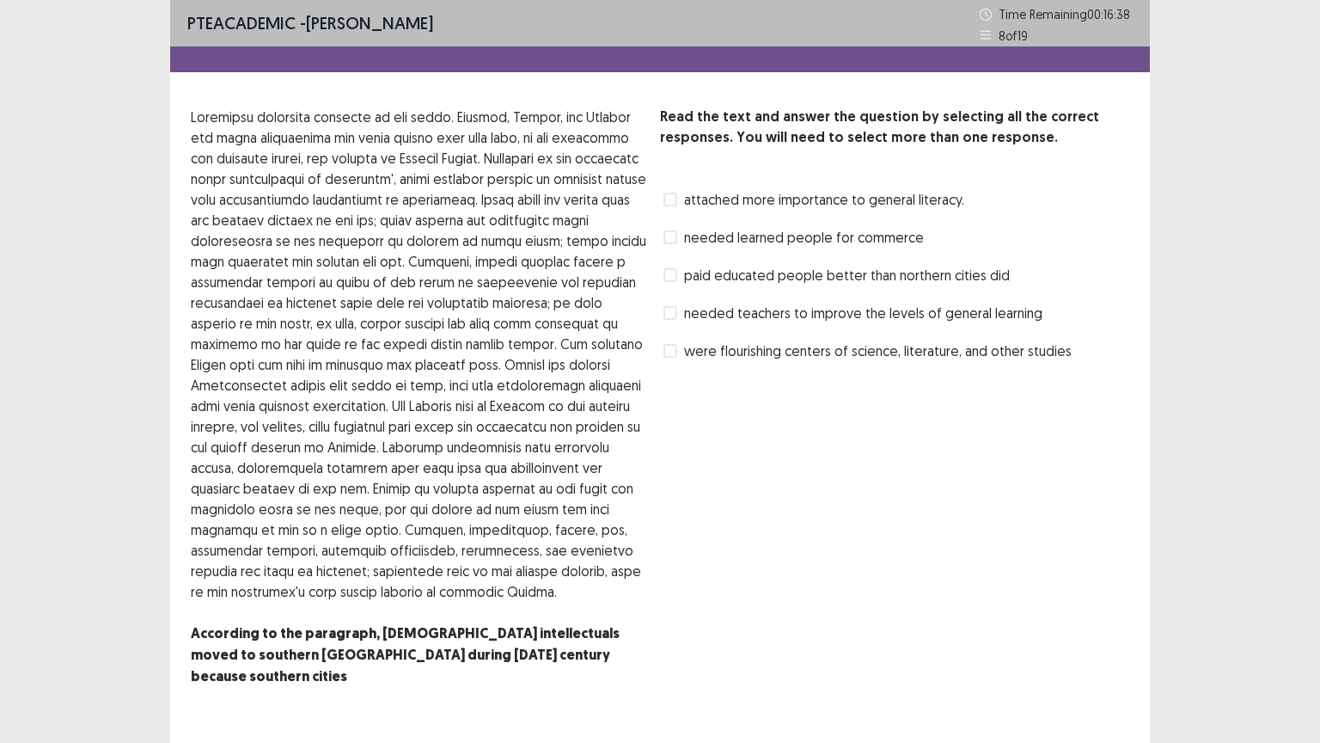
click at [675, 308] on span at bounding box center [671, 313] width 14 height 14
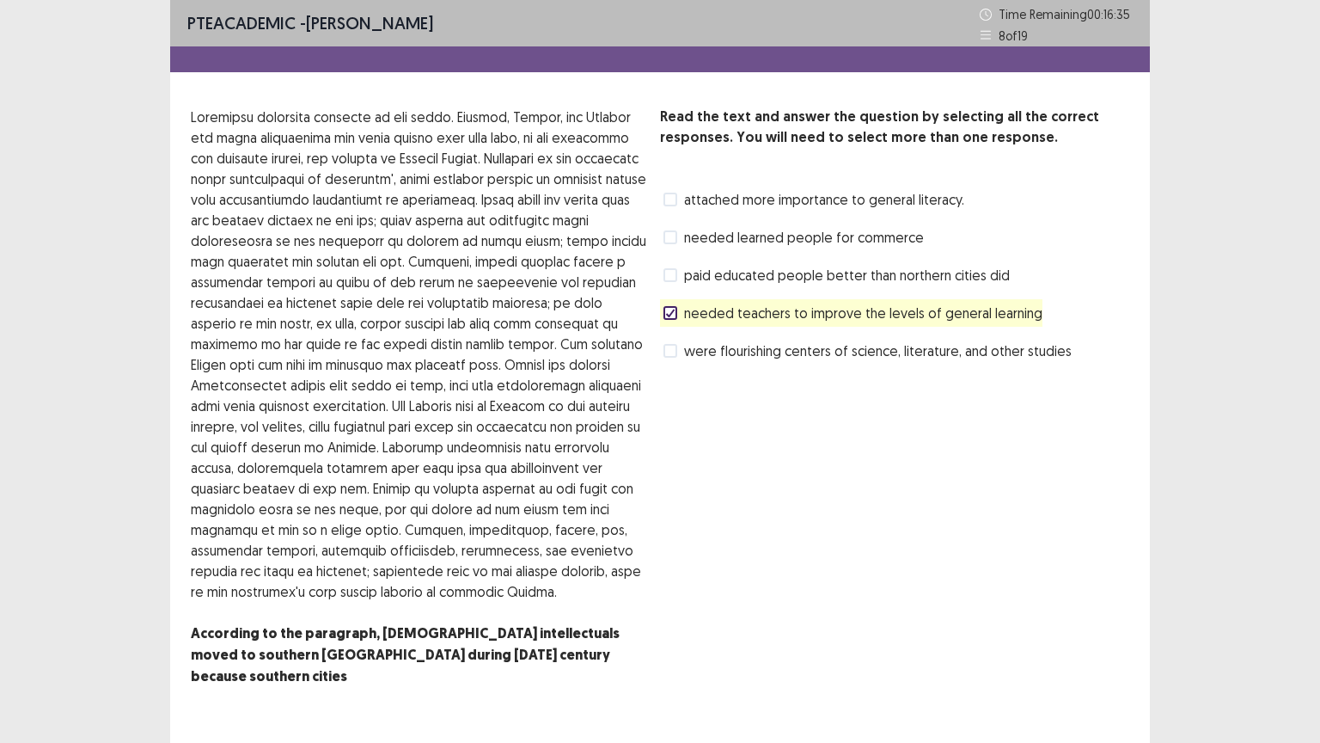
click at [667, 236] on span at bounding box center [671, 237] width 14 height 14
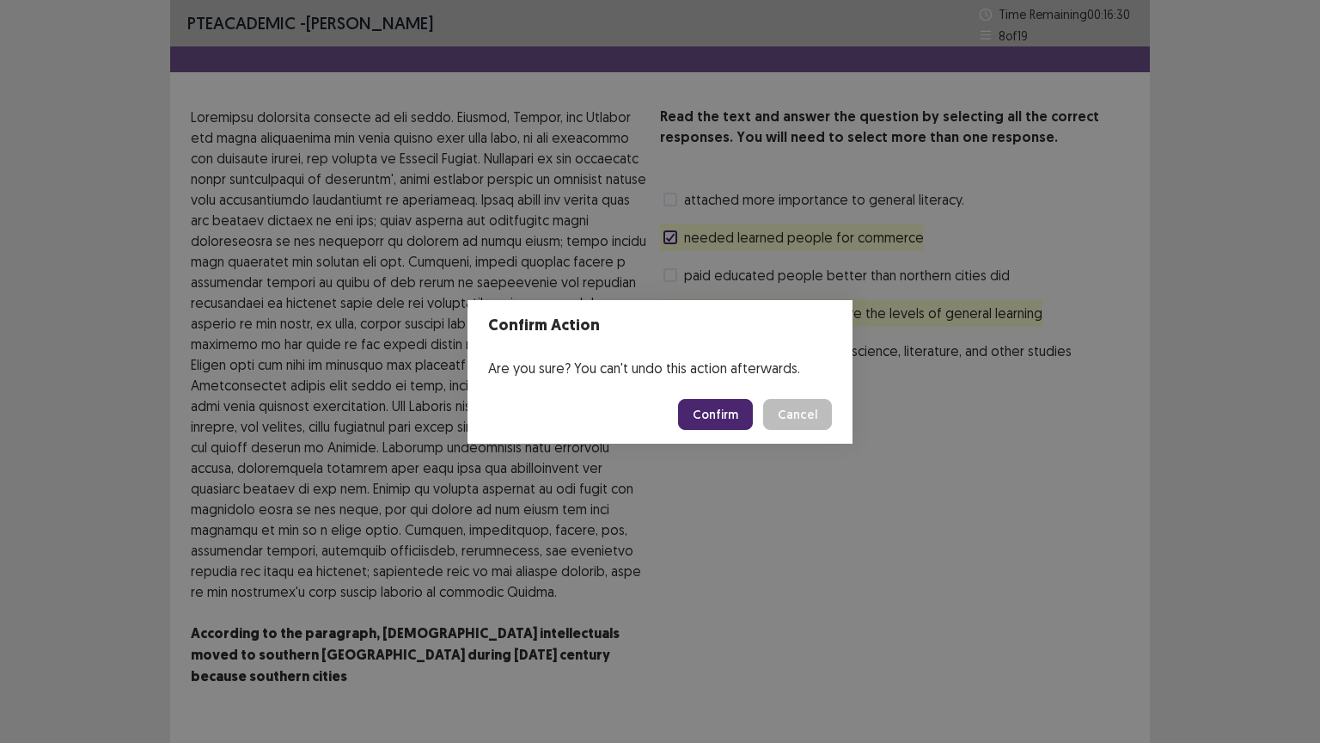
click at [704, 399] on button "Confirm" at bounding box center [715, 414] width 75 height 31
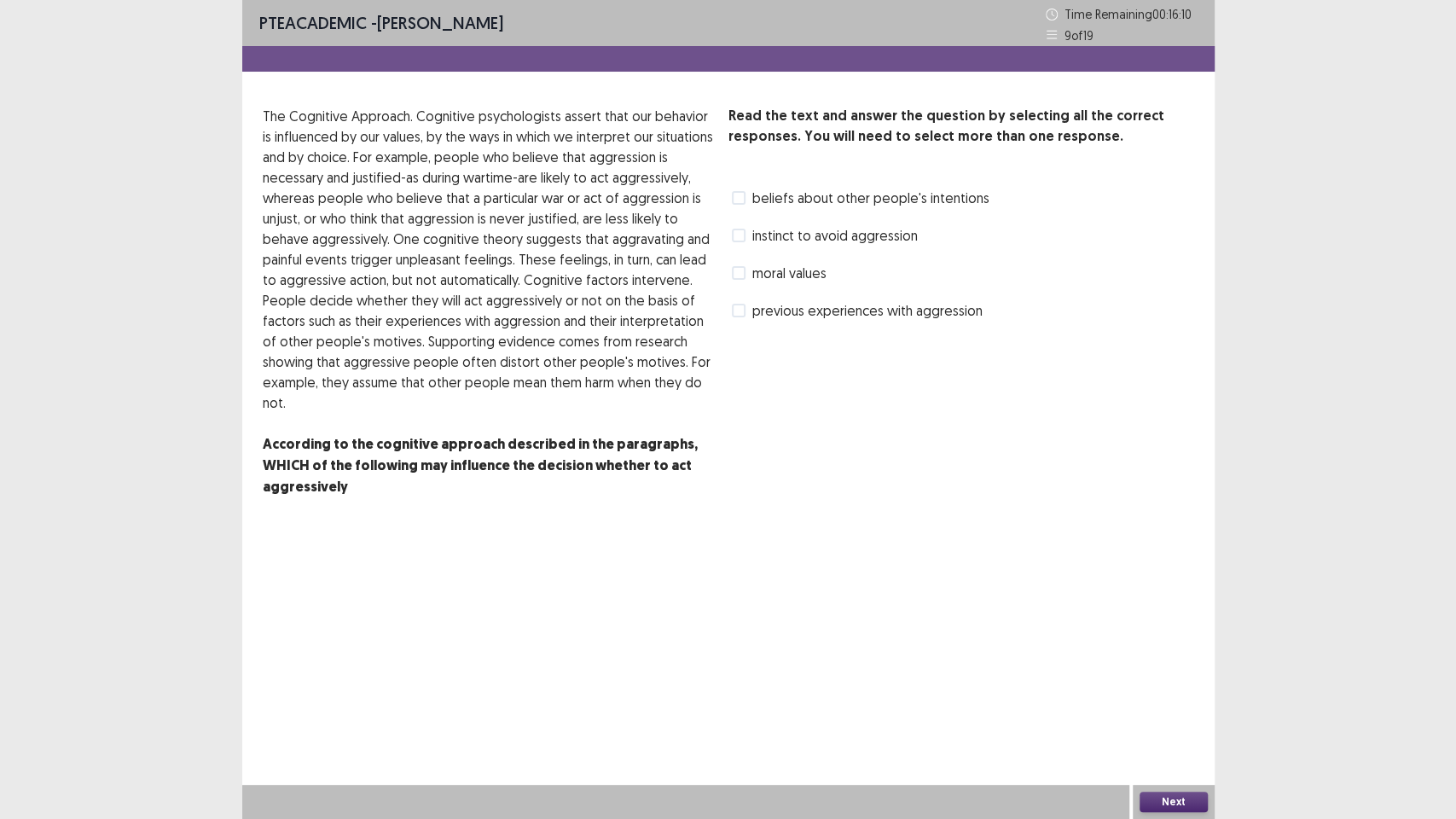
click at [740, 281] on label "moral values" at bounding box center [778, 273] width 94 height 21
click at [742, 307] on span at bounding box center [738, 311] width 14 height 14
click at [778, 240] on span "instinct to avoid aggression" at bounding box center [835, 235] width 166 height 21
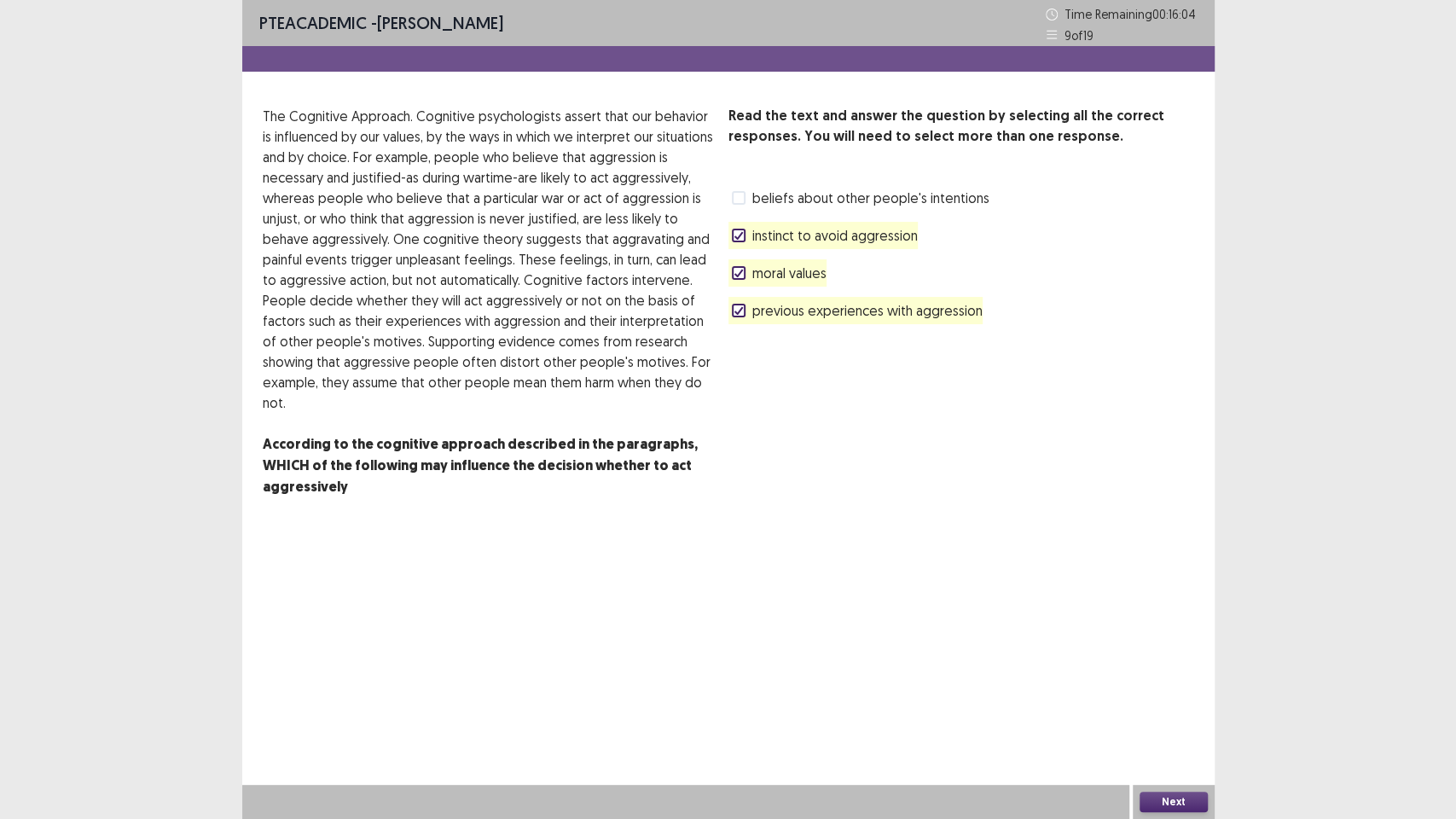
click at [1161, 691] on button "Next" at bounding box center [1173, 802] width 68 height 21
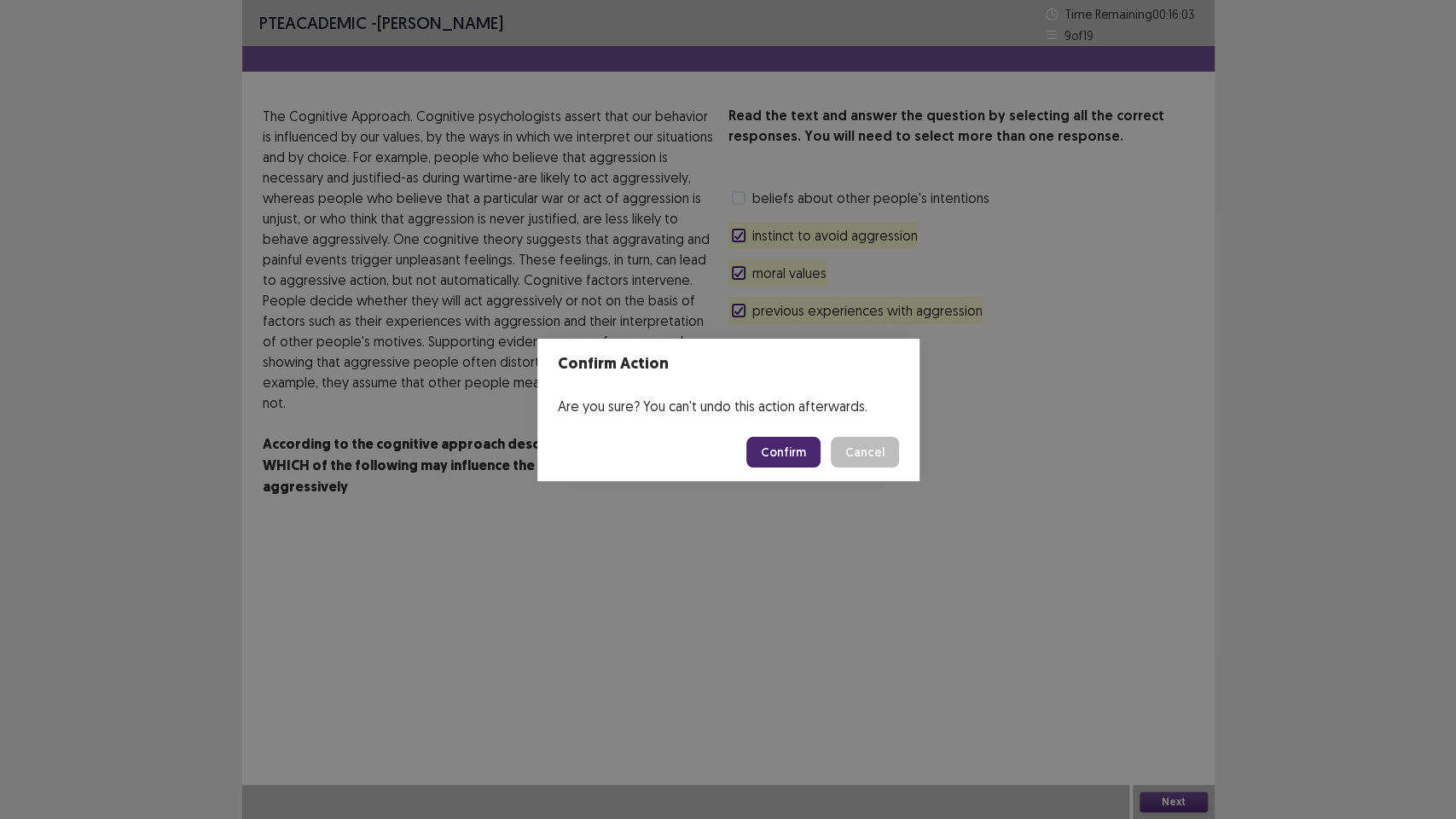
click at [801, 456] on button "Confirm" at bounding box center [783, 452] width 74 height 31
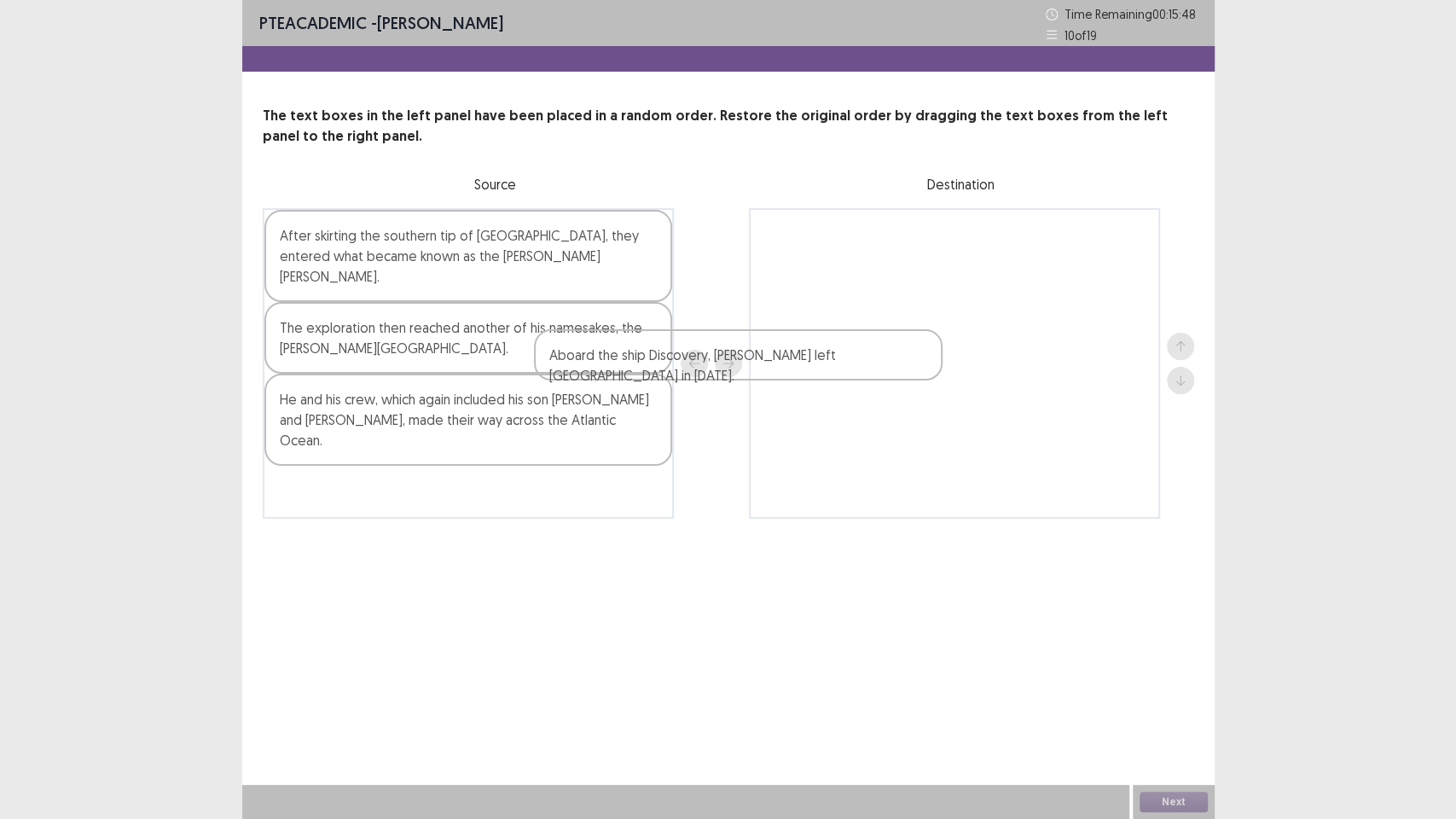
drag, startPoint x: 431, startPoint y: 323, endPoint x: 953, endPoint y: 332, distance: 522.1
click at [953, 332] on div "After skirting the southern tip of [GEOGRAPHIC_DATA], they entered what became …" at bounding box center [728, 363] width 932 height 311
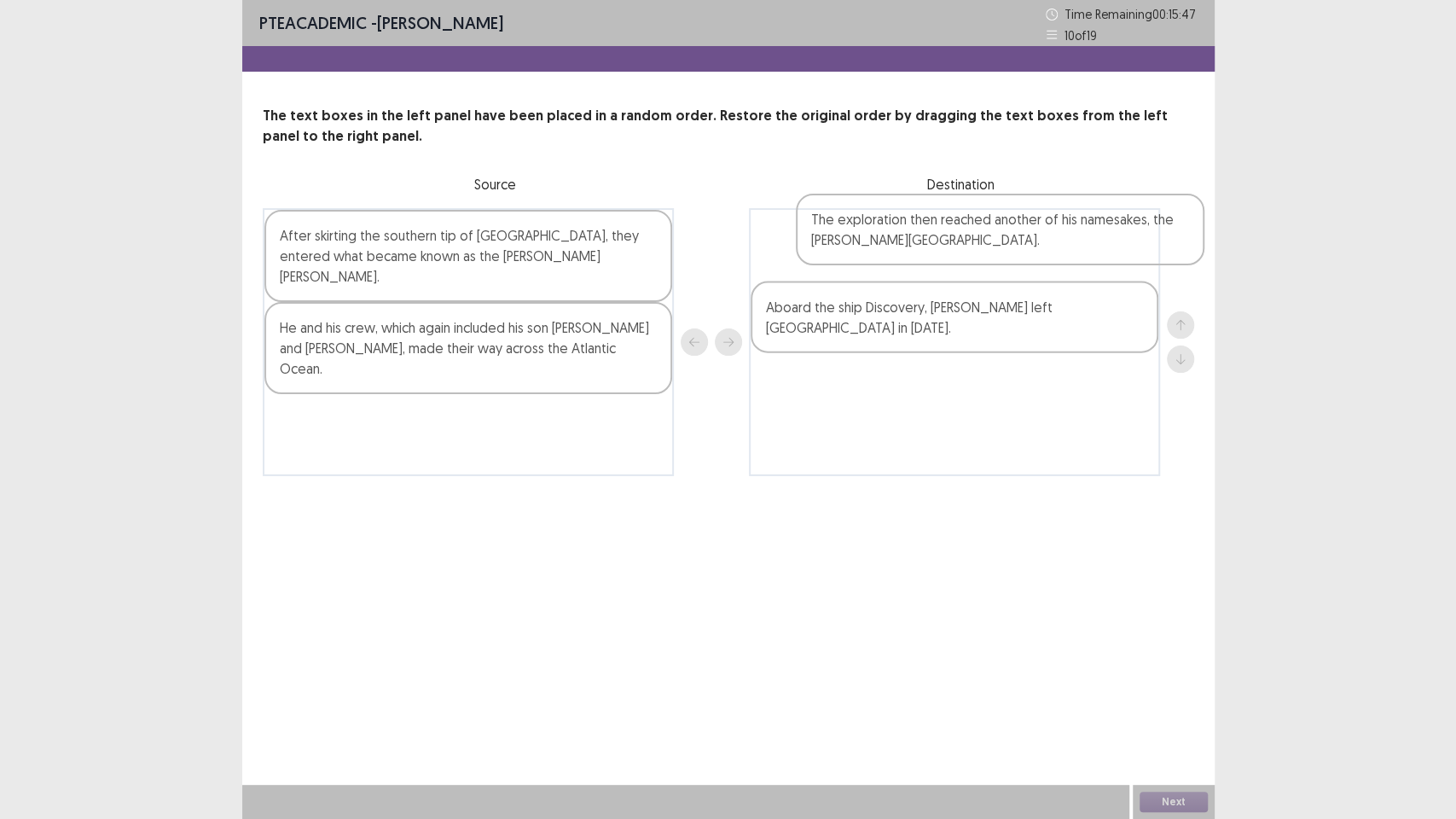
drag, startPoint x: 443, startPoint y: 321, endPoint x: 981, endPoint y: 234, distance: 545.0
click at [981, 234] on div "After skirting the southern tip of [GEOGRAPHIC_DATA], they entered what became …" at bounding box center [728, 342] width 932 height 268
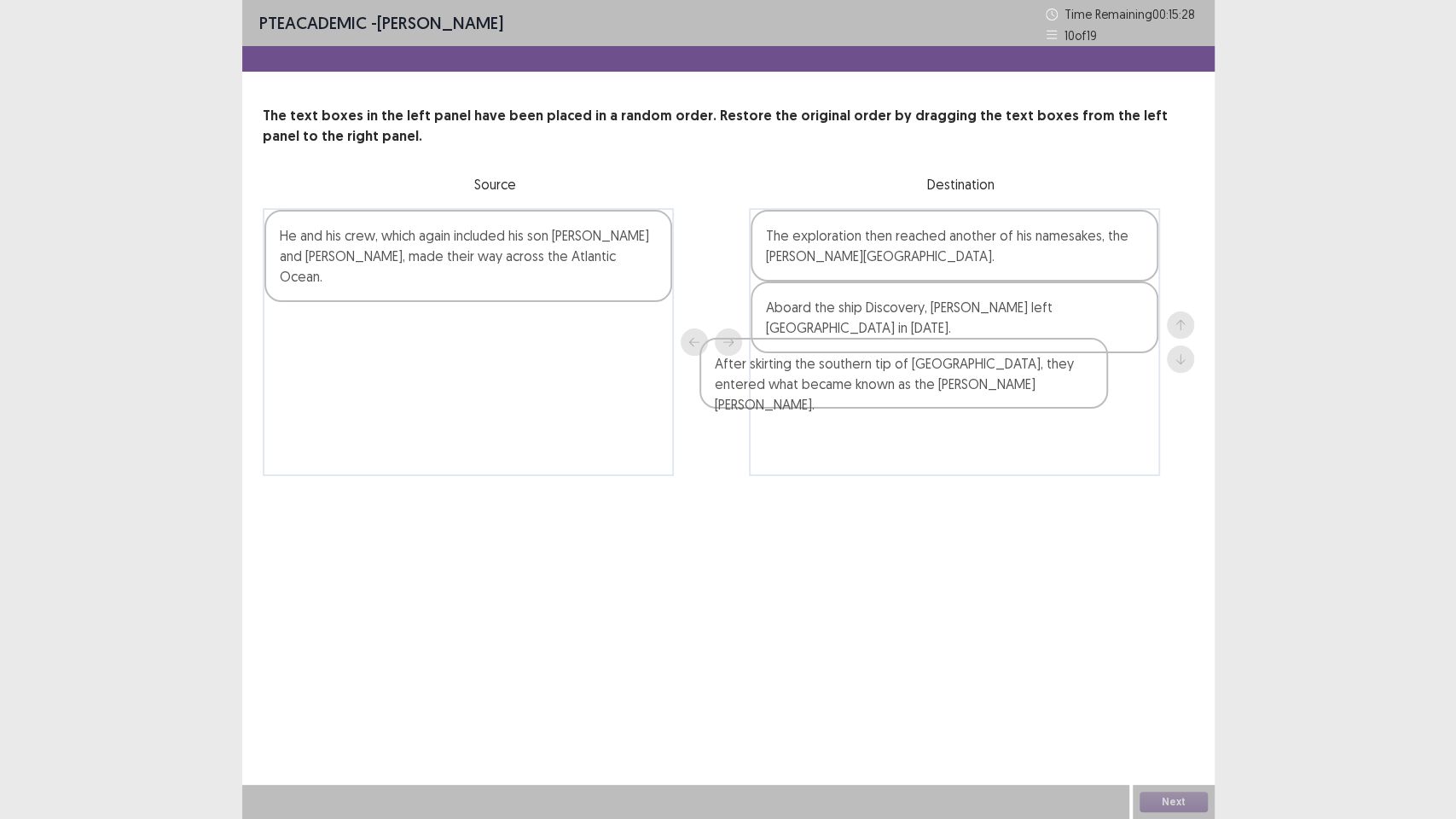
drag, startPoint x: 484, startPoint y: 275, endPoint x: 914, endPoint y: 398, distance: 447.2
click at [914, 398] on div "After skirting the southern tip of [GEOGRAPHIC_DATA], they entered what became …" at bounding box center [728, 342] width 932 height 268
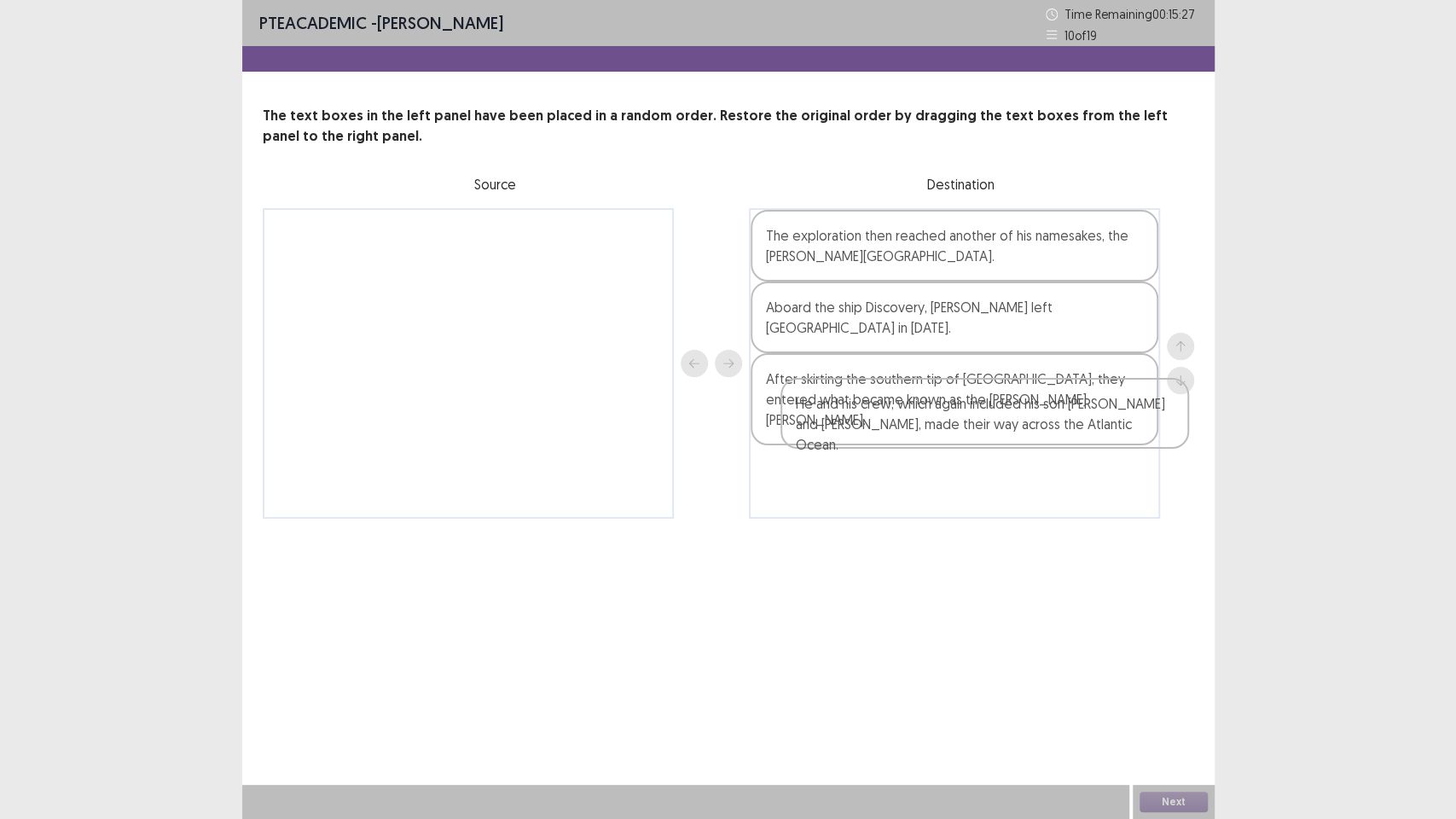
drag, startPoint x: 419, startPoint y: 252, endPoint x: 921, endPoint y: 420, distance: 529.4
click at [921, 420] on div "He and his crew, which again included his son [PERSON_NAME] and [PERSON_NAME], …" at bounding box center [728, 363] width 932 height 311
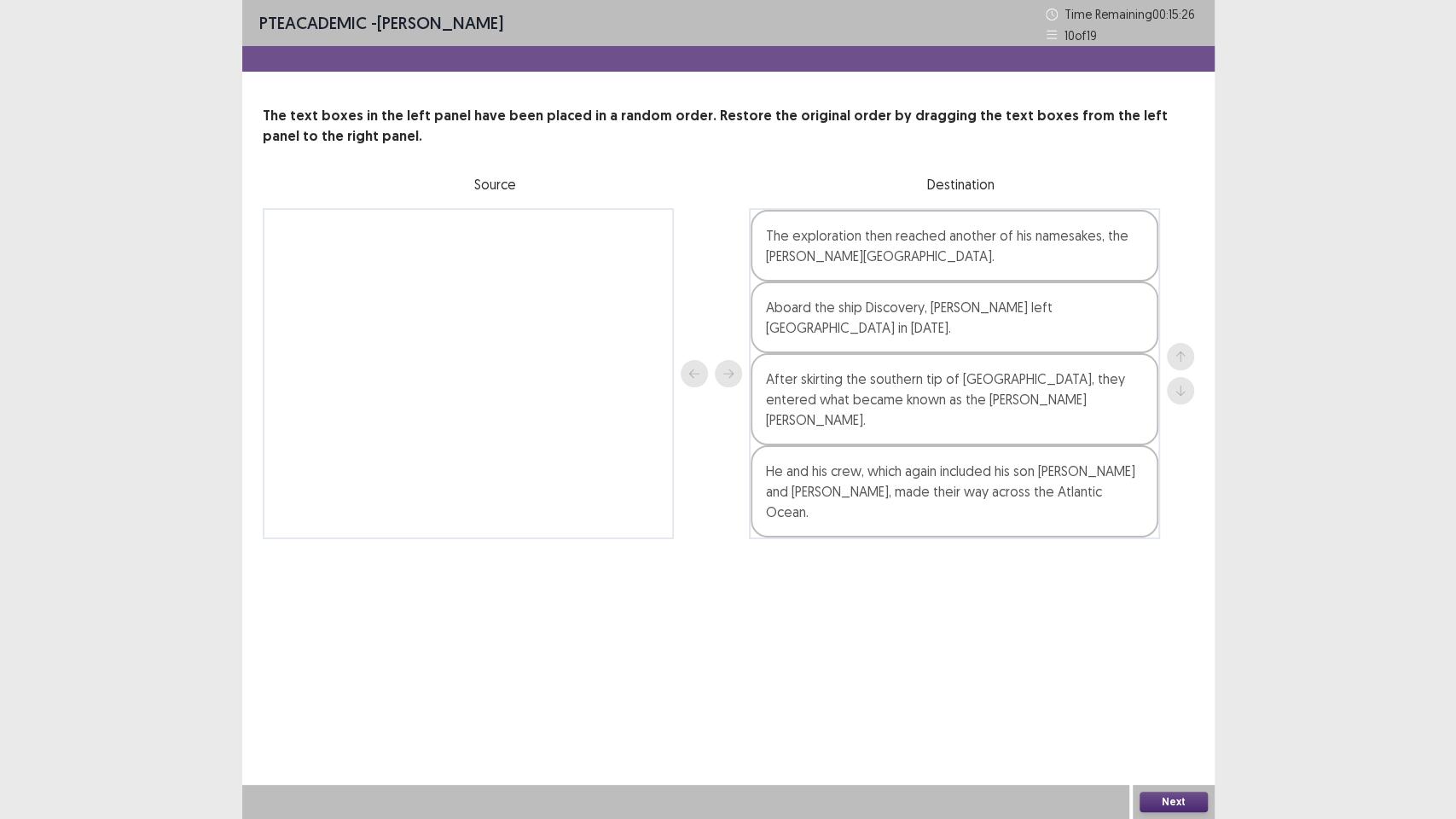
click at [1160, 691] on button "Next" at bounding box center [1173, 802] width 68 height 21
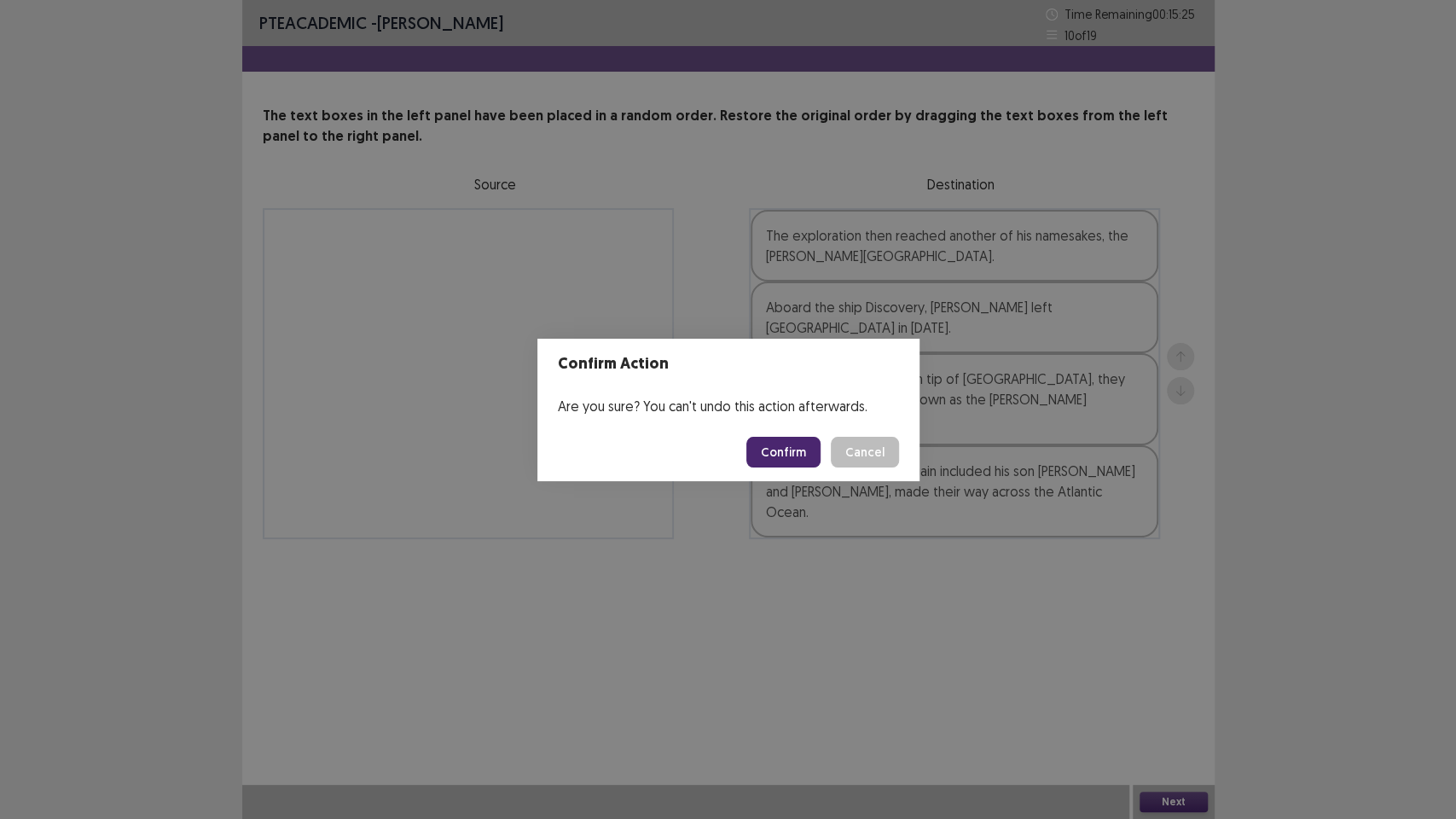
click at [783, 443] on button "Confirm" at bounding box center [783, 452] width 74 height 31
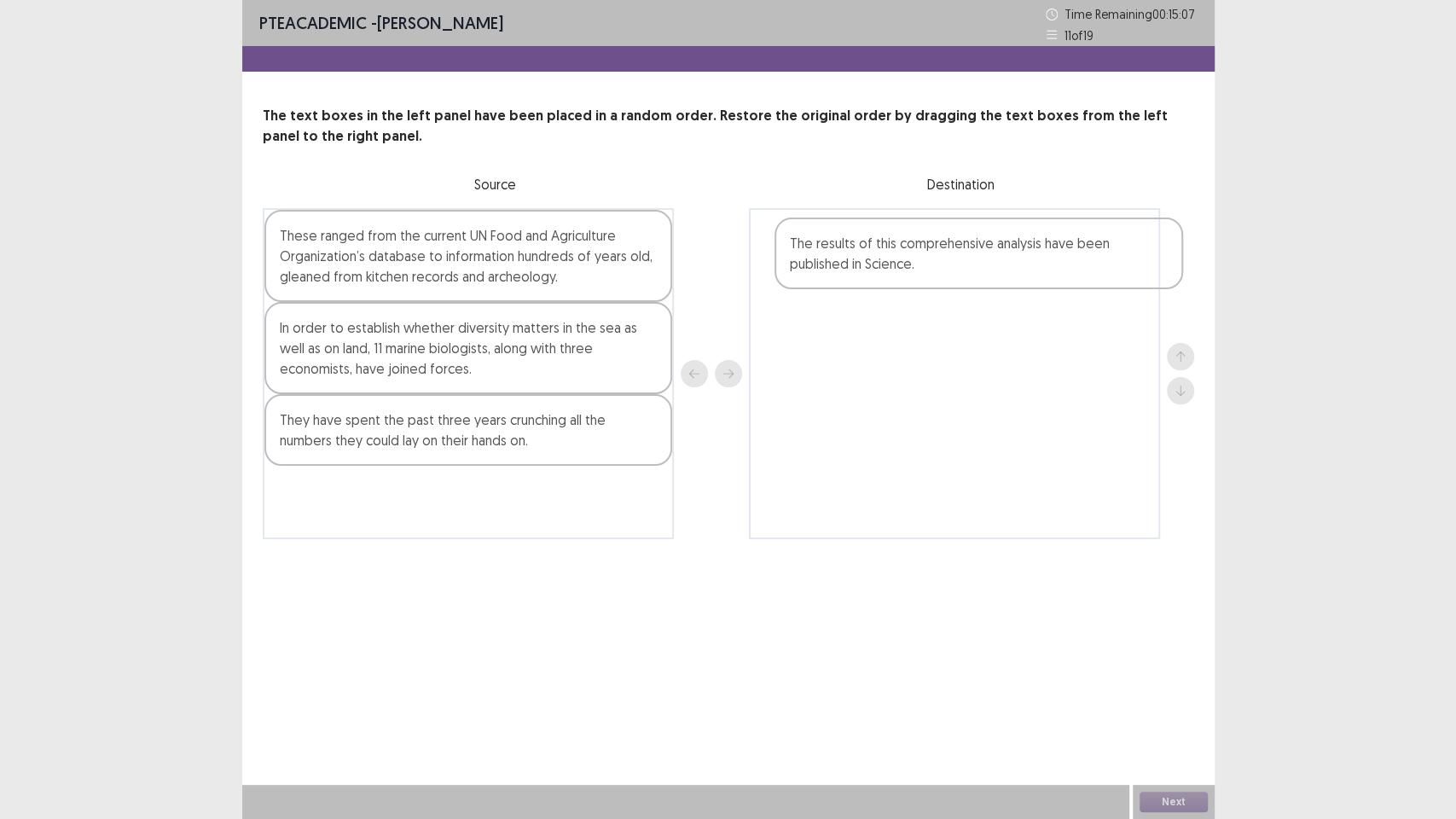
drag, startPoint x: 546, startPoint y: 522, endPoint x: 1050, endPoint y: 270, distance: 563.5
click at [1050, 270] on div "These ranged from the current UN Food and Agriculture Organization’s database t…" at bounding box center [728, 374] width 932 height 332
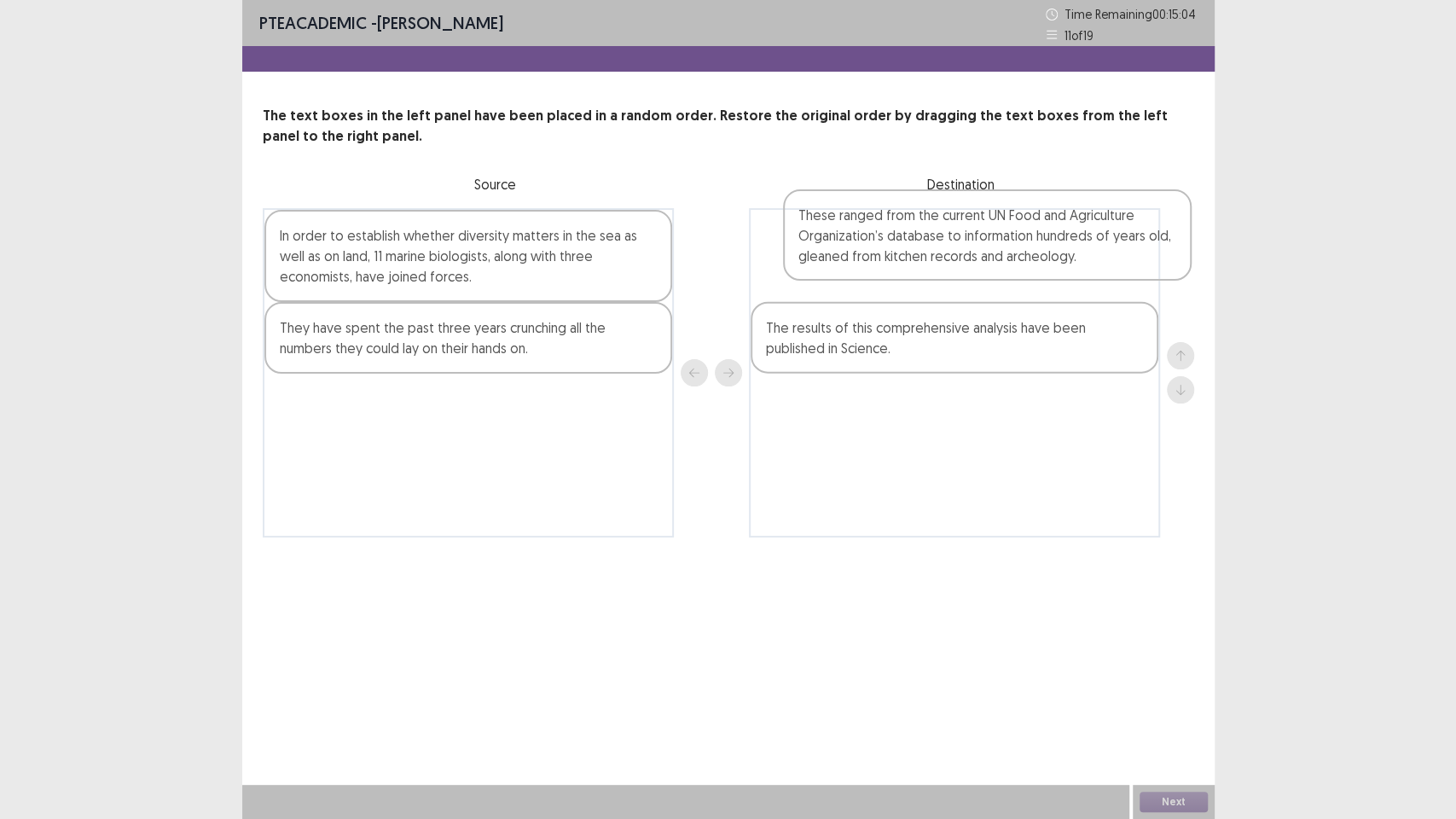
drag, startPoint x: 515, startPoint y: 264, endPoint x: 1036, endPoint y: 243, distance: 521.4
click at [1036, 243] on div "These ranged from the current UN Food and Agriculture Organization’s database t…" at bounding box center [728, 373] width 932 height 330
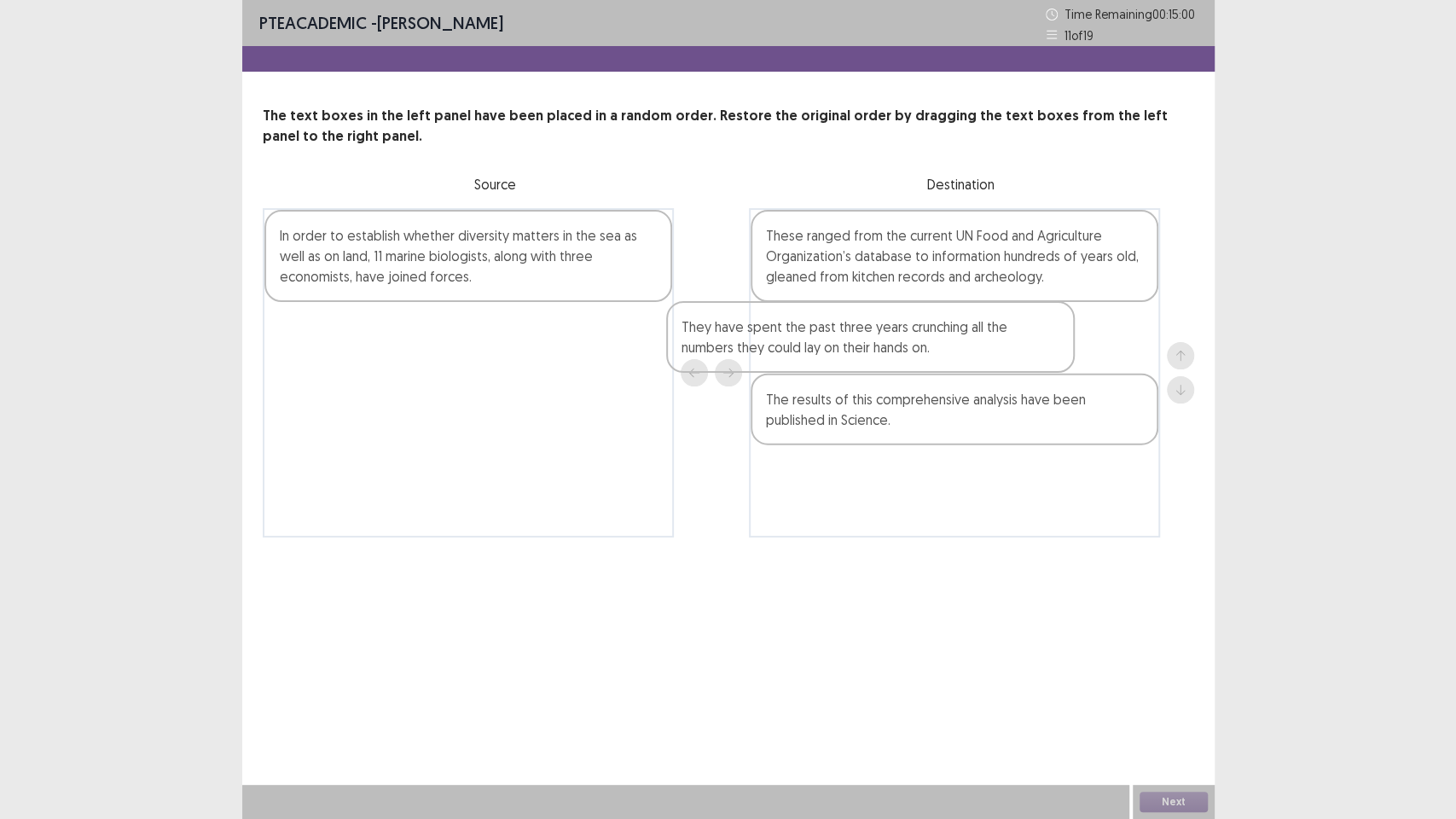
drag, startPoint x: 493, startPoint y: 338, endPoint x: 910, endPoint y: 341, distance: 417.0
click at [910, 341] on div "In order to establish whether diversity matters in the sea as well as on land, …" at bounding box center [728, 373] width 932 height 330
drag, startPoint x: 371, startPoint y: 205, endPoint x: 436, endPoint y: 246, distance: 76.9
click at [436, 246] on div "The text boxes in the left panel have been placed in a random order. Restore th…" at bounding box center [728, 322] width 973 height 432
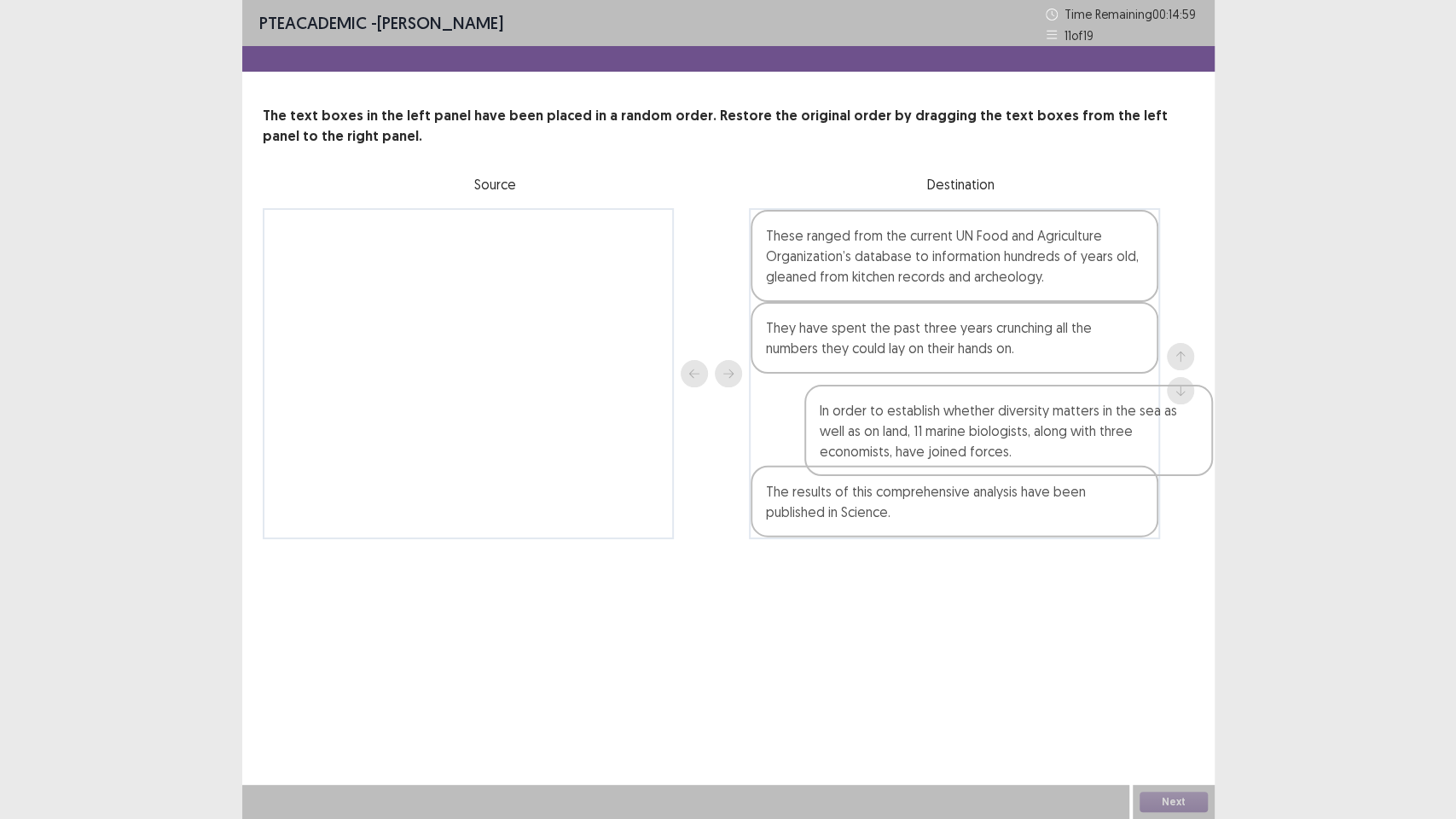
drag, startPoint x: 436, startPoint y: 246, endPoint x: 958, endPoint y: 416, distance: 549.0
click at [959, 416] on div "In order to establish whether diversity matters in the sea as well as on land, …" at bounding box center [728, 374] width 932 height 332
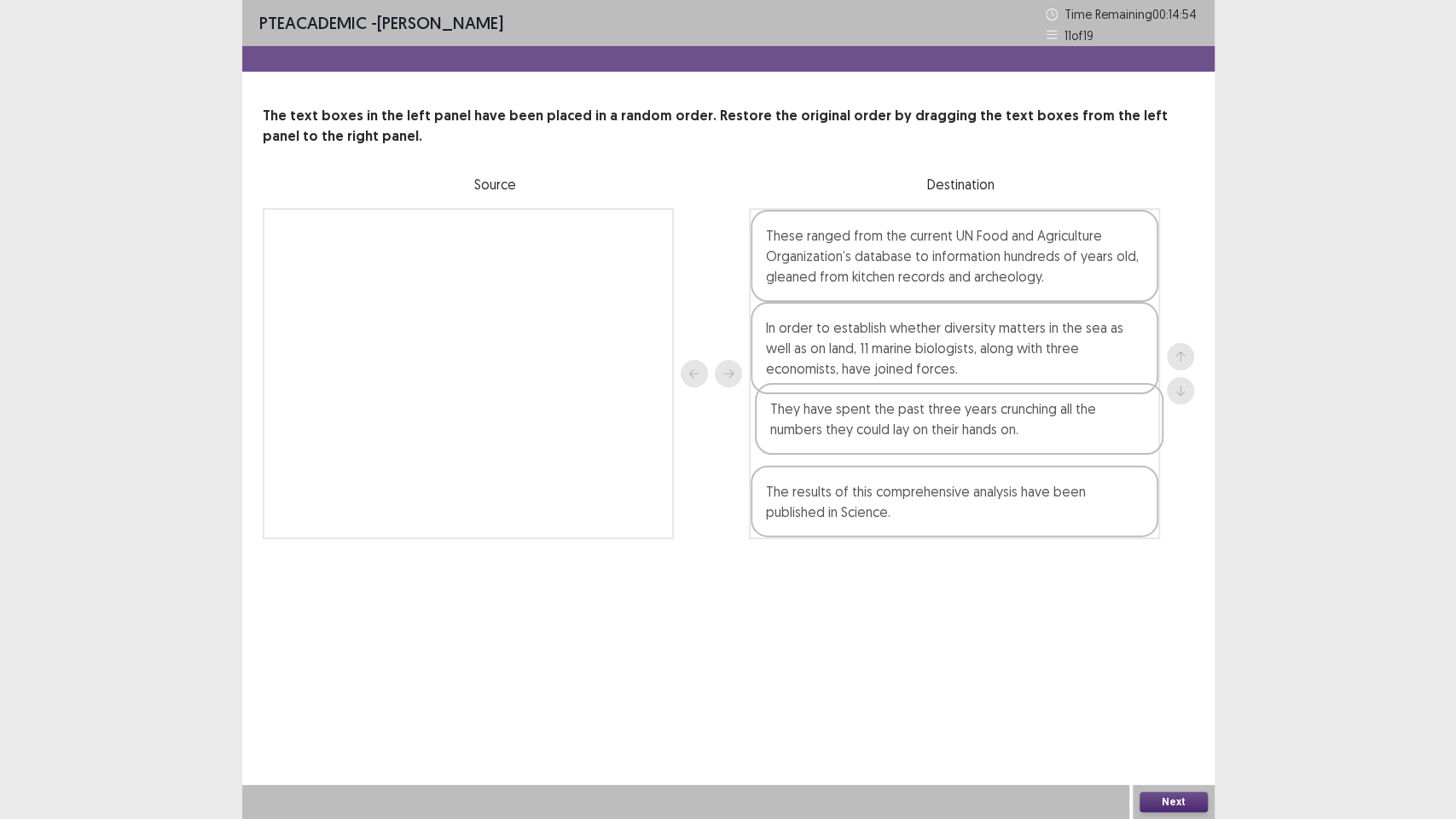
drag, startPoint x: 971, startPoint y: 341, endPoint x: 976, endPoint y: 428, distance: 87.1
click at [976, 428] on div "These ranged from the current UN Food and Agriculture Organization’s database t…" at bounding box center [955, 374] width 411 height 332
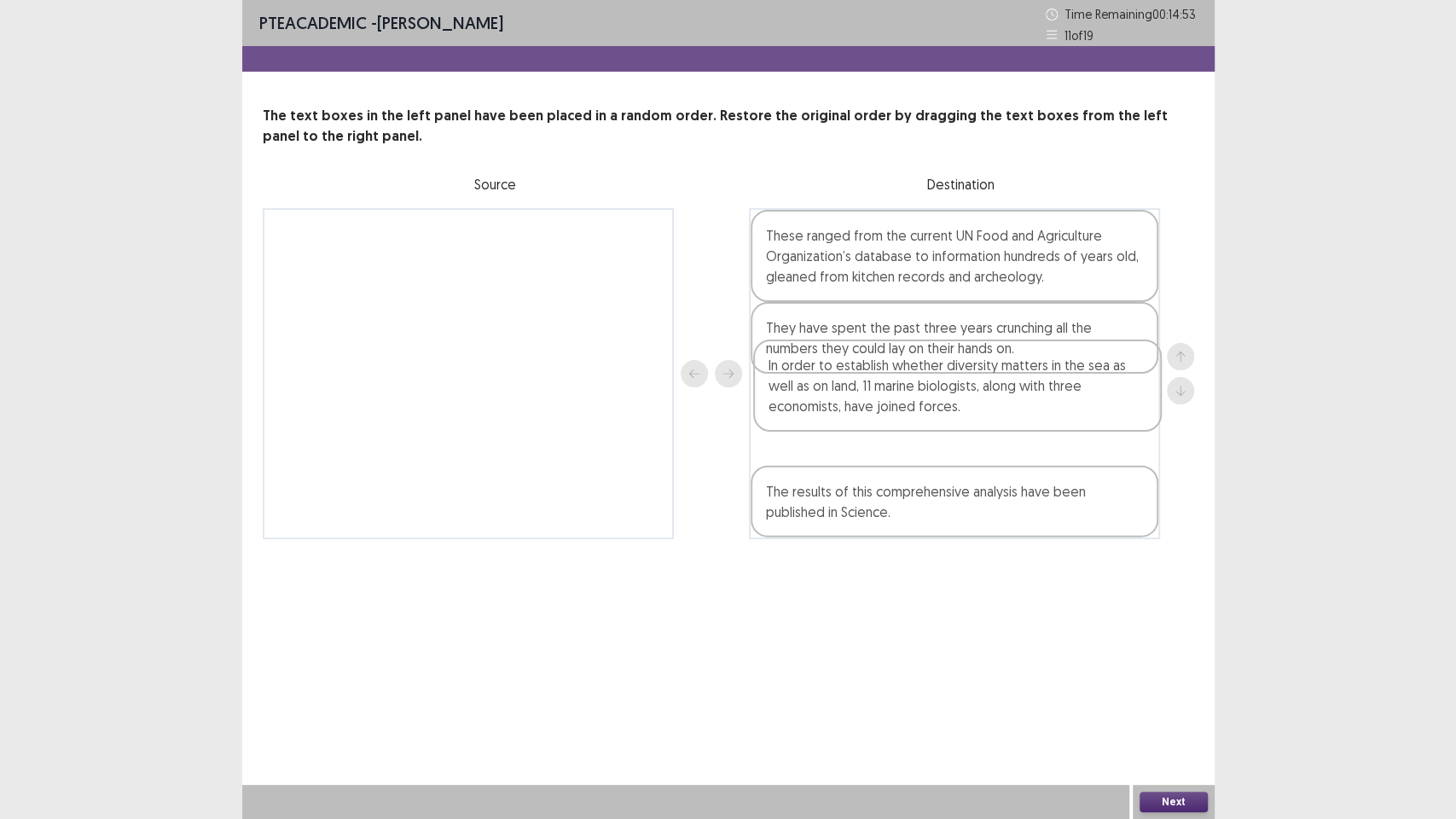
drag, startPoint x: 981, startPoint y: 383, endPoint x: 984, endPoint y: 435, distance: 52.1
click at [984, 435] on div "These ranged from the current UN Food and Agriculture Organization’s database t…" at bounding box center [955, 374] width 411 height 332
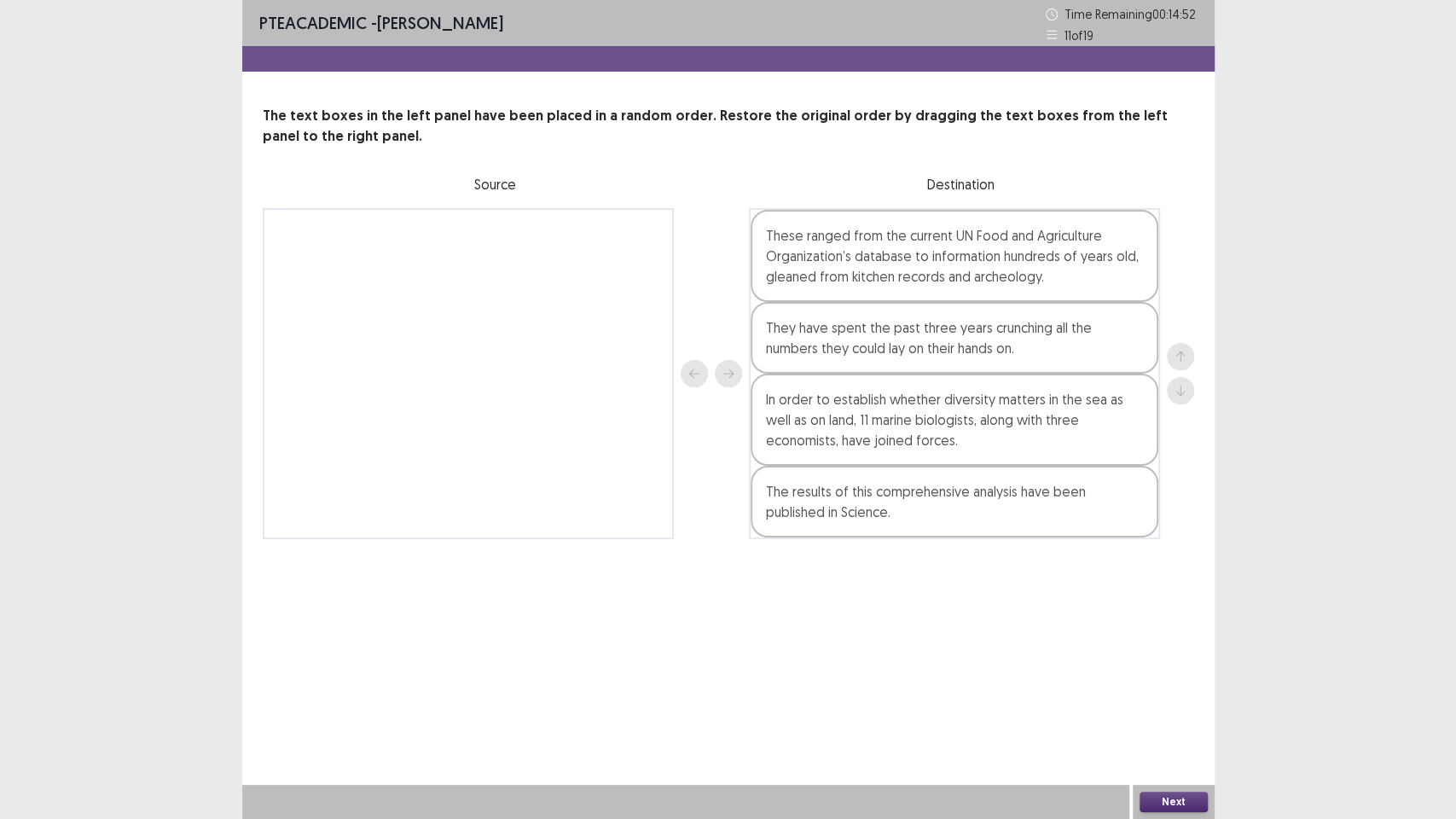
click at [1174, 691] on button "Next" at bounding box center [1173, 802] width 68 height 21
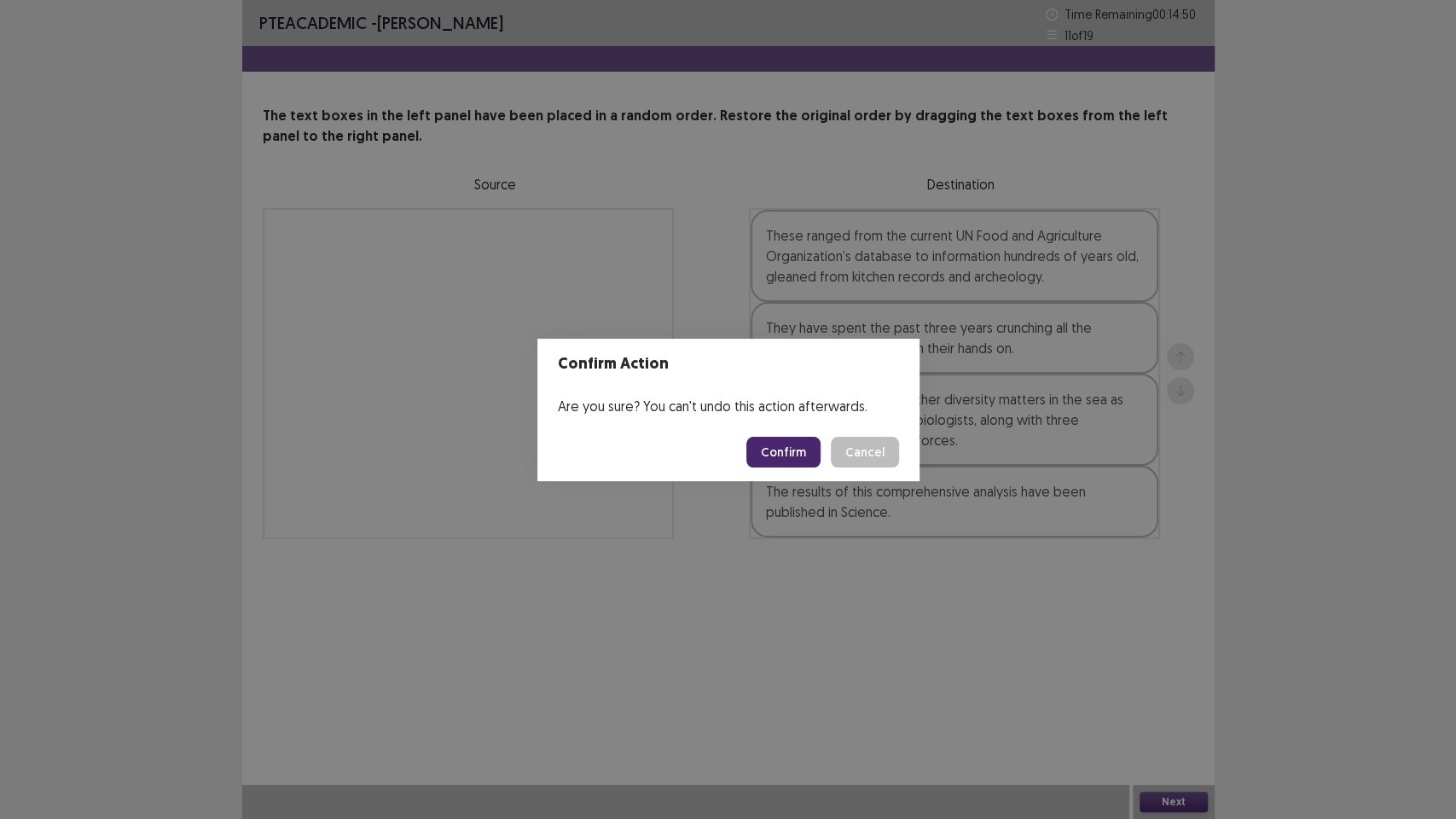
click at [766, 440] on button "Confirm" at bounding box center [783, 452] width 74 height 31
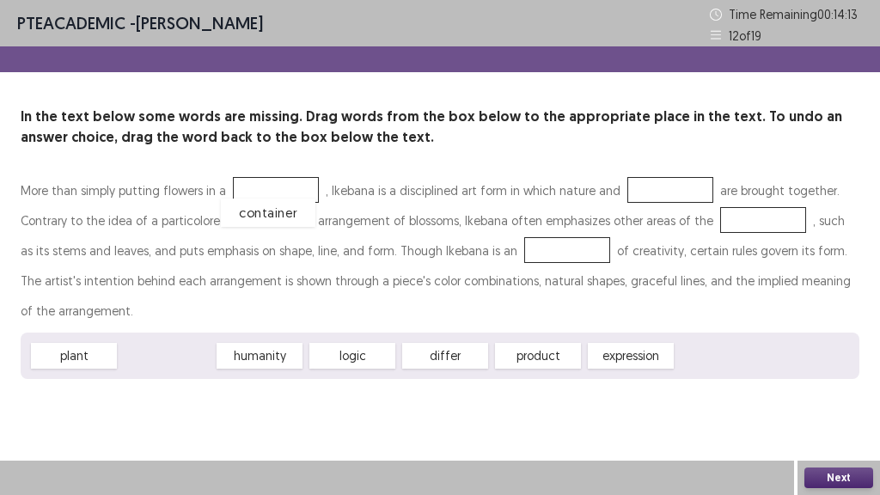
drag, startPoint x: 178, startPoint y: 331, endPoint x: 279, endPoint y: 187, distance: 175.8
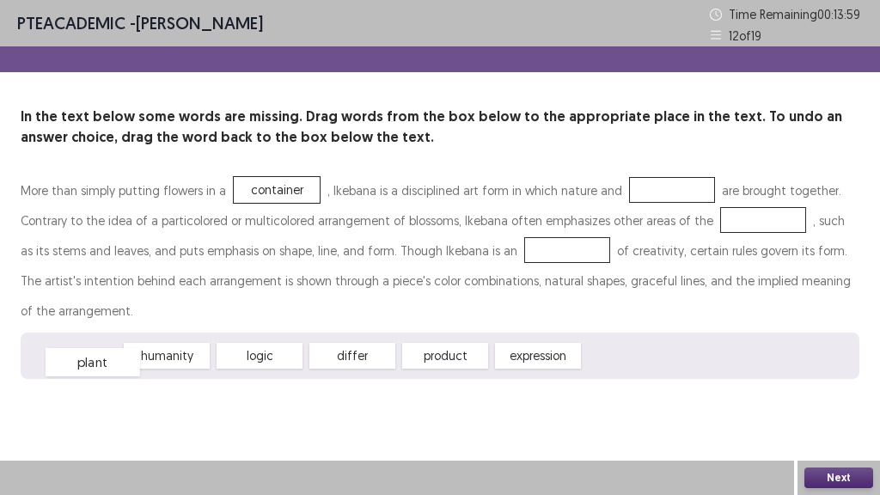
drag, startPoint x: 89, startPoint y: 320, endPoint x: 107, endPoint y: 326, distance: 19.8
click at [107, 348] on div "plant" at bounding box center [93, 362] width 95 height 28
drag, startPoint x: 92, startPoint y: 323, endPoint x: 668, endPoint y: 186, distance: 592.1
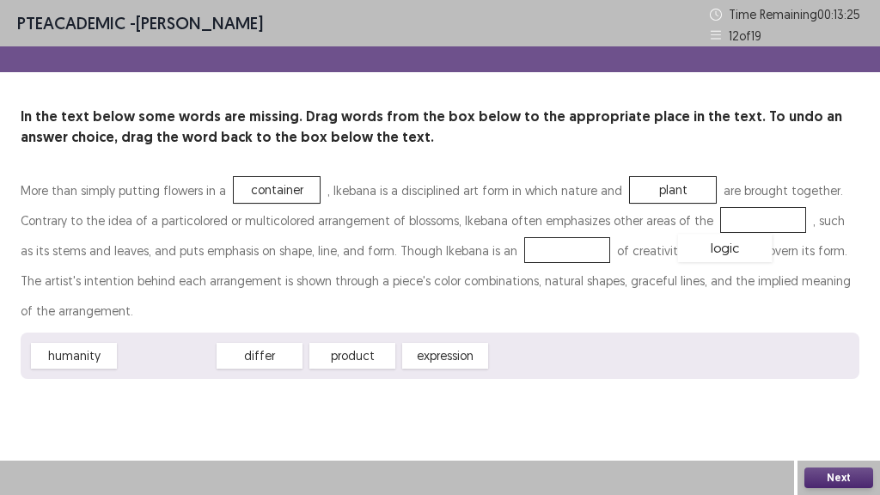
drag, startPoint x: 181, startPoint y: 328, endPoint x: 738, endPoint y: 221, distance: 568.1
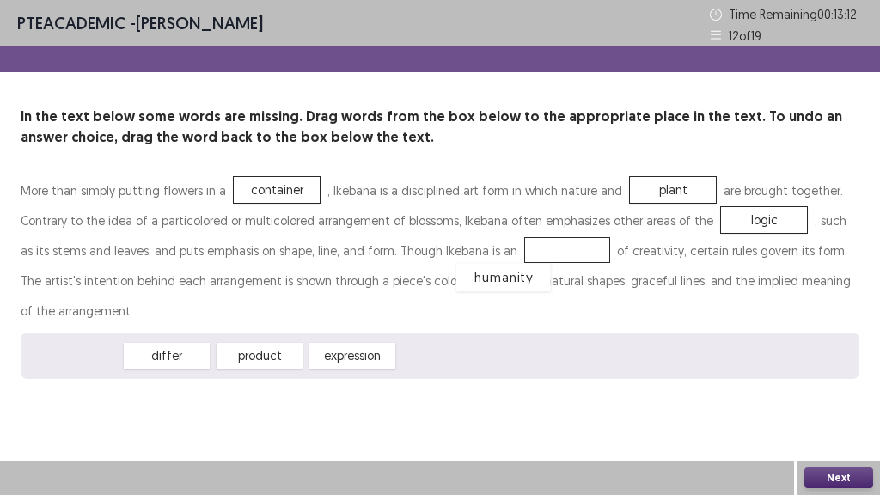
drag, startPoint x: 98, startPoint y: 329, endPoint x: 529, endPoint y: 253, distance: 438.2
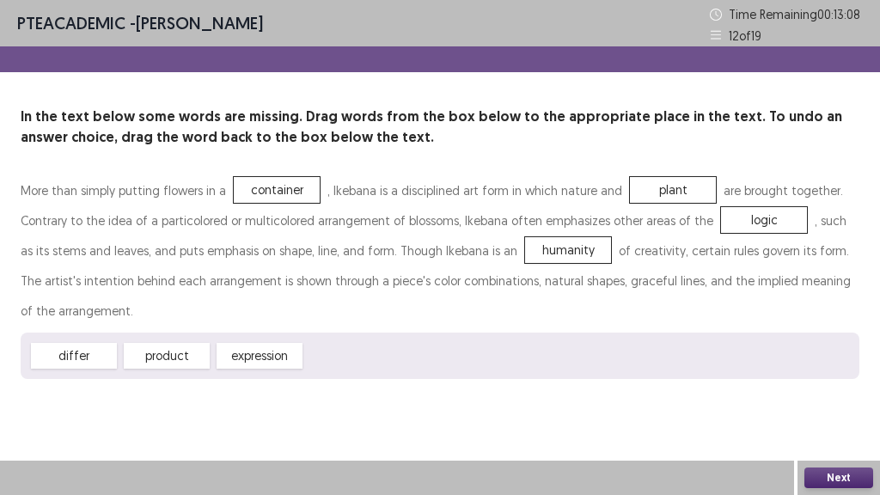
click at [829, 473] on button "Next" at bounding box center [839, 478] width 69 height 21
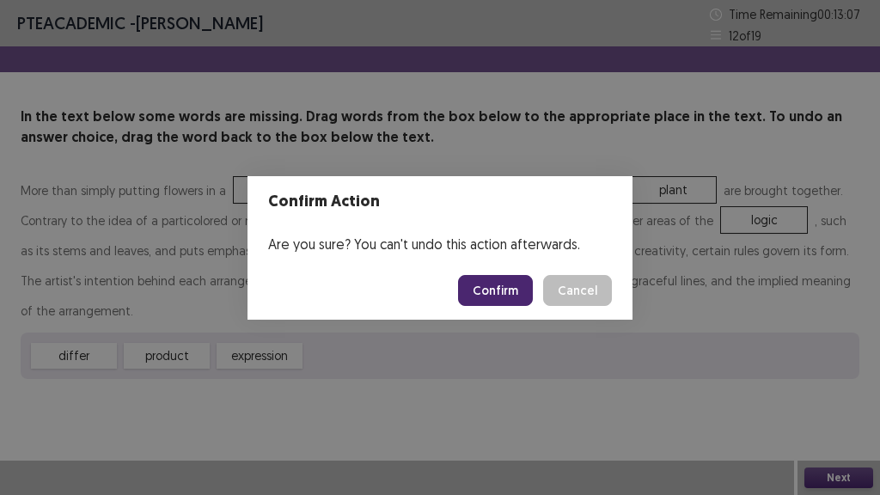
click at [490, 280] on button "Confirm" at bounding box center [495, 290] width 75 height 31
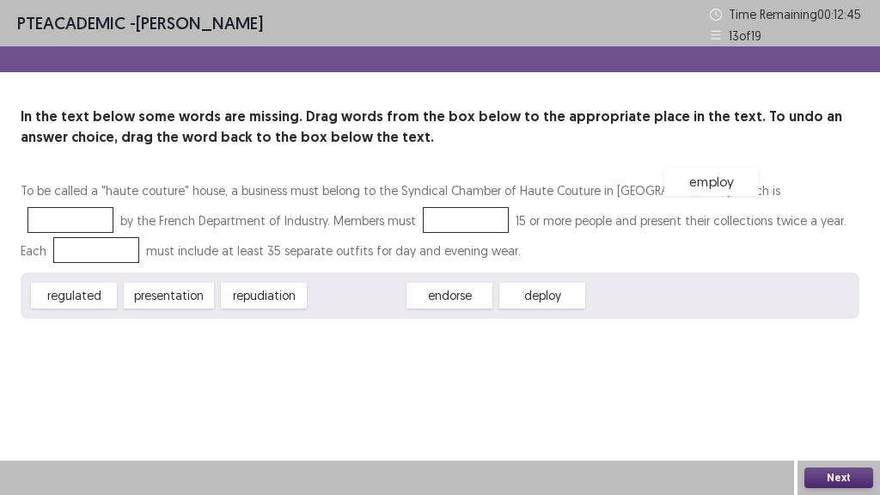
drag, startPoint x: 383, startPoint y: 303, endPoint x: 743, endPoint y: 188, distance: 377.9
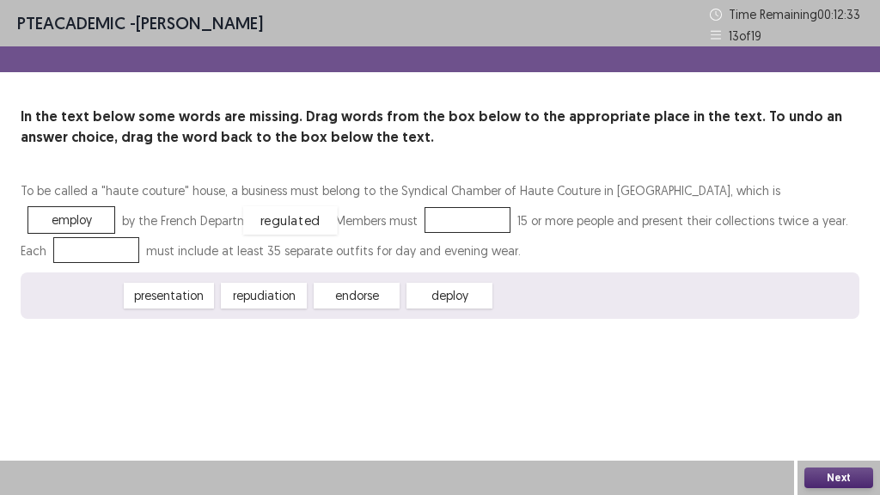
drag, startPoint x: 89, startPoint y: 299, endPoint x: 297, endPoint y: 225, distance: 219.9
drag, startPoint x: 76, startPoint y: 295, endPoint x: 293, endPoint y: 224, distance: 228.6
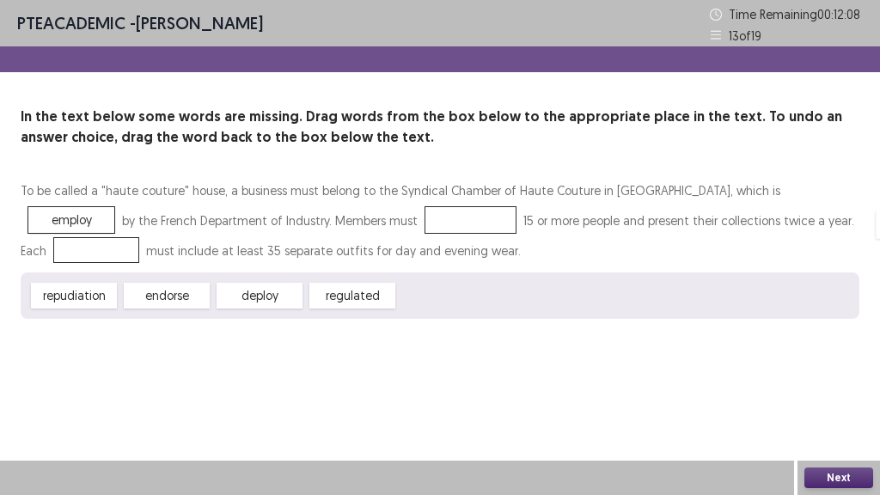
drag, startPoint x: 273, startPoint y: 224, endPoint x: 729, endPoint y: 230, distance: 455.6
drag, startPoint x: 195, startPoint y: 300, endPoint x: 314, endPoint y: 243, distance: 131.5
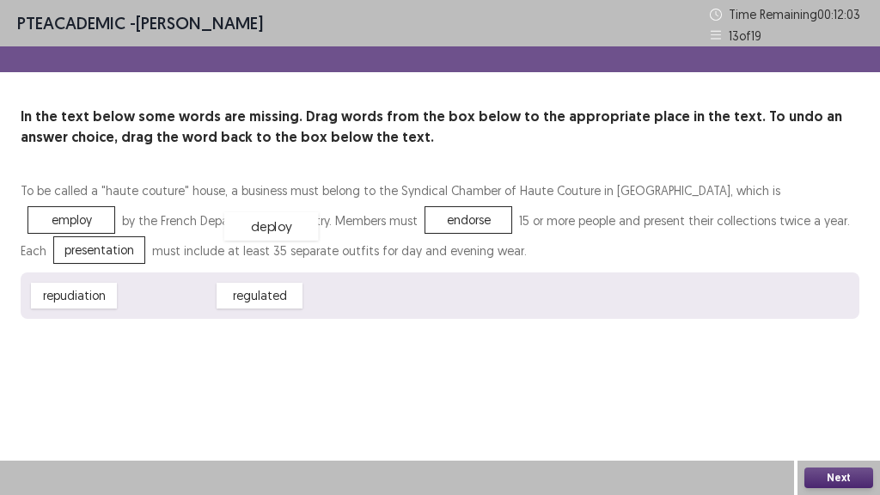
drag, startPoint x: 189, startPoint y: 300, endPoint x: 294, endPoint y: 230, distance: 126.4
drag, startPoint x: 156, startPoint y: 300, endPoint x: 283, endPoint y: 230, distance: 144.7
click at [836, 480] on button "Next" at bounding box center [839, 478] width 69 height 21
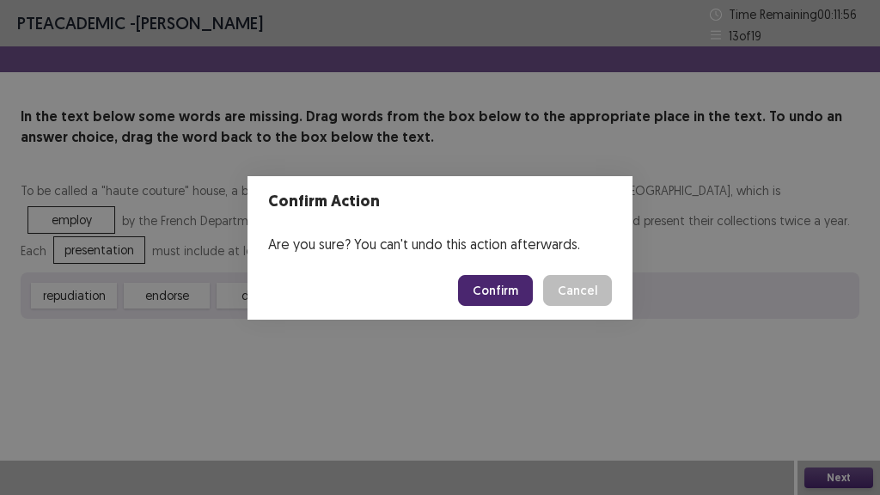
click at [495, 298] on button "Confirm" at bounding box center [495, 290] width 75 height 31
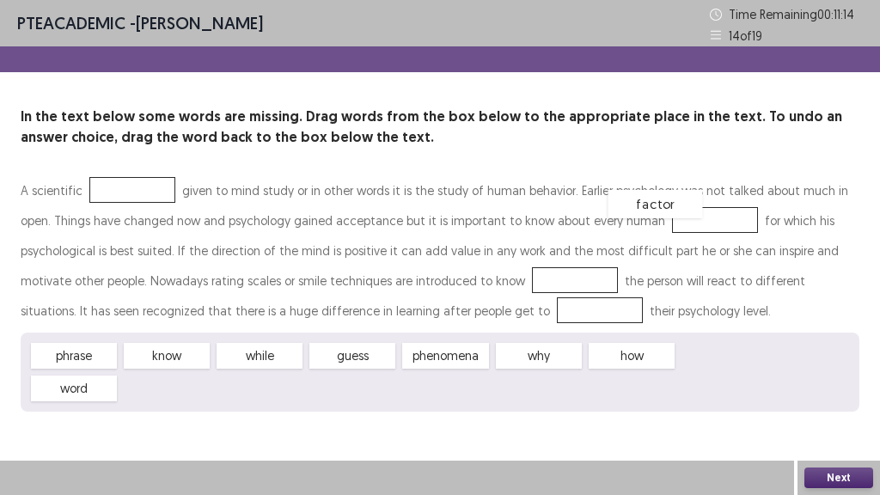
drag, startPoint x: 746, startPoint y: 368, endPoint x: 677, endPoint y: 228, distance: 156.1
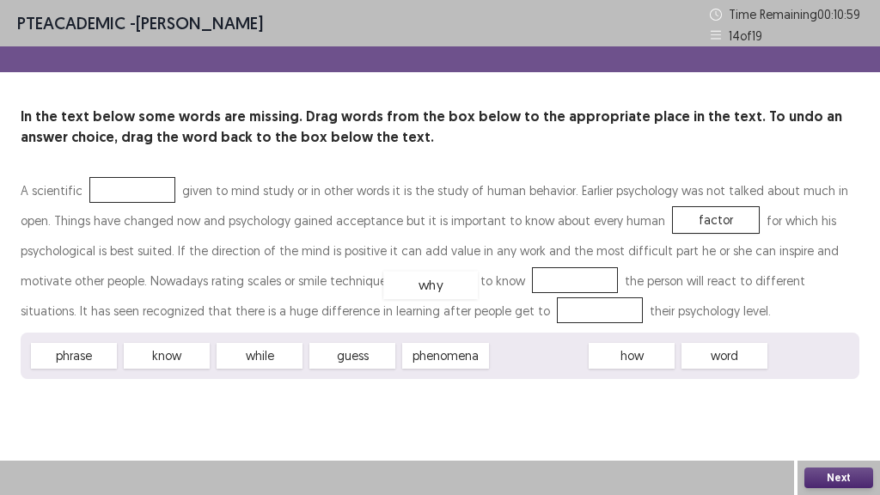
drag, startPoint x: 537, startPoint y: 355, endPoint x: 429, endPoint y: 285, distance: 129.2
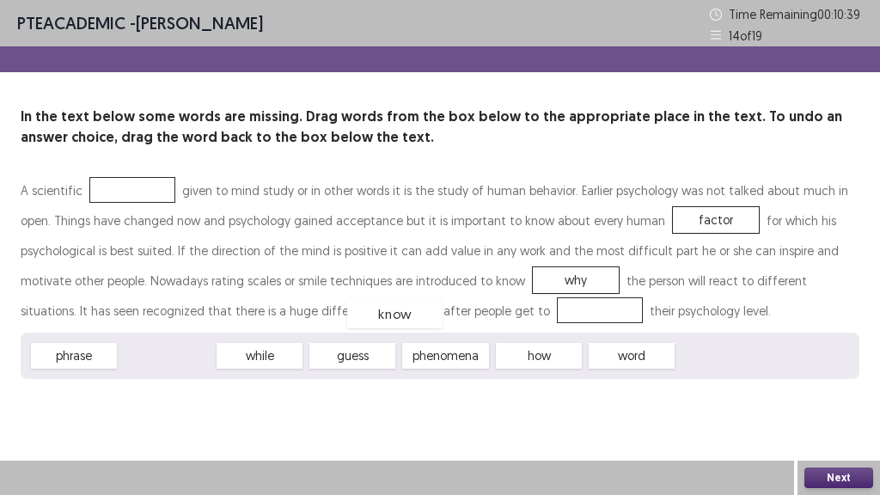
drag, startPoint x: 181, startPoint y: 358, endPoint x: 395, endPoint y: 318, distance: 217.8
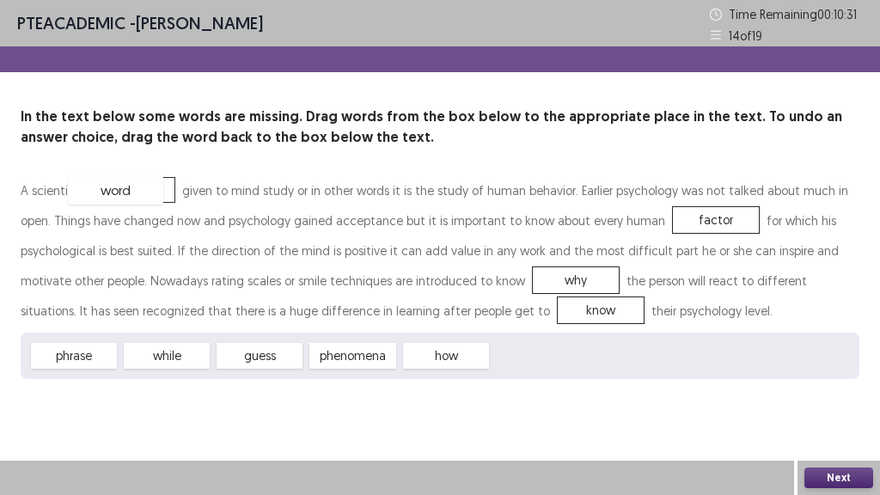
drag, startPoint x: 548, startPoint y: 365, endPoint x: 135, endPoint y: 195, distance: 447.1
click at [846, 477] on button "Next" at bounding box center [839, 478] width 69 height 21
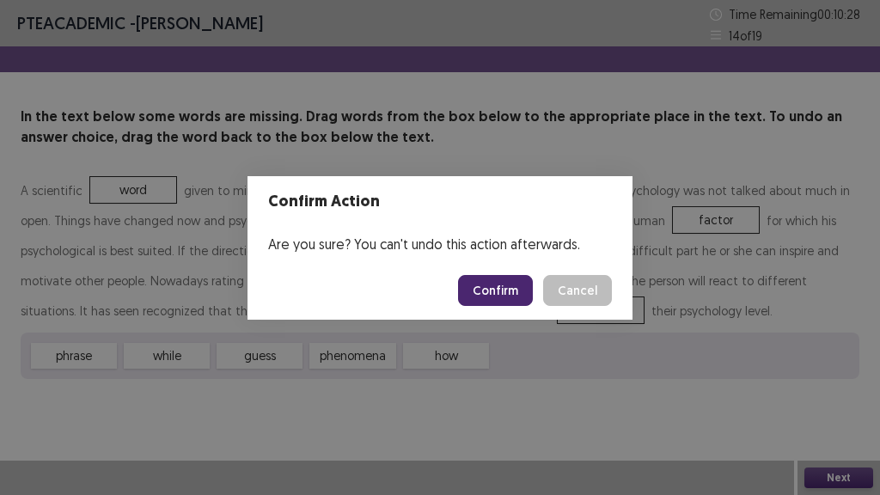
click at [502, 292] on button "Confirm" at bounding box center [495, 290] width 75 height 31
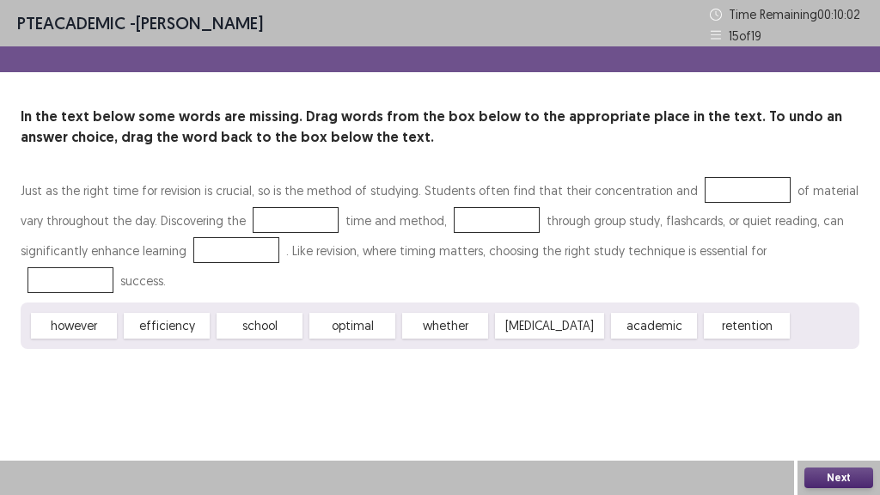
drag, startPoint x: 181, startPoint y: 330, endPoint x: 536, endPoint y: 155, distance: 396.7
click at [619, 103] on div "PTE academic - [PERSON_NAME] Time Remaining 00 : 10 : 02 15 of 19 In the text b…" at bounding box center [440, 191] width 880 height 383
drag, startPoint x: 180, startPoint y: 321, endPoint x: 707, endPoint y: 193, distance: 542.2
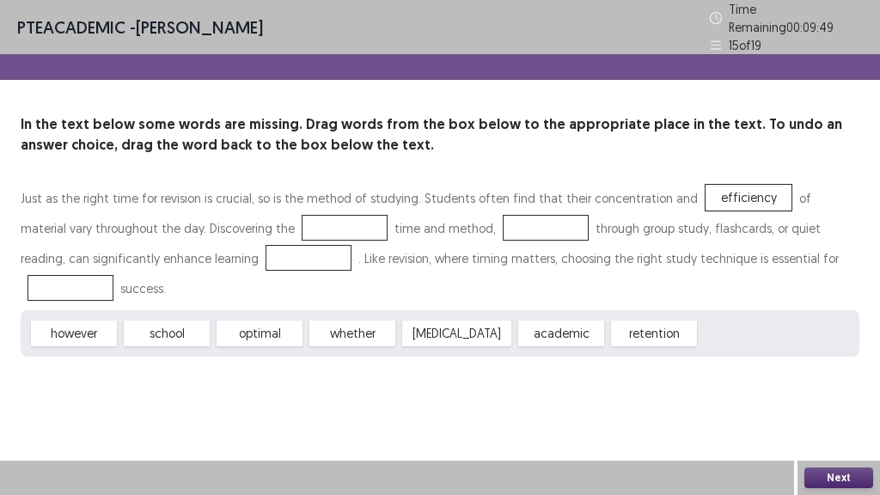
drag, startPoint x: 682, startPoint y: 194, endPoint x: 652, endPoint y: 214, distance: 36.0
click at [417, 222] on div "Just as the right time for revision is crucial, so is the method of studying. S…" at bounding box center [440, 243] width 839 height 120
drag, startPoint x: 694, startPoint y: 187, endPoint x: 297, endPoint y: 220, distance: 397.7
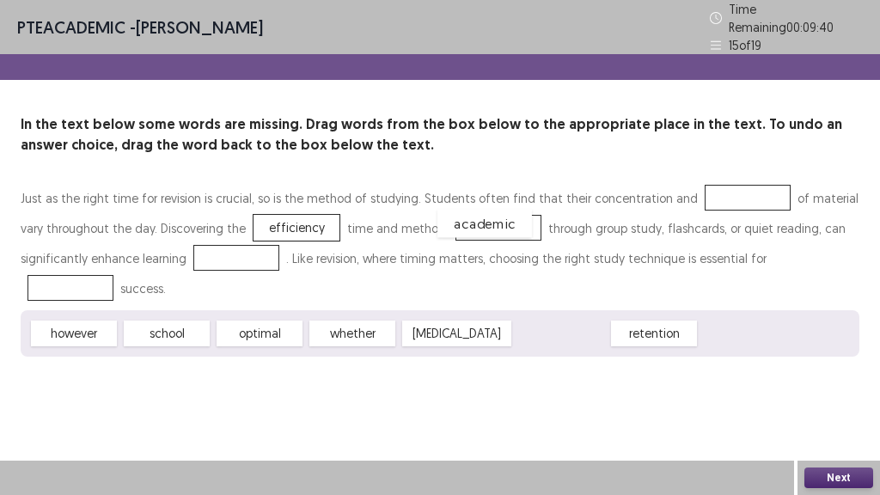
drag, startPoint x: 532, startPoint y: 328, endPoint x: 455, endPoint y: 218, distance: 134.5
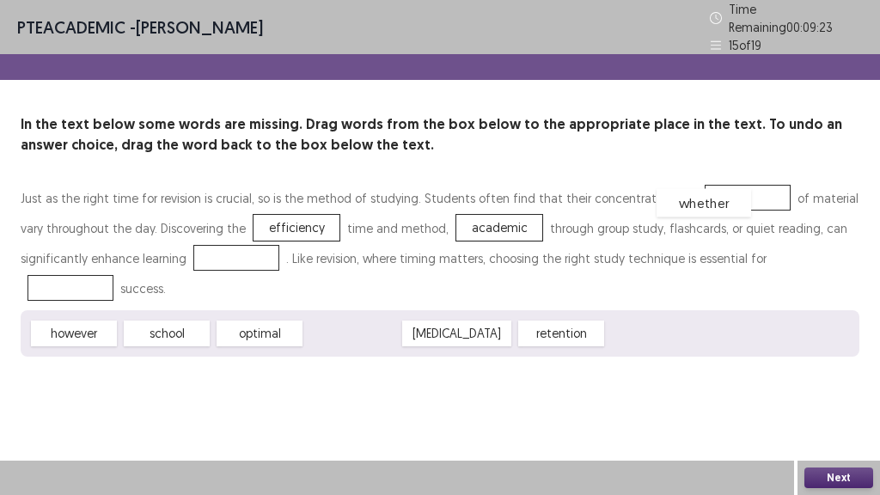
drag, startPoint x: 368, startPoint y: 328, endPoint x: 715, endPoint y: 189, distance: 374.1
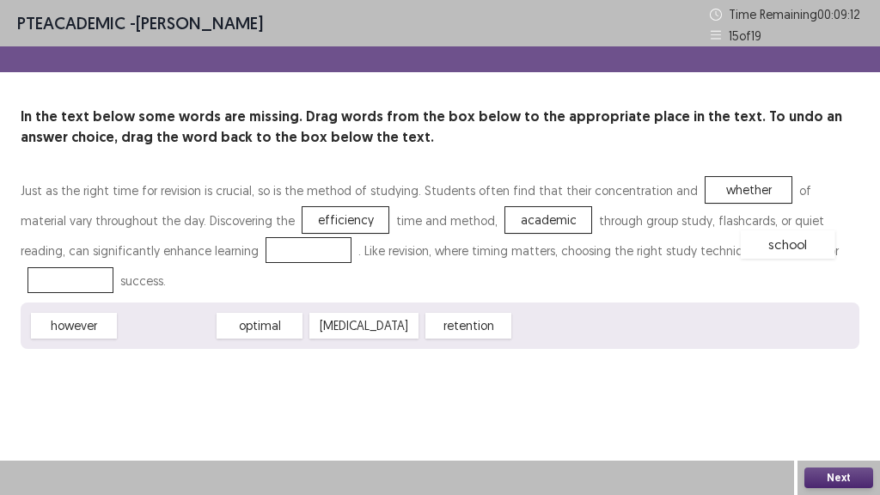
drag, startPoint x: 188, startPoint y: 336, endPoint x: 809, endPoint y: 255, distance: 625.8
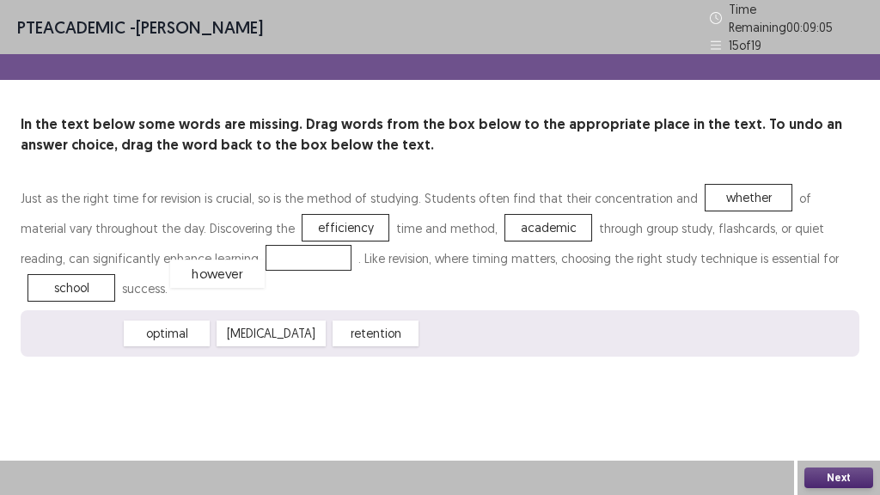
drag, startPoint x: 95, startPoint y: 328, endPoint x: 250, endPoint y: 261, distance: 168.6
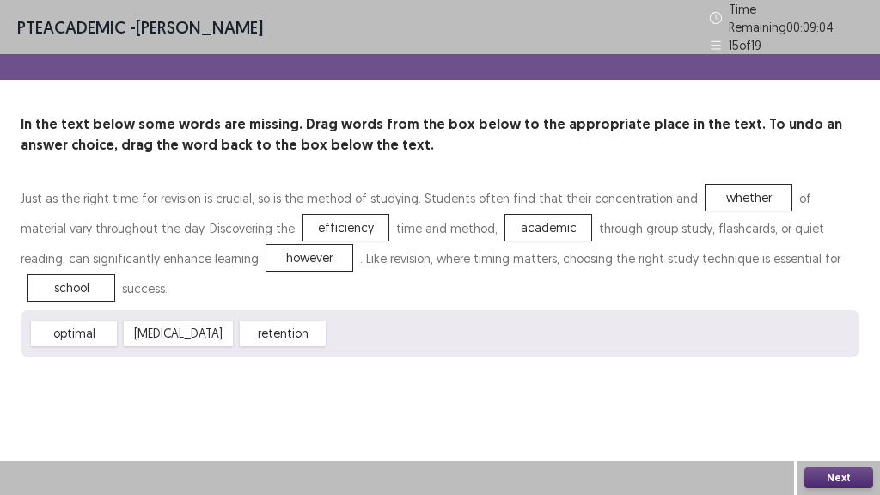
click at [829, 482] on button "Next" at bounding box center [839, 478] width 69 height 21
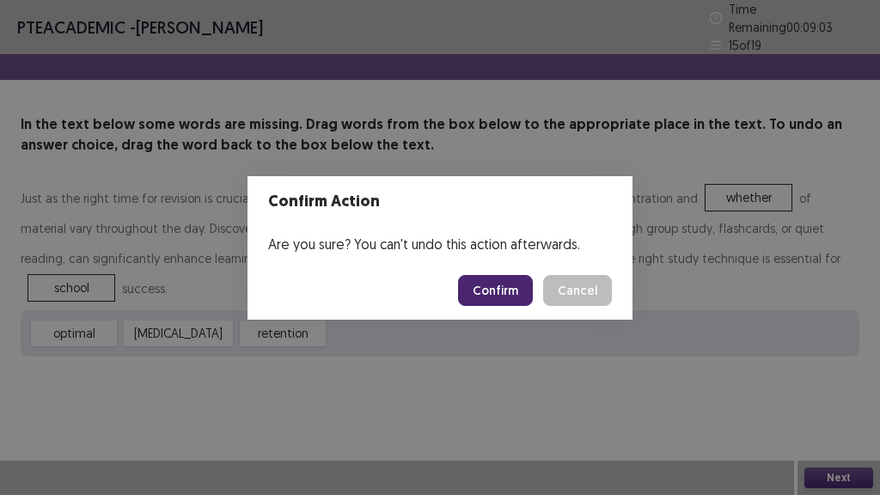
click at [507, 282] on button "Confirm" at bounding box center [495, 290] width 75 height 31
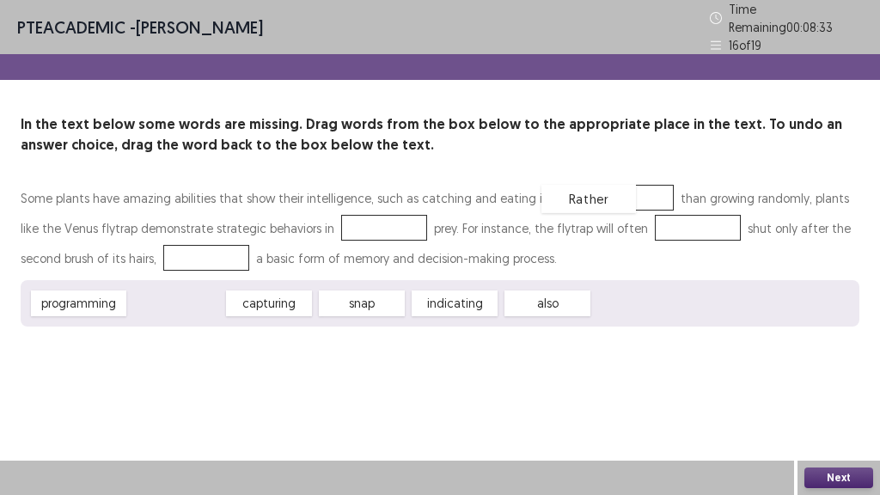
drag, startPoint x: 200, startPoint y: 293, endPoint x: 603, endPoint y: 193, distance: 414.7
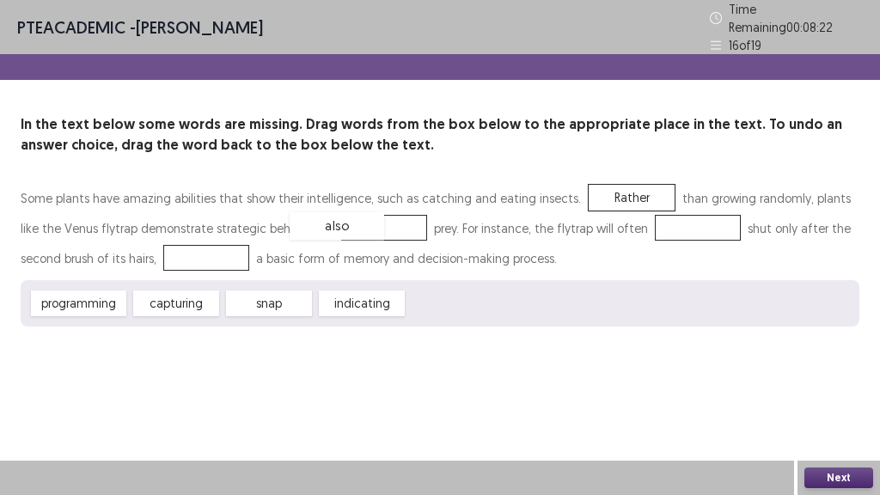
drag, startPoint x: 444, startPoint y: 301, endPoint x: 327, endPoint y: 223, distance: 140.9
drag, startPoint x: 360, startPoint y: 296, endPoint x: 632, endPoint y: 225, distance: 280.6
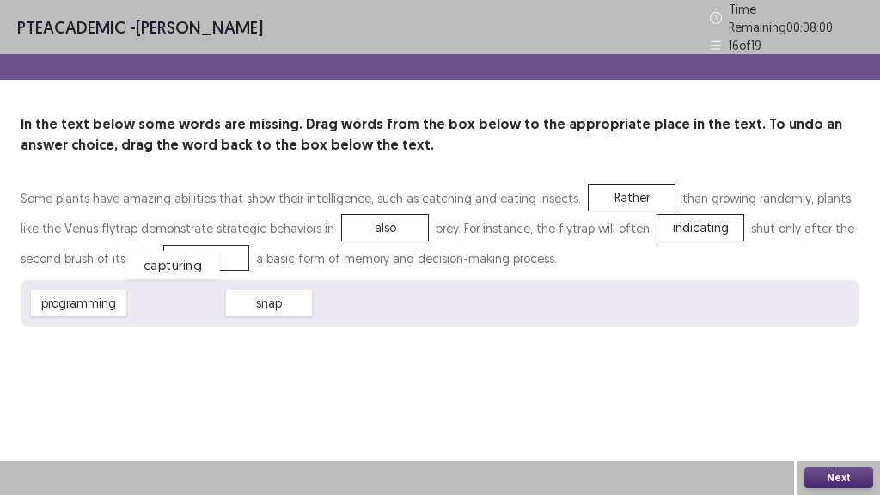
drag, startPoint x: 187, startPoint y: 290, endPoint x: 183, endPoint y: 251, distance: 38.8
click at [866, 477] on button "Next" at bounding box center [839, 478] width 69 height 21
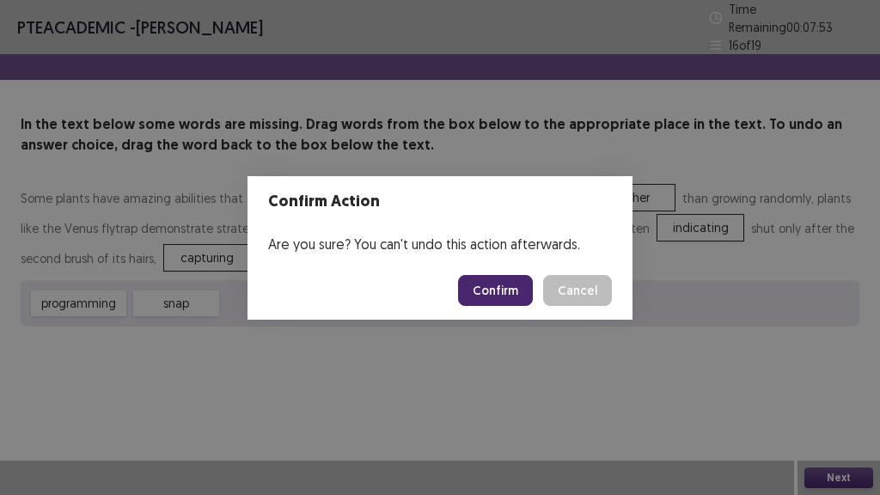
click at [503, 291] on button "Confirm" at bounding box center [495, 290] width 75 height 31
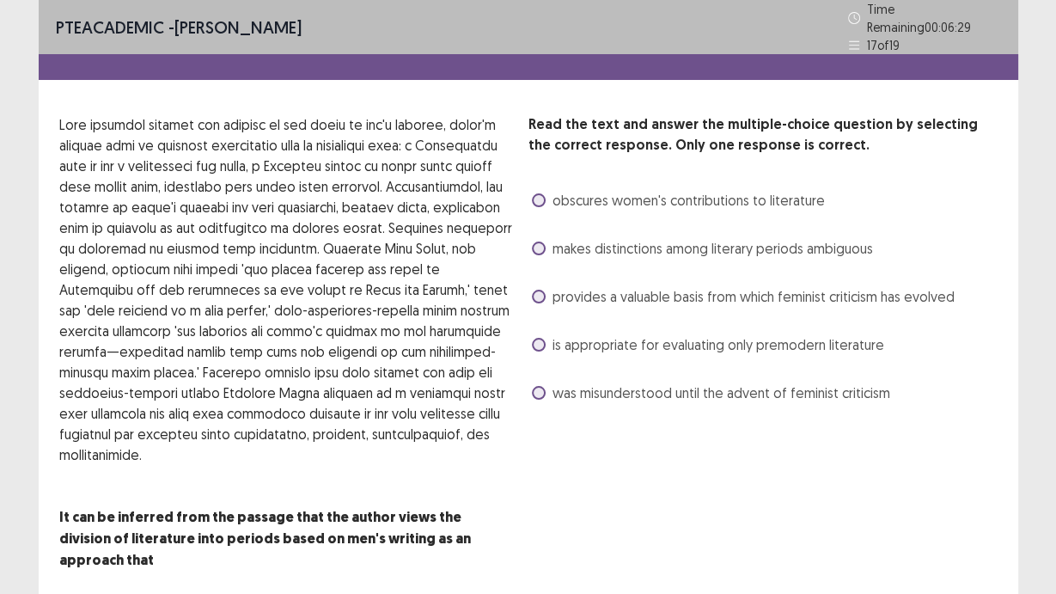
click at [655, 244] on span "makes distinctions among literary periods ambiguous" at bounding box center [713, 248] width 321 height 21
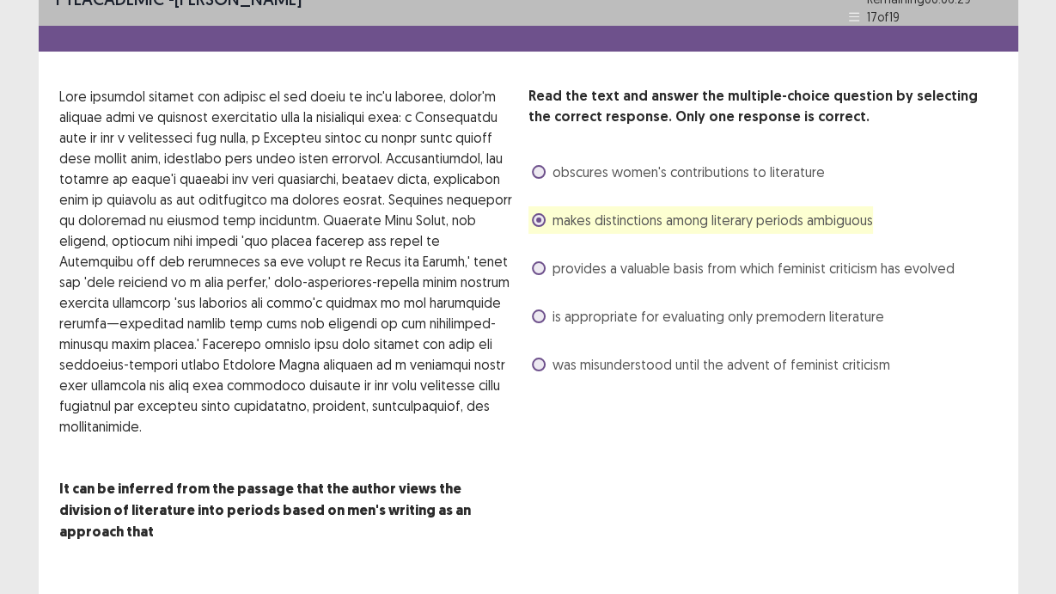
scroll to position [42, 0]
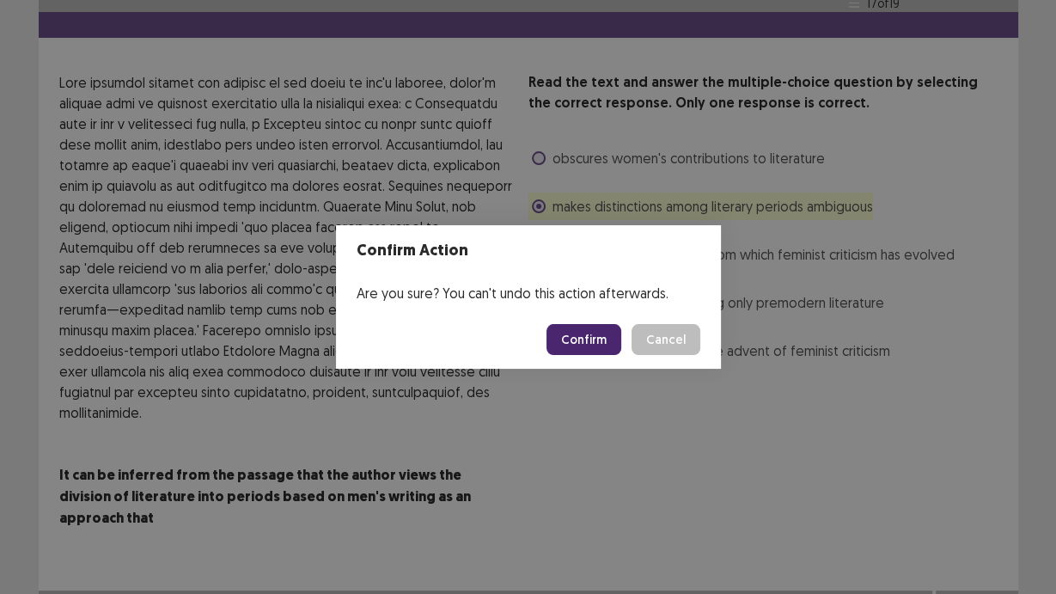
click at [617, 348] on button "Confirm" at bounding box center [584, 339] width 75 height 31
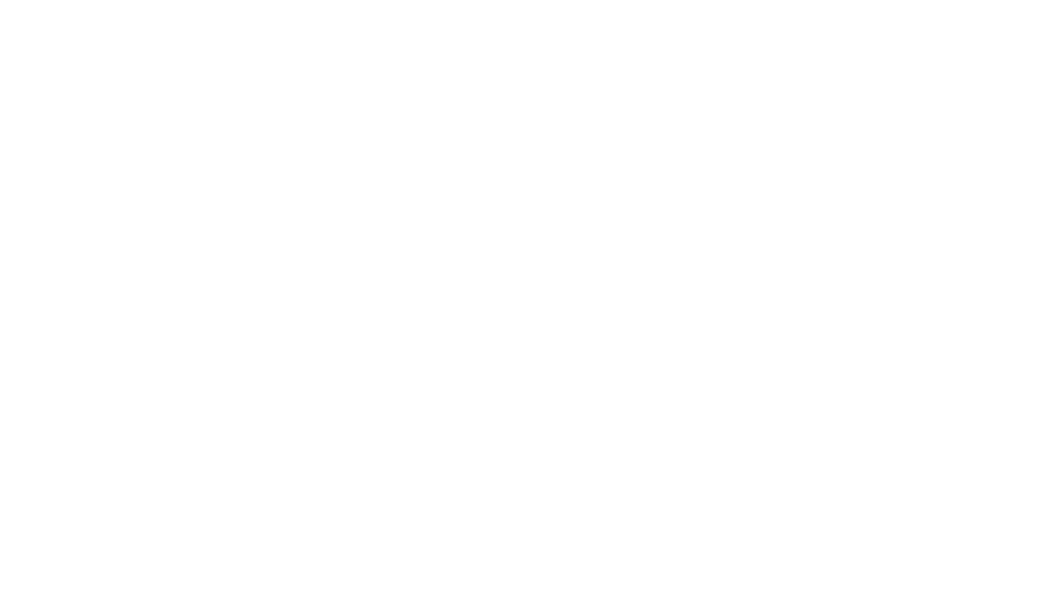
scroll to position [0, 0]
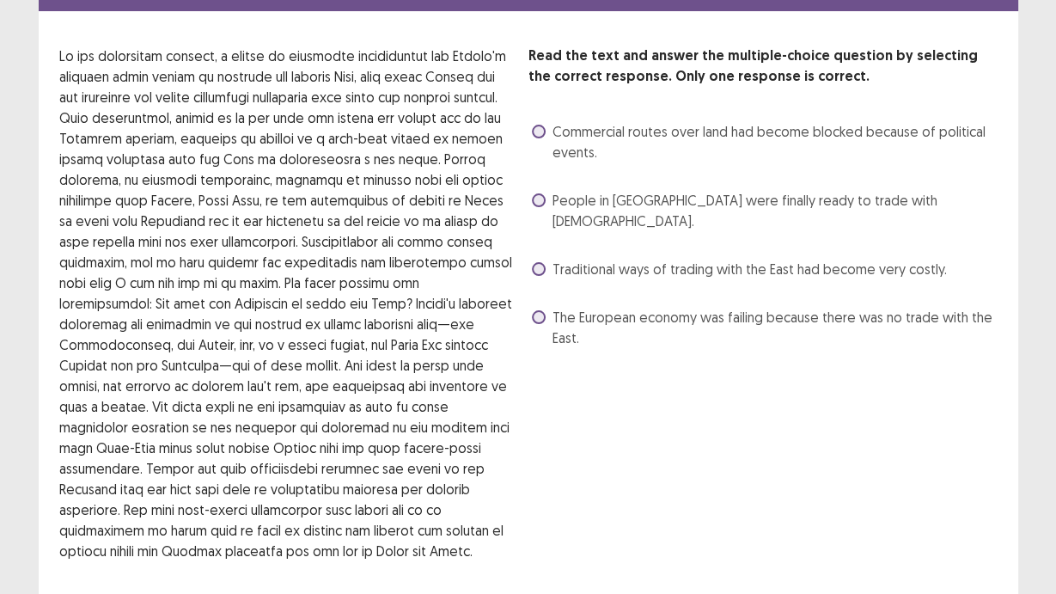
click at [579, 259] on span "Traditional ways of trading with the East had become very costly." at bounding box center [750, 269] width 395 height 21
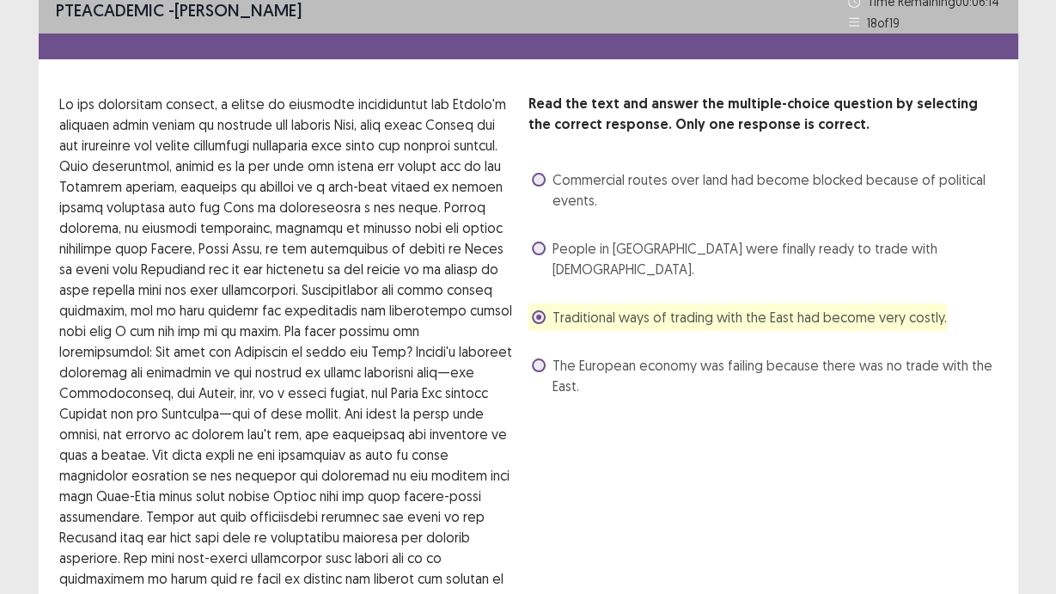
scroll to position [1, 0]
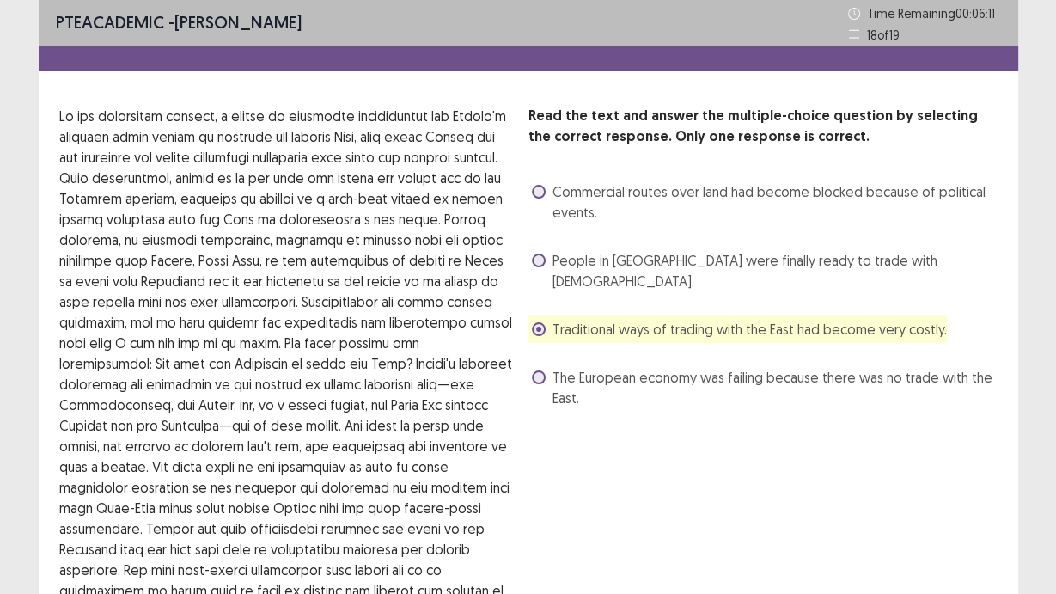
click at [683, 263] on span "People in [GEOGRAPHIC_DATA] were finally ready to trade with [DEMOGRAPHIC_DATA]." at bounding box center [775, 270] width 445 height 41
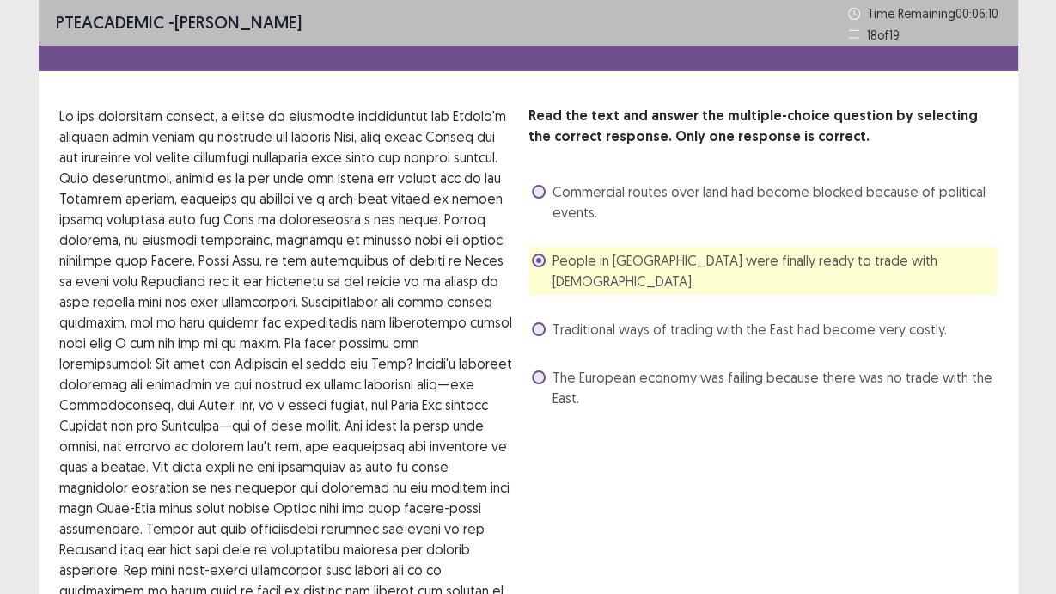
click at [625, 319] on span "Traditional ways of trading with the East had become very costly." at bounding box center [750, 329] width 395 height 21
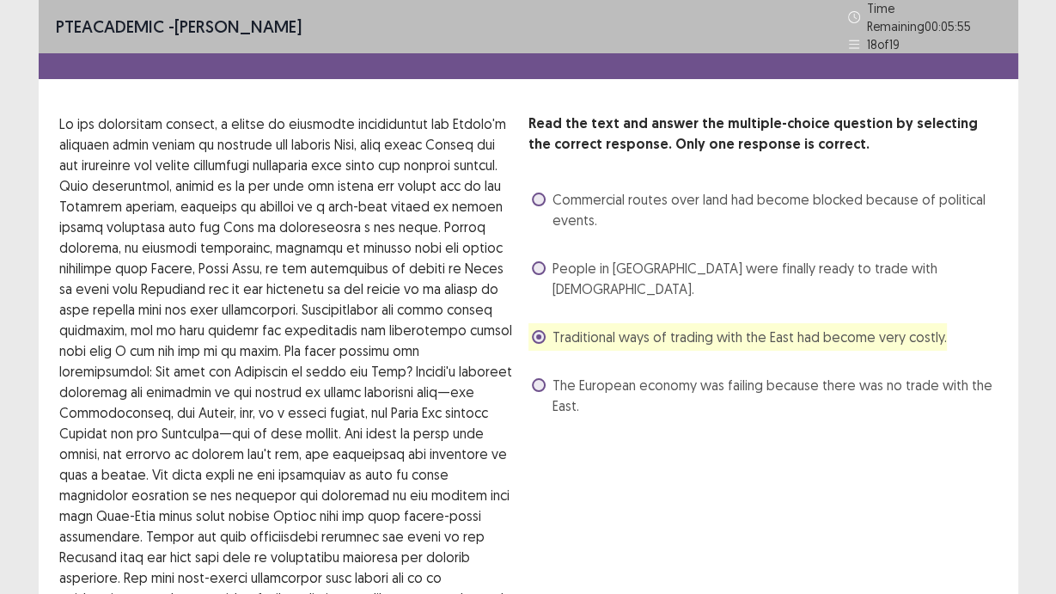
click at [822, 193] on span "Commercial routes over land had become blocked because of political events." at bounding box center [775, 209] width 445 height 41
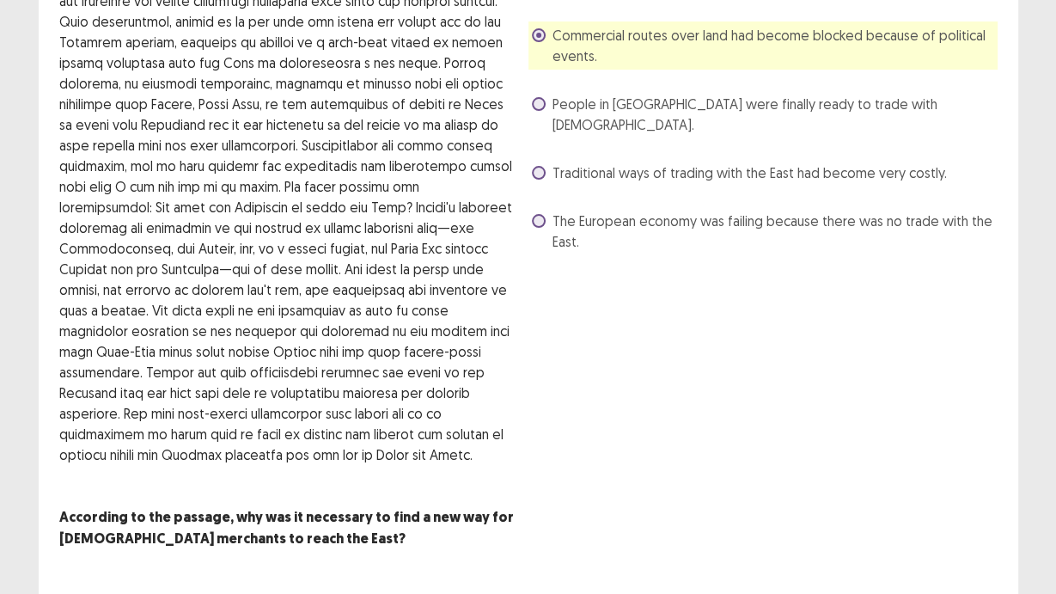
scroll to position [207, 0]
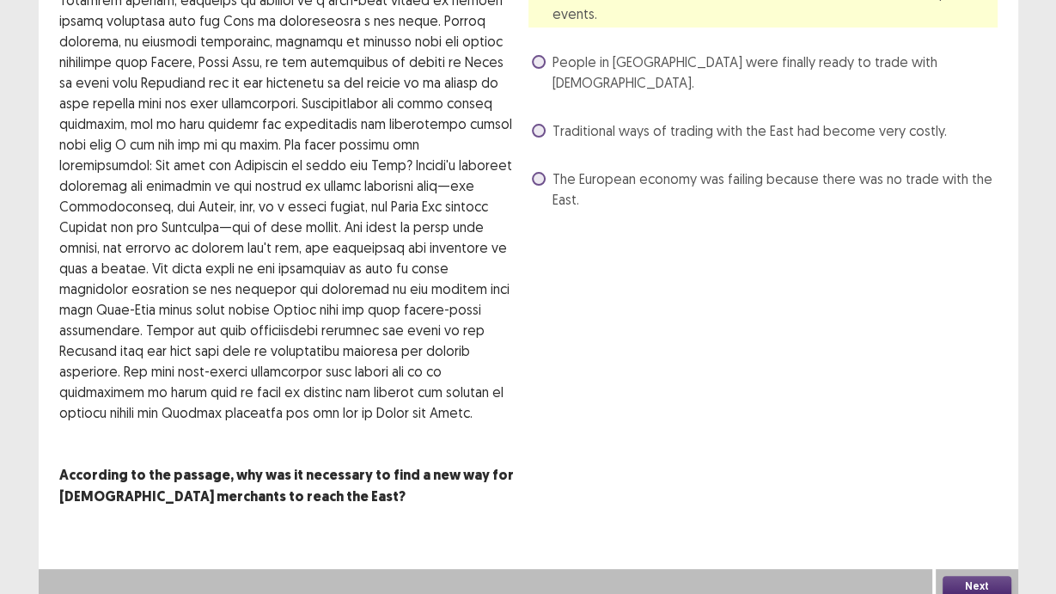
click at [967, 576] on button "Next" at bounding box center [977, 586] width 69 height 21
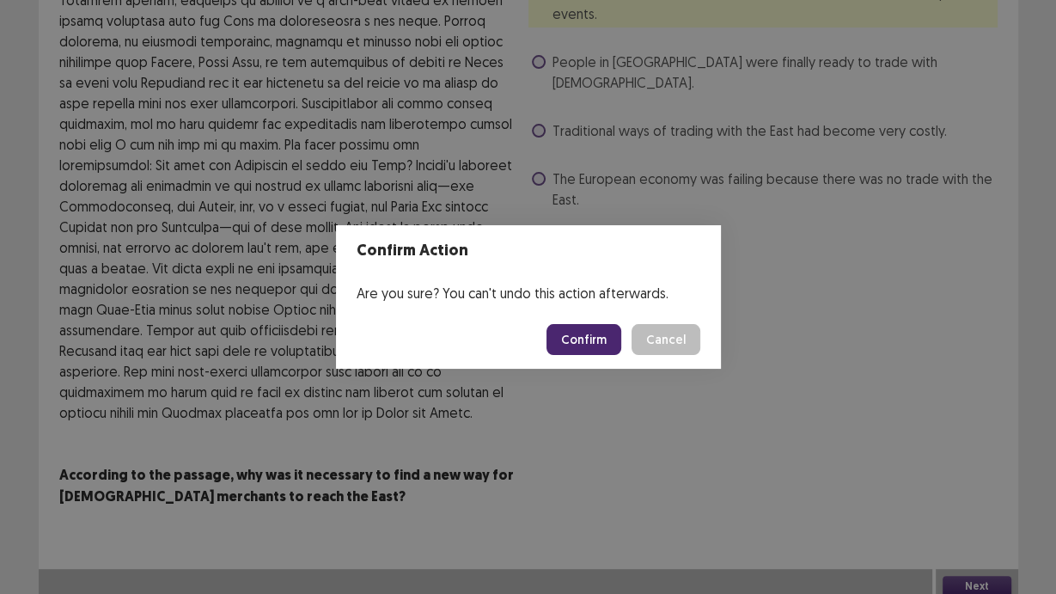
click at [603, 345] on button "Confirm" at bounding box center [584, 339] width 75 height 31
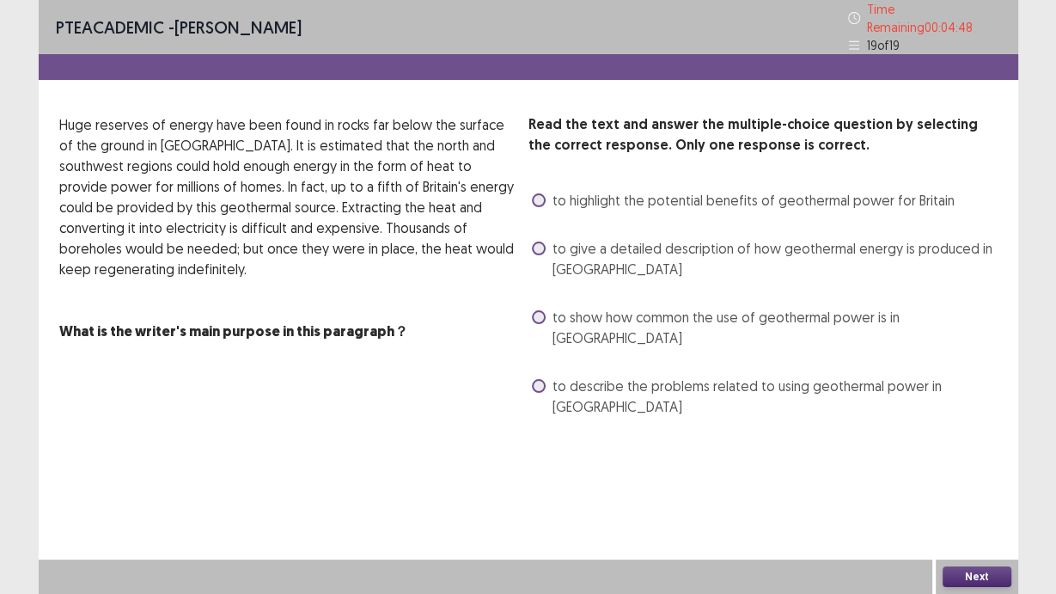
click at [735, 376] on span "to describe the problems related to using geothermal power in [GEOGRAPHIC_DATA]" at bounding box center [775, 396] width 445 height 41
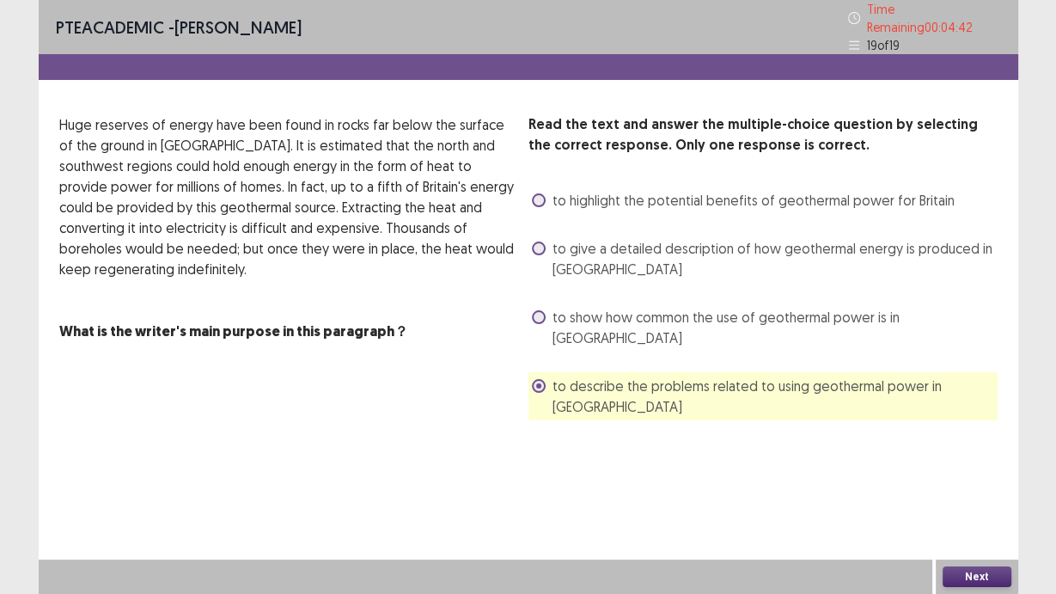
click at [731, 245] on span "to give a detailed description of how geothermal energy is produced in [GEOGRAP…" at bounding box center [775, 258] width 445 height 41
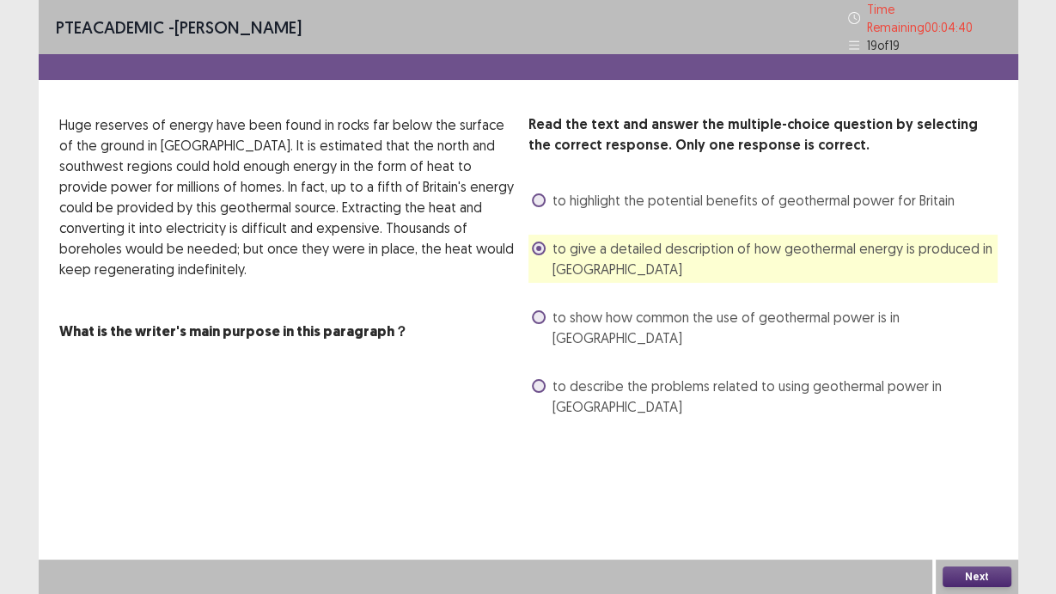
click at [869, 376] on span "to describe the problems related to using geothermal power in [GEOGRAPHIC_DATA]" at bounding box center [775, 396] width 445 height 41
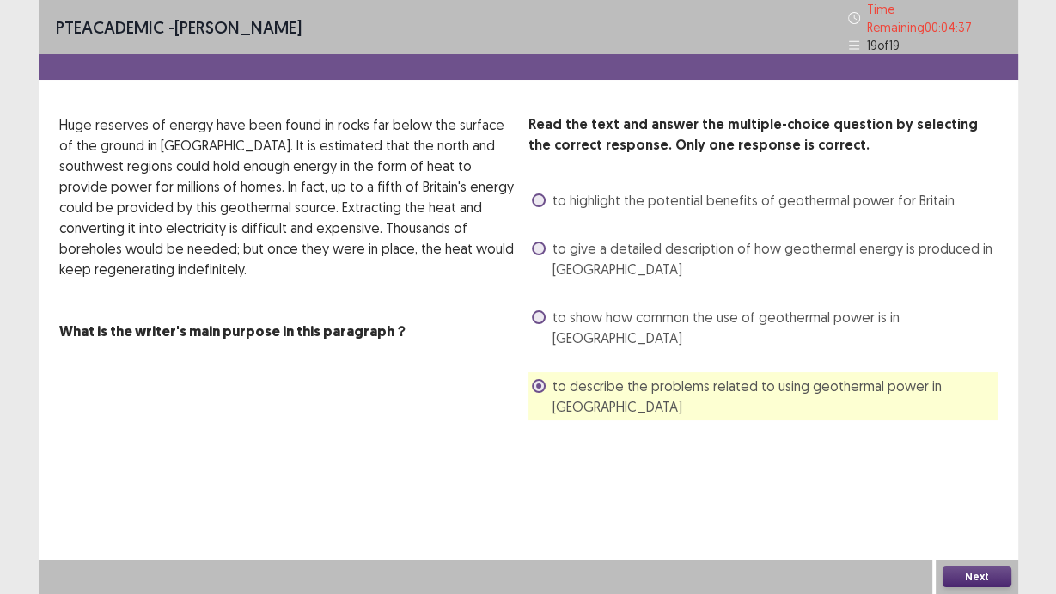
click at [894, 190] on span "to highlight the potential benefits of geothermal power for Britain" at bounding box center [754, 200] width 402 height 21
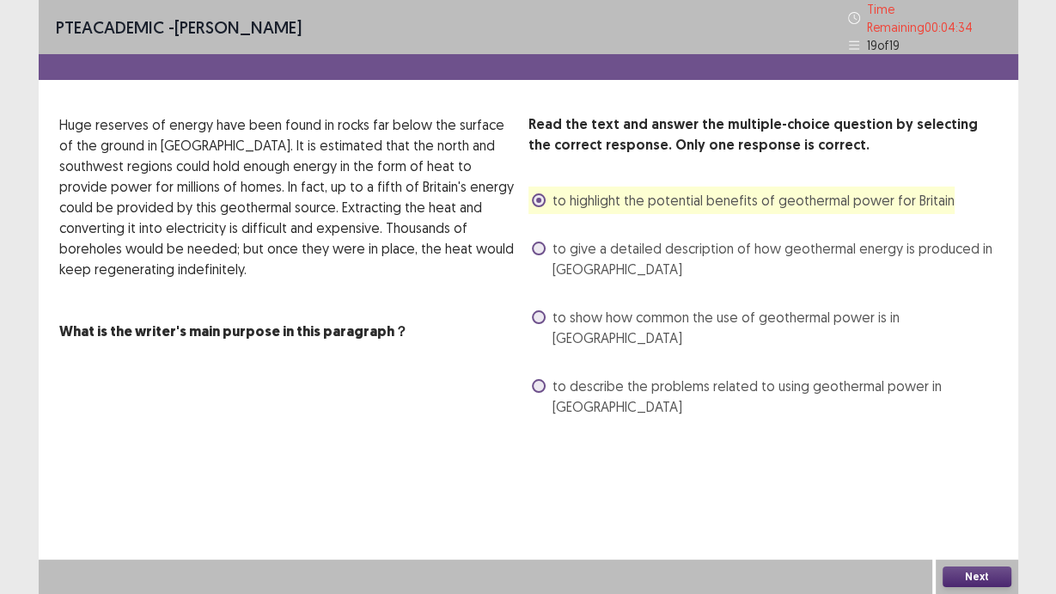
click at [970, 574] on button "Next" at bounding box center [977, 576] width 69 height 21
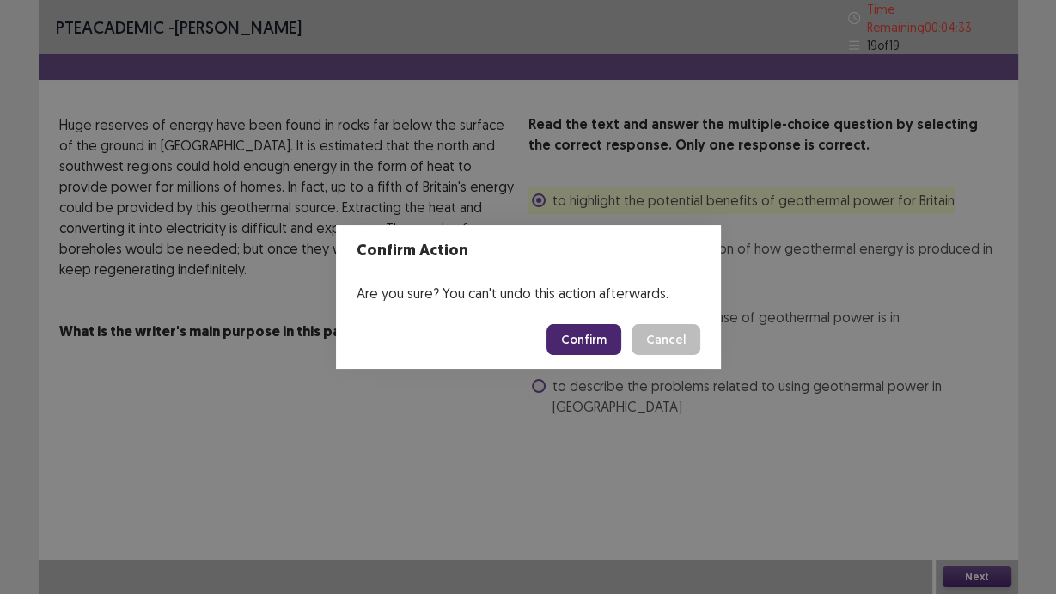
click at [584, 325] on button "Confirm" at bounding box center [584, 339] width 75 height 31
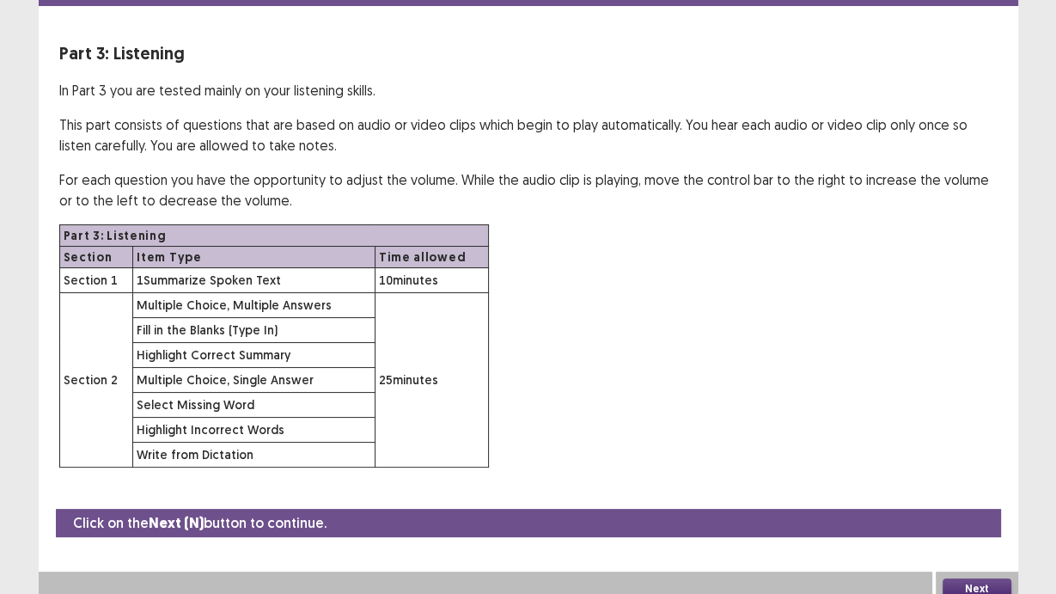
scroll to position [73, 0]
click at [985, 578] on button "Next" at bounding box center [977, 588] width 69 height 21
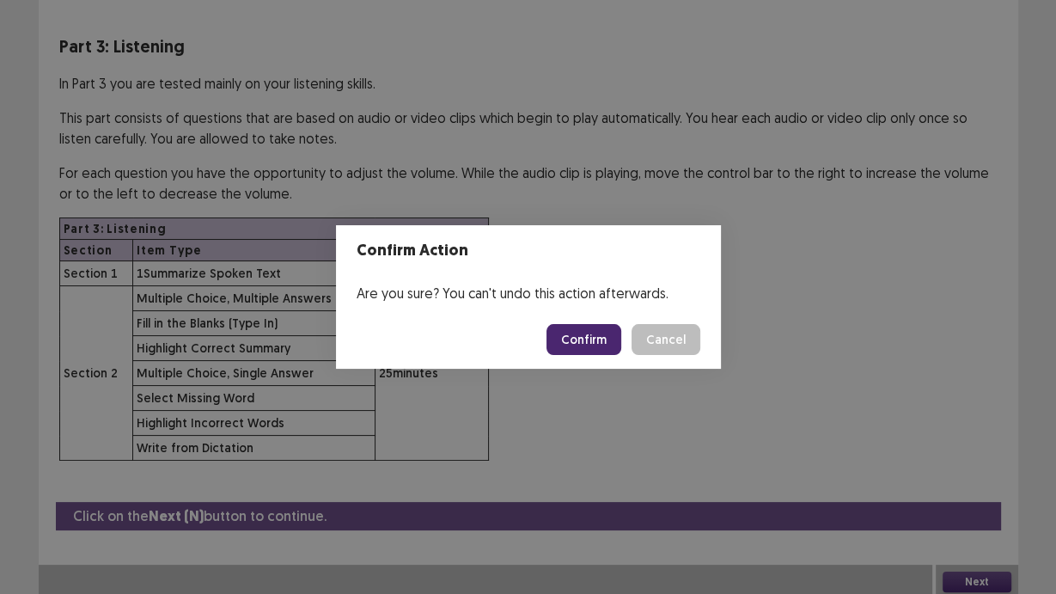
click at [593, 337] on button "Confirm" at bounding box center [584, 339] width 75 height 31
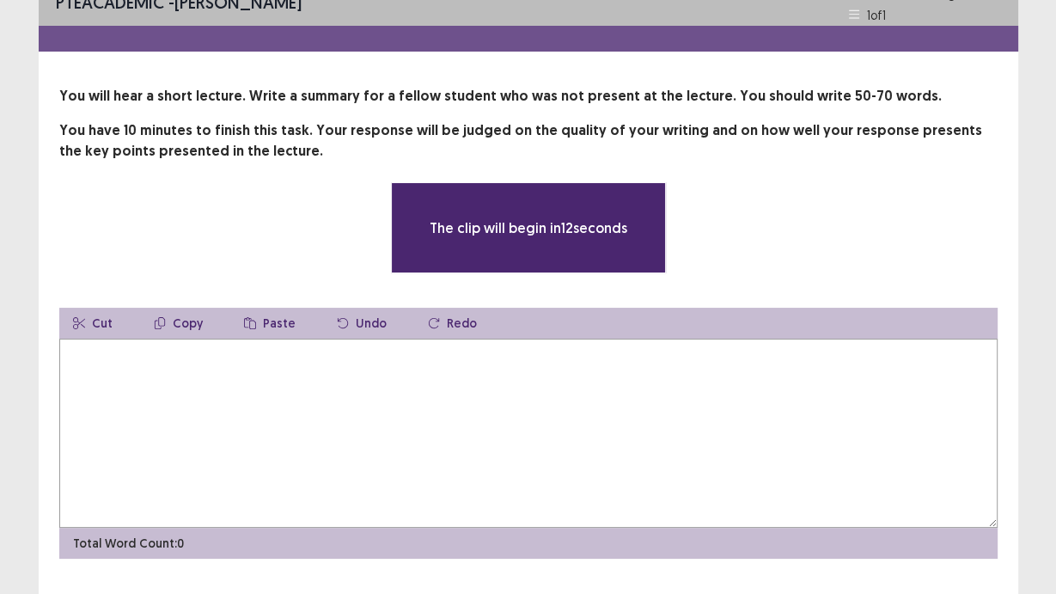
scroll to position [0, 0]
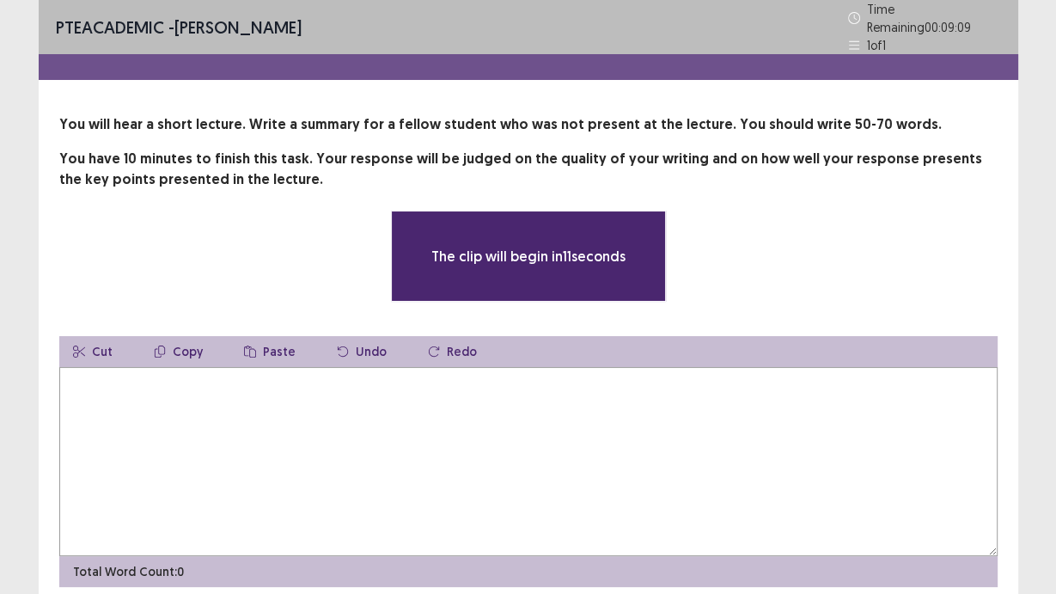
click at [519, 416] on textarea at bounding box center [528, 461] width 939 height 189
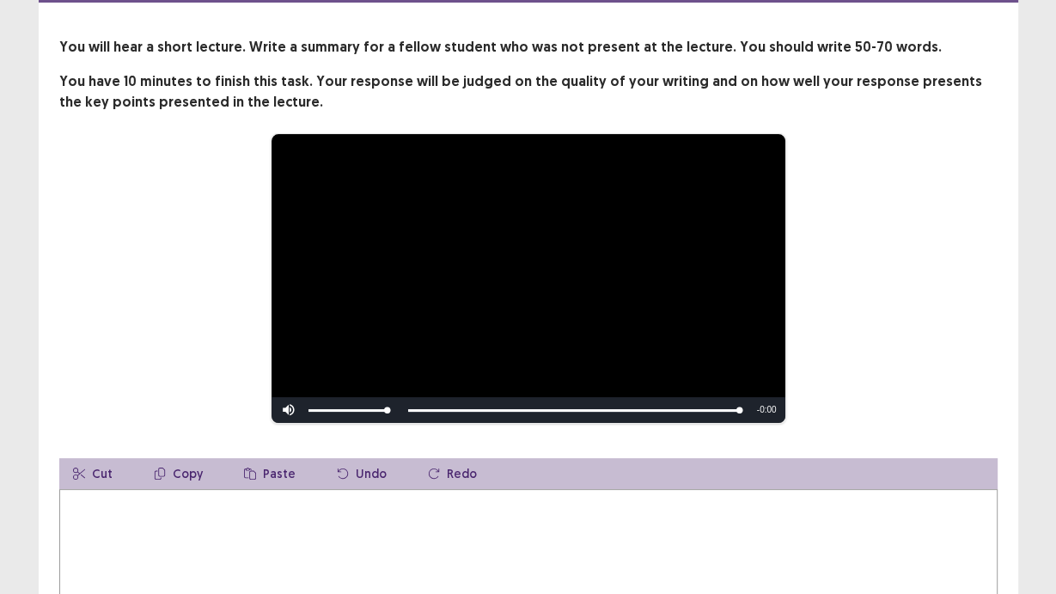
scroll to position [206, 0]
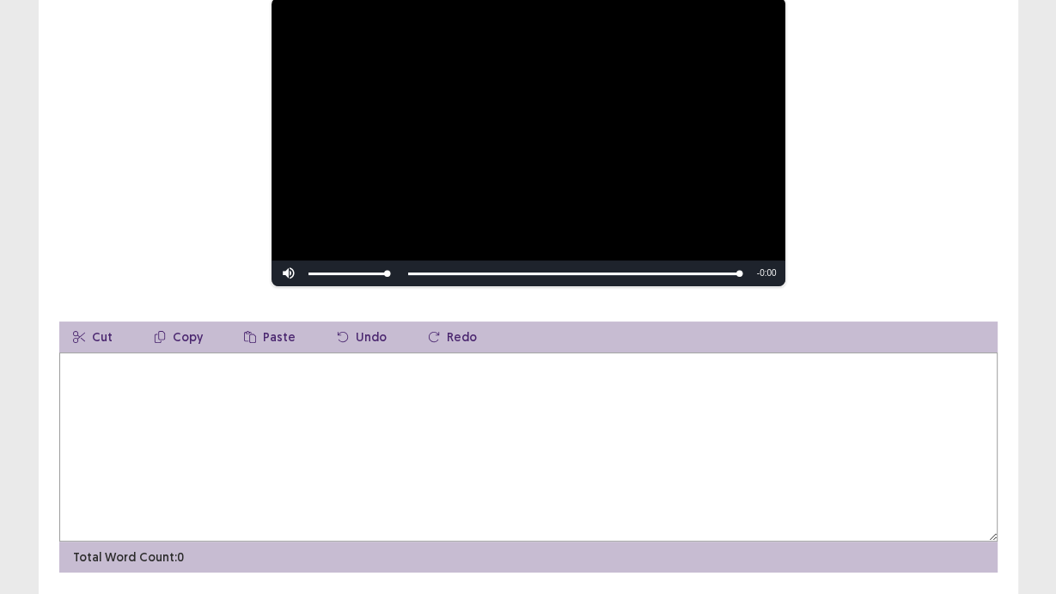
click at [488, 447] on textarea at bounding box center [528, 446] width 939 height 189
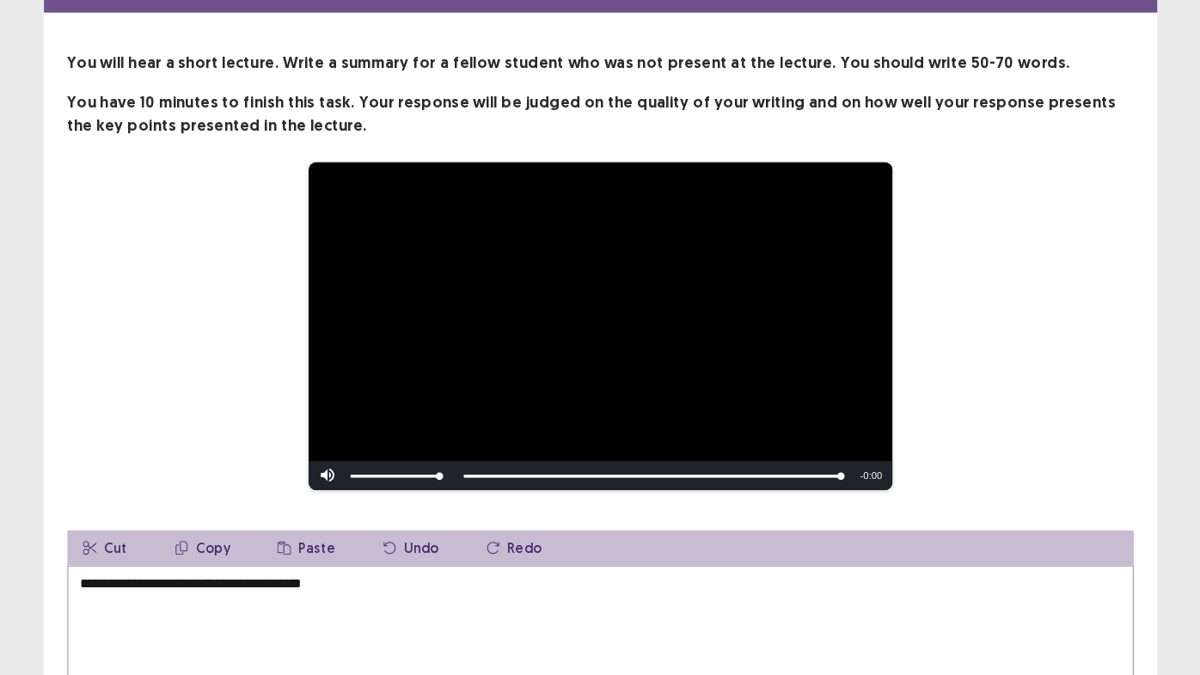
scroll to position [138, 0]
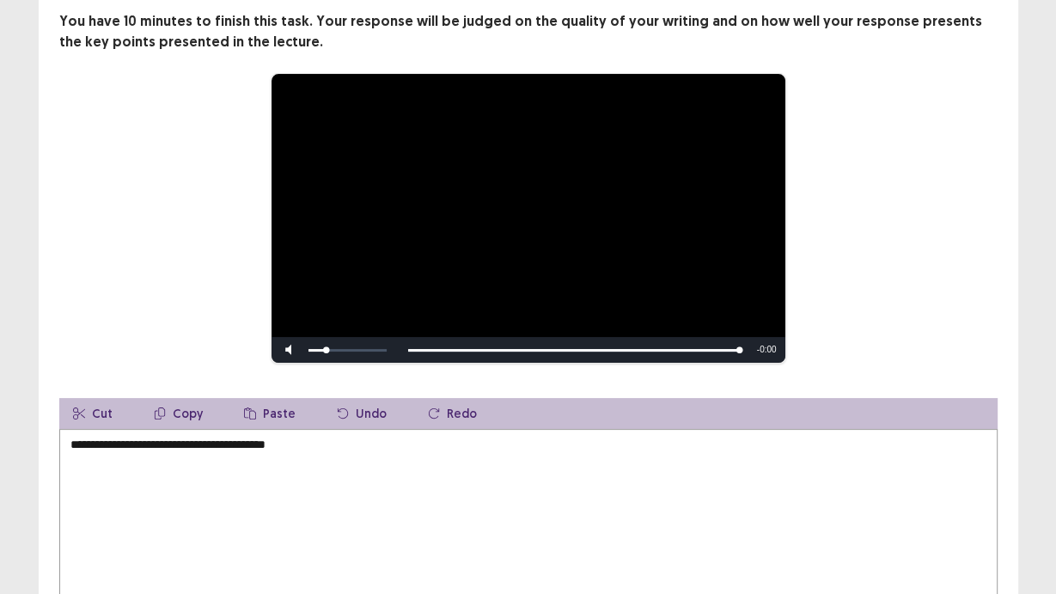
drag, startPoint x: 377, startPoint y: 340, endPoint x: 525, endPoint y: 358, distance: 148.9
click at [525, 358] on div "**********" at bounding box center [529, 313] width 980 height 672
click at [313, 454] on textarea "**********" at bounding box center [528, 523] width 939 height 189
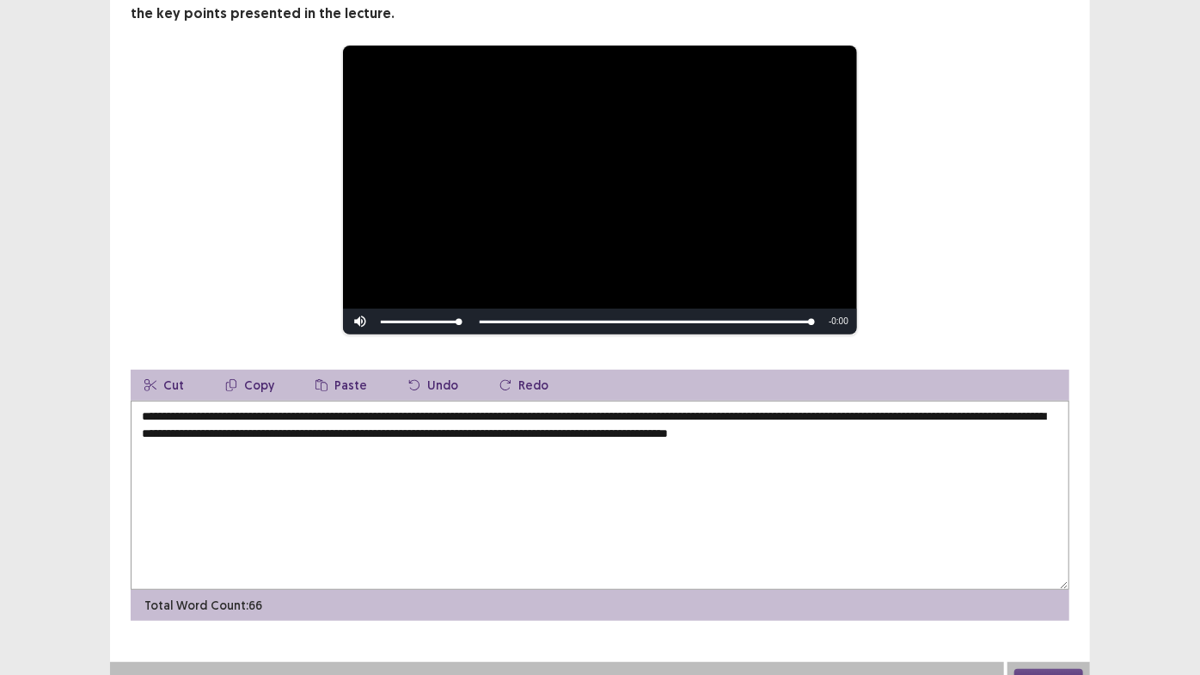
scroll to position [179, 0]
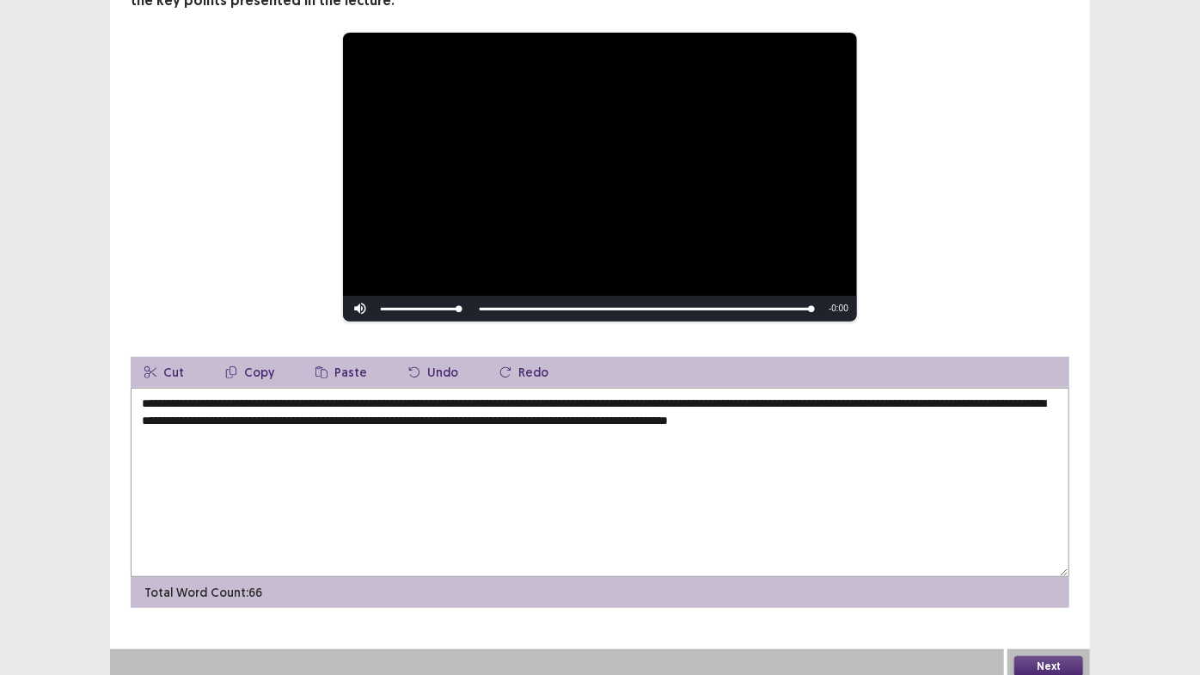
type textarea "**********"
click at [1056, 658] on button "Next" at bounding box center [1048, 666] width 69 height 21
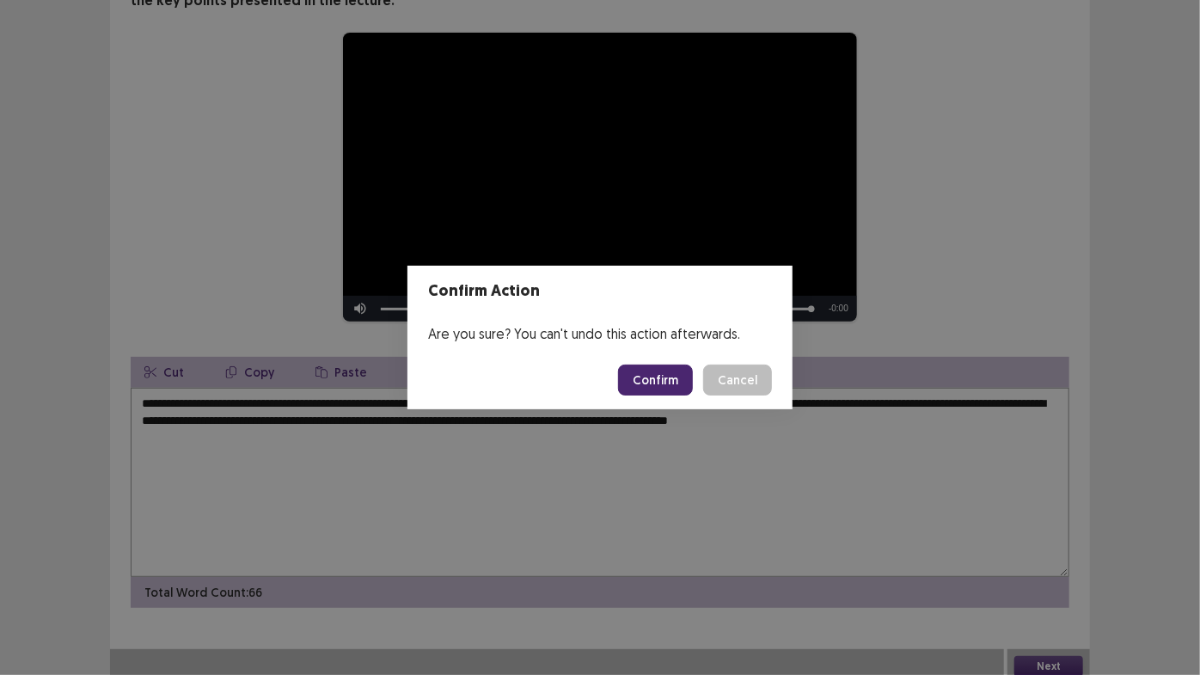
click at [676, 391] on button "Confirm" at bounding box center [655, 379] width 75 height 31
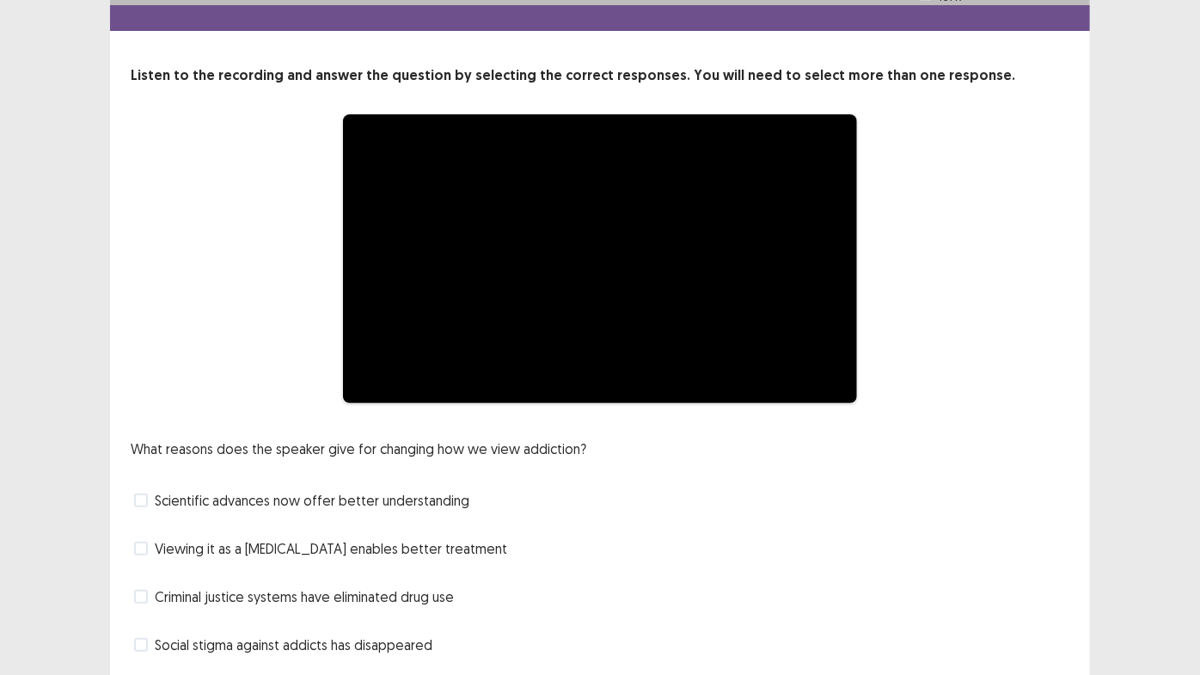
scroll to position [100, 0]
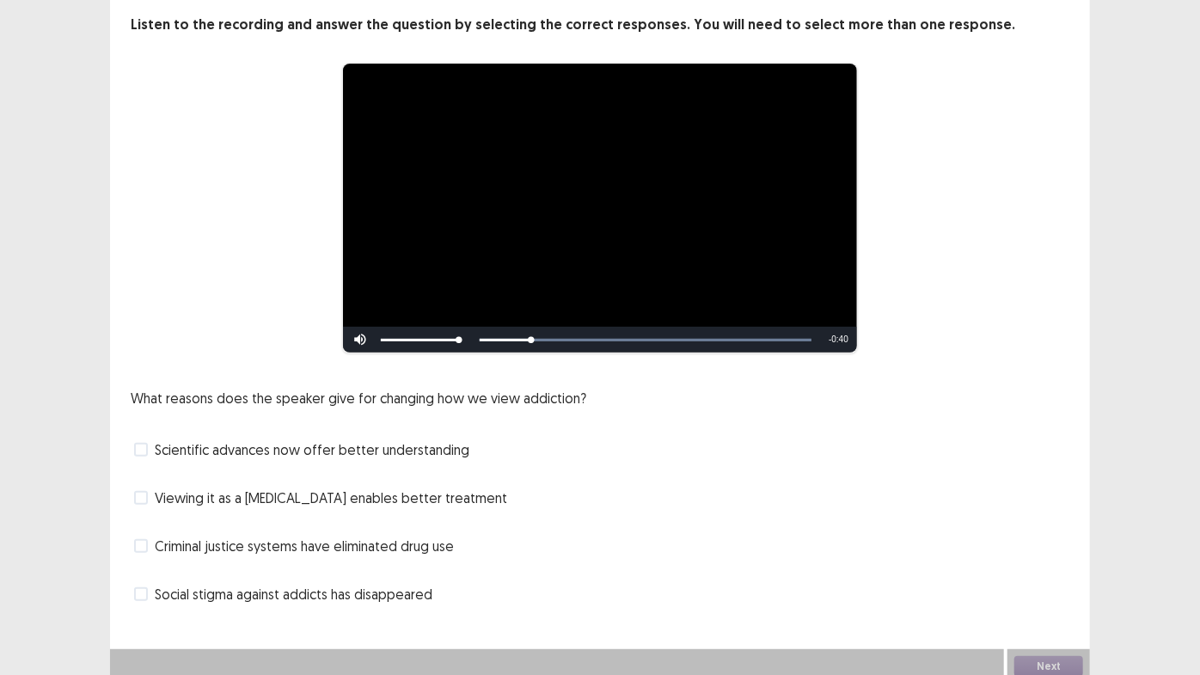
click at [277, 544] on span "Criminal justice systems have eliminated drug use" at bounding box center [304, 546] width 299 height 21
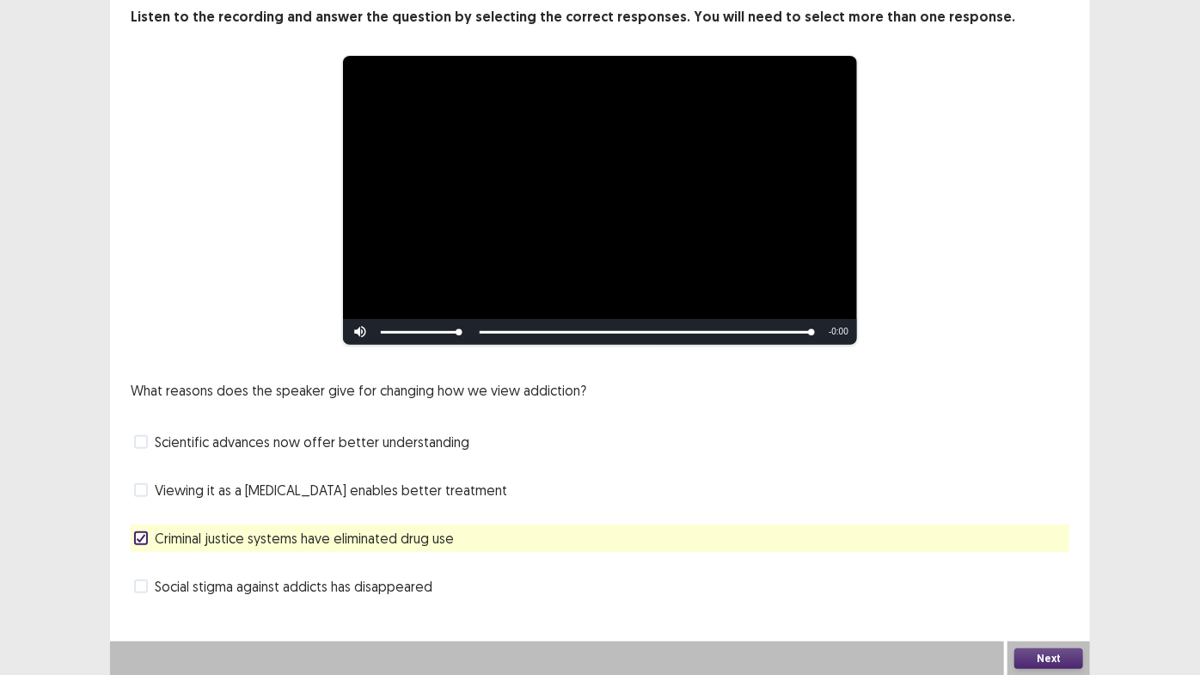
click at [341, 439] on span "Scientific advances now offer better understanding" at bounding box center [312, 441] width 315 height 21
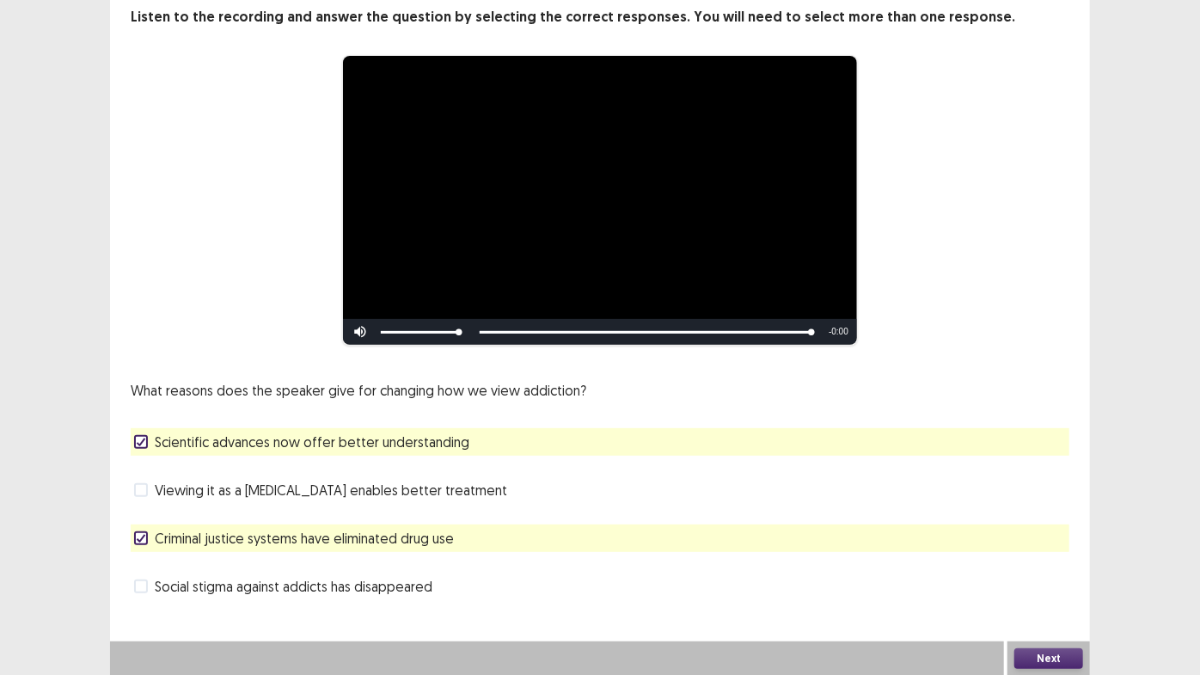
click at [292, 531] on span "Criminal justice systems have eliminated drug use" at bounding box center [304, 538] width 299 height 21
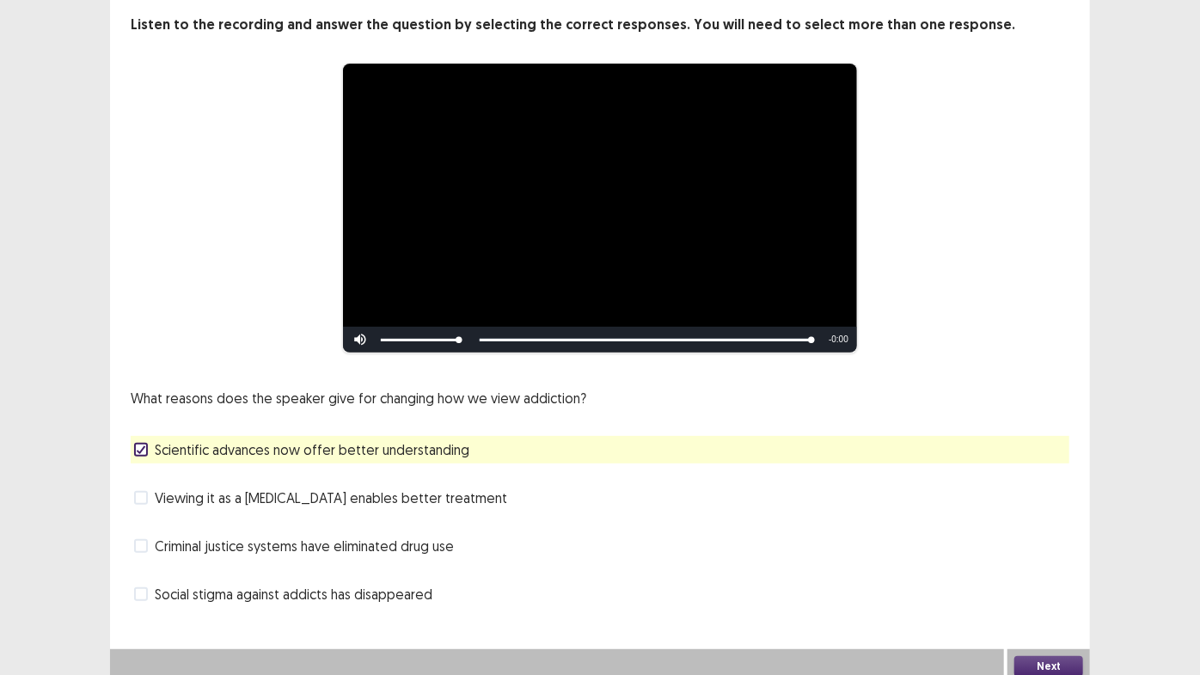
drag, startPoint x: 158, startPoint y: 587, endPoint x: 174, endPoint y: 585, distance: 15.6
click at [160, 587] on span "Social stigma against addicts has disappeared" at bounding box center [294, 594] width 278 height 21
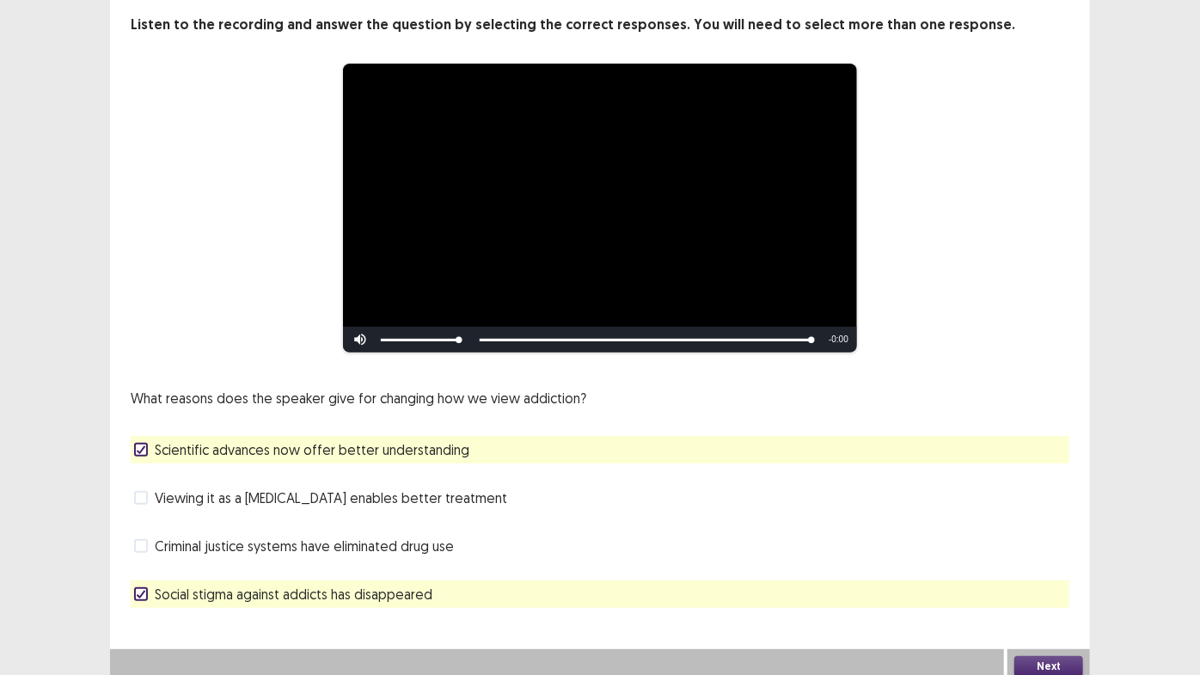
click at [1074, 656] on button "Next" at bounding box center [1048, 666] width 69 height 21
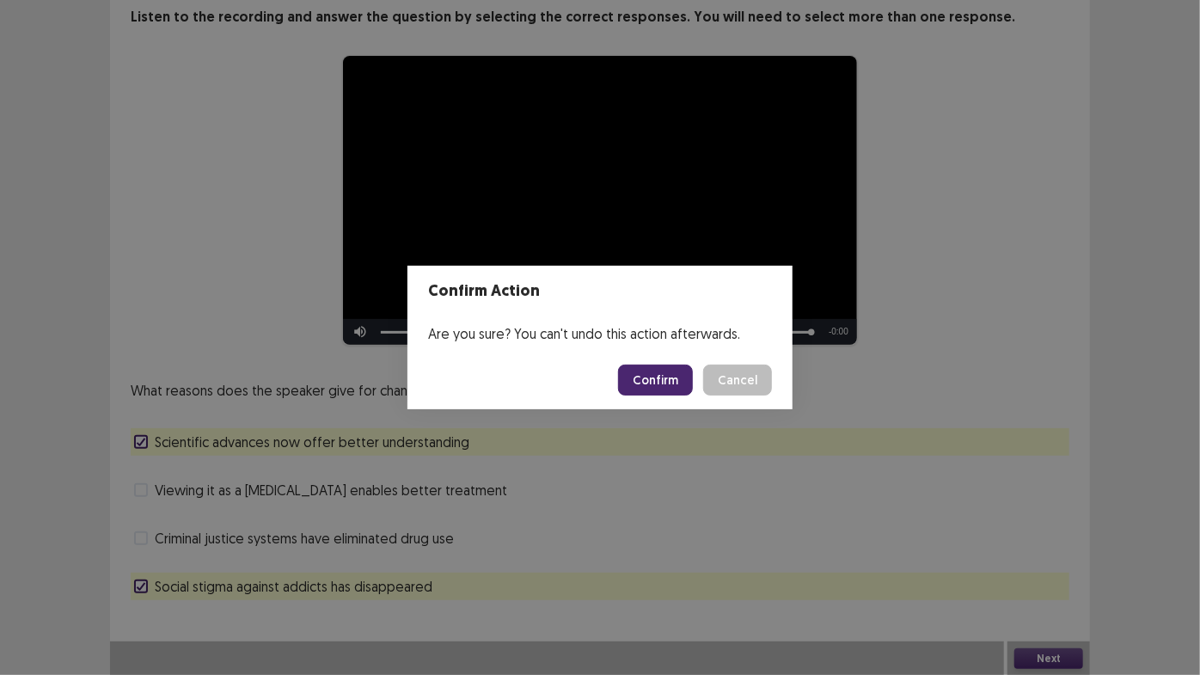
click at [652, 370] on button "Confirm" at bounding box center [655, 379] width 75 height 31
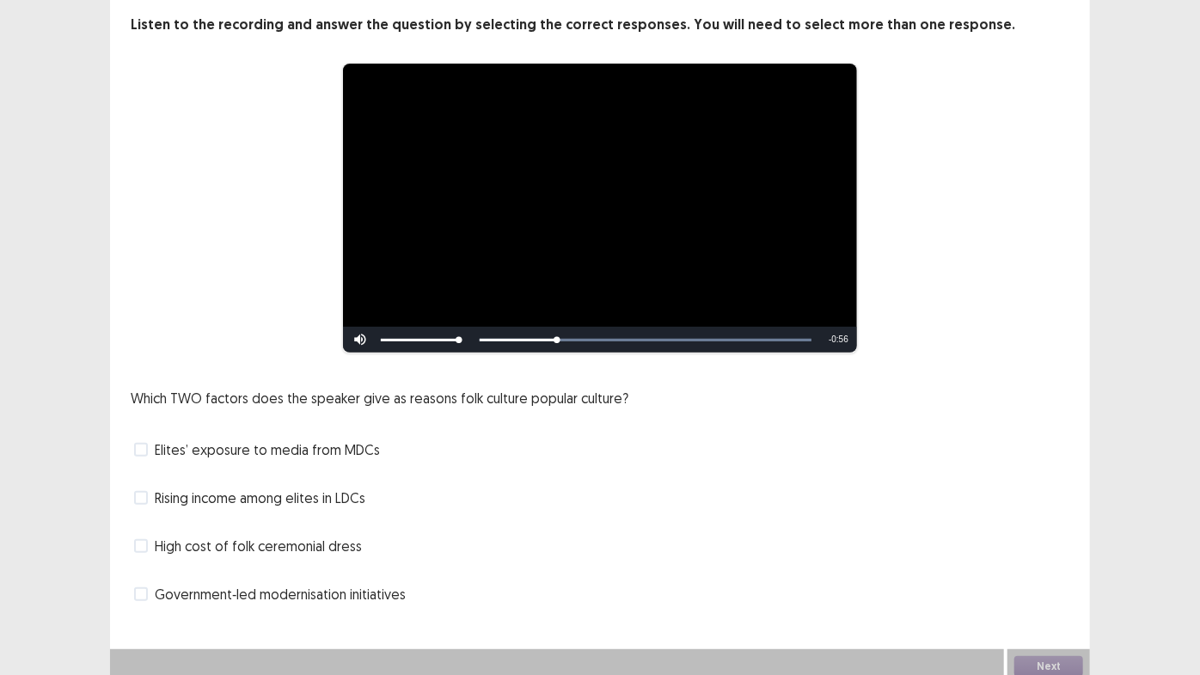
click at [325, 593] on span "Government‑led modernisation initiatives" at bounding box center [280, 594] width 251 height 21
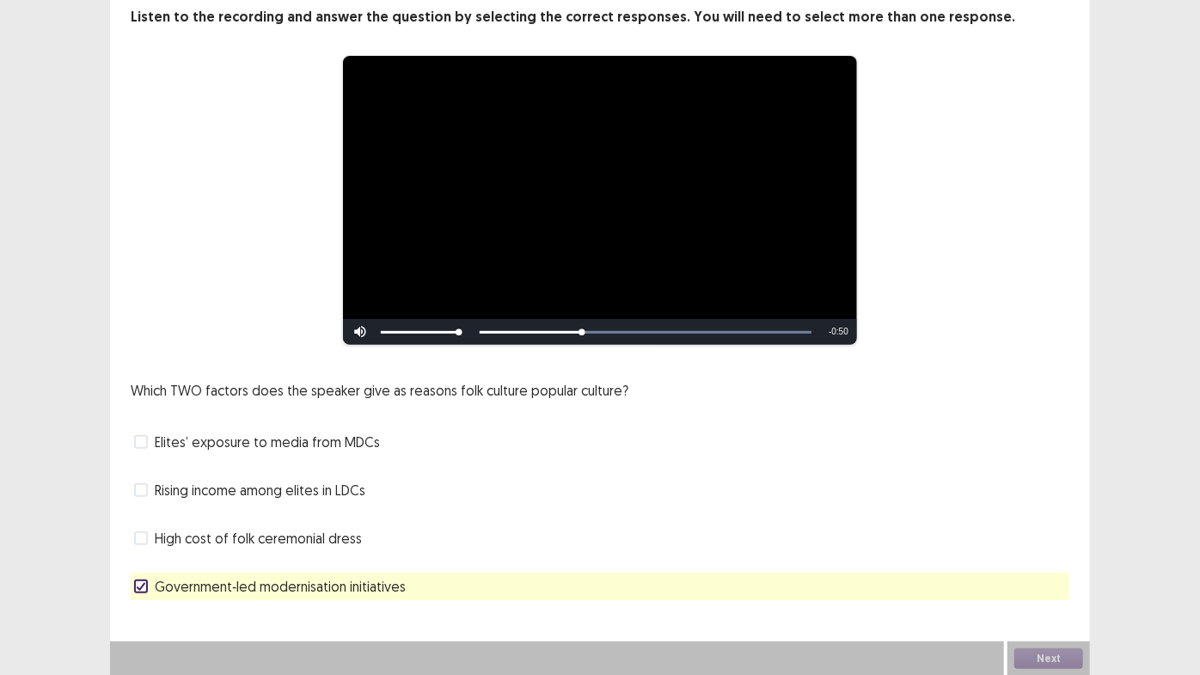
click at [261, 545] on span "High cost of folk ceremonial dress" at bounding box center [258, 538] width 207 height 21
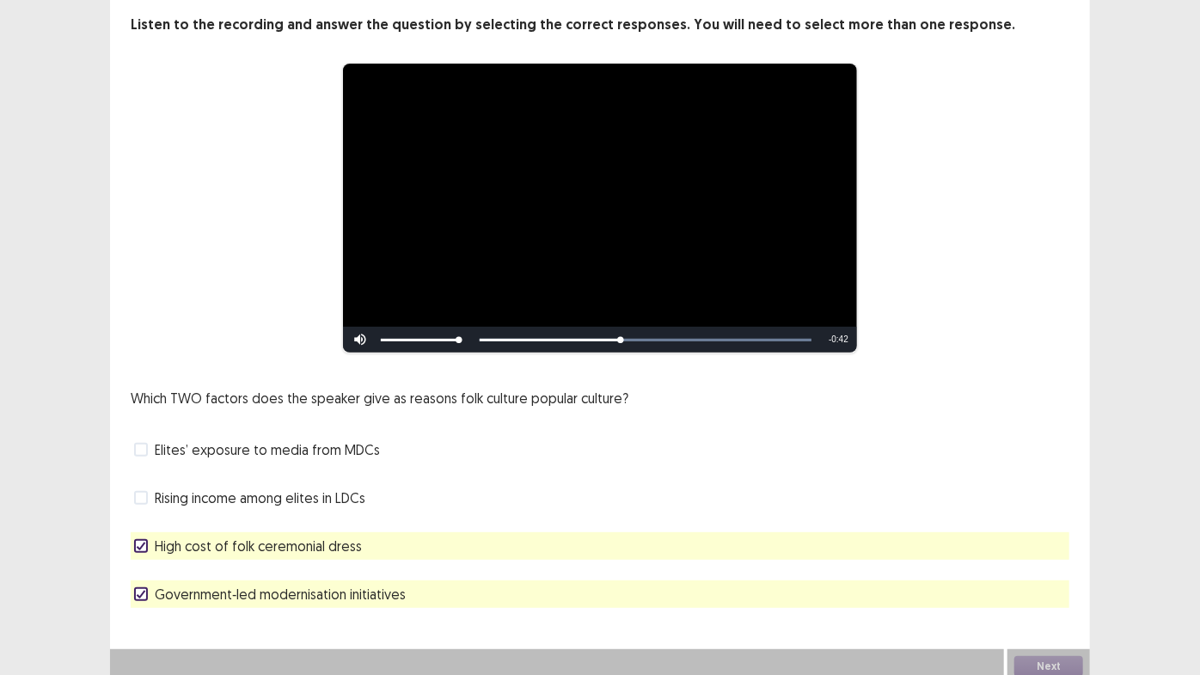
click at [203, 487] on span "Rising income among elites in LDCs" at bounding box center [260, 497] width 211 height 21
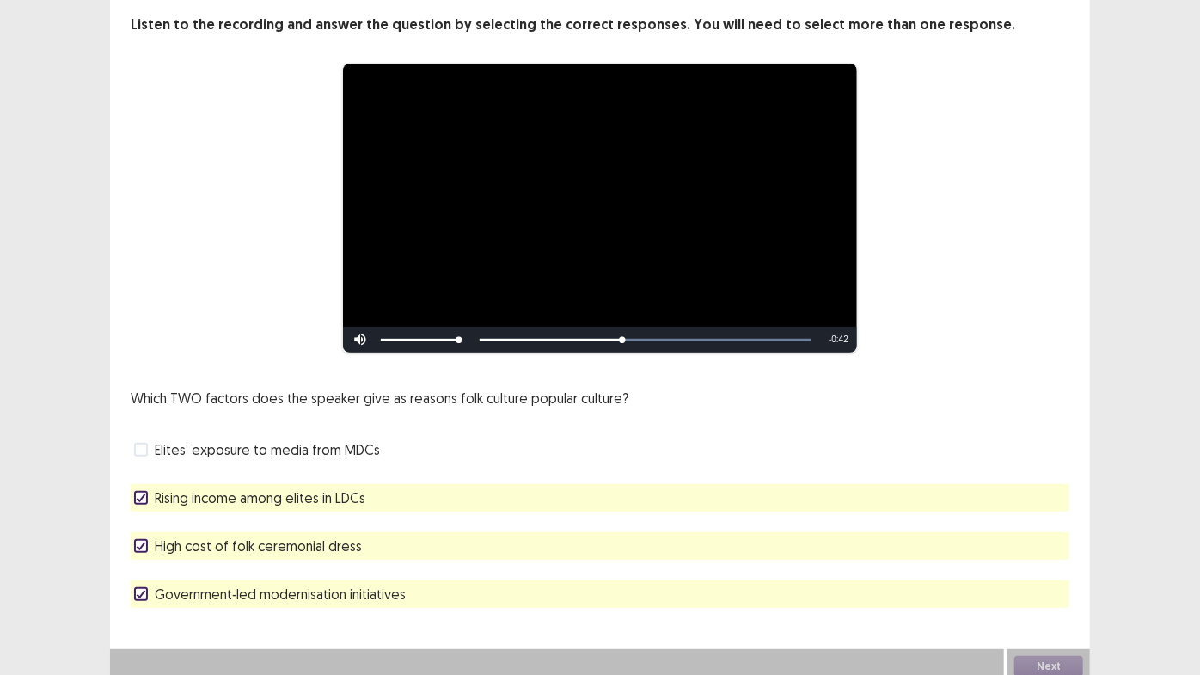
click at [249, 440] on span "Elites’ exposure to media from MDCs" at bounding box center [267, 449] width 225 height 21
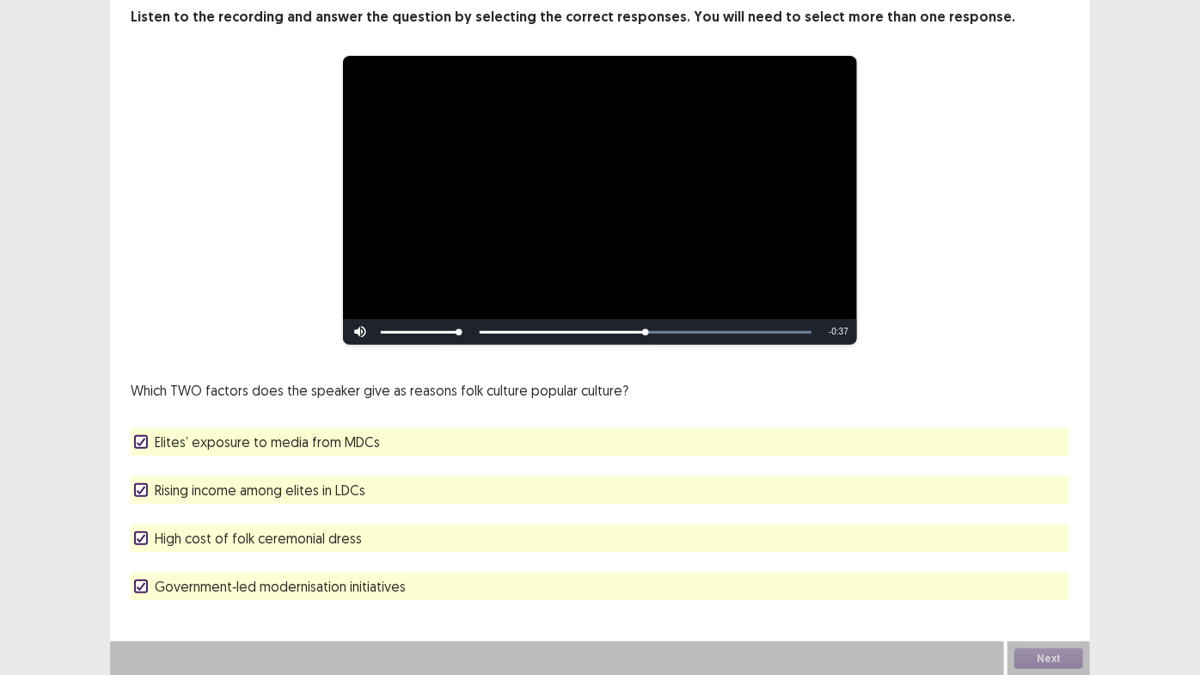
click at [291, 493] on span "Rising income among elites in LDCs" at bounding box center [260, 490] width 211 height 21
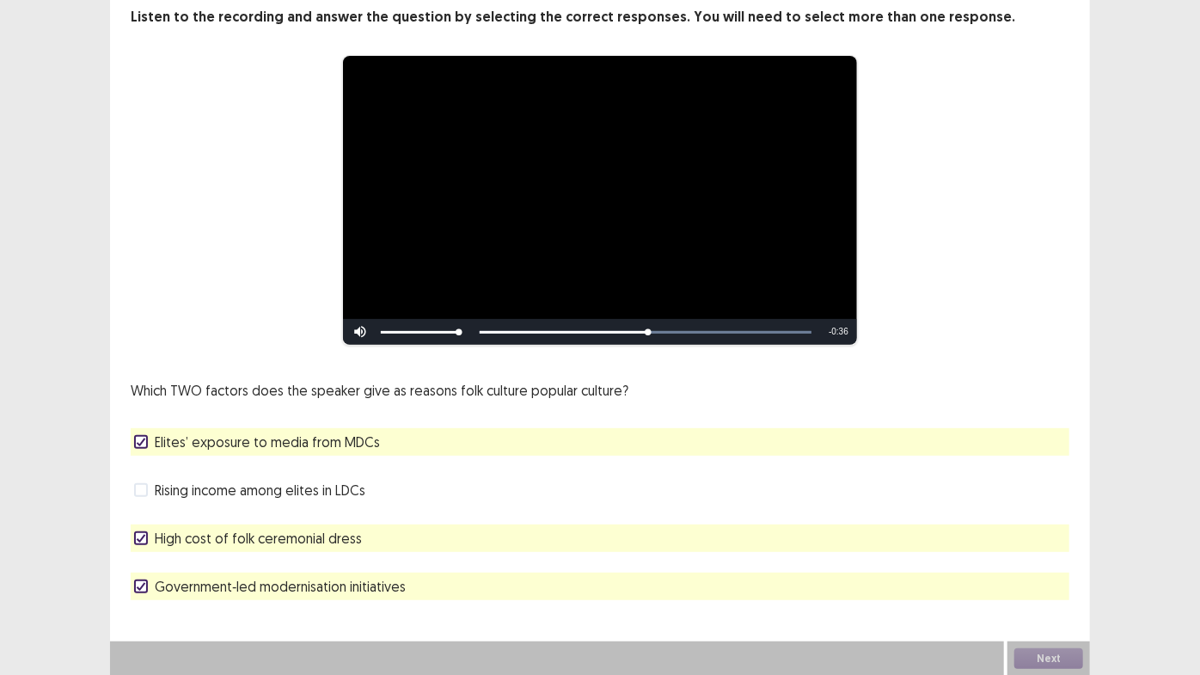
click at [307, 444] on span "Elites’ exposure to media from MDCs" at bounding box center [267, 441] width 225 height 21
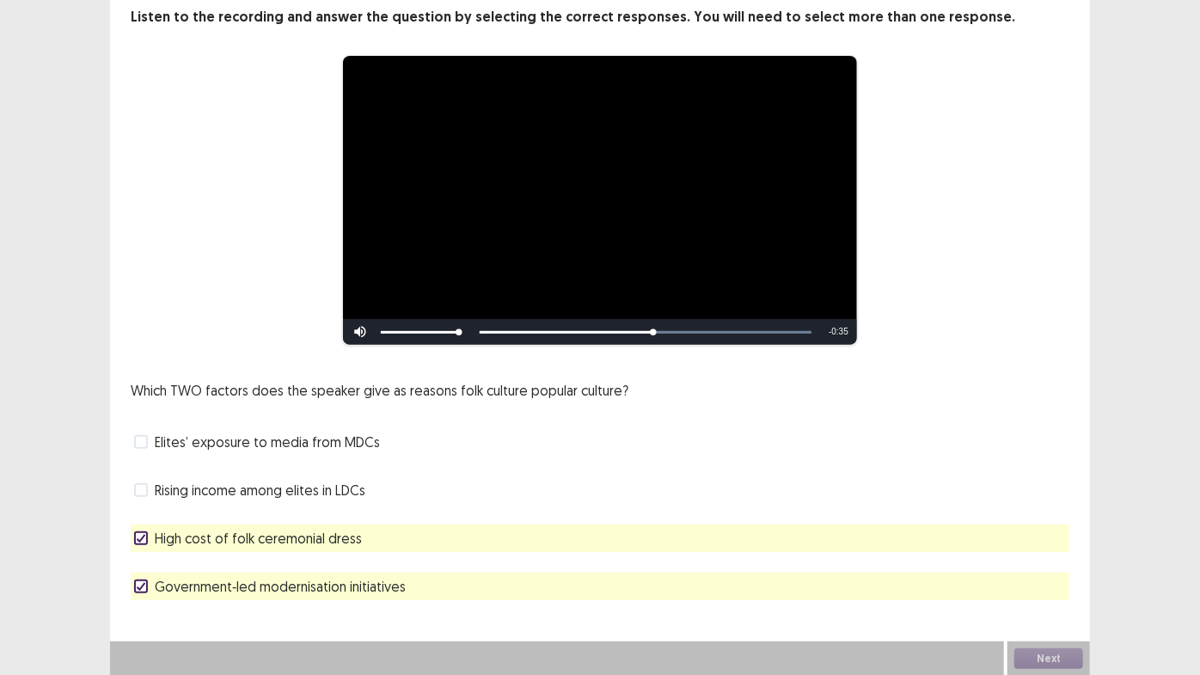
click at [318, 583] on span "Government‑led modernisation initiatives" at bounding box center [280, 586] width 251 height 21
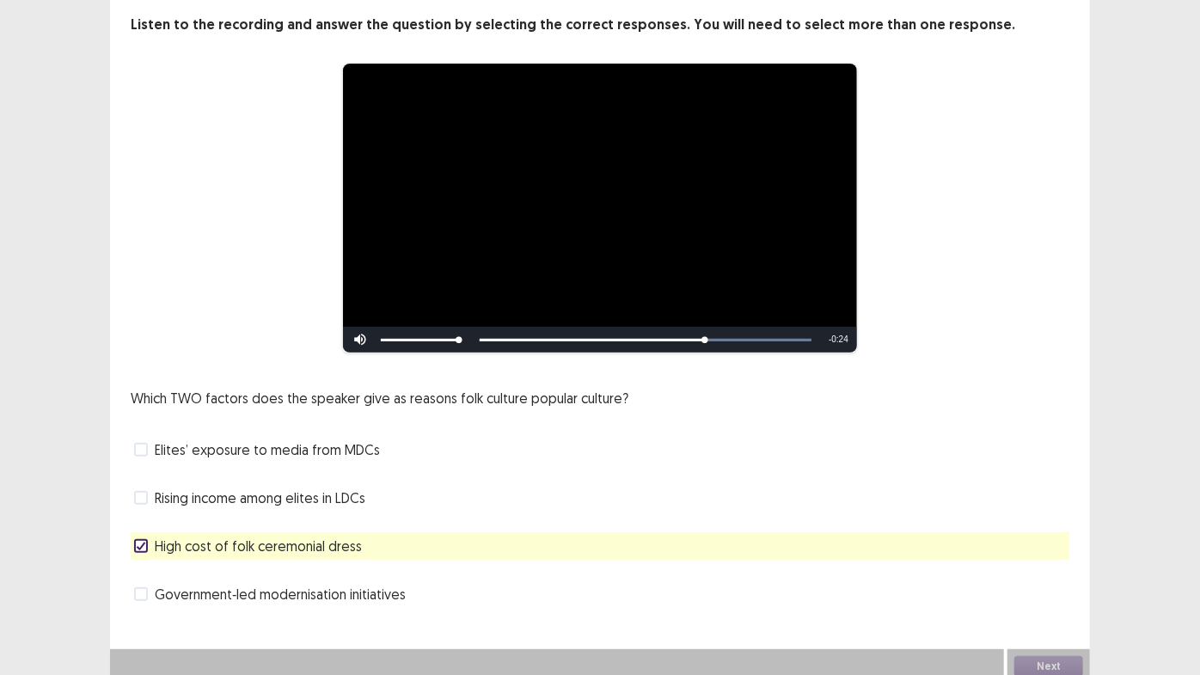
click at [268, 546] on span "High cost of folk ceremonial dress" at bounding box center [258, 546] width 207 height 21
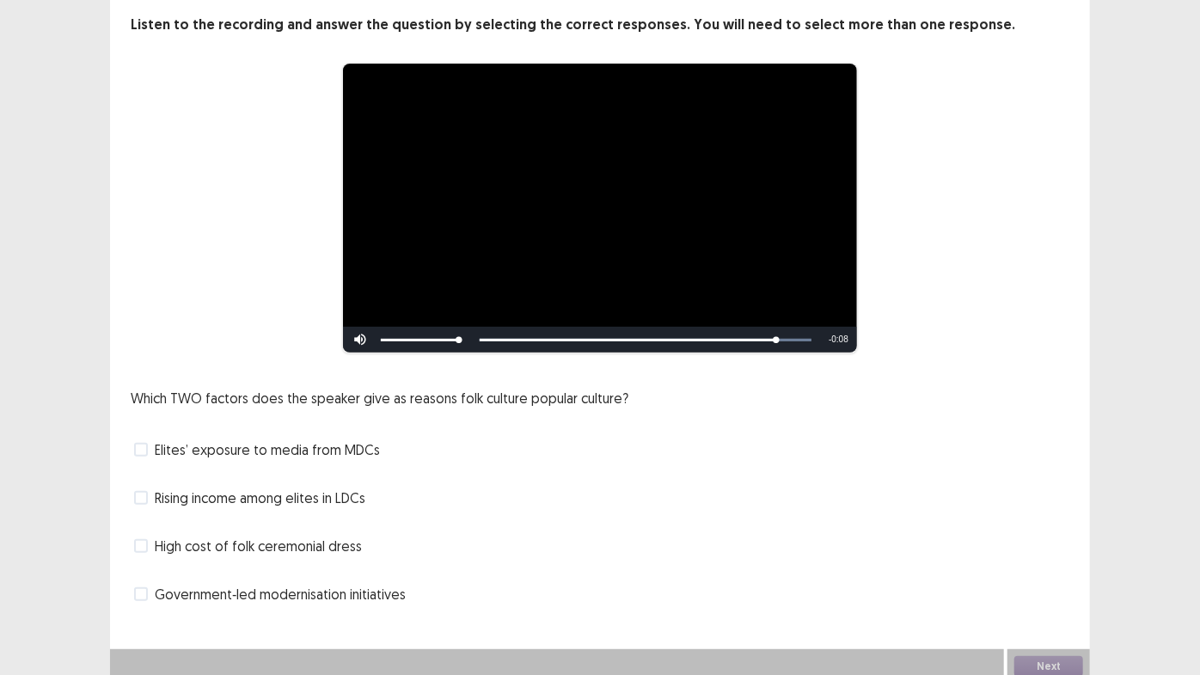
click at [321, 444] on span "Elites’ exposure to media from MDCs" at bounding box center [267, 449] width 225 height 21
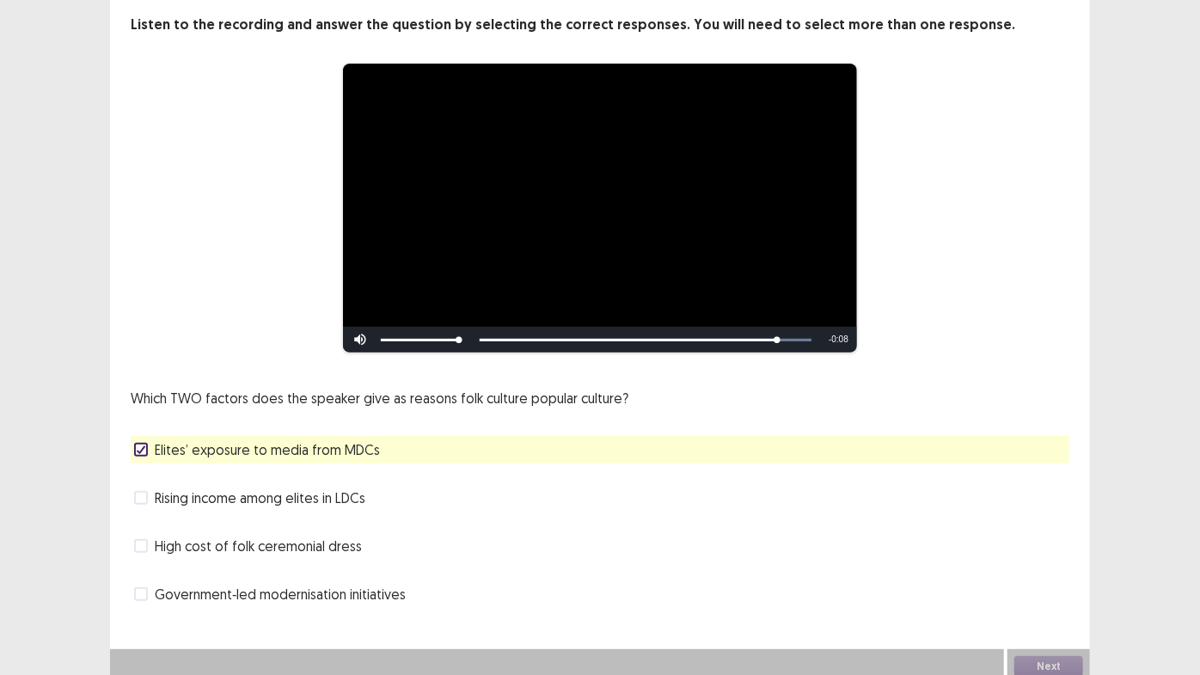
click at [296, 499] on div "Rising income among elites in LDCs" at bounding box center [600, 498] width 939 height 28
click at [296, 492] on span "Rising income among elites in LDCs" at bounding box center [260, 497] width 211 height 21
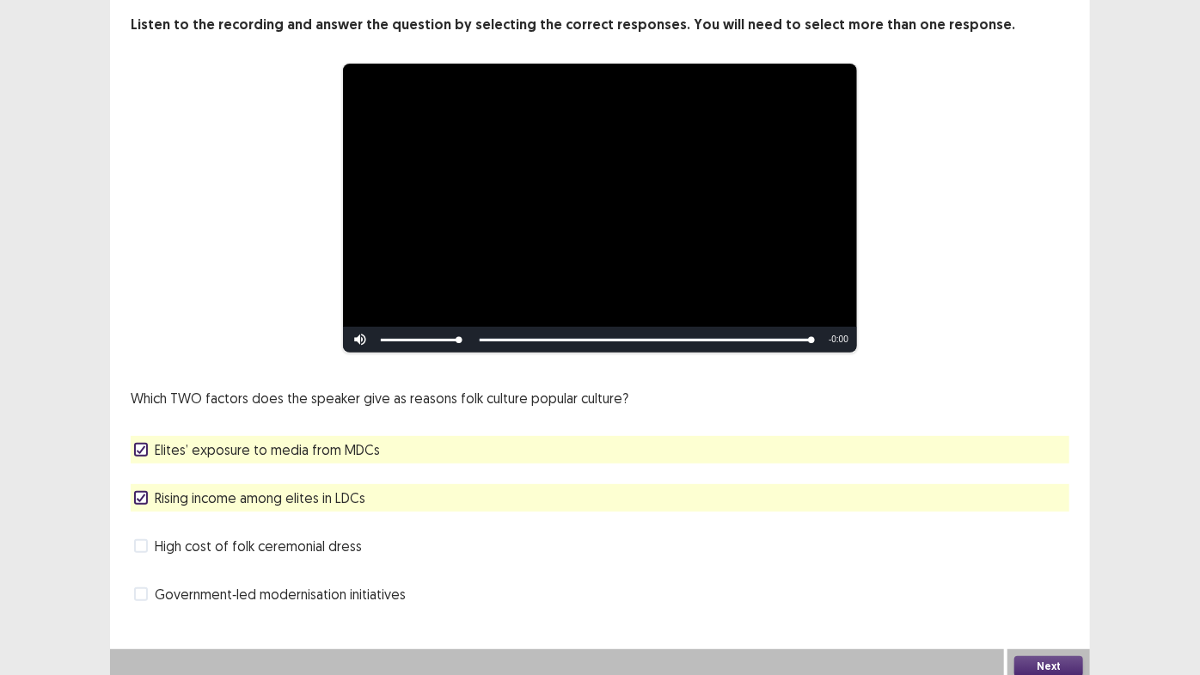
click at [282, 545] on span "High cost of folk ceremonial dress" at bounding box center [258, 546] width 207 height 21
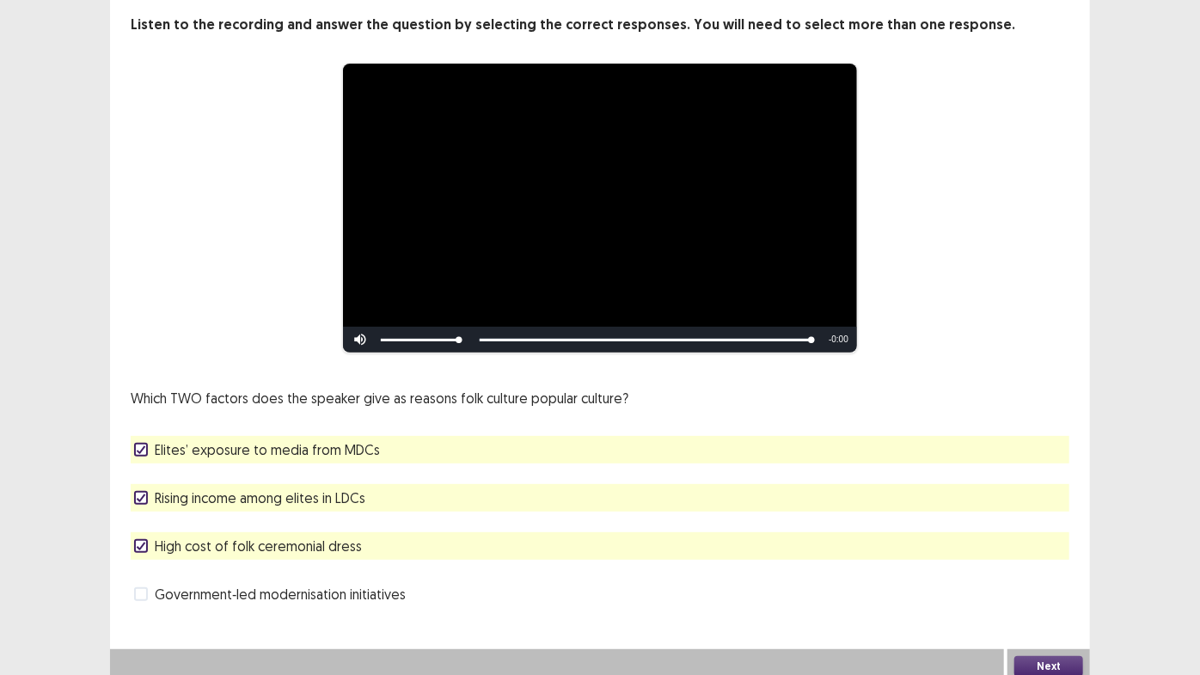
click at [325, 516] on div "Which TWO factors does the speaker give as reasons folk culture popular culture…" at bounding box center [600, 498] width 939 height 220
drag, startPoint x: 325, startPoint y: 495, endPoint x: 326, endPoint y: 480, distance: 15.5
click at [325, 495] on span "Rising income among elites in LDCs" at bounding box center [260, 497] width 211 height 21
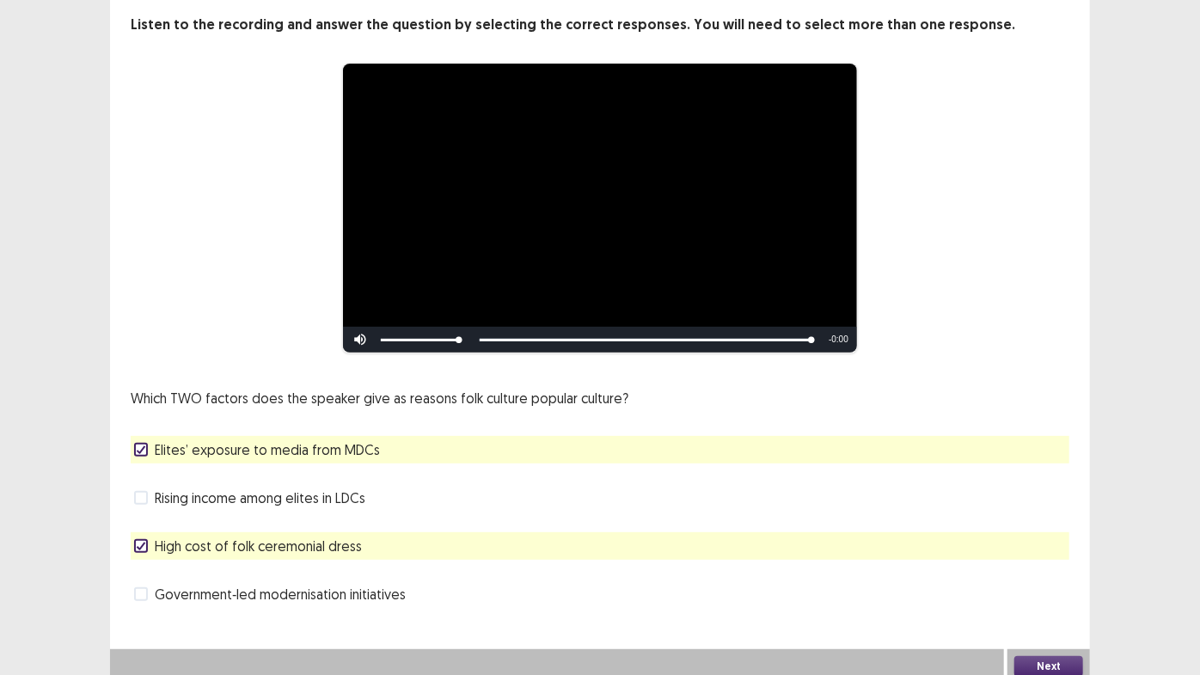
click at [332, 439] on span "Elites’ exposure to media from MDCs" at bounding box center [267, 449] width 225 height 21
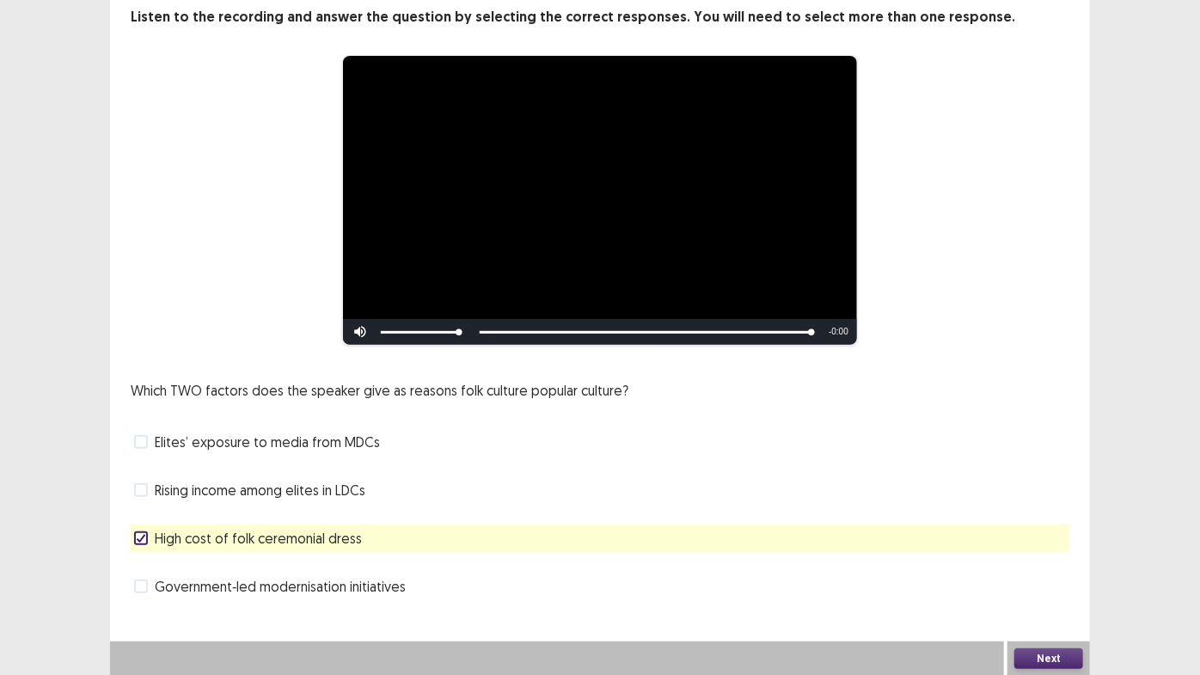
click at [238, 582] on span "Government‑led modernisation initiatives" at bounding box center [280, 586] width 251 height 21
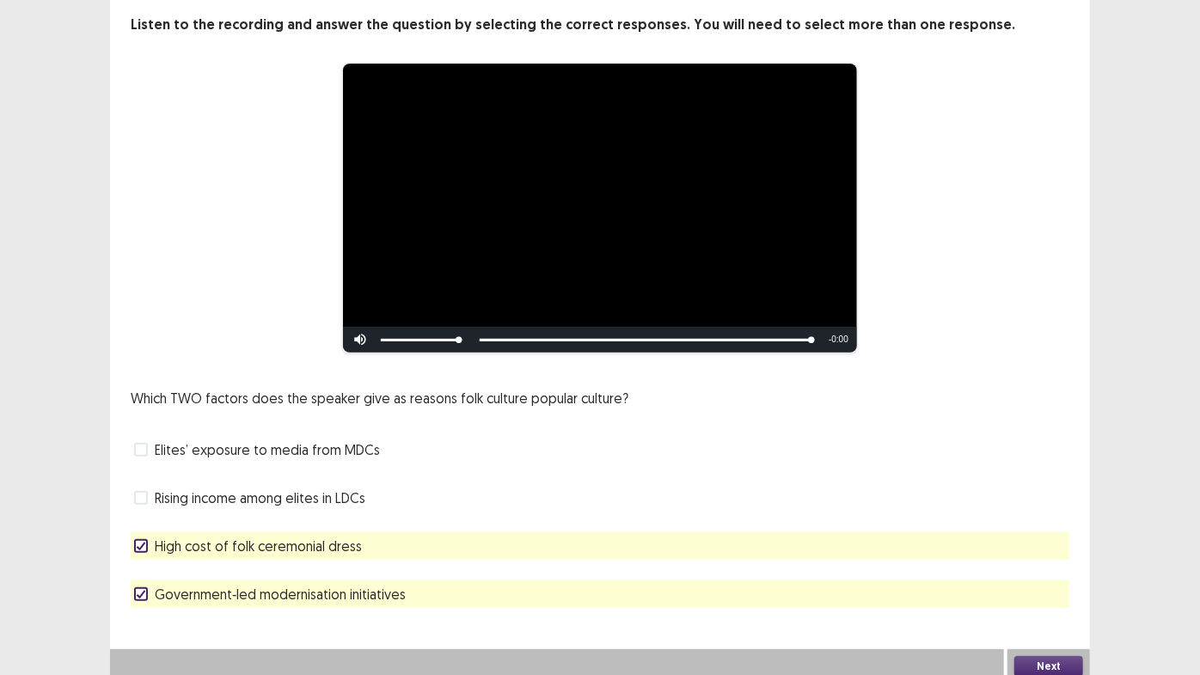
click at [1064, 656] on button "Next" at bounding box center [1048, 666] width 69 height 21
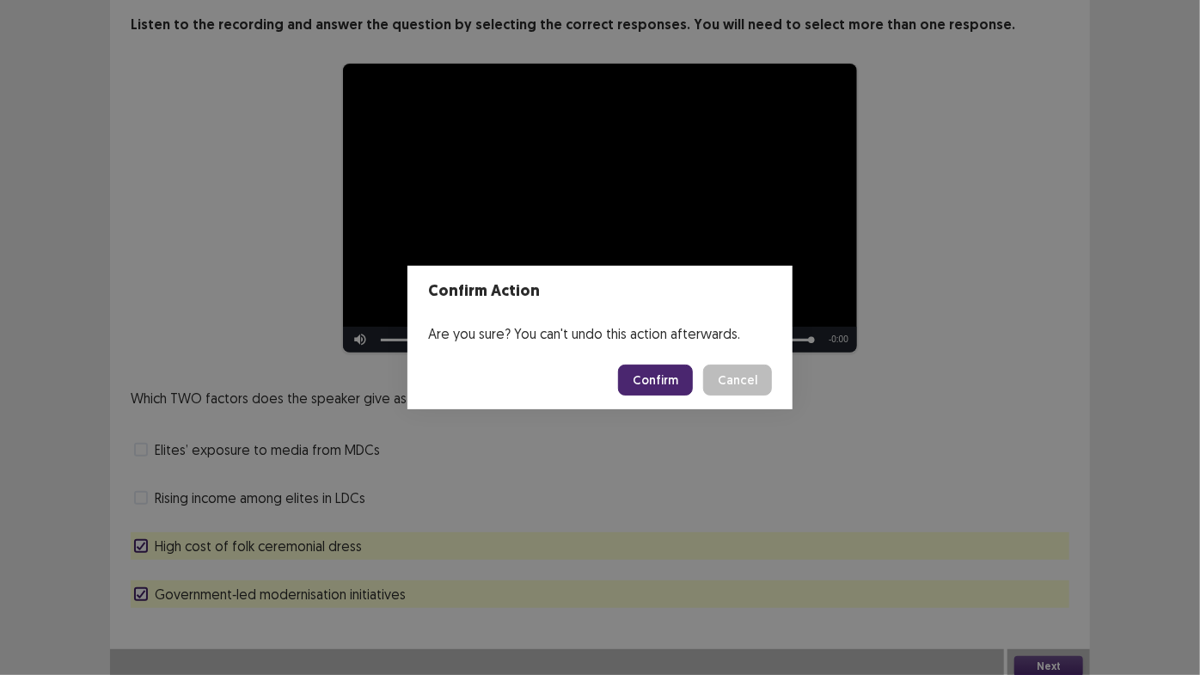
click at [664, 370] on button "Confirm" at bounding box center [655, 379] width 75 height 31
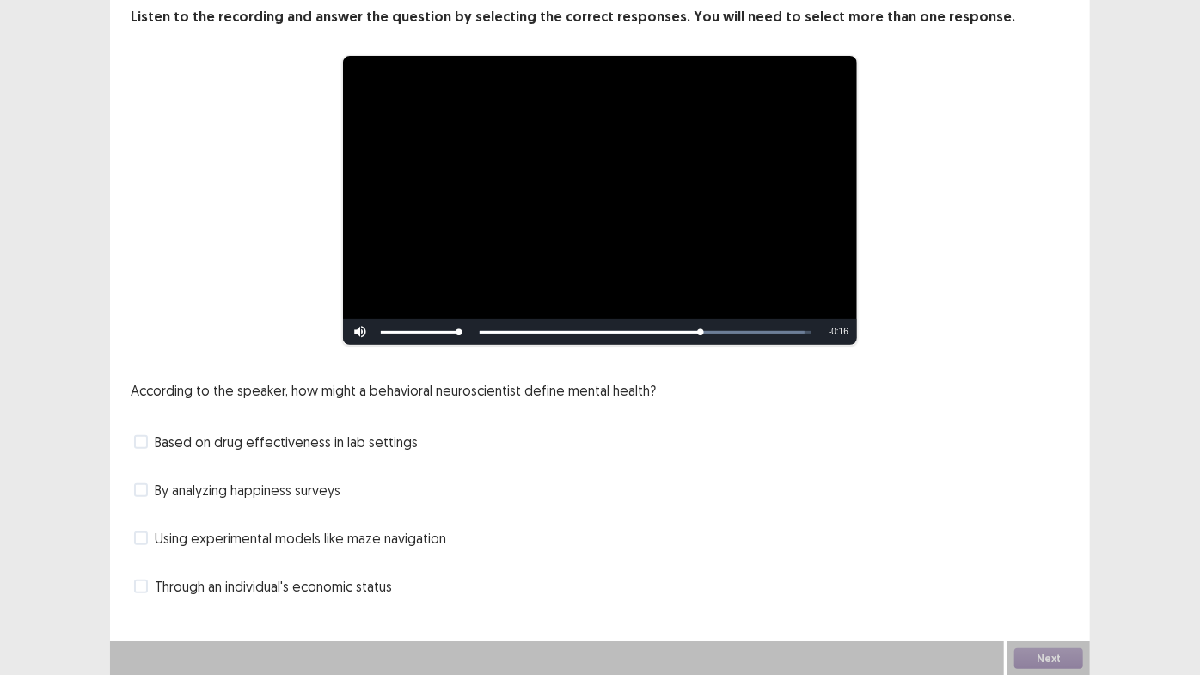
click at [357, 440] on span "Based on drug effectiveness in lab settings" at bounding box center [286, 441] width 263 height 21
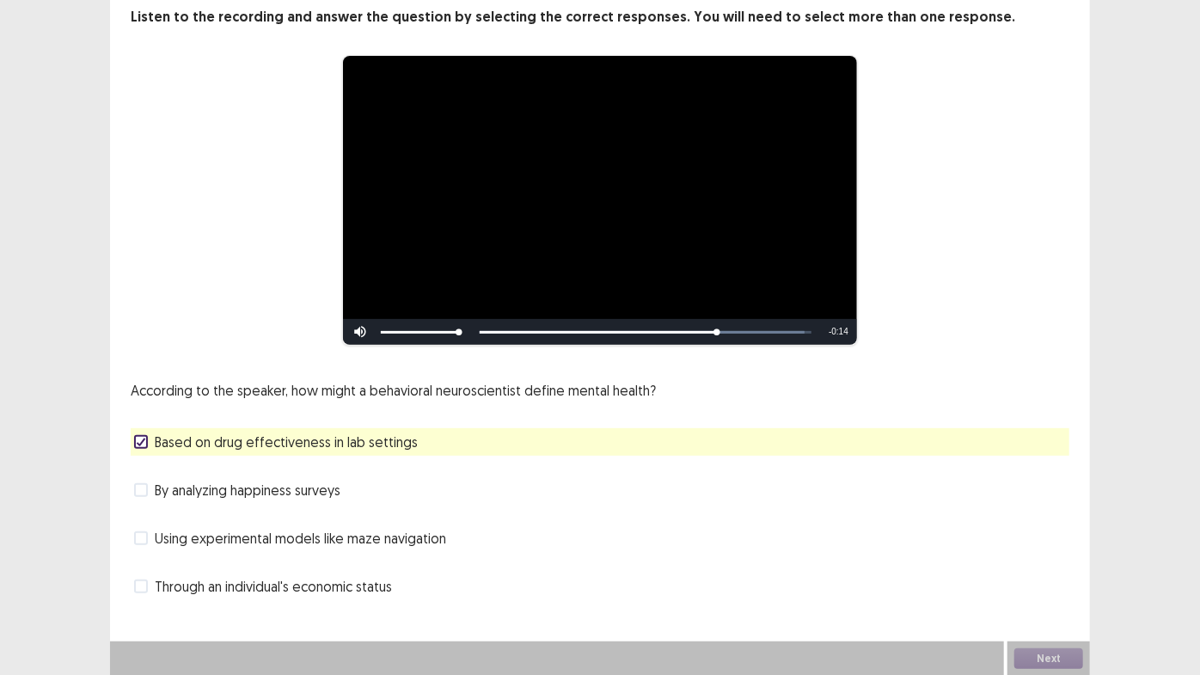
click at [411, 546] on span "Using experimental models like maze navigation" at bounding box center [300, 538] width 291 height 21
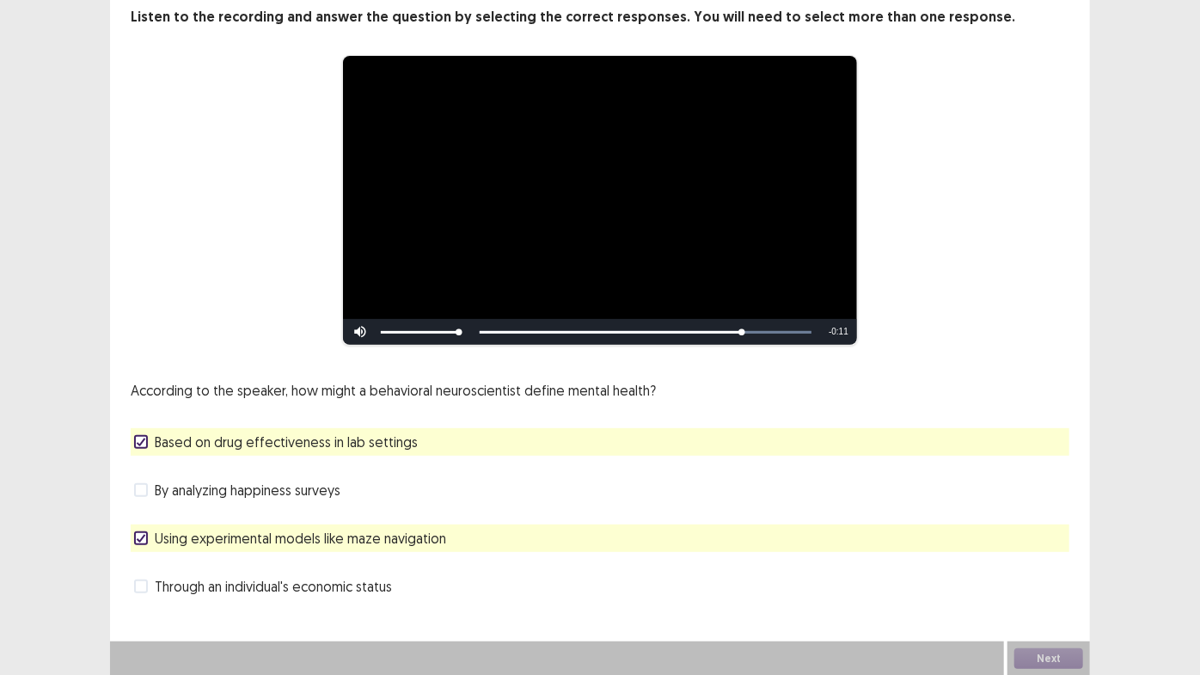
click at [282, 578] on span "Through an individual's economic status" at bounding box center [273, 586] width 237 height 21
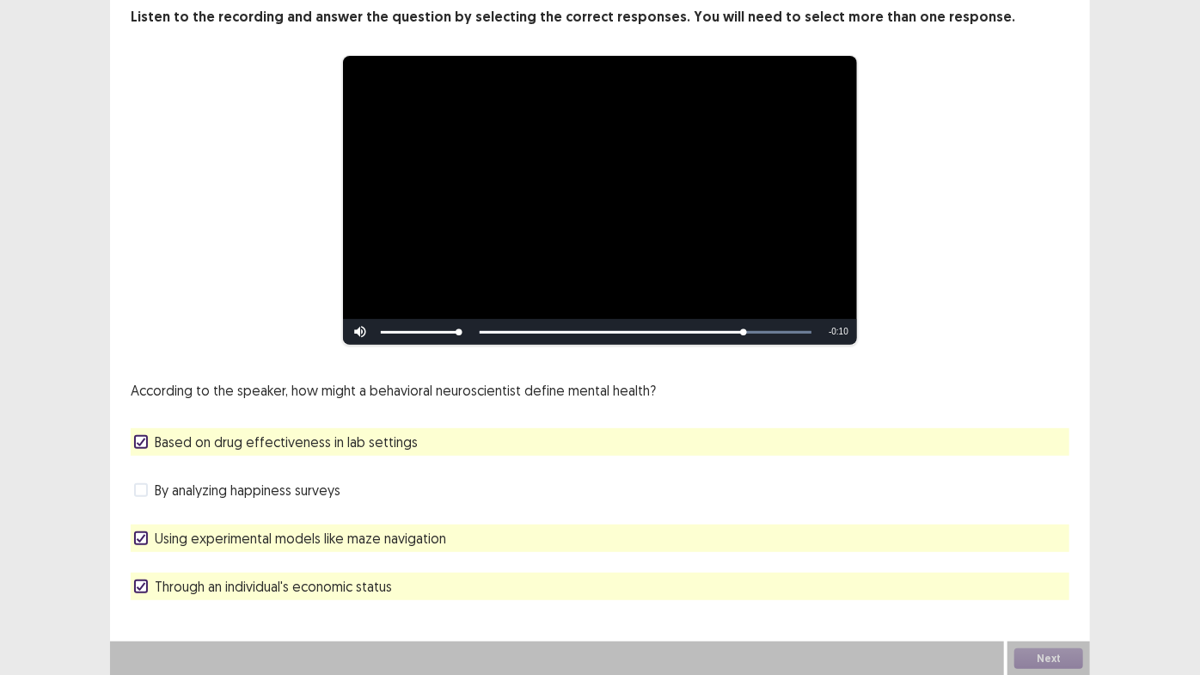
click at [297, 548] on span "Using experimental models like maze navigation" at bounding box center [300, 538] width 291 height 21
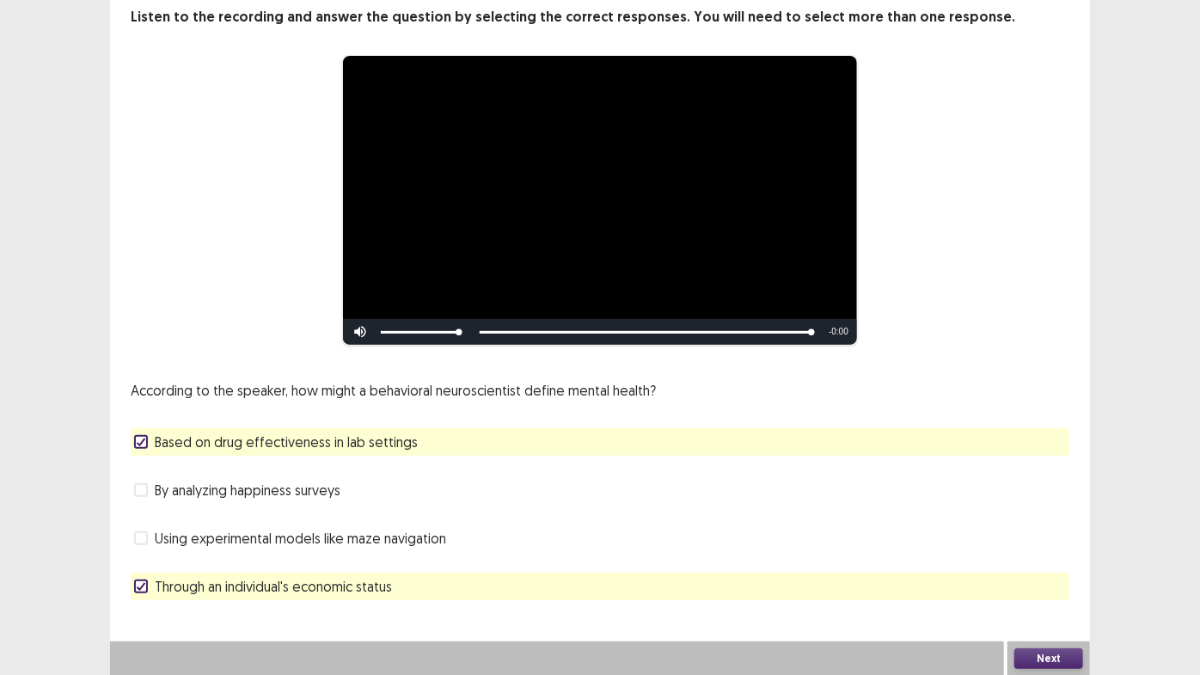
click at [1067, 665] on button "Next" at bounding box center [1048, 658] width 69 height 21
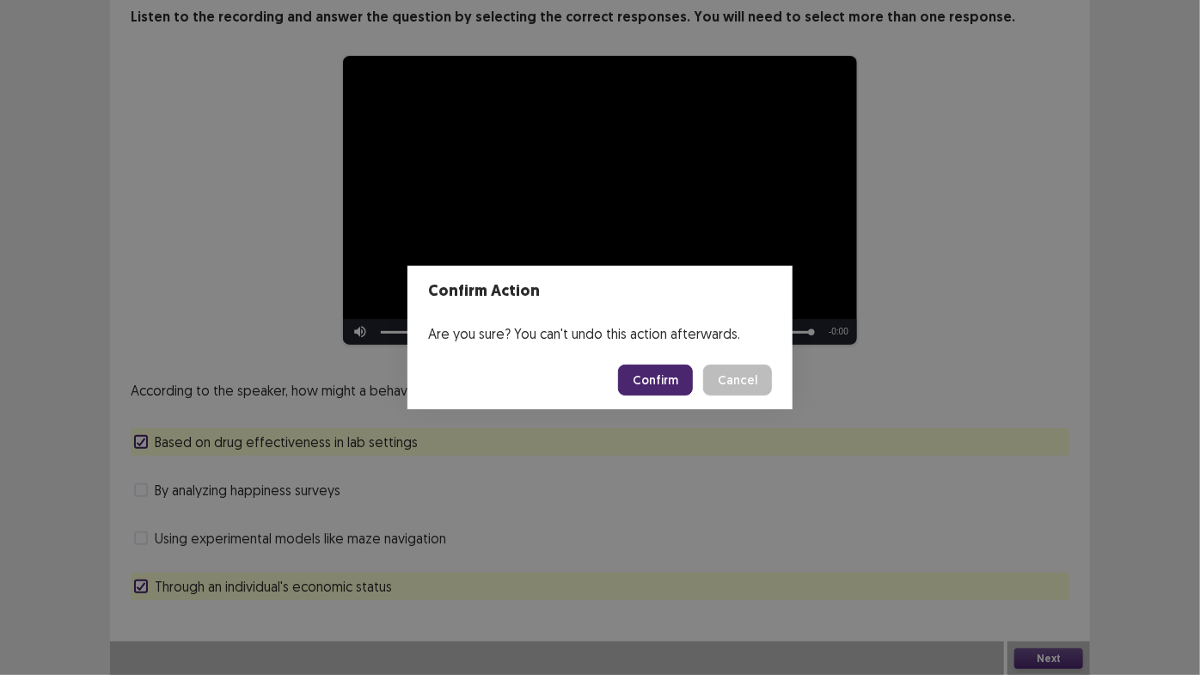
click at [662, 352] on footer "Confirm Cancel" at bounding box center [599, 380] width 385 height 58
click at [660, 382] on button "Confirm" at bounding box center [655, 379] width 75 height 31
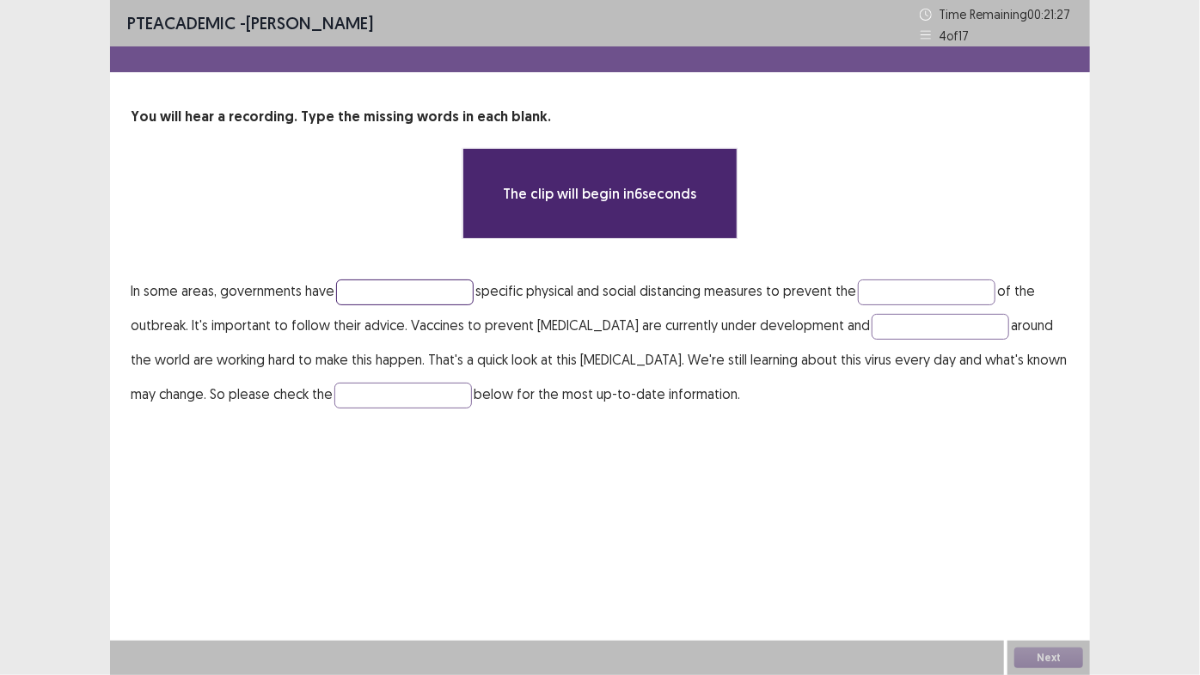
click at [420, 303] on input "text" at bounding box center [405, 292] width 138 height 26
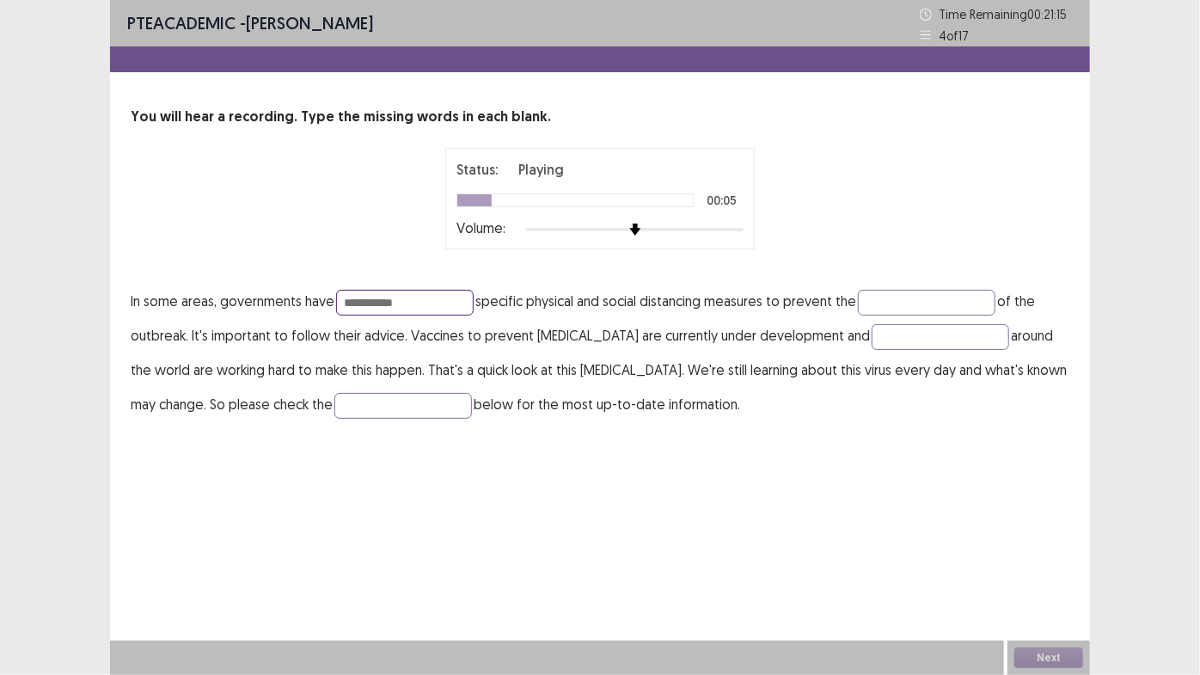
type input "**********"
type input "*****"
type input "******"
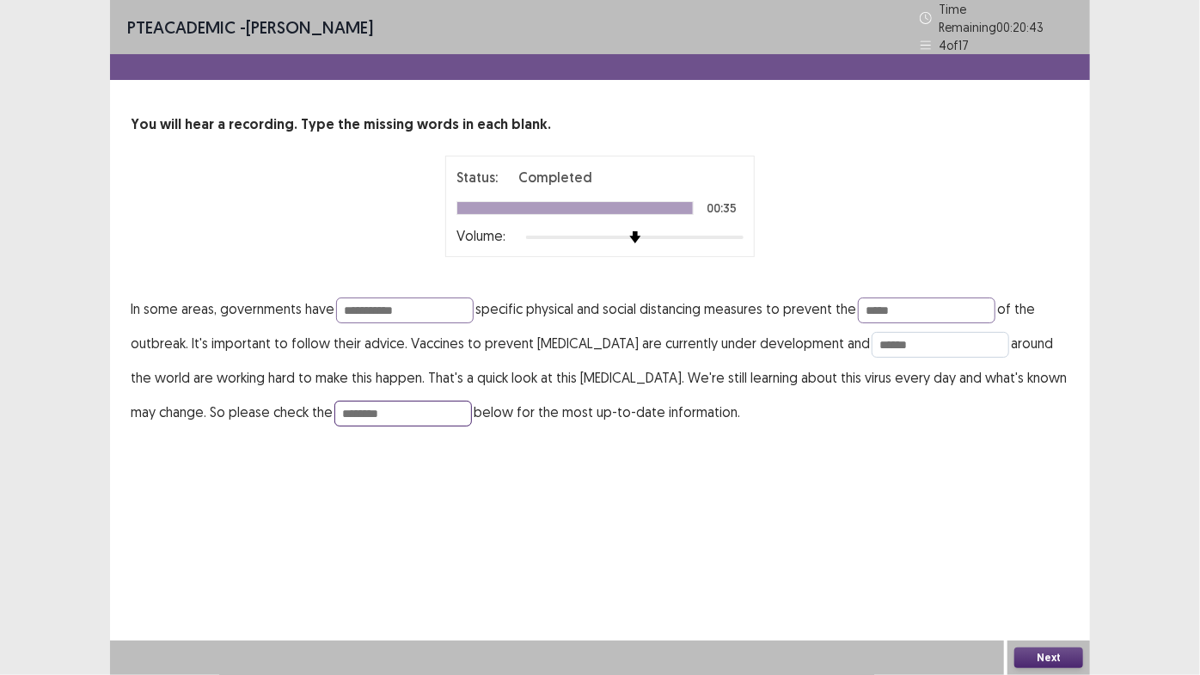
type input "********"
drag, startPoint x: 909, startPoint y: 339, endPoint x: 682, endPoint y: 332, distance: 227.9
click at [682, 332] on p "**********" at bounding box center [600, 360] width 939 height 138
type input "*********"
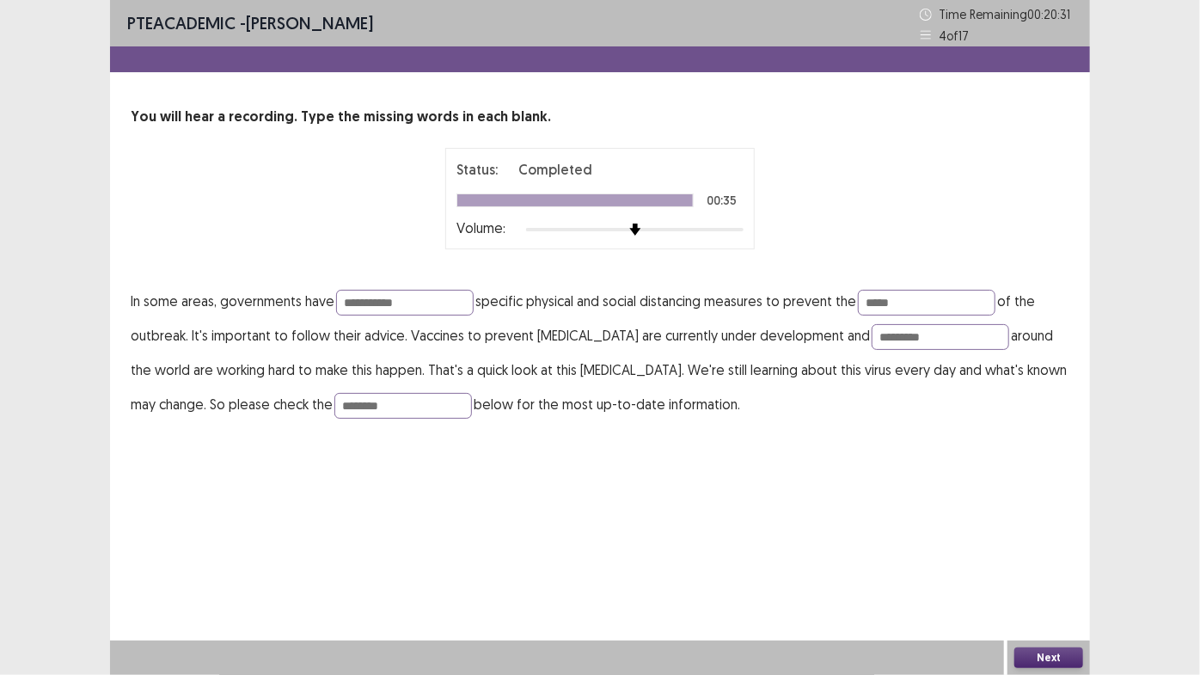
click at [725, 447] on div "**********" at bounding box center [600, 228] width 980 height 456
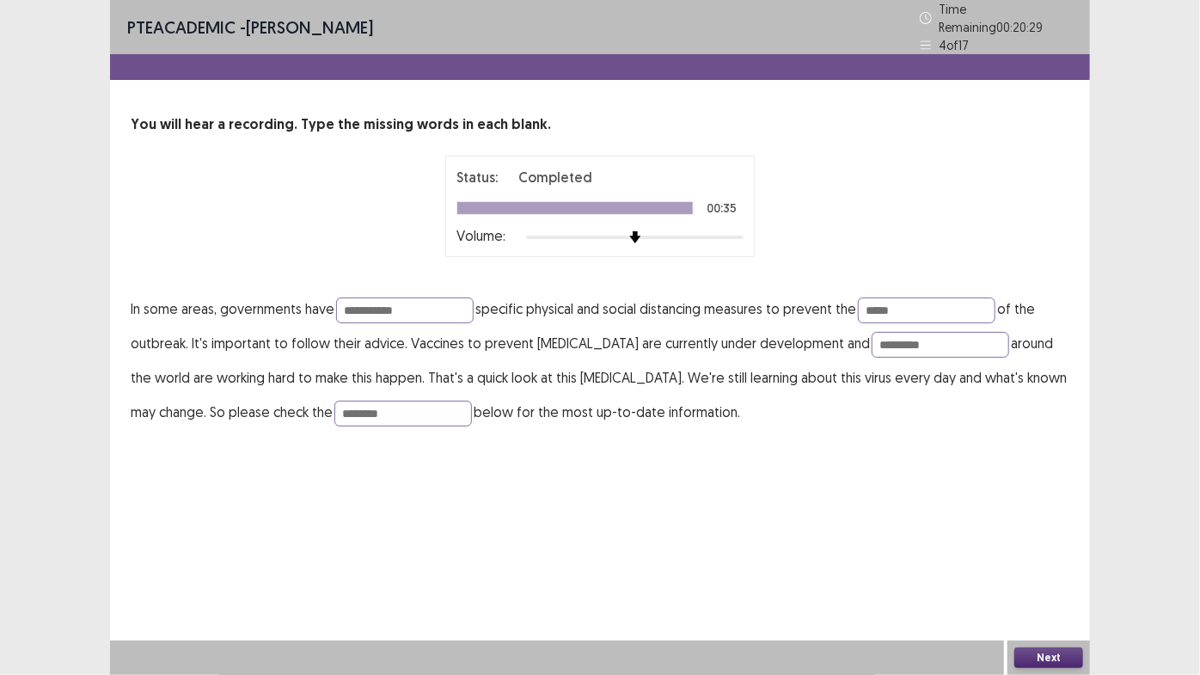
click at [1044, 664] on button "Next" at bounding box center [1048, 657] width 69 height 21
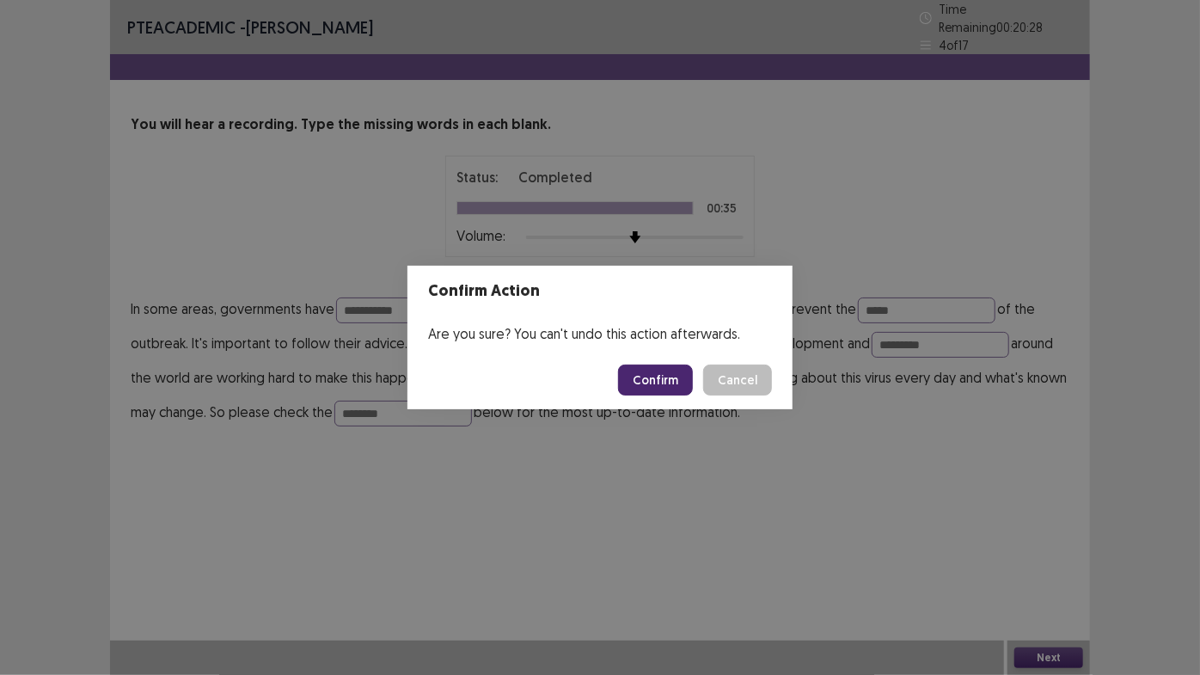
click at [645, 376] on button "Confirm" at bounding box center [655, 379] width 75 height 31
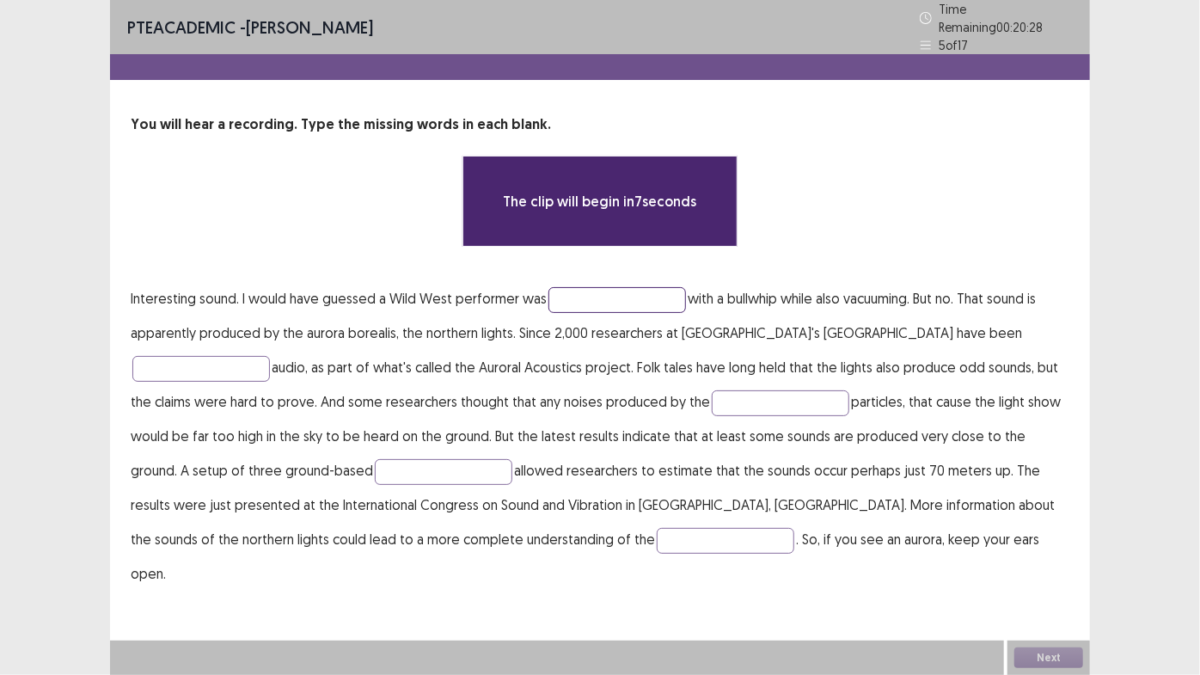
click at [608, 288] on input "text" at bounding box center [617, 300] width 138 height 26
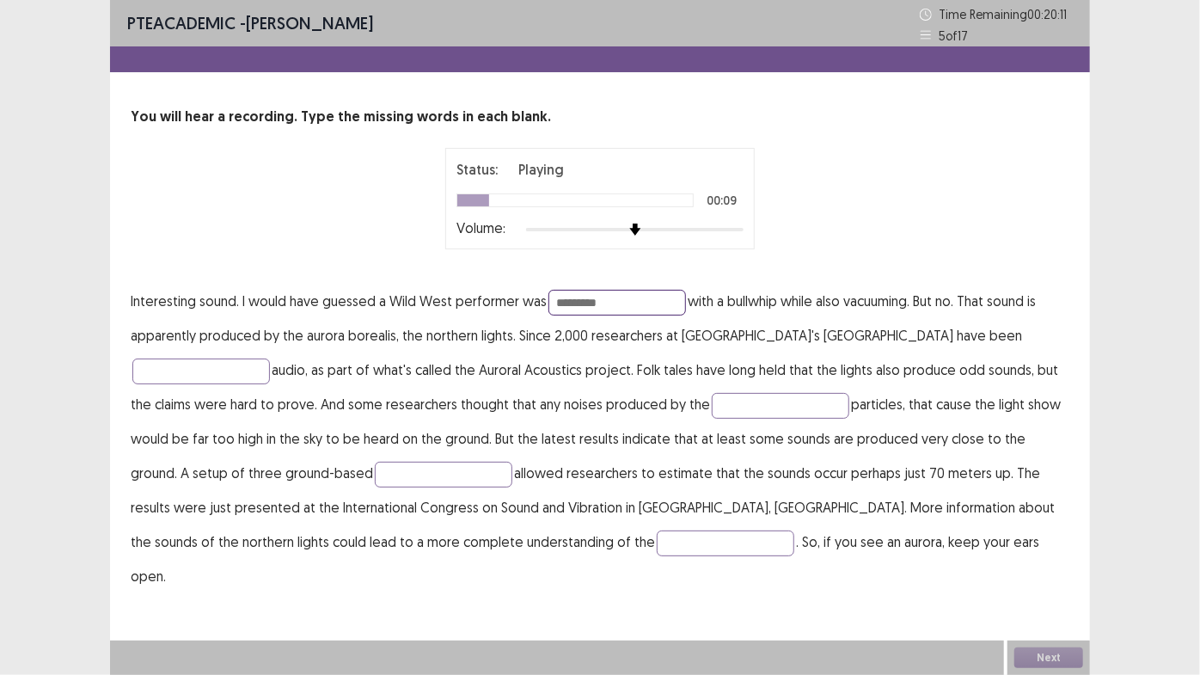
type input "*********"
type input "******"
type input "*****"
type input "*********"
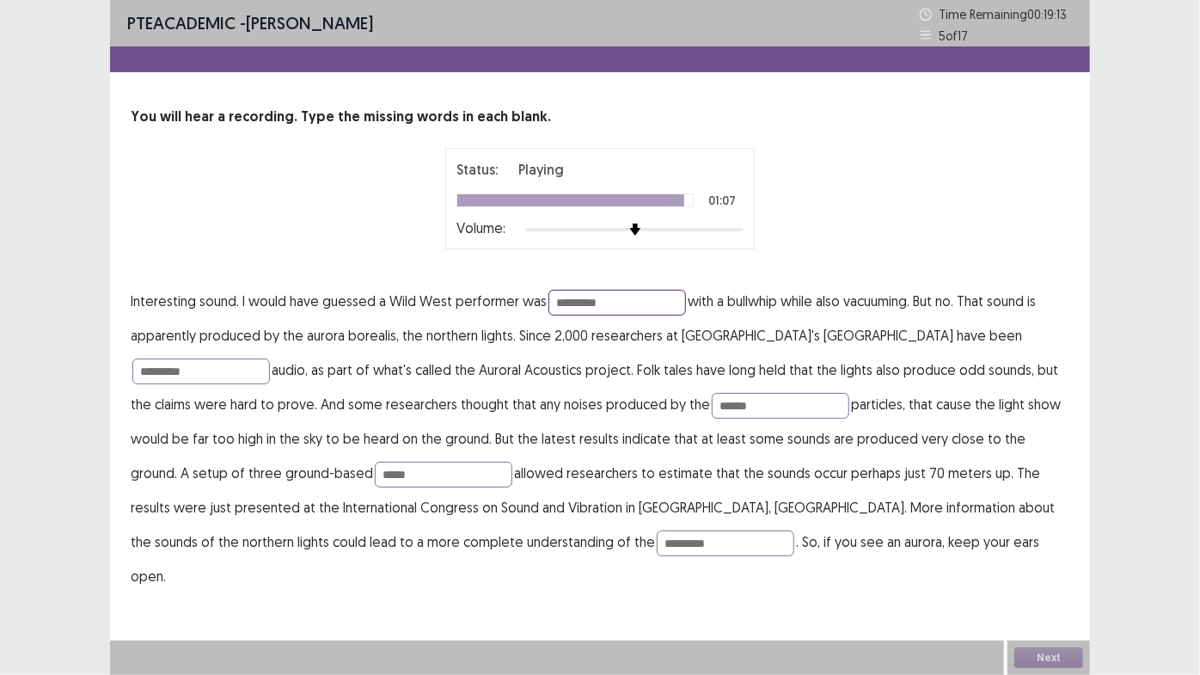
drag, startPoint x: 626, startPoint y: 298, endPoint x: 511, endPoint y: 300, distance: 114.3
click at [511, 300] on p "Interesting sound. I would have guessed a Wild West performer was ********* wit…" at bounding box center [600, 438] width 939 height 309
type input "*******"
click at [270, 358] on input "*********" at bounding box center [201, 371] width 138 height 26
type input "**********"
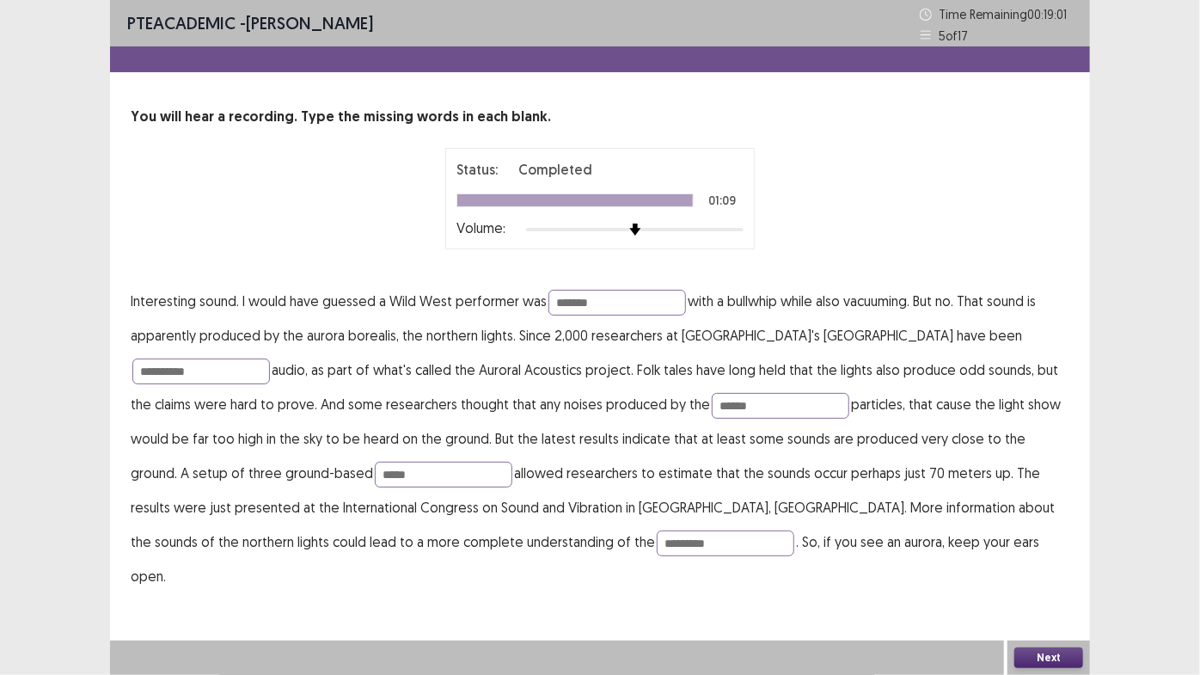
click at [1059, 648] on button "Next" at bounding box center [1048, 657] width 69 height 21
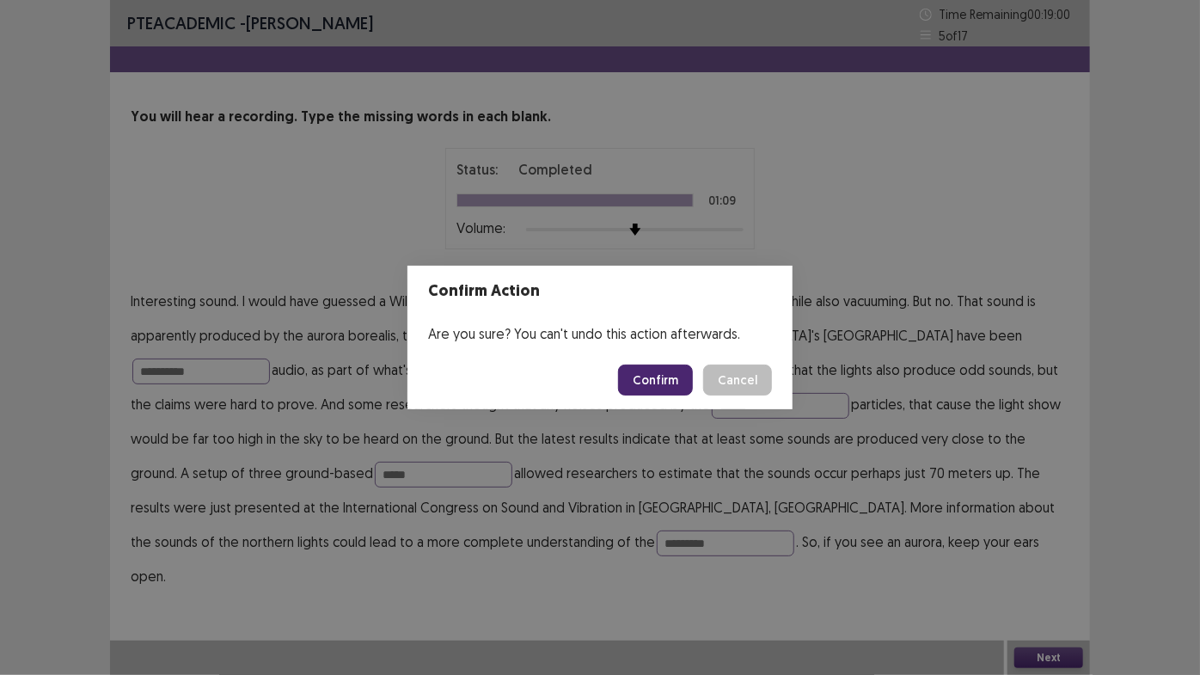
click at [663, 383] on button "Confirm" at bounding box center [655, 379] width 75 height 31
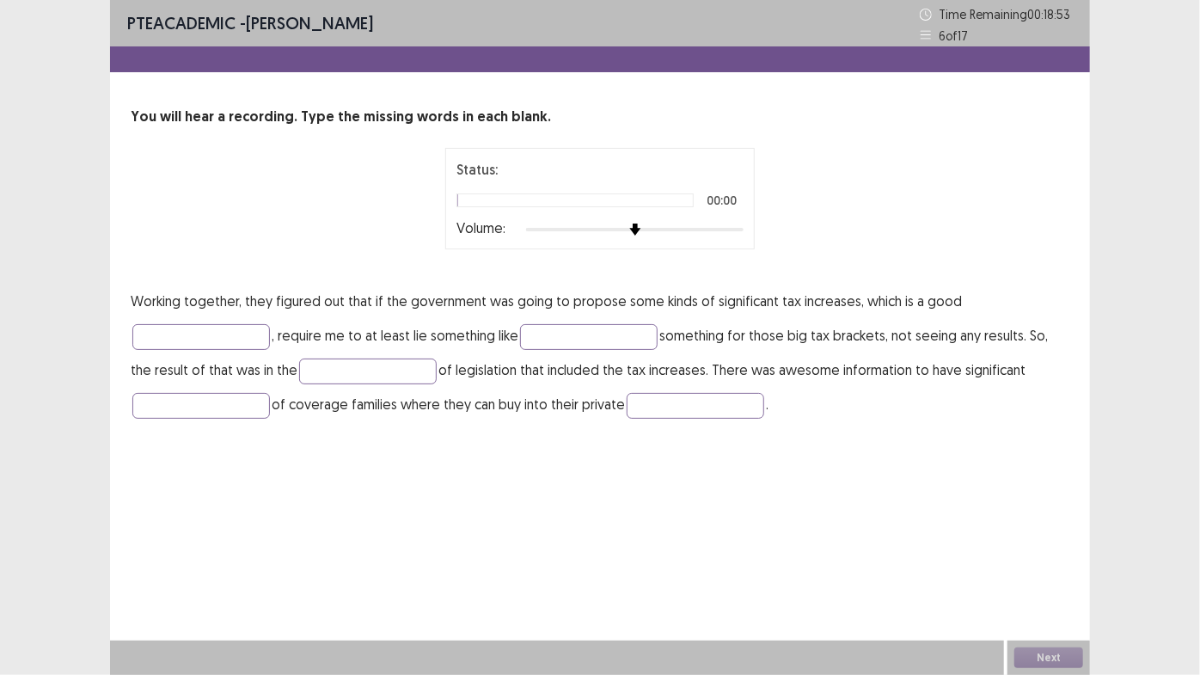
drag, startPoint x: 721, startPoint y: 223, endPoint x: 806, endPoint y: 240, distance: 86.8
click at [811, 240] on div "Status: 00:00 Volume:" at bounding box center [600, 198] width 430 height 101
click at [733, 236] on div "Volume:" at bounding box center [599, 229] width 287 height 17
click at [731, 231] on div at bounding box center [634, 230] width 217 height 14
click at [757, 229] on div "Status: Playing 00:00 Volume:" at bounding box center [600, 198] width 430 height 101
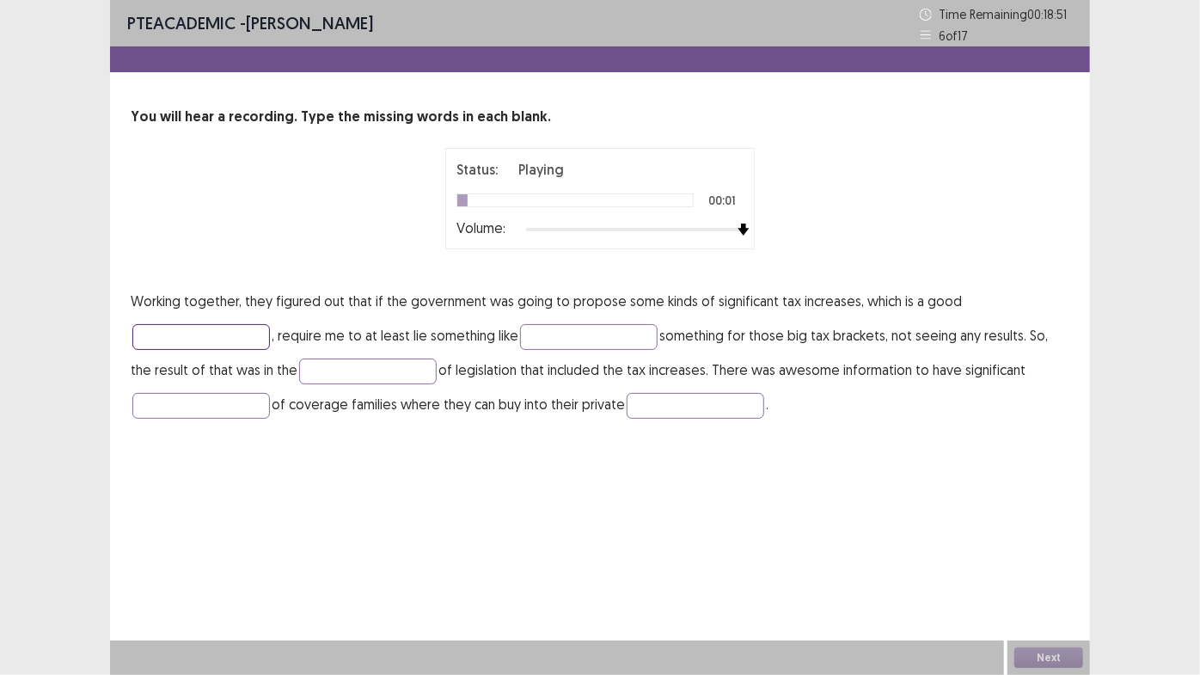
click at [199, 339] on input "text" at bounding box center [201, 337] width 138 height 26
type input "********"
type input "*"
type input "*******"
type input "****"
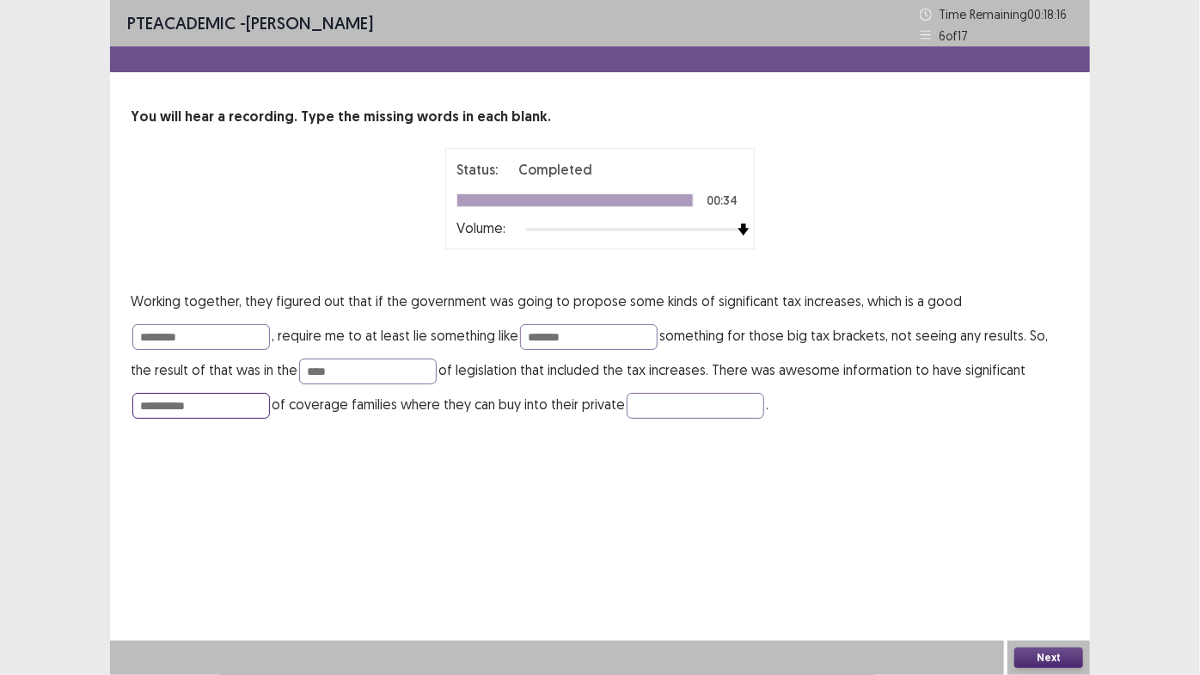
type input "**********"
type input "*********"
click at [334, 366] on input "****" at bounding box center [368, 371] width 138 height 26
type input "*******"
click at [695, 409] on input "*********" at bounding box center [696, 406] width 138 height 26
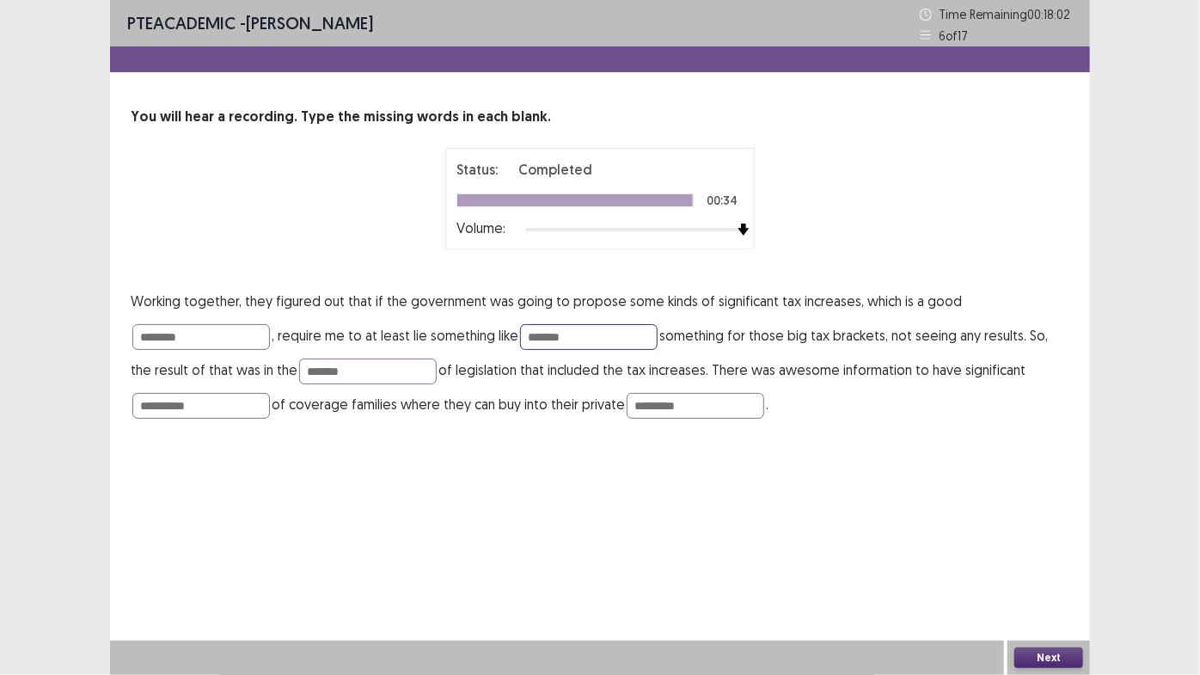
click at [536, 334] on input "*******" at bounding box center [589, 337] width 138 height 26
type input "*******"
click at [1043, 651] on button "Next" at bounding box center [1048, 657] width 69 height 21
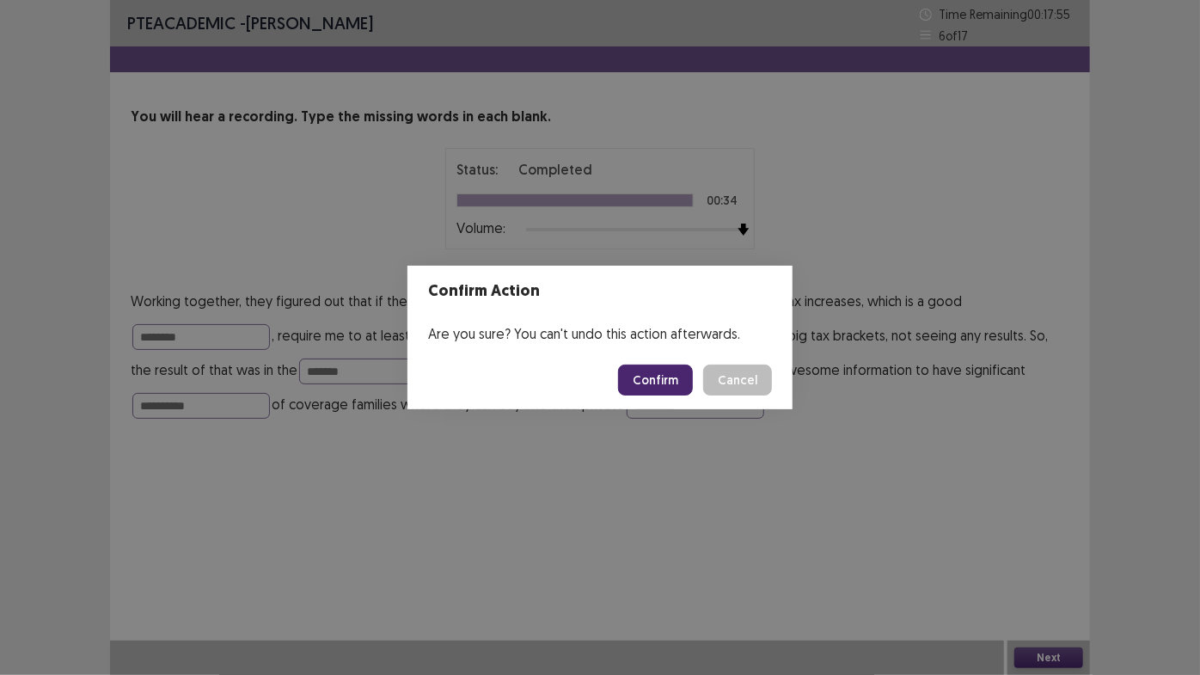
click at [657, 381] on button "Confirm" at bounding box center [655, 379] width 75 height 31
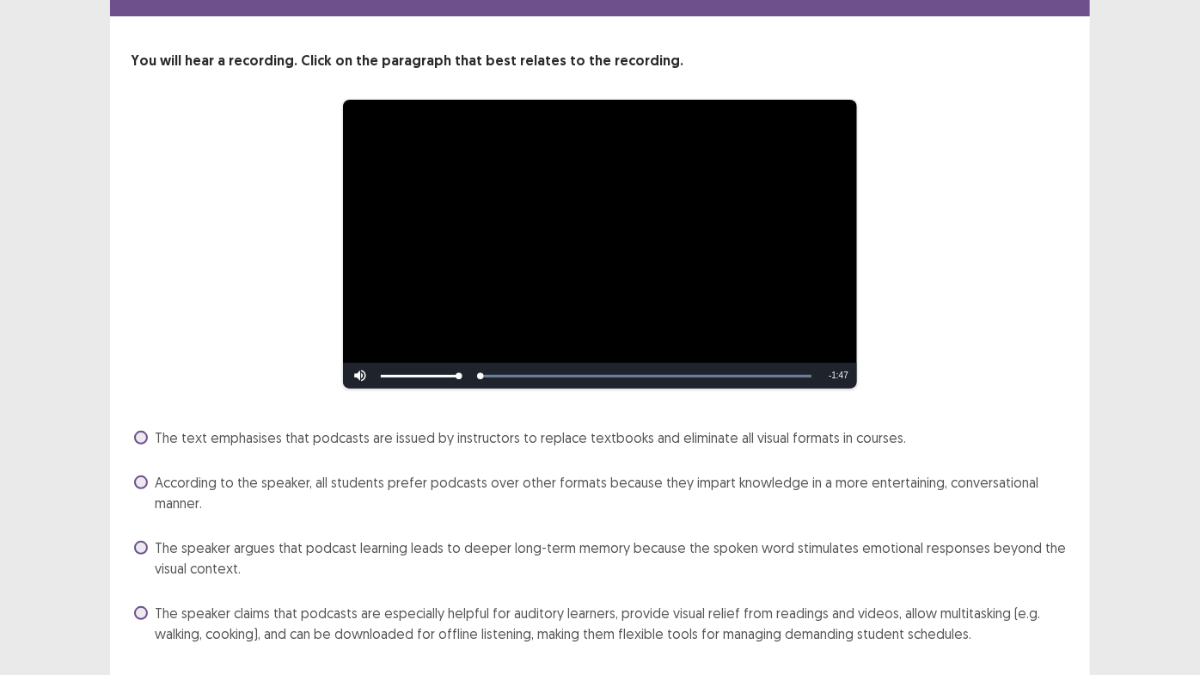
scroll to position [103, 0]
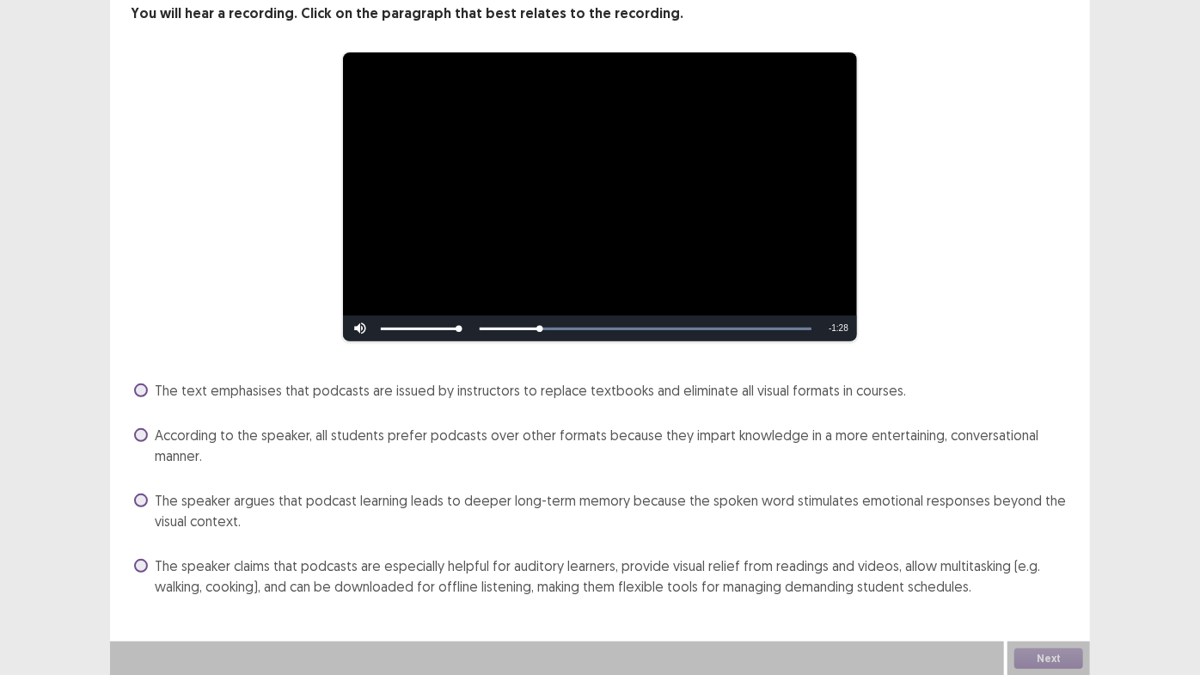
drag, startPoint x: 504, startPoint y: 512, endPoint x: 511, endPoint y: 529, distance: 18.1
click at [509, 527] on span "The speaker argues that podcast learning leads to deeper long-term memory becau…" at bounding box center [612, 510] width 915 height 41
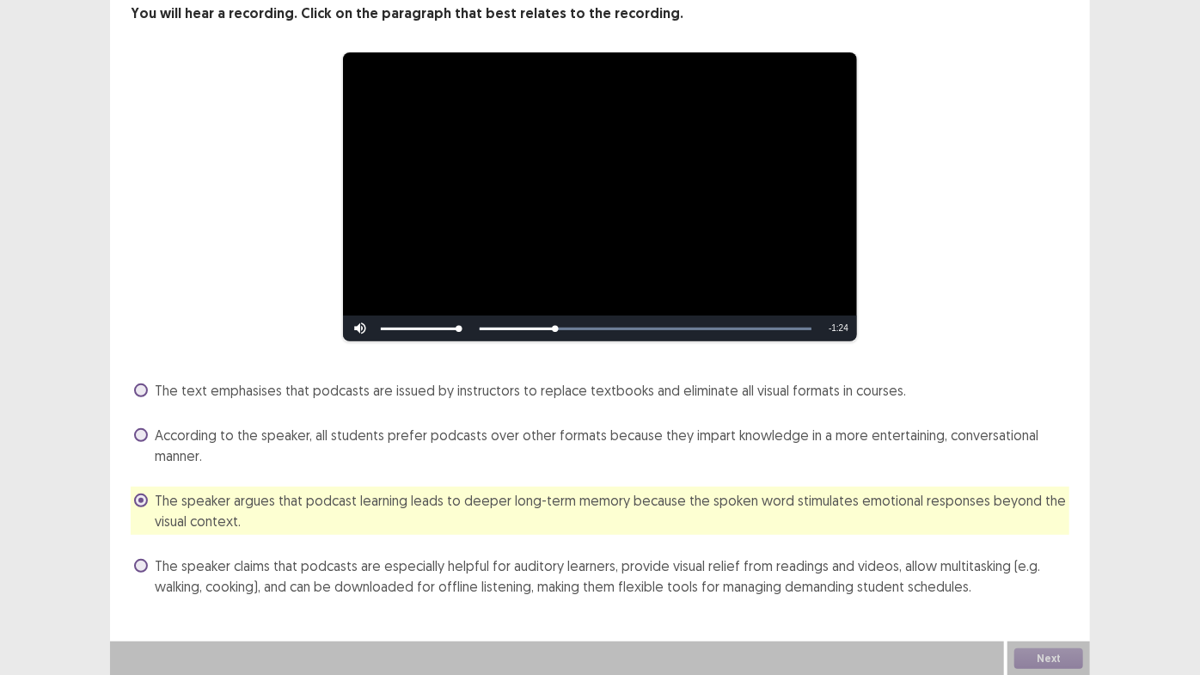
click at [564, 575] on span "The speaker claims that podcasts are especially helpful for auditory learners, …" at bounding box center [612, 575] width 915 height 41
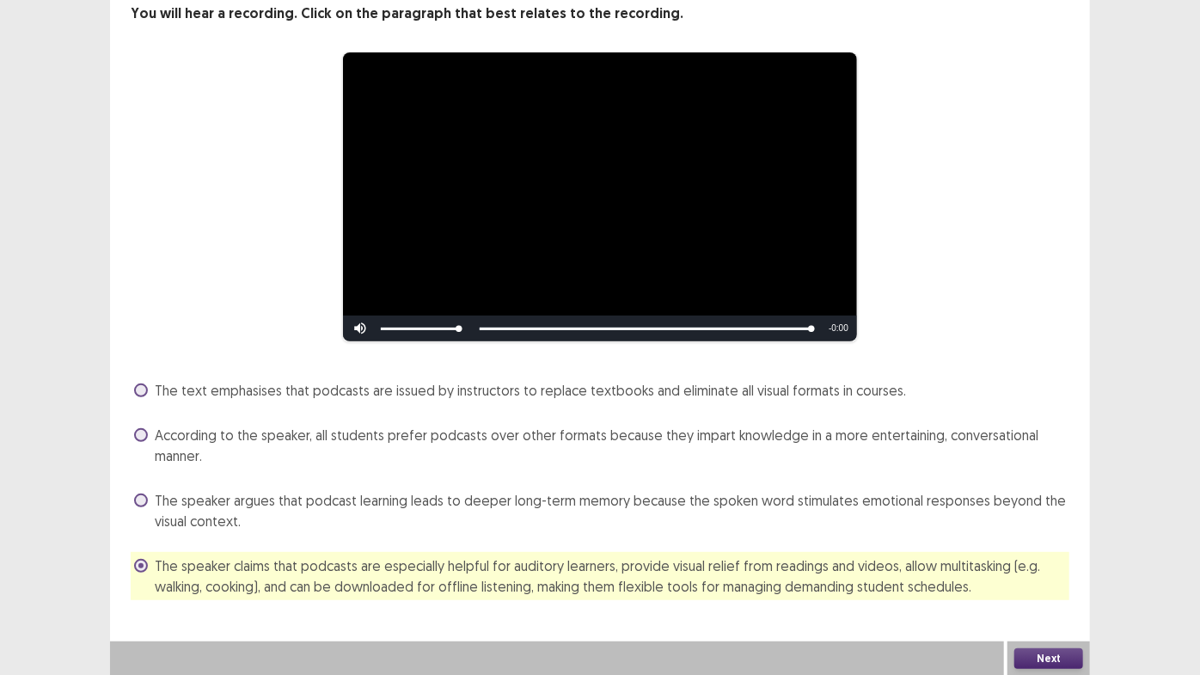
click at [1068, 656] on button "Next" at bounding box center [1048, 658] width 69 height 21
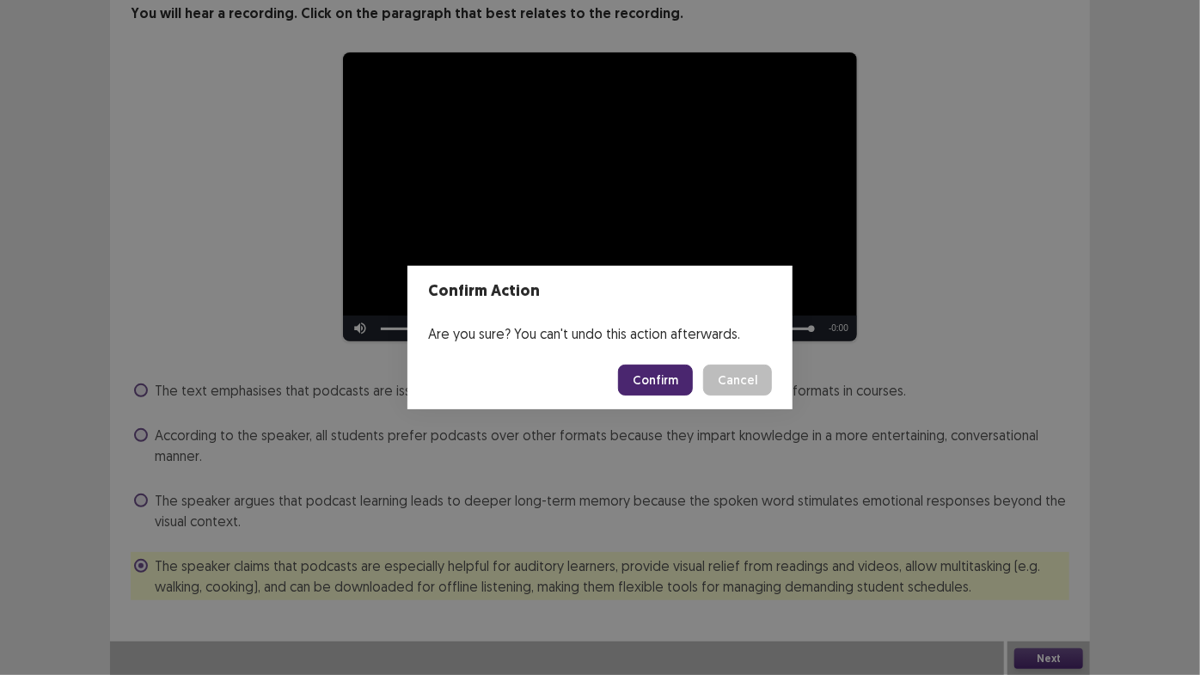
click at [670, 390] on button "Confirm" at bounding box center [655, 379] width 75 height 31
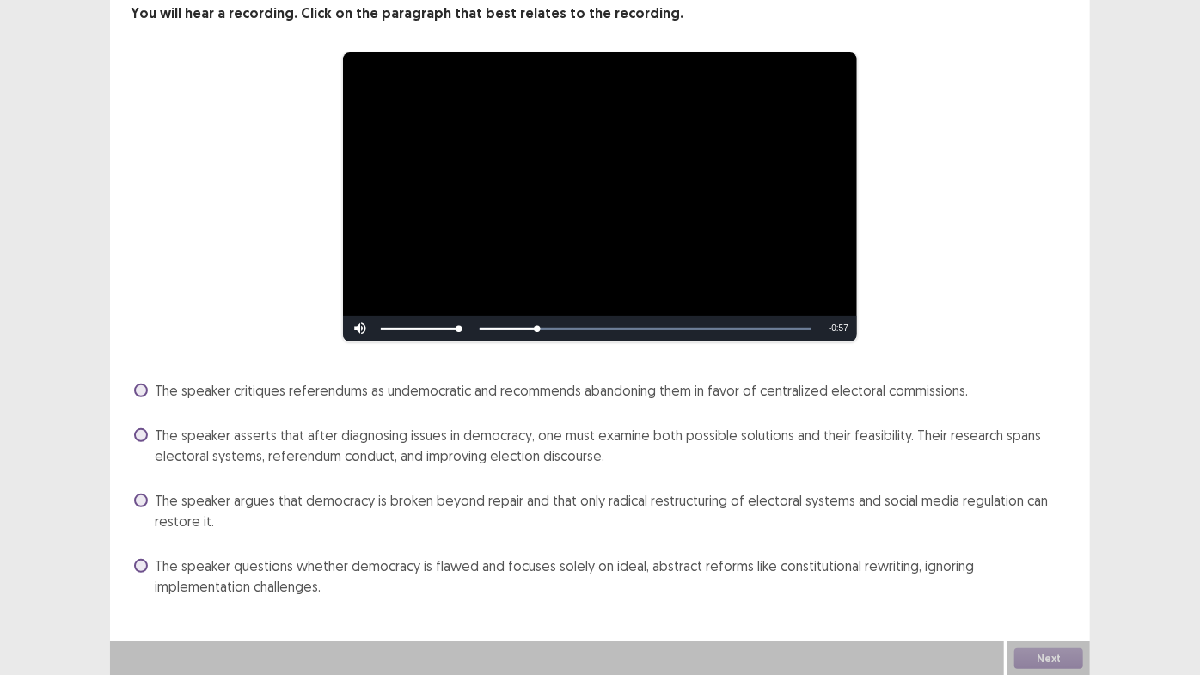
click at [508, 505] on span "The speaker argues that democracy is broken beyond repair and that only radical…" at bounding box center [612, 510] width 915 height 41
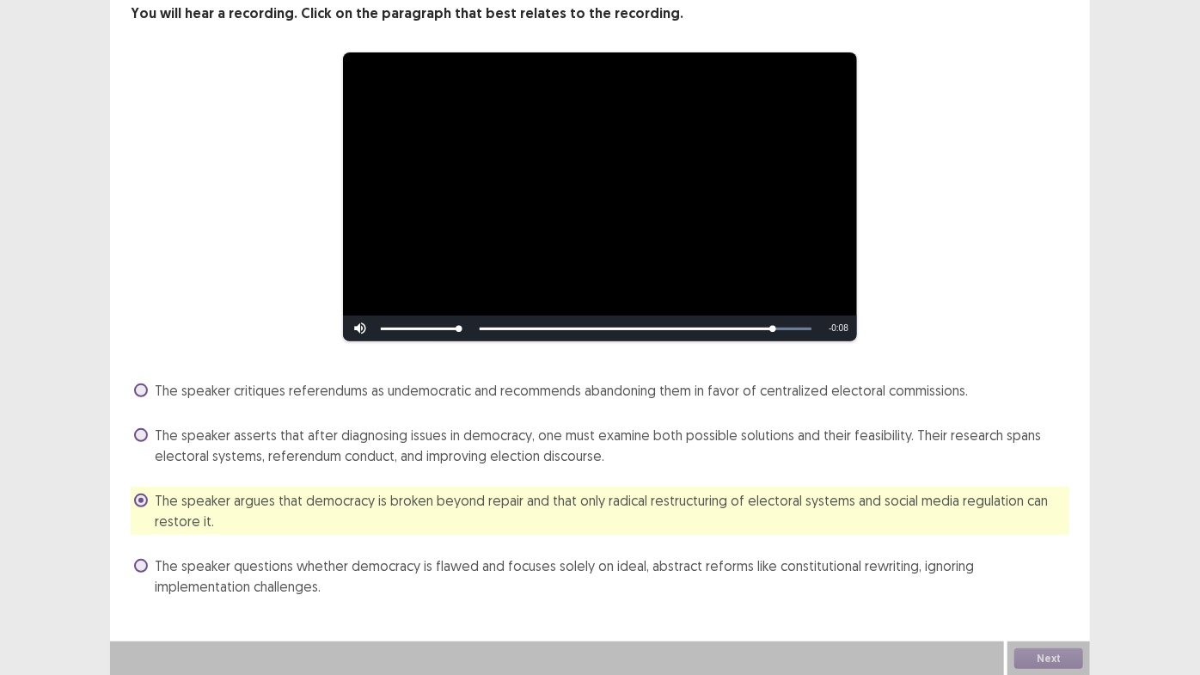
click at [575, 455] on span "The speaker asserts that after diagnosing issues in democracy, one must examine…" at bounding box center [612, 445] width 915 height 41
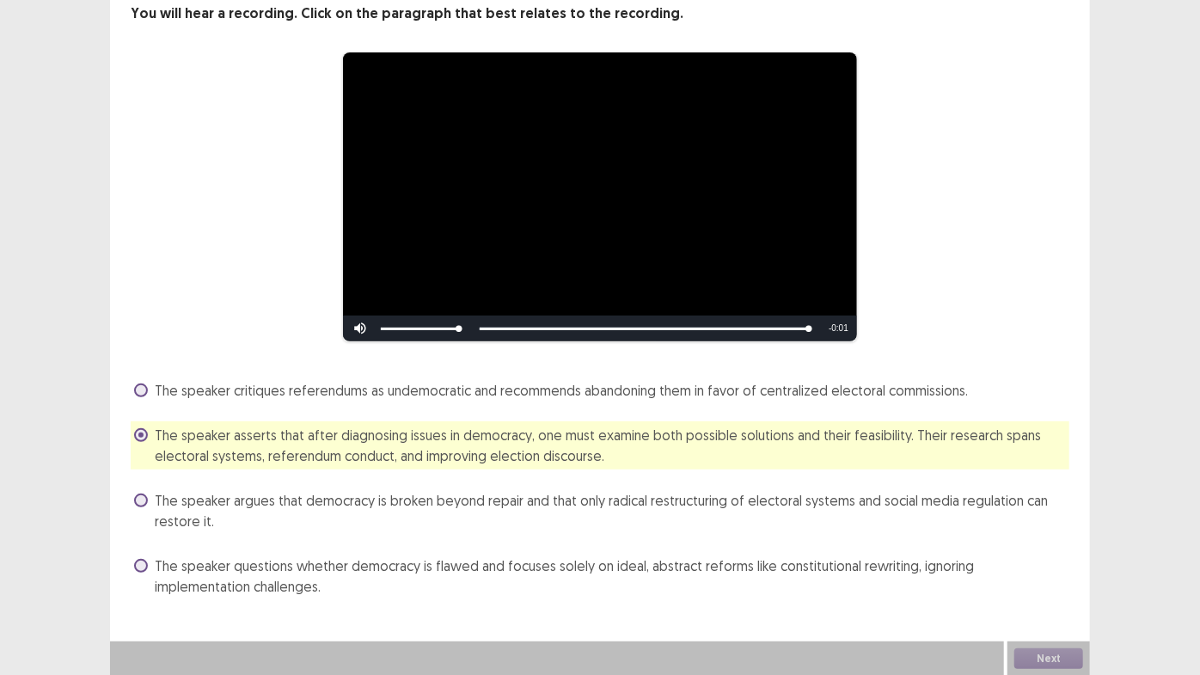
click at [784, 392] on span "The speaker critiques referendums as undemocratic and recommends abandoning the…" at bounding box center [561, 390] width 813 height 21
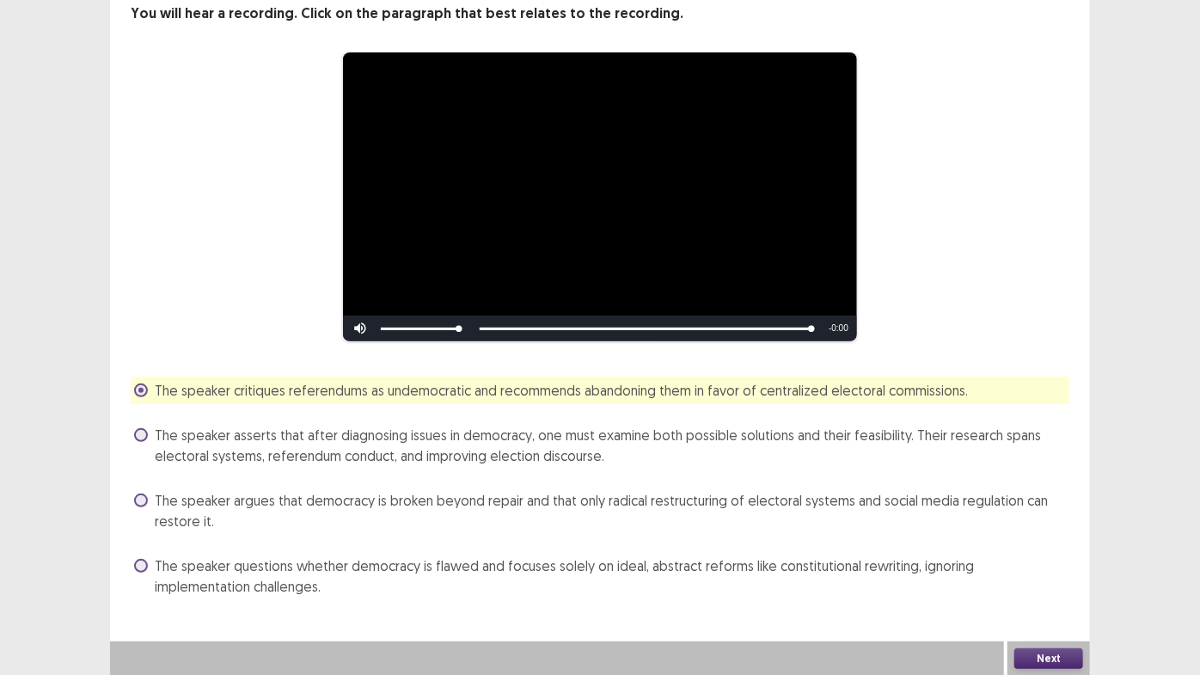
click at [1062, 650] on button "Next" at bounding box center [1048, 658] width 69 height 21
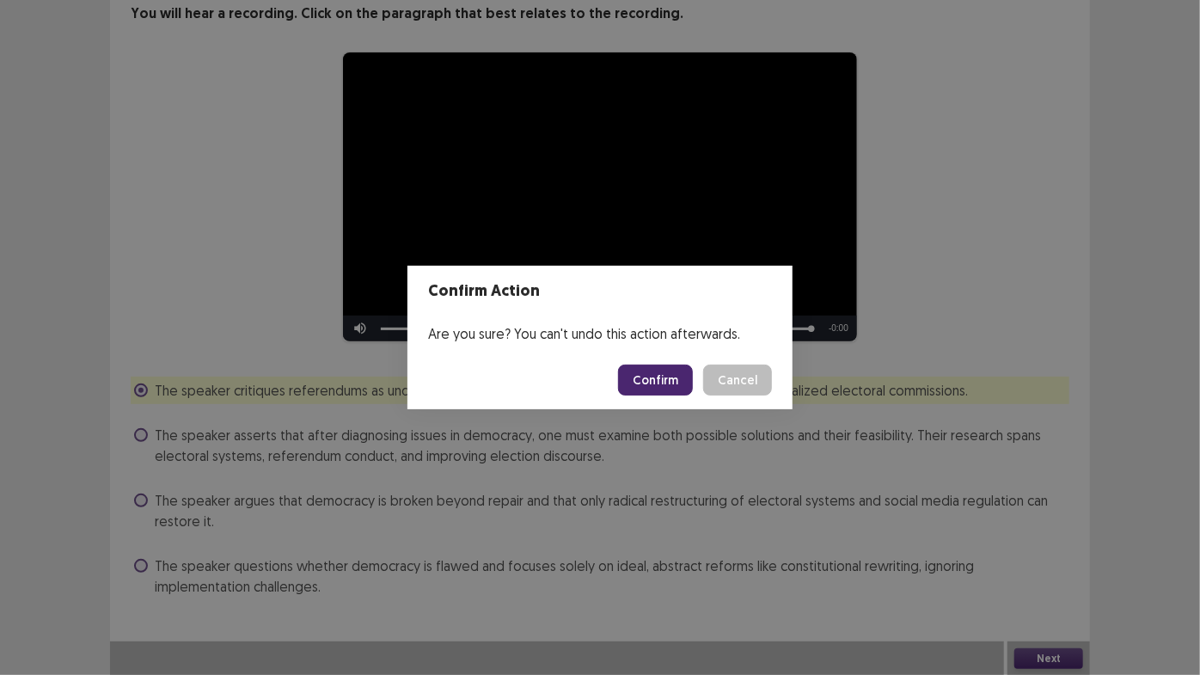
click at [685, 382] on button "Confirm" at bounding box center [655, 379] width 75 height 31
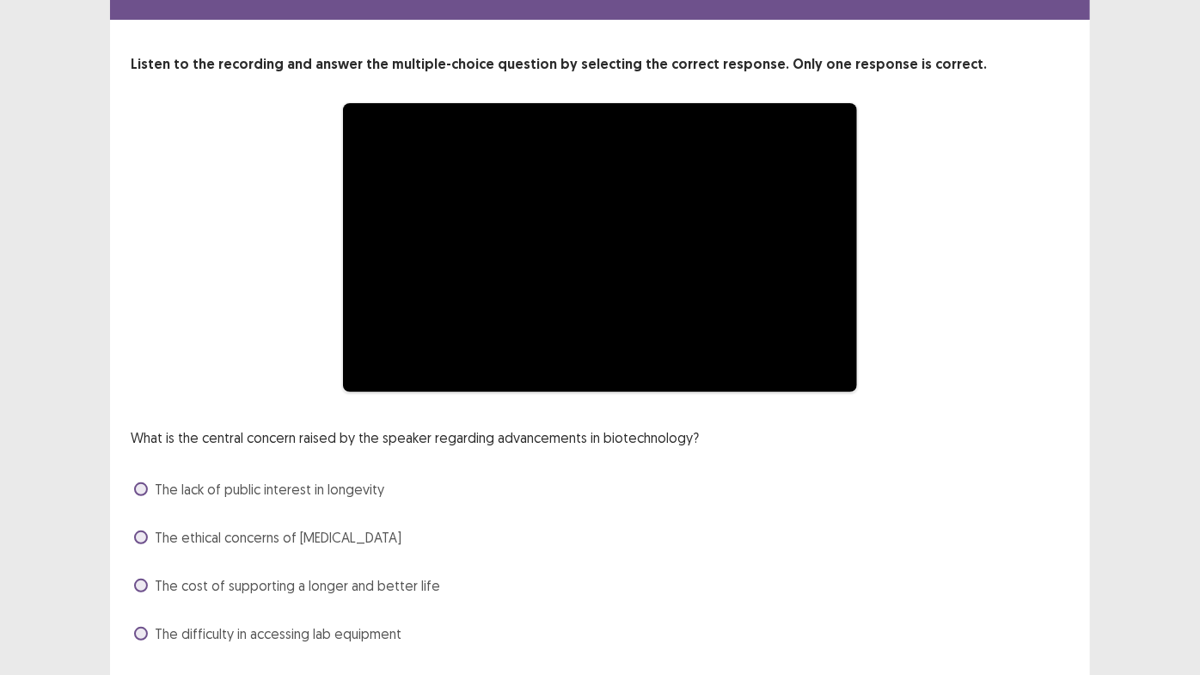
scroll to position [100, 0]
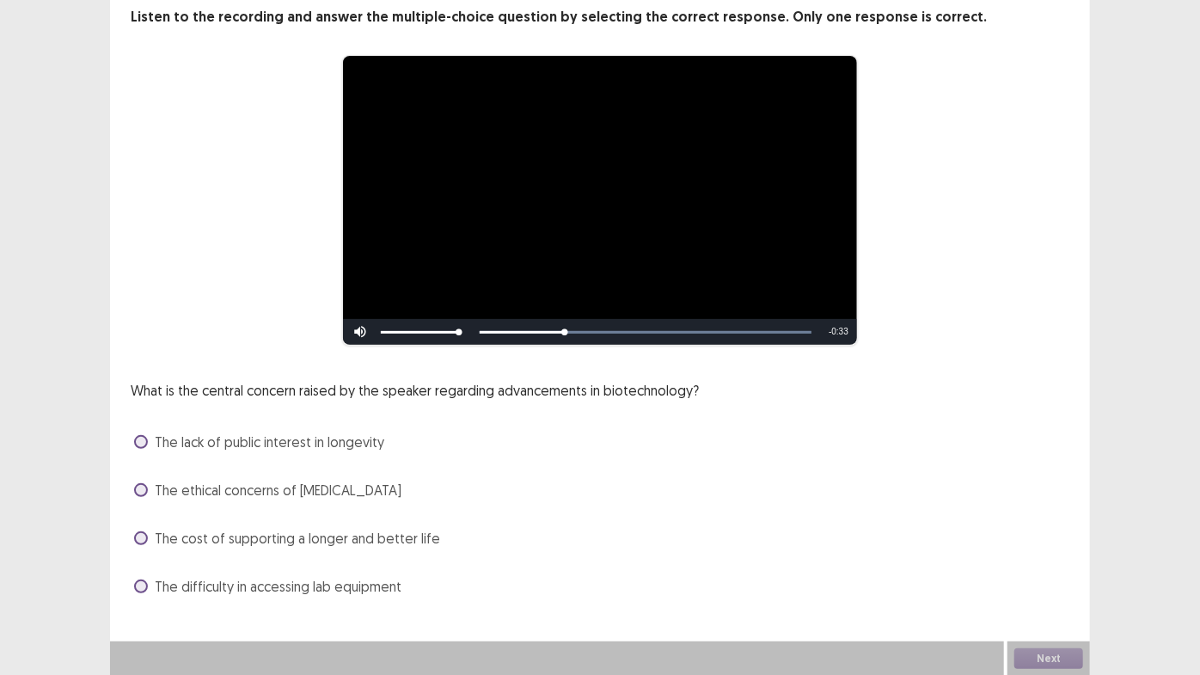
click at [419, 538] on span "The cost of supporting a longer and better life" at bounding box center [297, 538] width 285 height 21
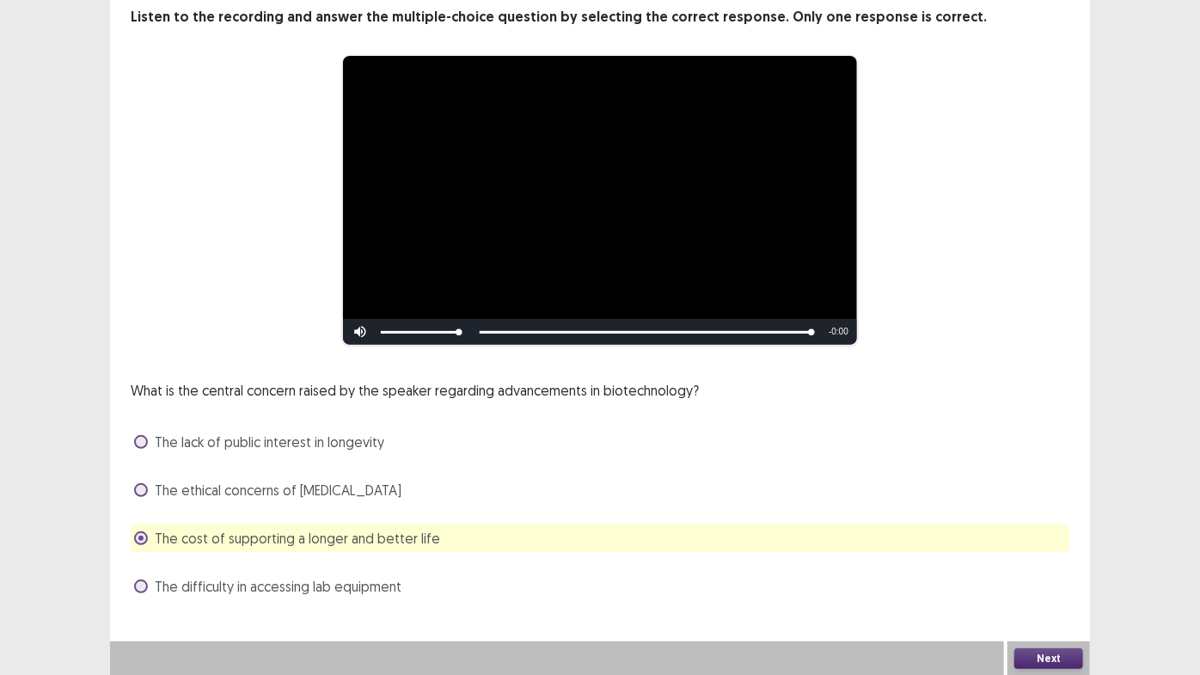
click at [1038, 646] on div "Next" at bounding box center [1048, 658] width 83 height 34
click at [1042, 658] on button "Next" at bounding box center [1048, 658] width 69 height 21
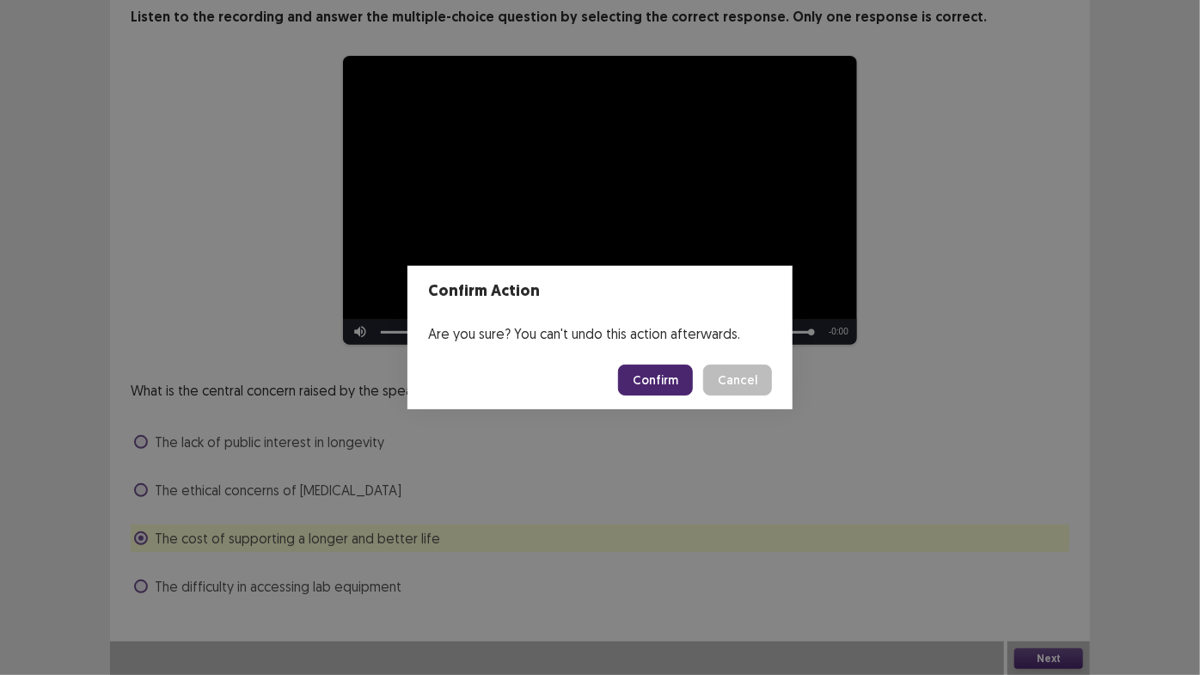
click at [667, 376] on button "Confirm" at bounding box center [655, 379] width 75 height 31
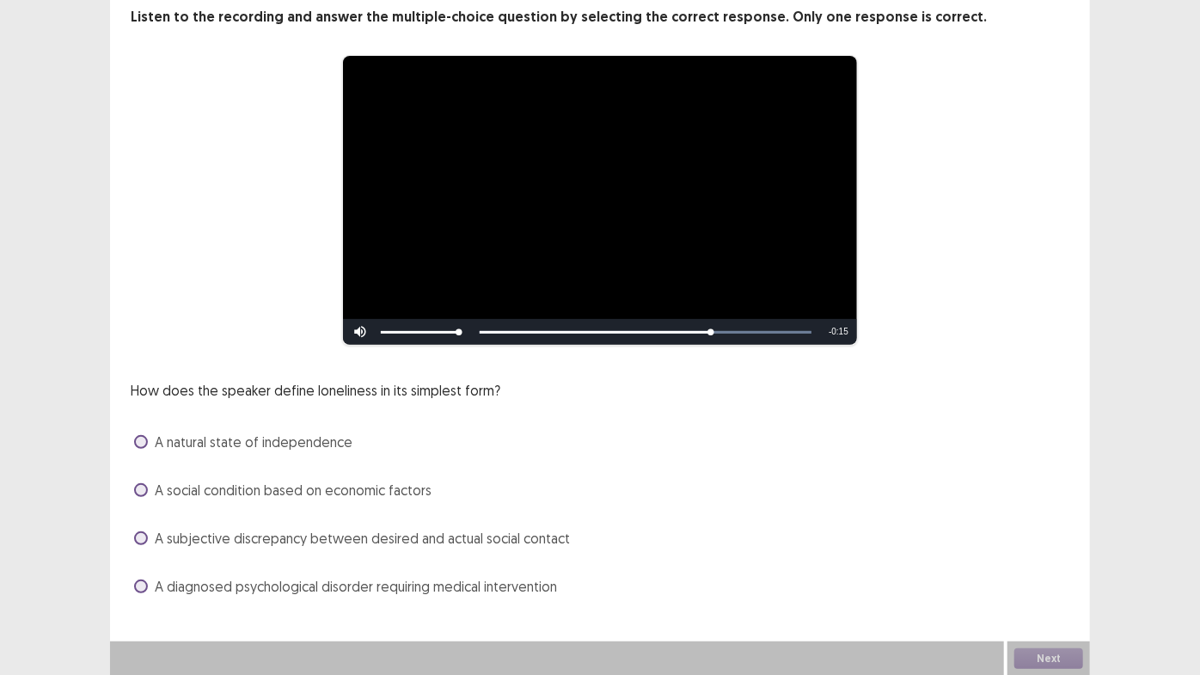
click at [278, 531] on span "A subjective discrepancy between desired and actual social contact" at bounding box center [362, 538] width 415 height 21
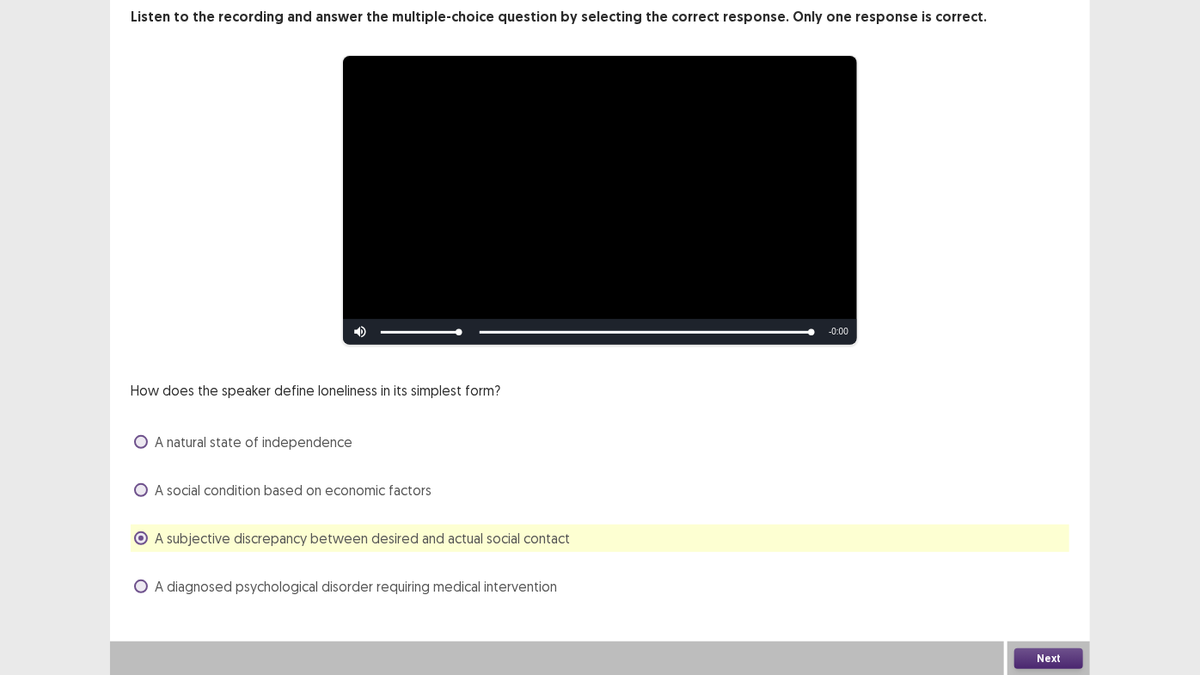
click at [268, 447] on span "A natural state of independence" at bounding box center [254, 441] width 198 height 21
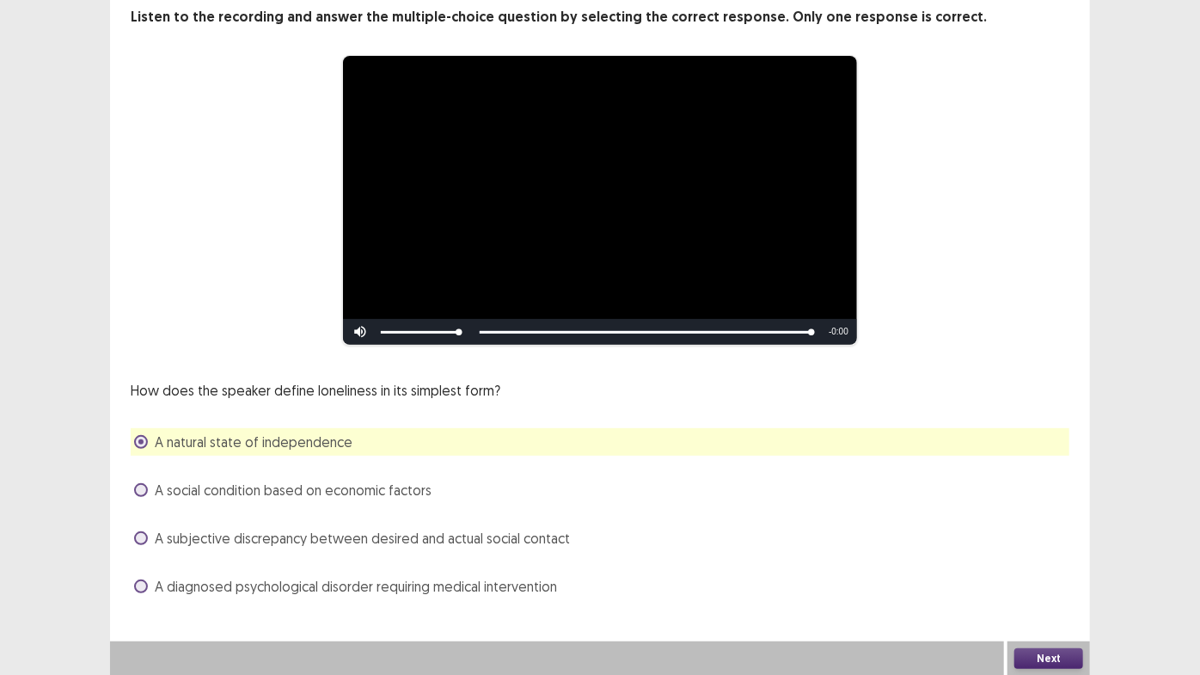
click at [374, 548] on div "A subjective discrepancy between desired and actual social contact" at bounding box center [600, 538] width 939 height 28
click at [379, 541] on span "A subjective discrepancy between desired and actual social contact" at bounding box center [362, 538] width 415 height 21
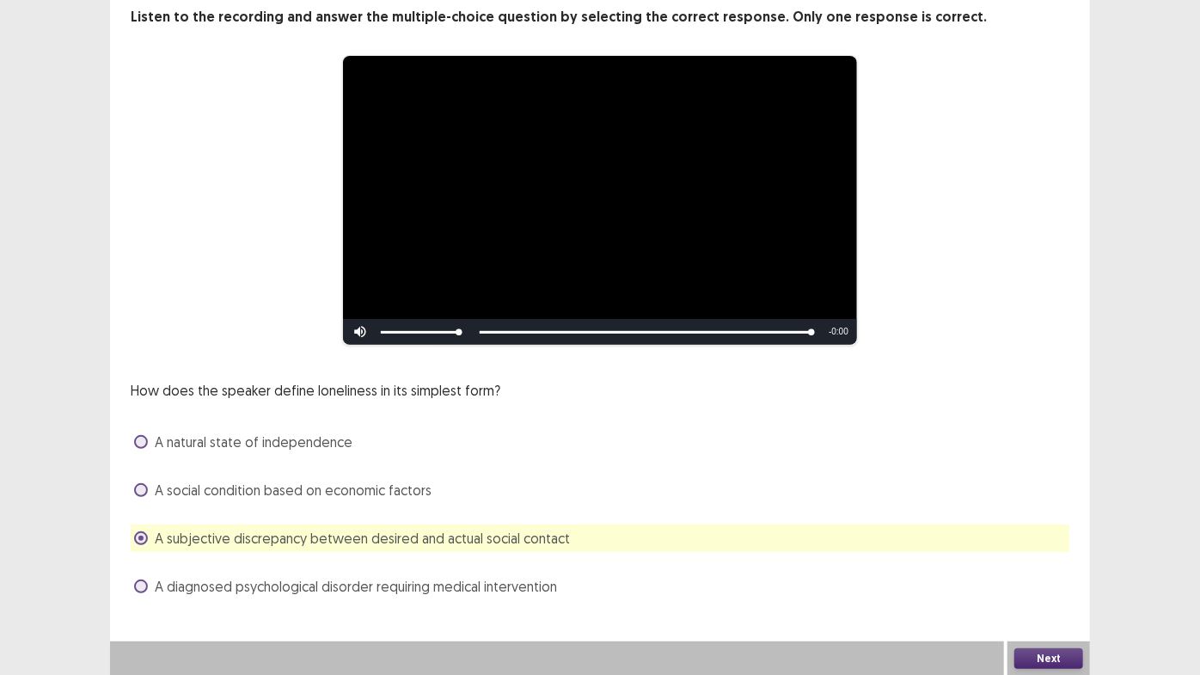
click at [1050, 652] on button "Next" at bounding box center [1048, 658] width 69 height 21
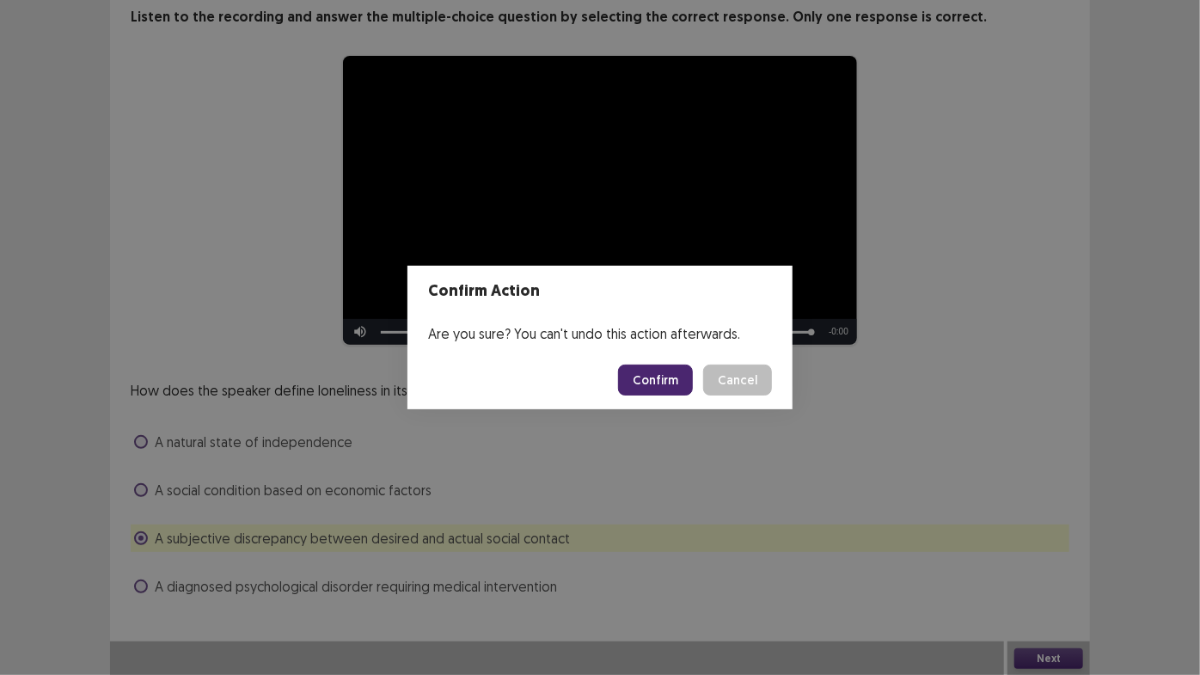
click at [659, 385] on button "Confirm" at bounding box center [655, 379] width 75 height 31
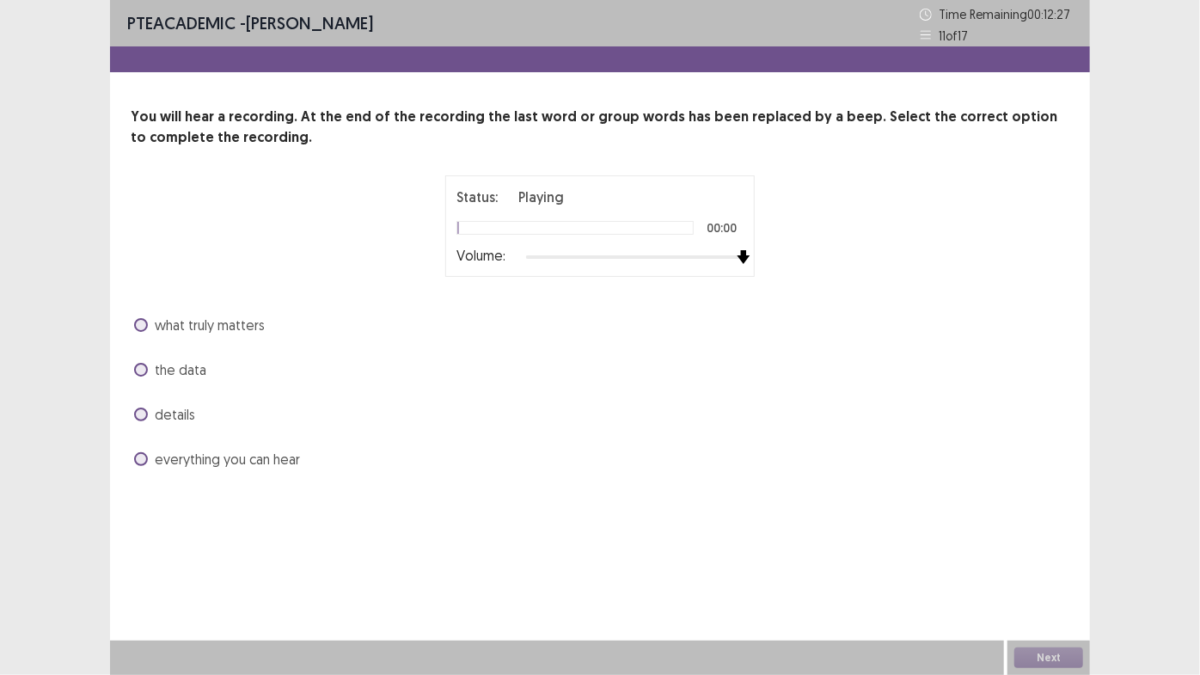
click at [822, 260] on div "Status: Playing 00:00 Volume:" at bounding box center [600, 225] width 939 height 101
click at [203, 328] on span "what truly matters" at bounding box center [210, 325] width 110 height 21
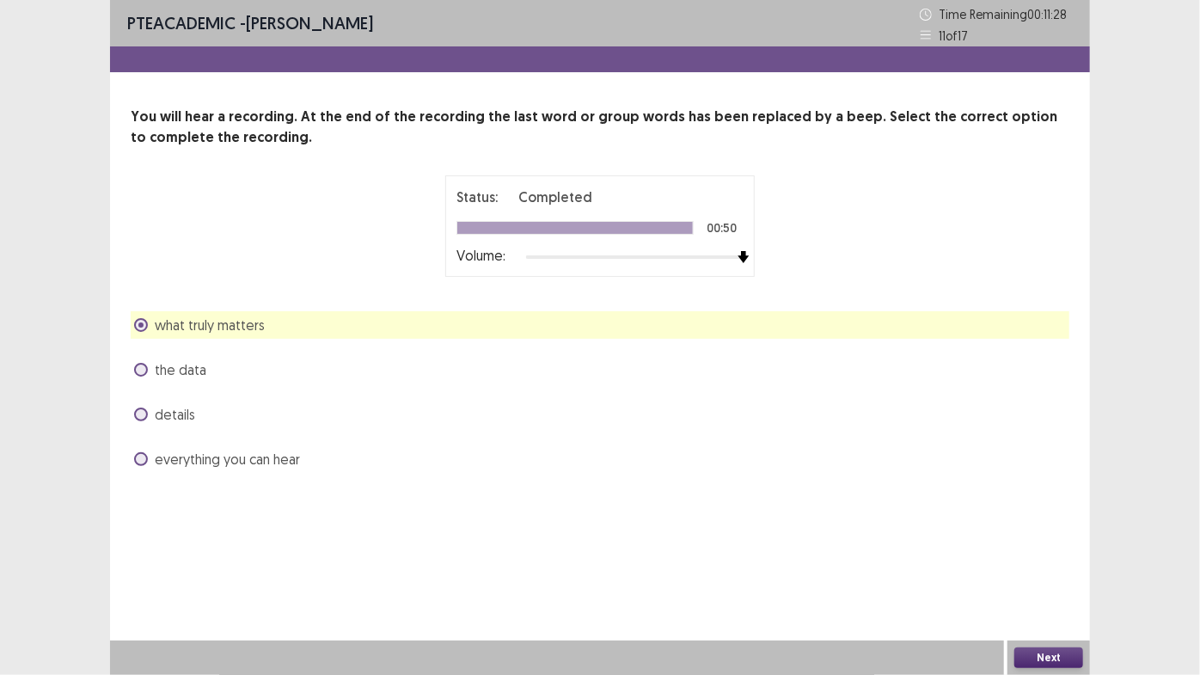
click at [1061, 658] on button "Next" at bounding box center [1048, 657] width 69 height 21
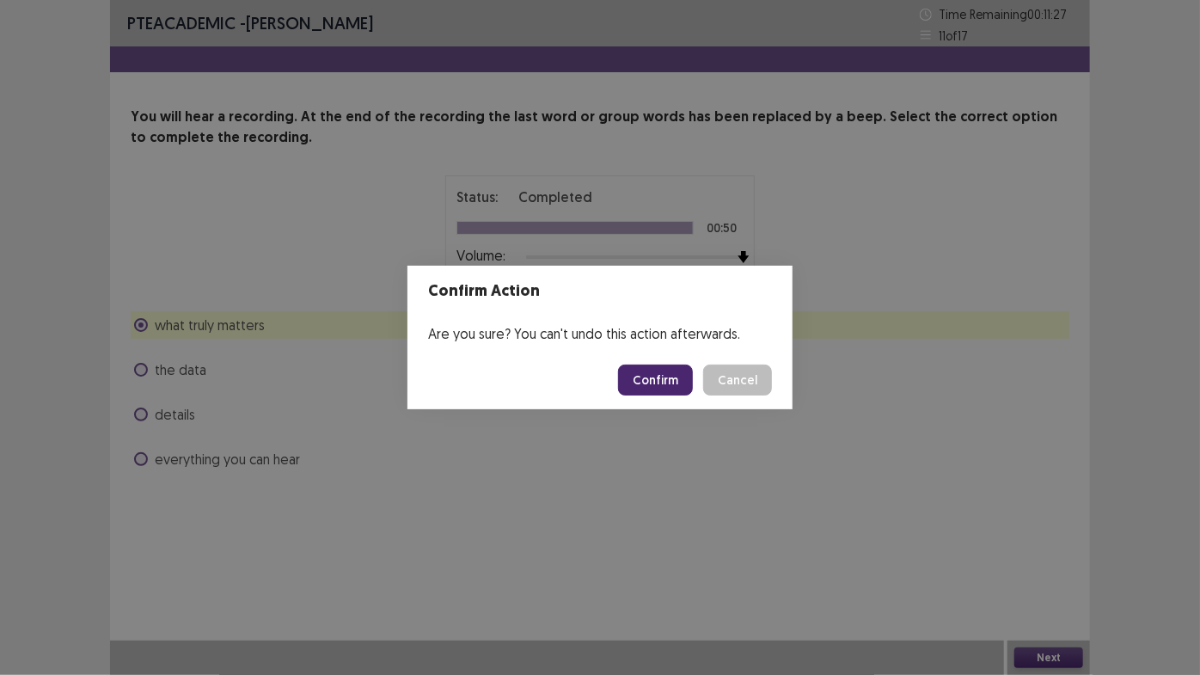
click at [644, 374] on button "Confirm" at bounding box center [655, 379] width 75 height 31
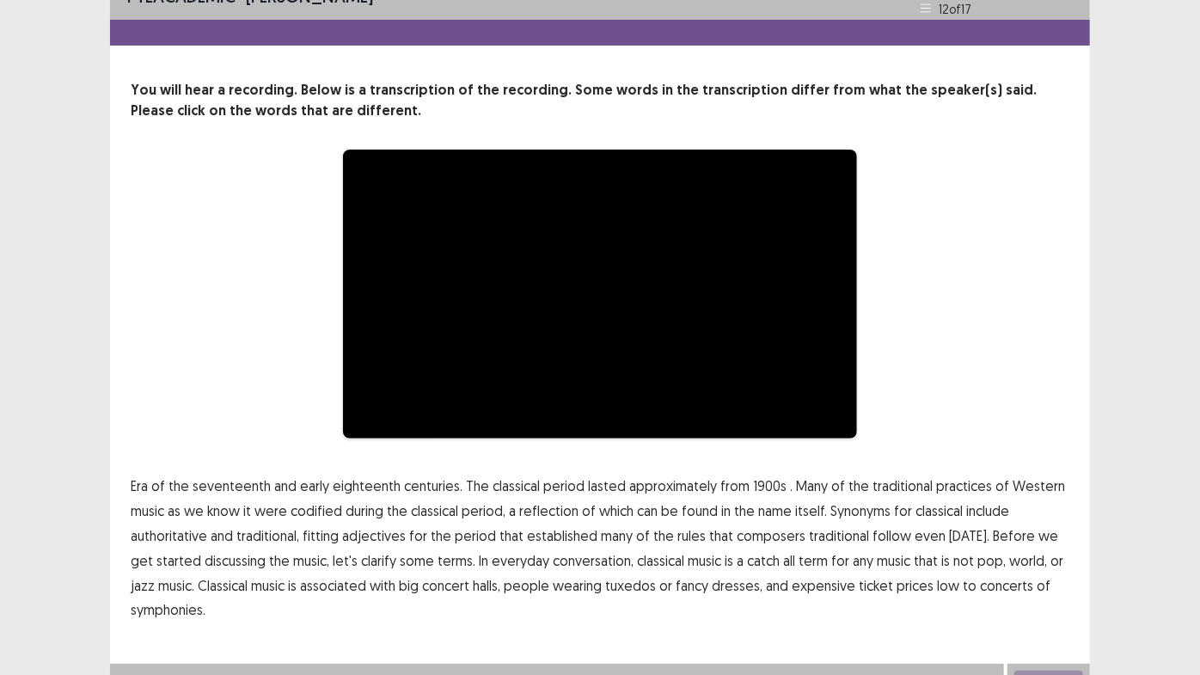
scroll to position [49, 0]
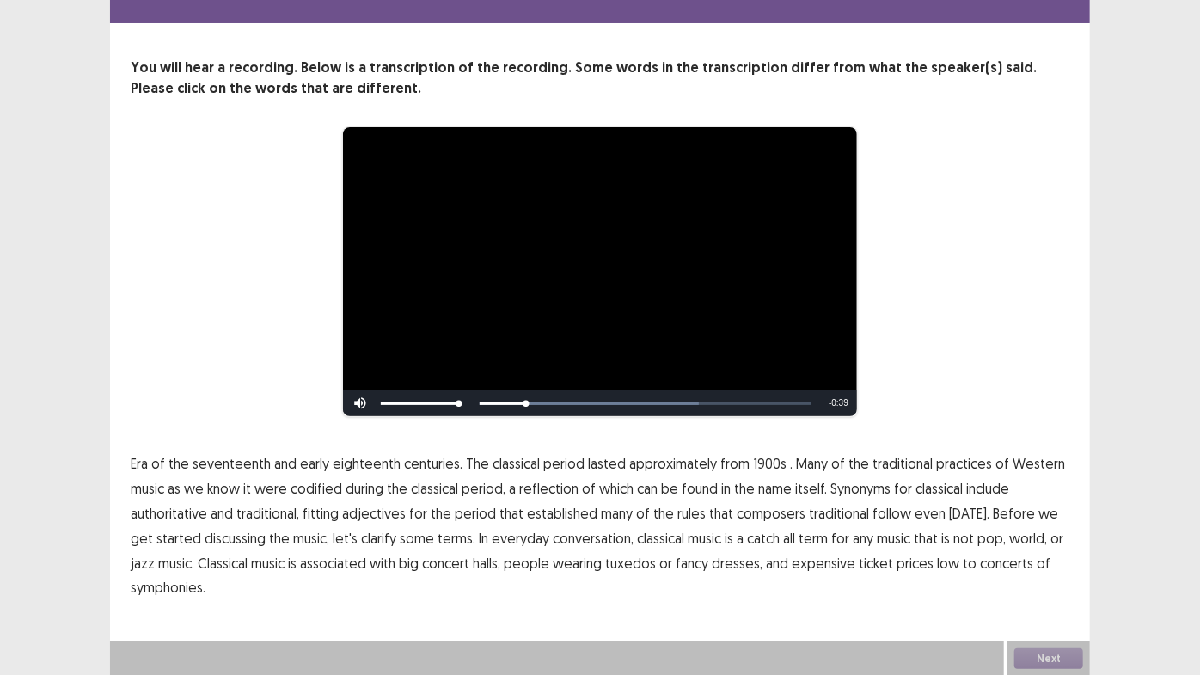
click at [754, 459] on span "1900s" at bounding box center [770, 463] width 34 height 21
click at [820, 517] on span "traditional" at bounding box center [839, 513] width 60 height 21
click at [937, 568] on span "low" at bounding box center [948, 563] width 22 height 21
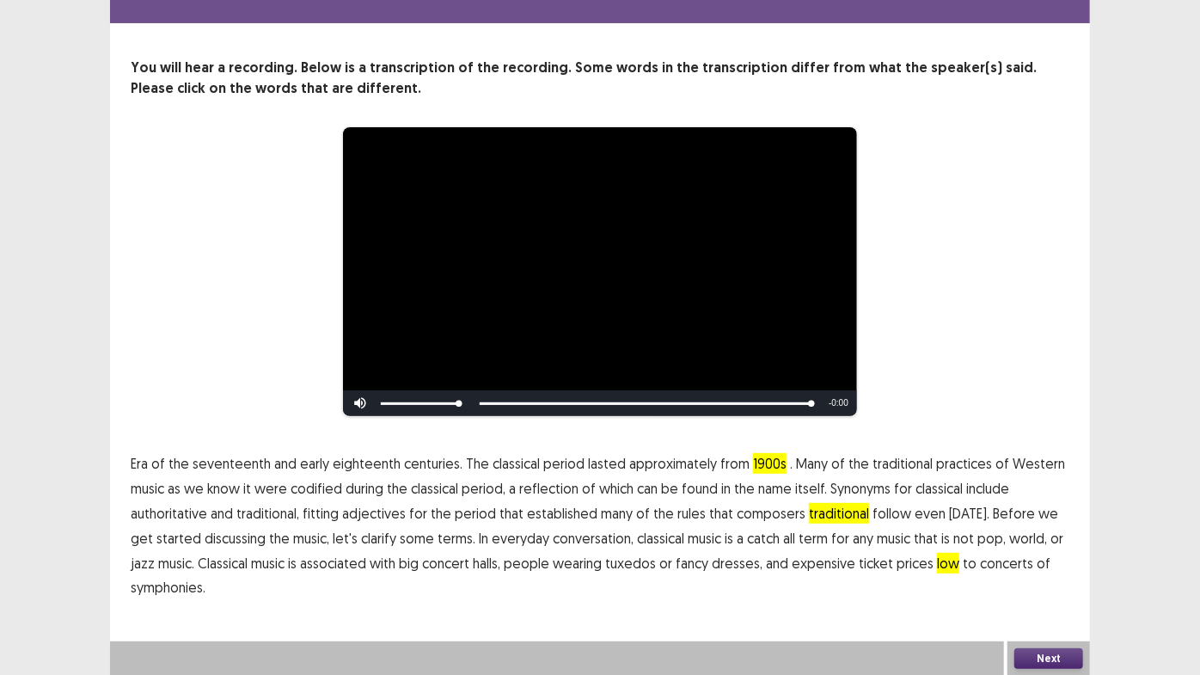
click at [1054, 660] on button "Next" at bounding box center [1048, 658] width 69 height 21
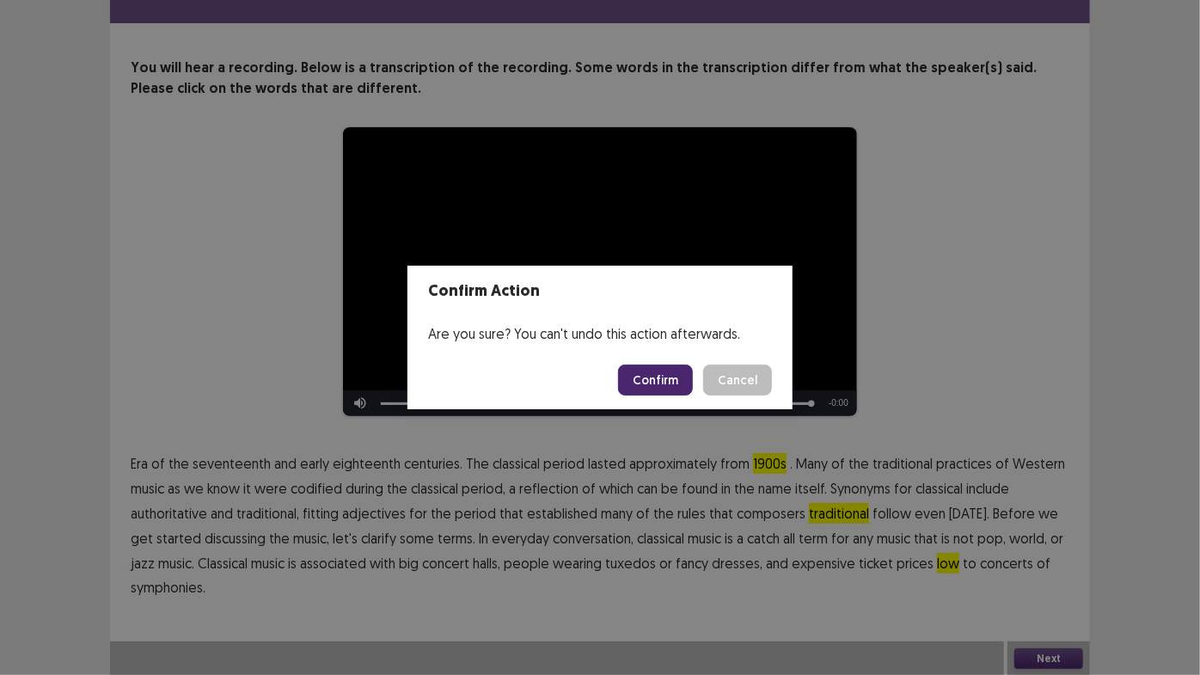
click at [677, 385] on button "Confirm" at bounding box center [655, 379] width 75 height 31
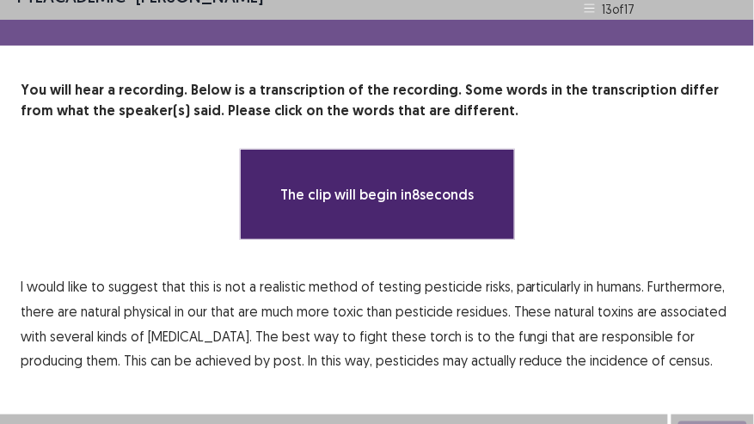
scroll to position [51, 0]
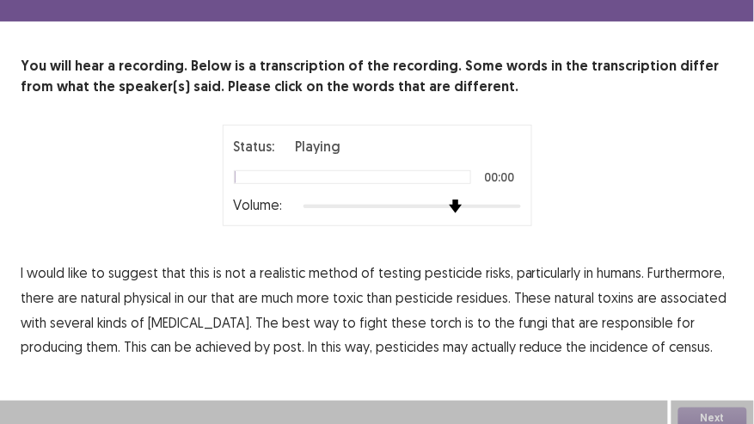
click at [580, 210] on div "Status: Playing 00:00 Volume:" at bounding box center [377, 175] width 430 height 101
click at [146, 299] on span "physical" at bounding box center [147, 297] width 47 height 21
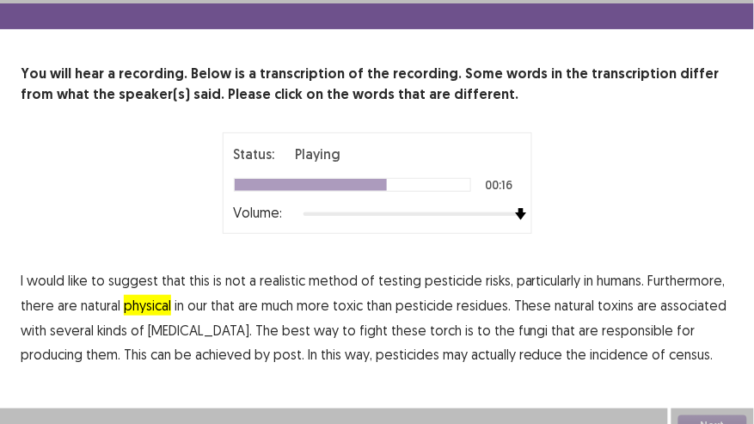
click at [430, 327] on span "torch" at bounding box center [446, 330] width 32 height 21
click at [273, 348] on span "post." at bounding box center [288, 354] width 31 height 21
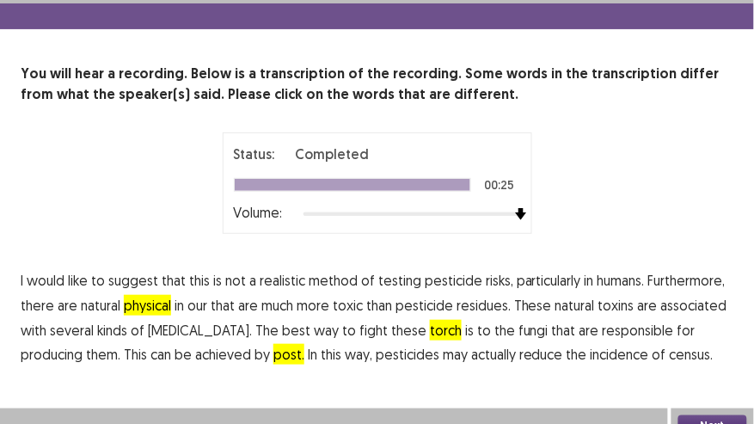
click at [670, 352] on span "census." at bounding box center [692, 354] width 44 height 21
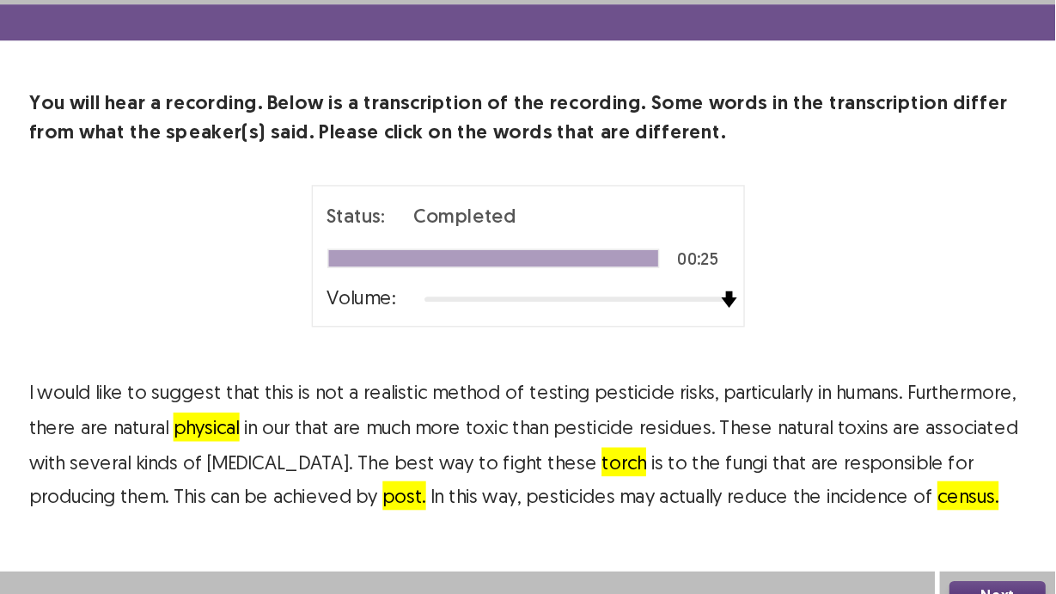
scroll to position [0, 0]
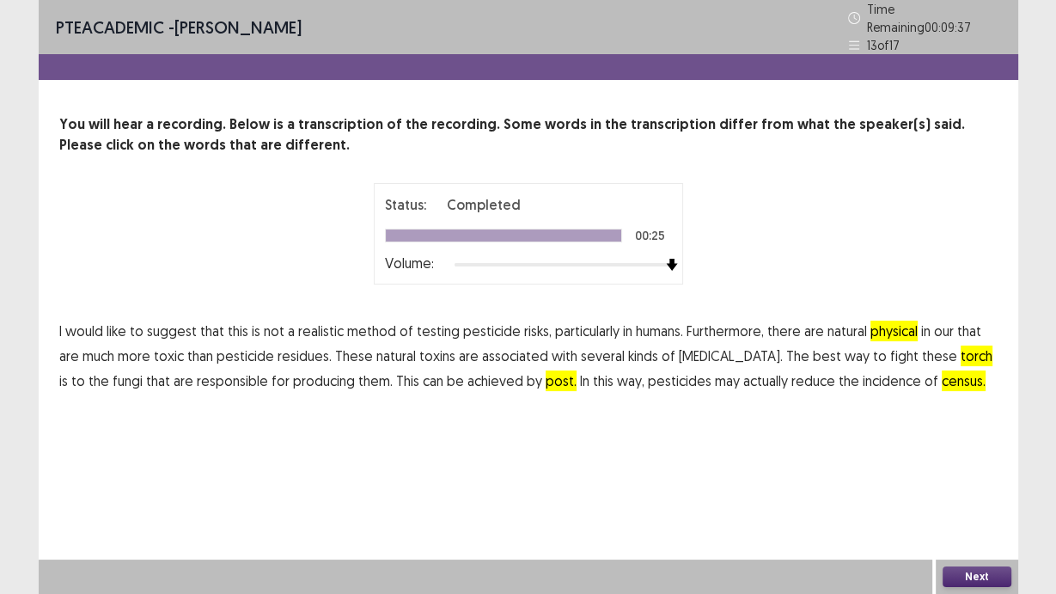
click at [976, 576] on button "Next" at bounding box center [977, 576] width 69 height 21
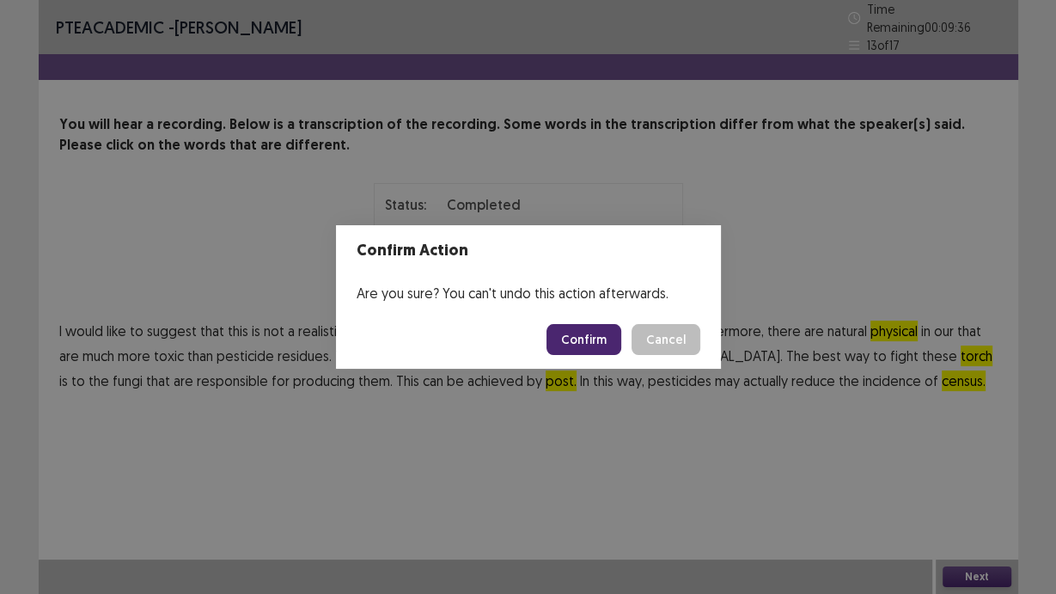
click at [614, 349] on button "Confirm" at bounding box center [584, 339] width 75 height 31
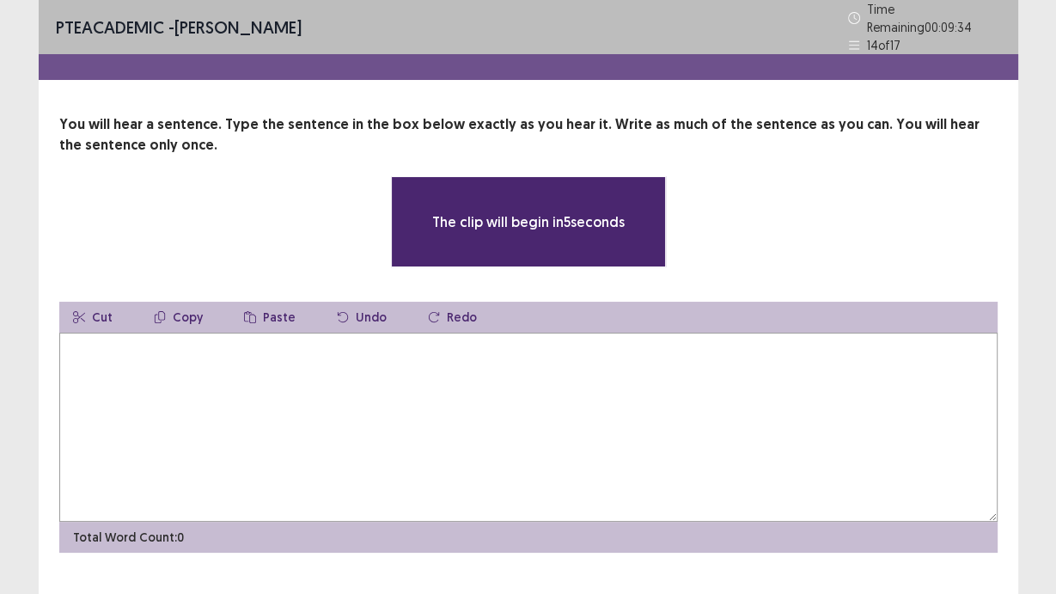
click at [166, 352] on textarea at bounding box center [528, 427] width 939 height 189
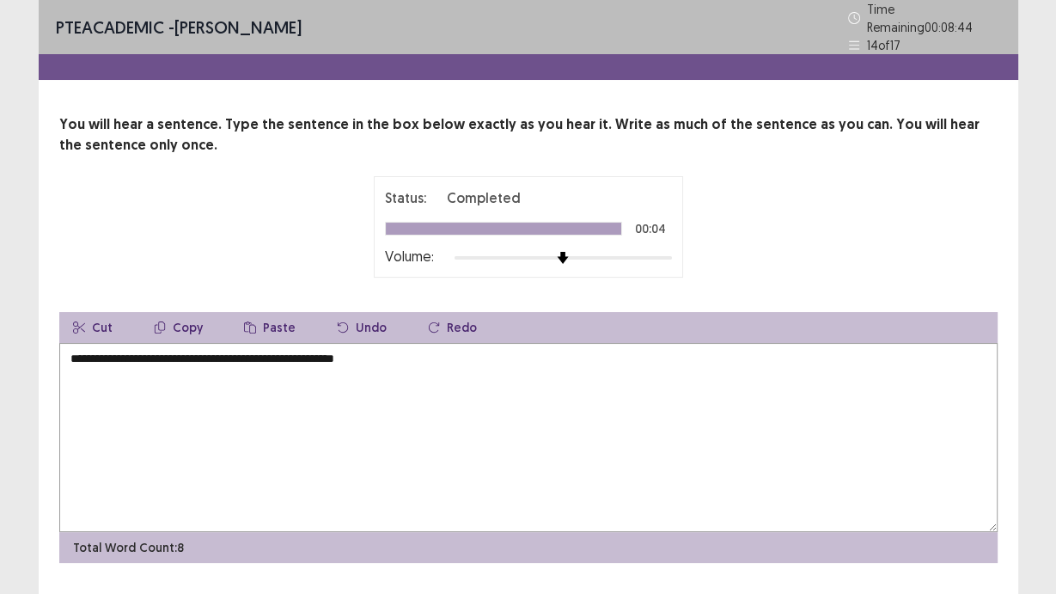
type textarea "**********"
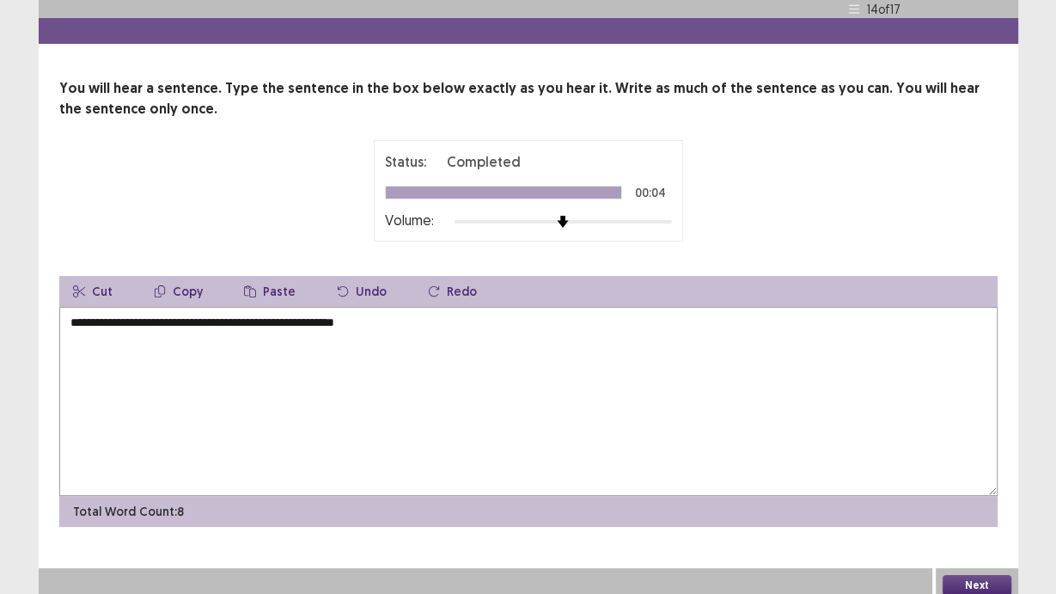
click at [584, 349] on textarea "**********" at bounding box center [528, 401] width 939 height 189
click at [992, 577] on button "Next" at bounding box center [977, 585] width 69 height 21
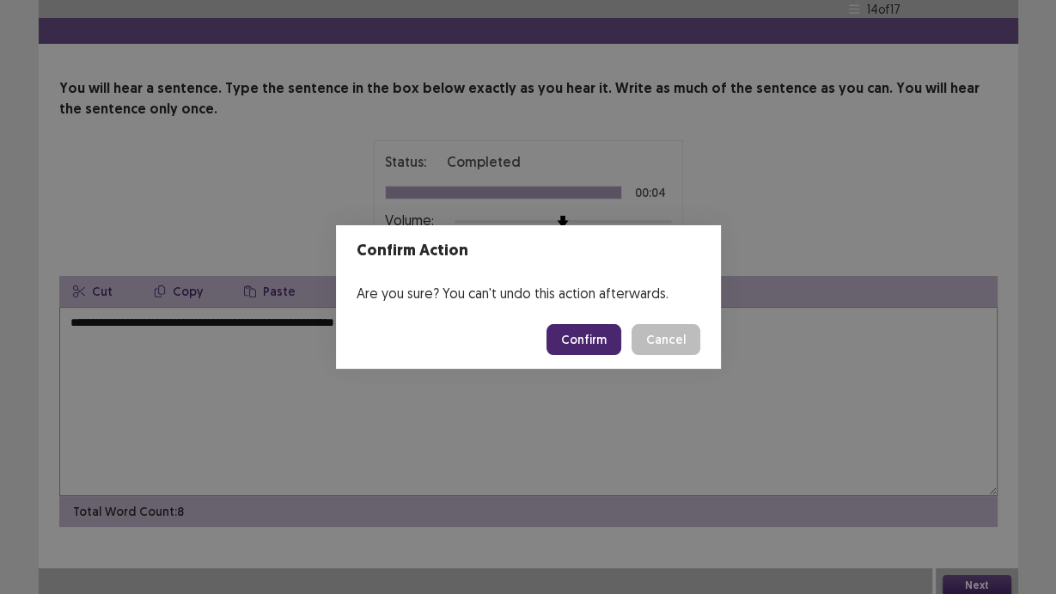
click at [598, 342] on button "Confirm" at bounding box center [584, 339] width 75 height 31
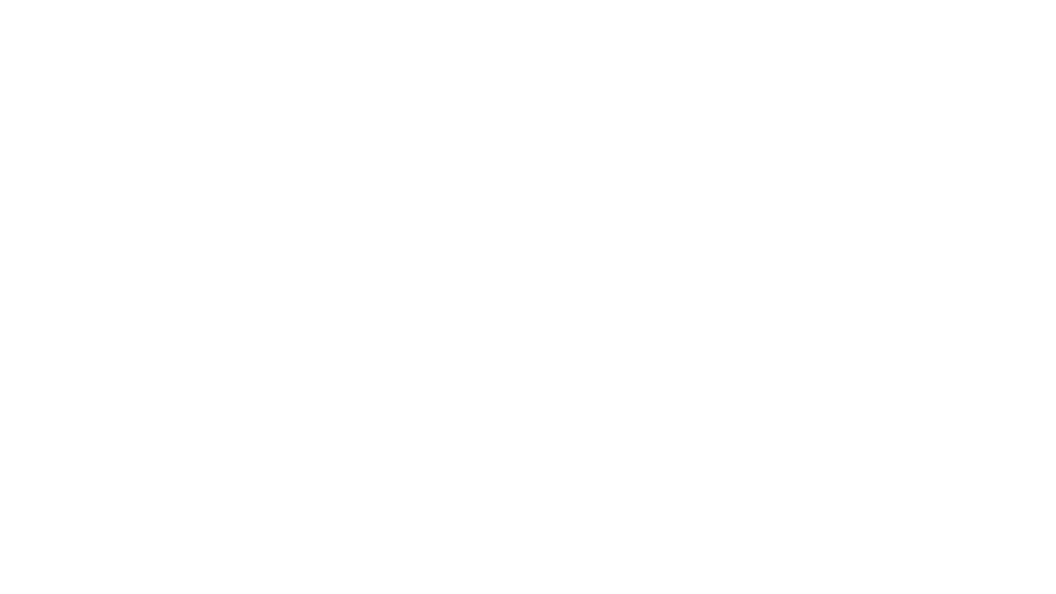
scroll to position [0, 0]
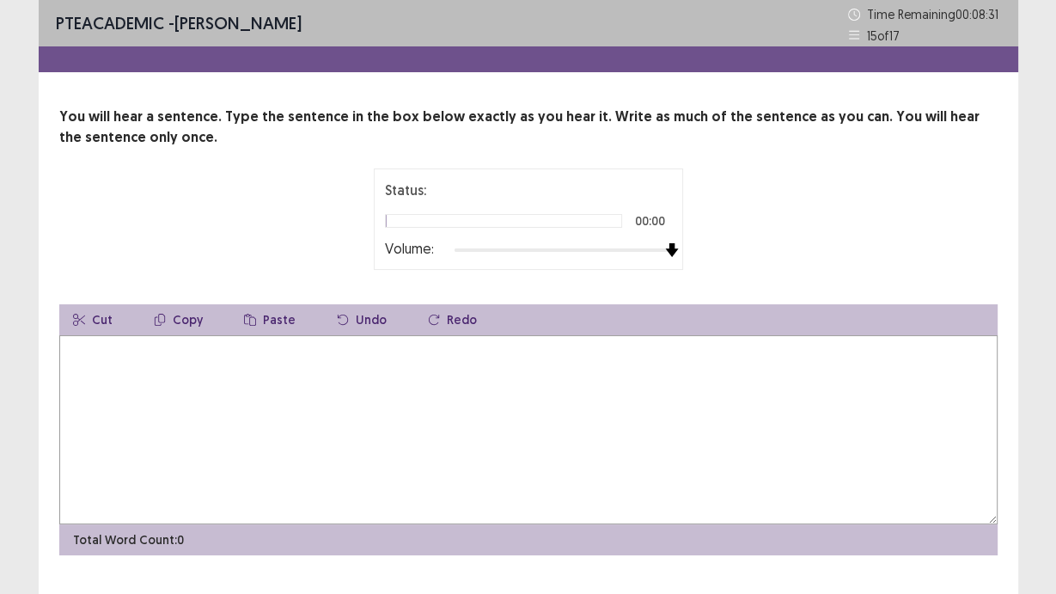
click at [800, 258] on div "Status: 00:00 Volume:" at bounding box center [528, 218] width 939 height 101
click at [314, 358] on textarea at bounding box center [528, 429] width 939 height 189
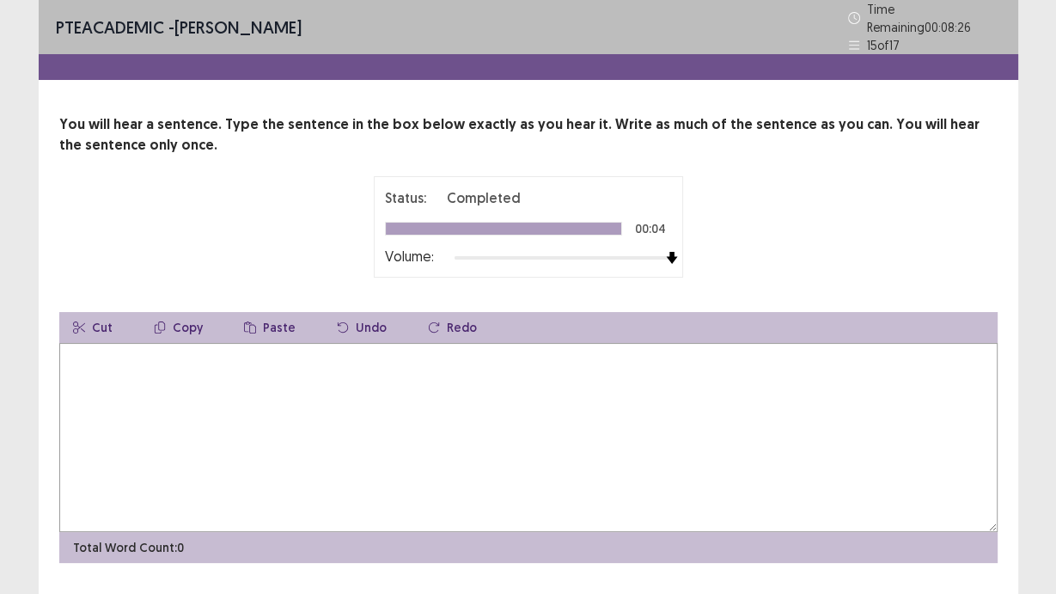
type textarea "*"
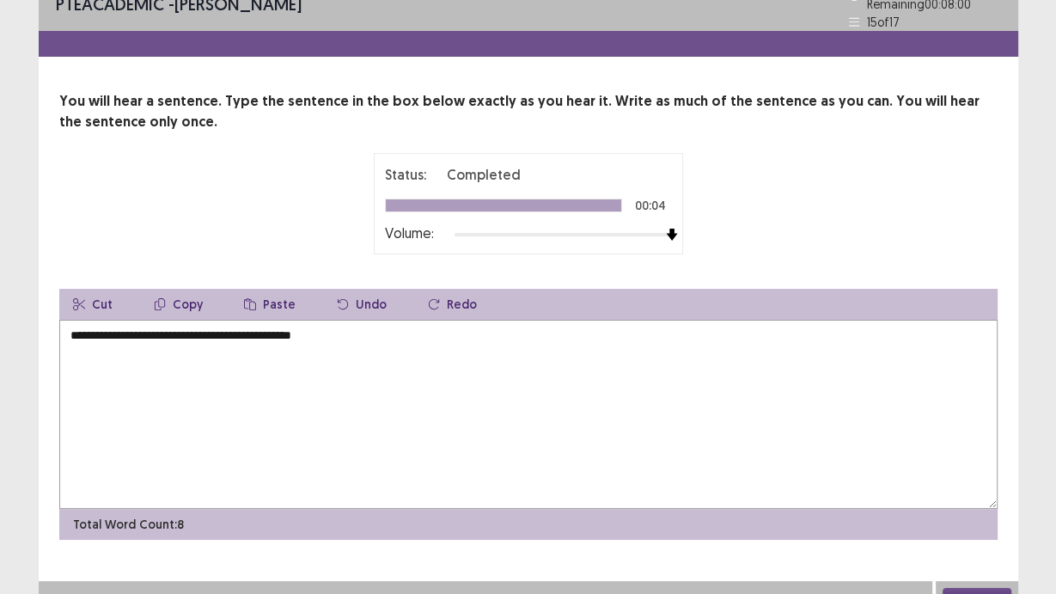
scroll to position [36, 0]
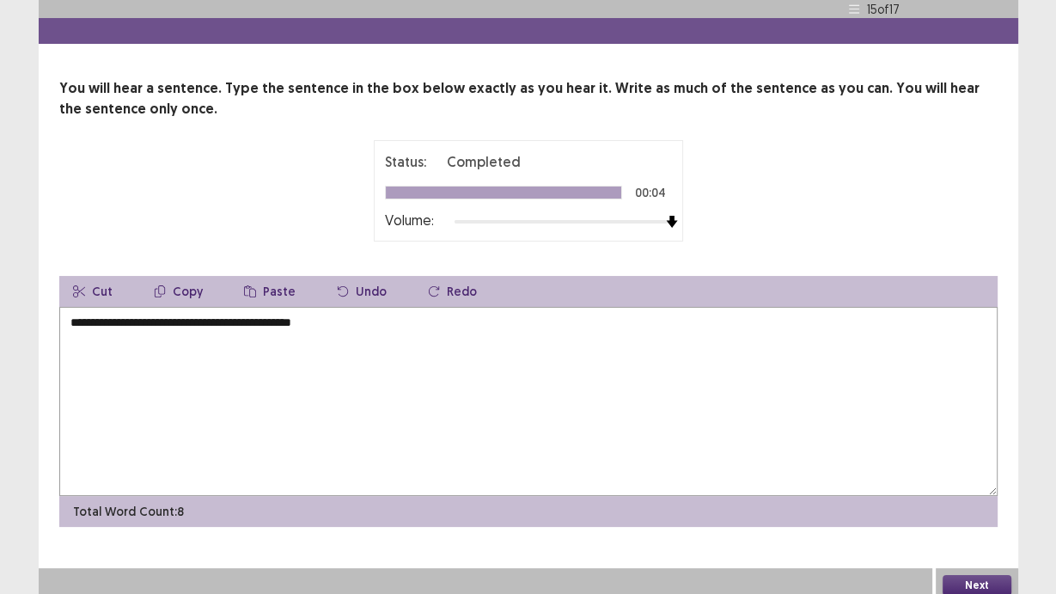
type textarea "**********"
click at [976, 575] on button "Next" at bounding box center [977, 585] width 69 height 21
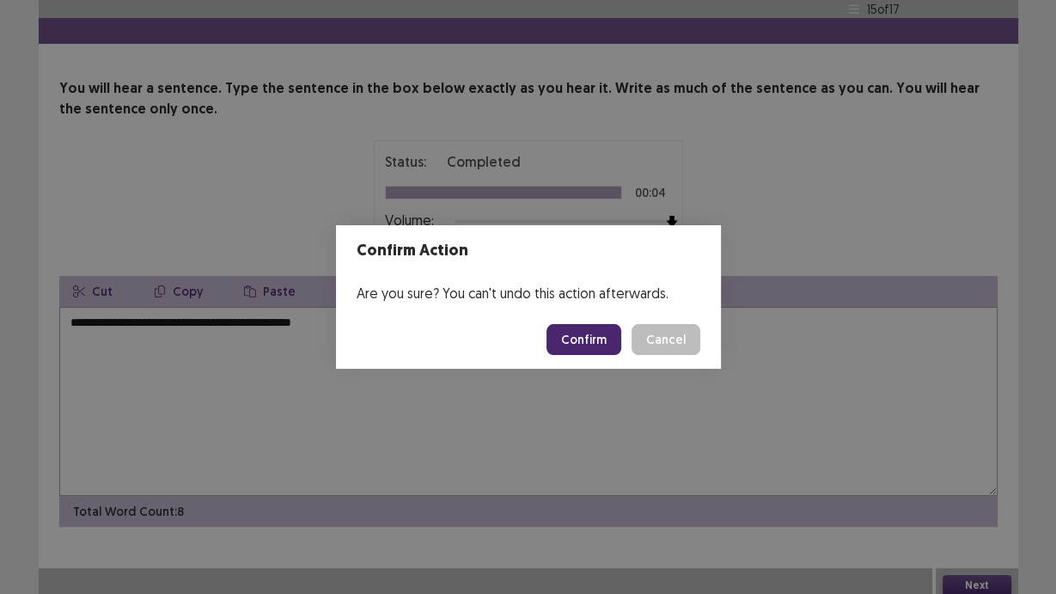
click at [572, 334] on button "Confirm" at bounding box center [584, 339] width 75 height 31
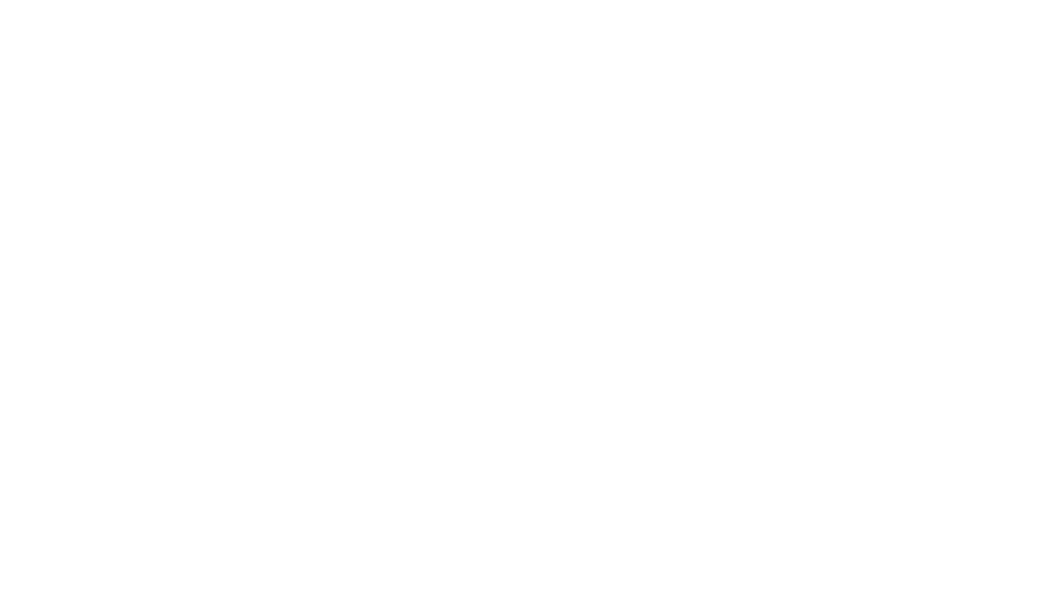
scroll to position [0, 0]
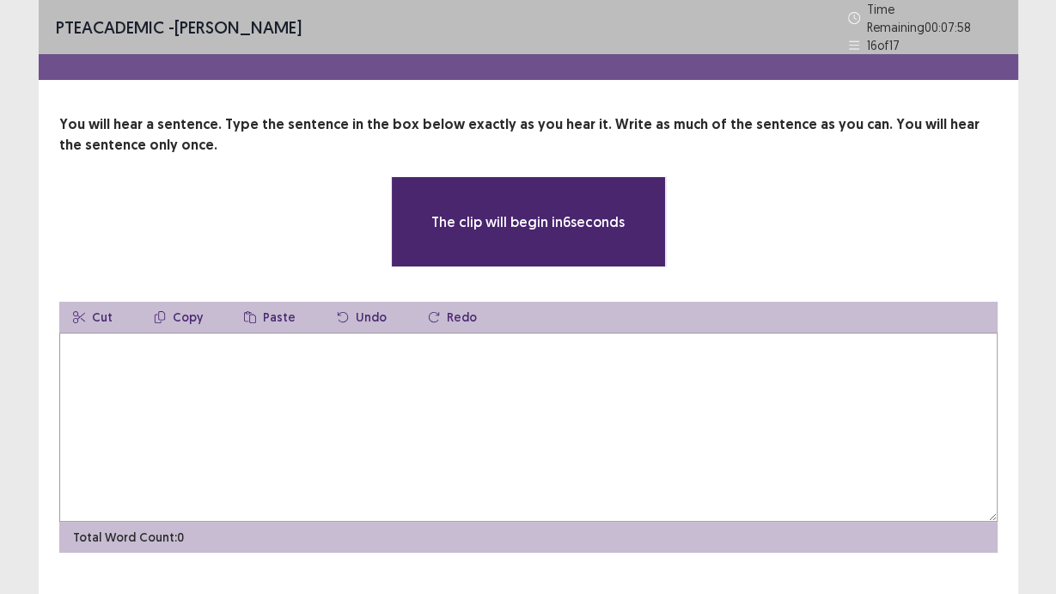
click at [548, 384] on textarea at bounding box center [528, 427] width 939 height 189
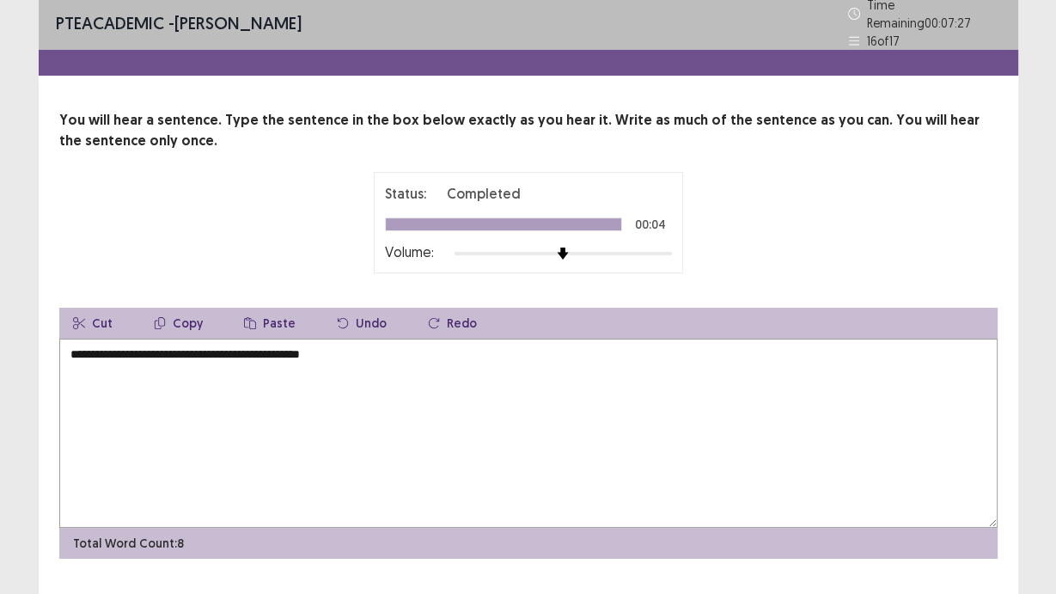
scroll to position [36, 0]
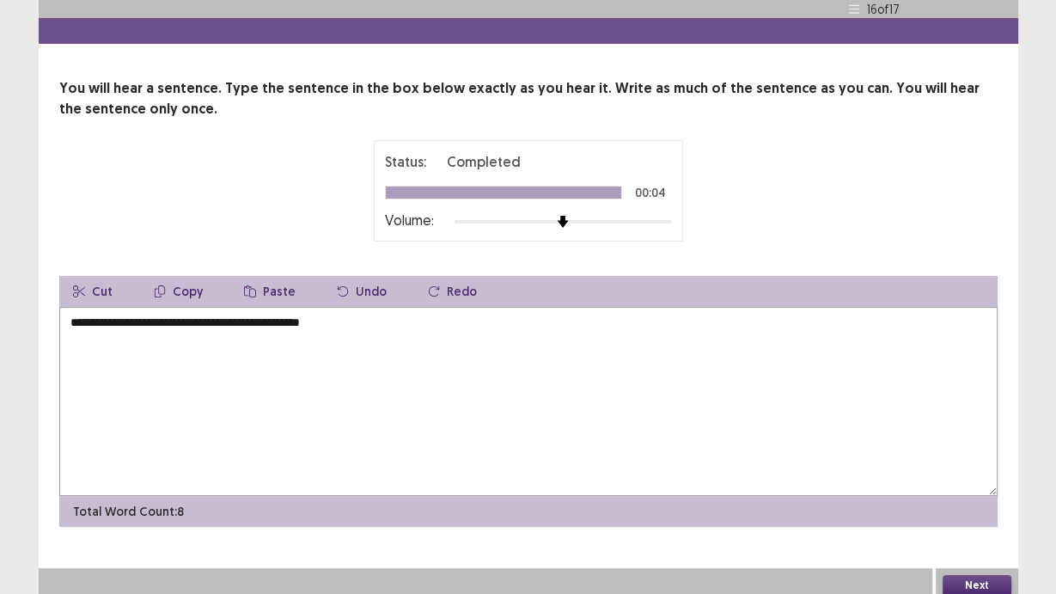
type textarea "**********"
click at [991, 575] on button "Next" at bounding box center [977, 585] width 69 height 21
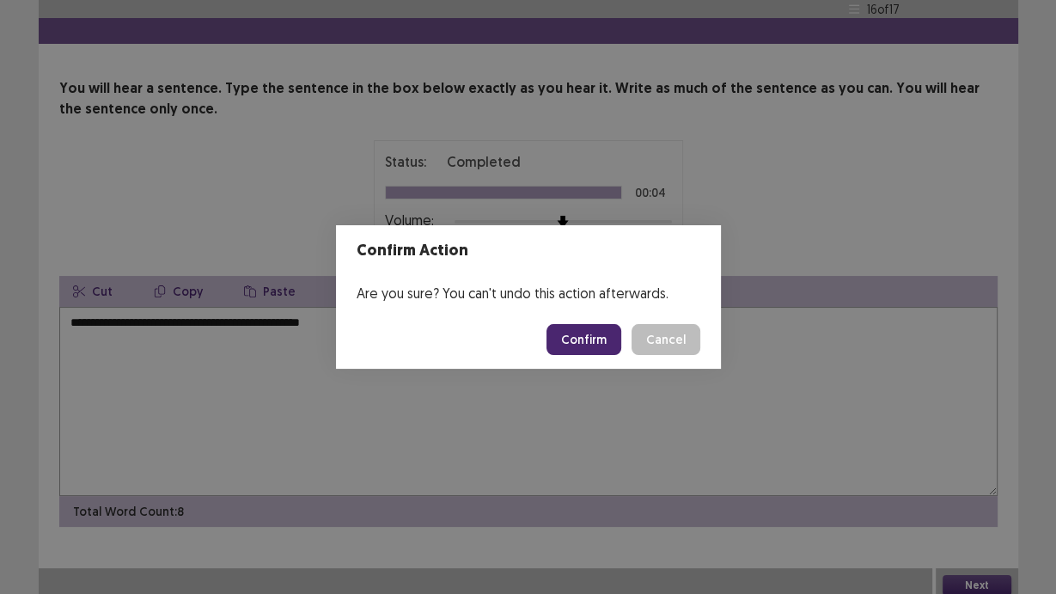
click at [597, 334] on button "Confirm" at bounding box center [584, 339] width 75 height 31
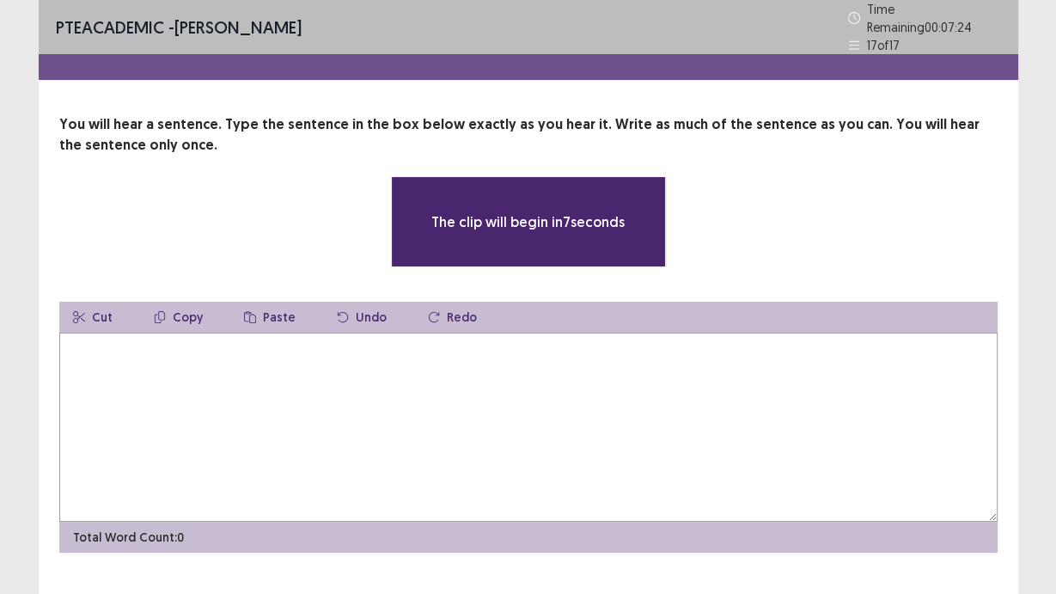
click at [605, 366] on textarea at bounding box center [528, 427] width 939 height 189
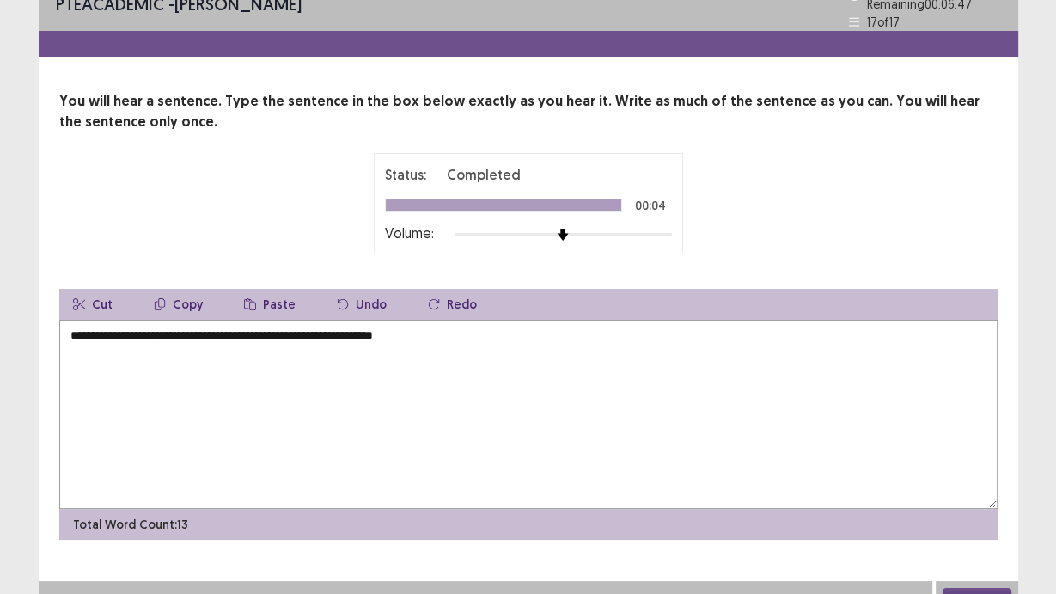
scroll to position [36, 0]
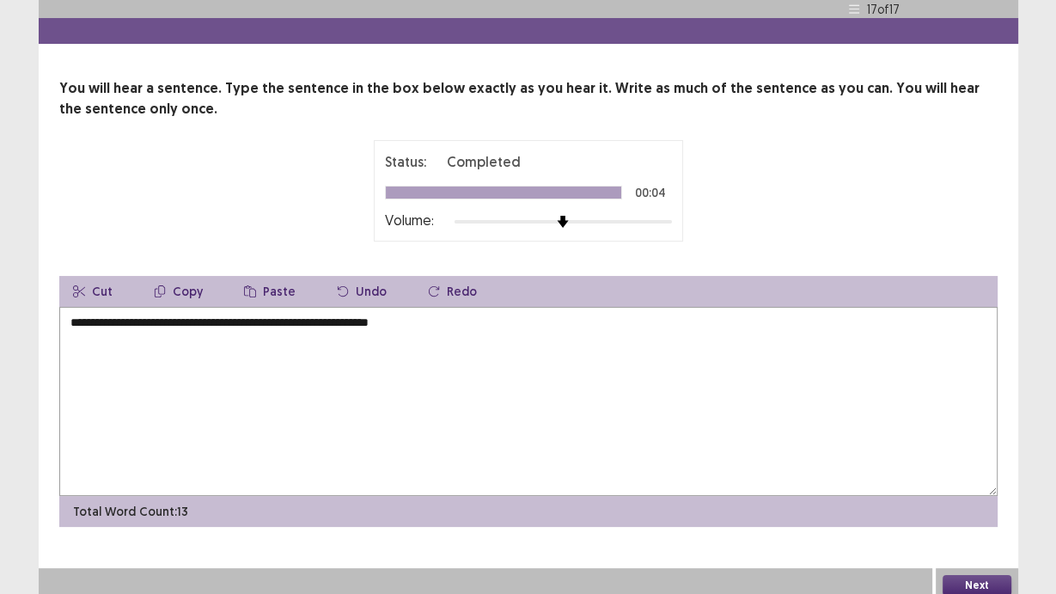
type textarea "**********"
click at [988, 578] on button "Next" at bounding box center [977, 585] width 69 height 21
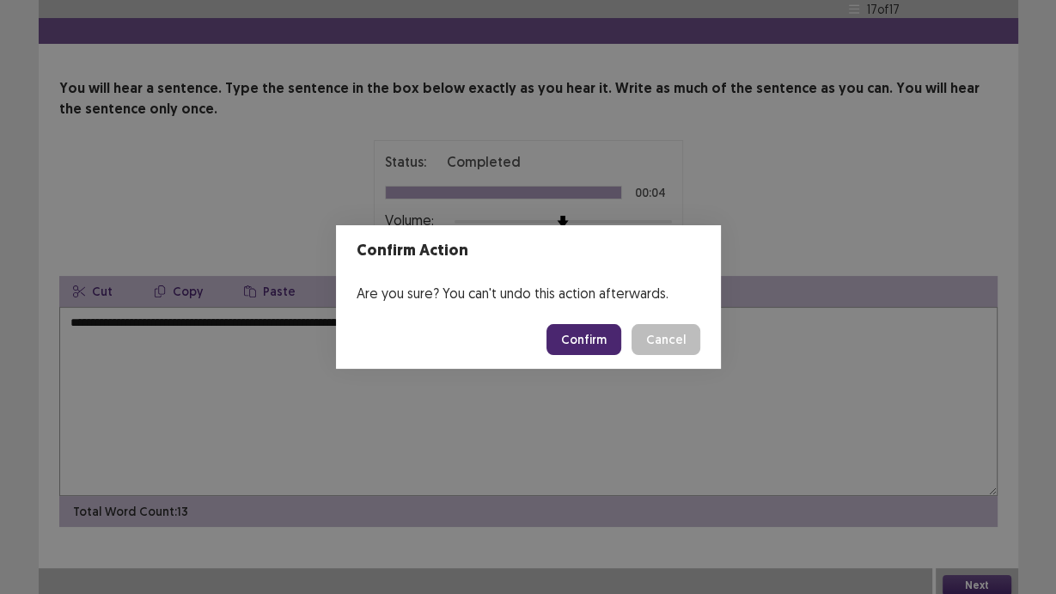
click at [592, 320] on footer "Confirm Cancel" at bounding box center [528, 339] width 385 height 58
click at [596, 334] on button "Confirm" at bounding box center [584, 339] width 75 height 31
